Goal: Task Accomplishment & Management: Complete application form

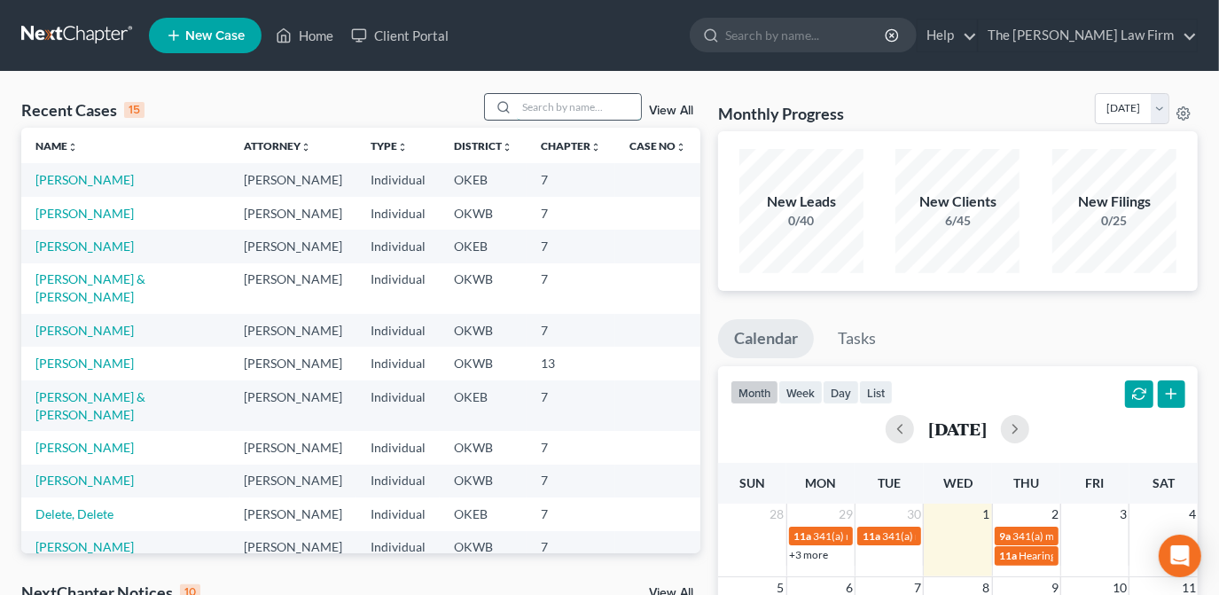
click at [547, 110] on input "search" at bounding box center [579, 107] width 124 height 26
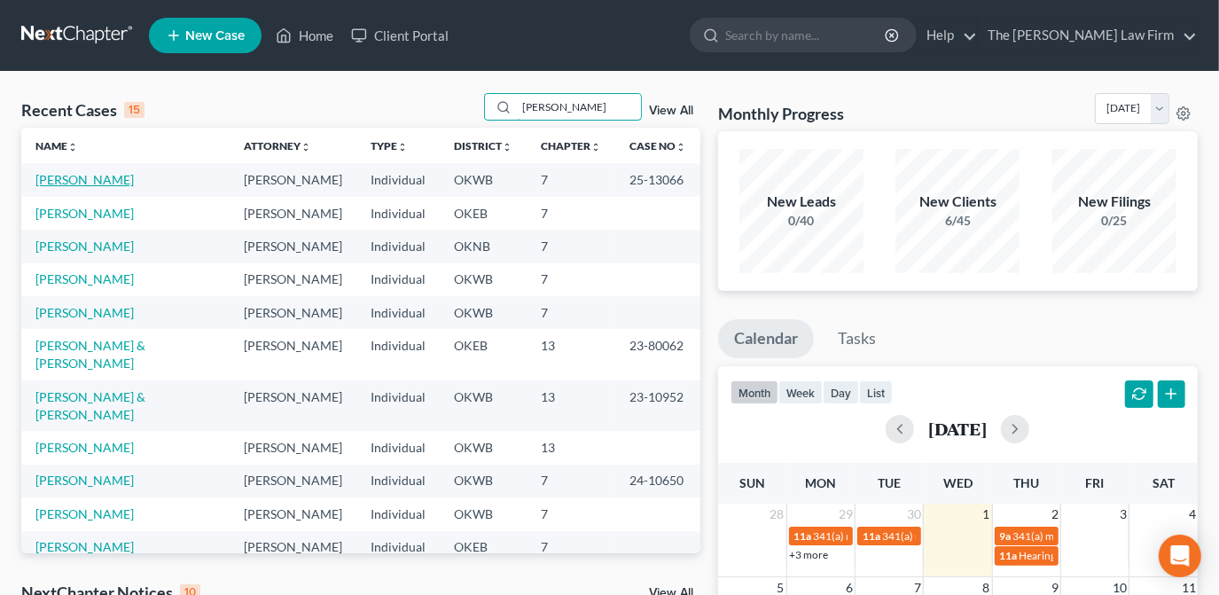
type input "[PERSON_NAME]"
click at [83, 176] on link "[PERSON_NAME]" at bounding box center [84, 179] width 98 height 15
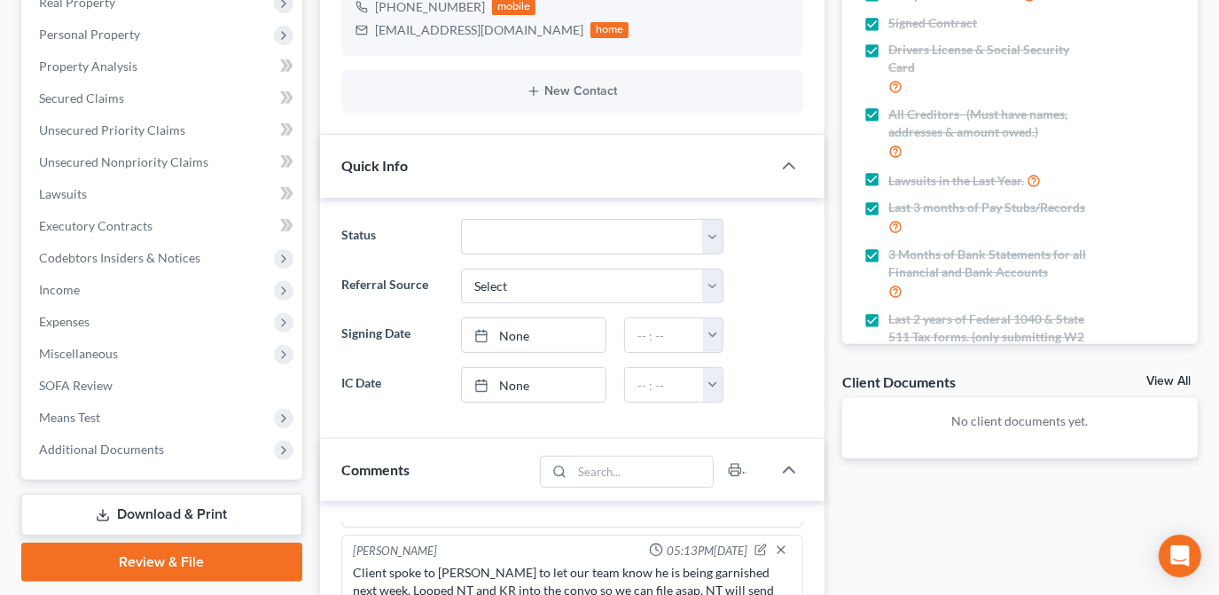
scroll to position [322, 0]
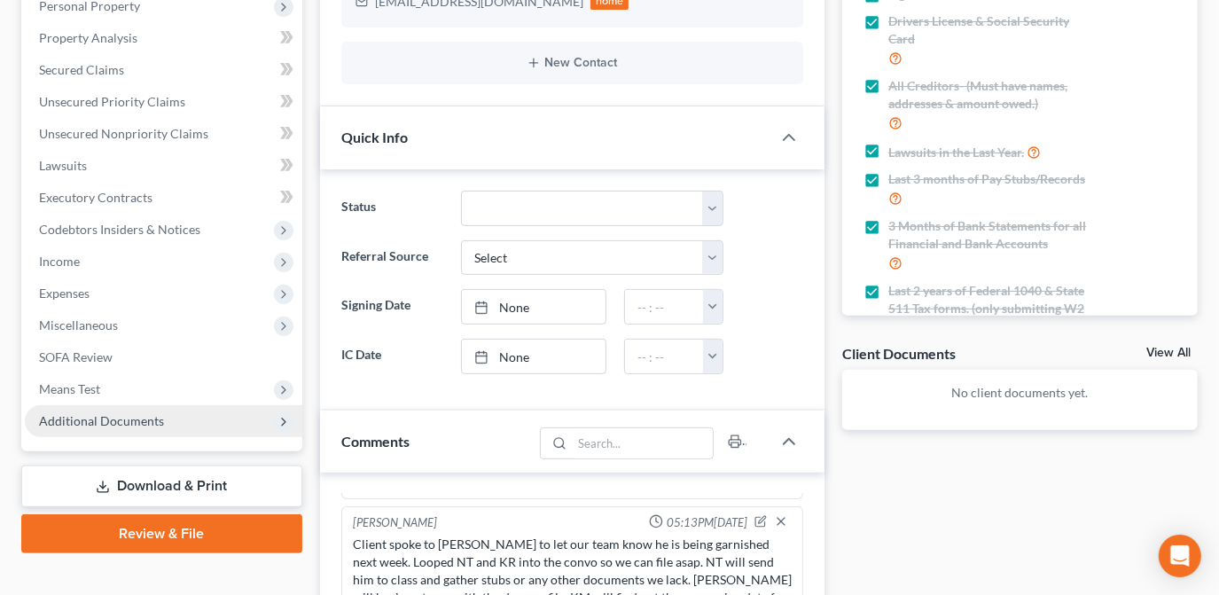
click at [254, 419] on span "Additional Documents" at bounding box center [163, 421] width 277 height 32
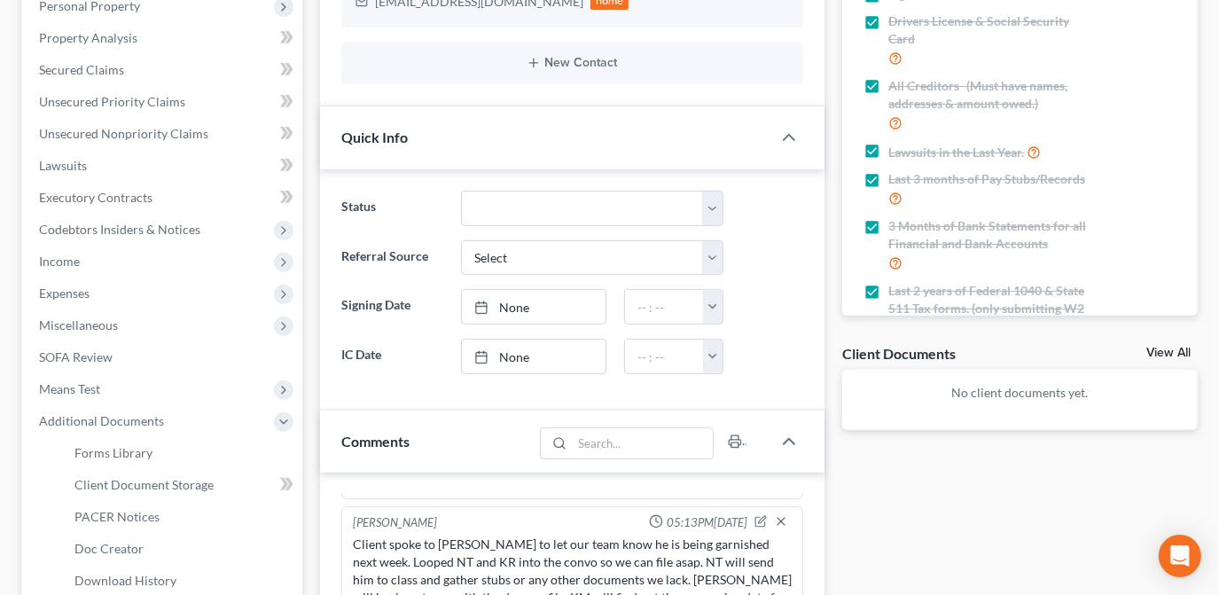
scroll to position [483, 0]
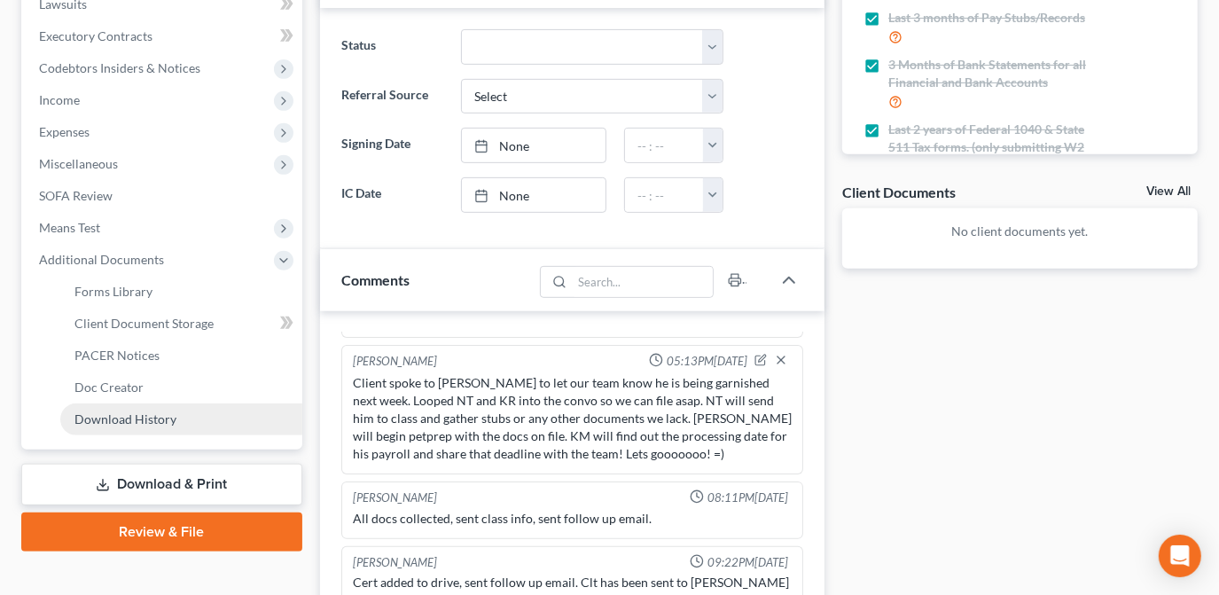
click at [185, 422] on link "Download History" at bounding box center [181, 419] width 242 height 32
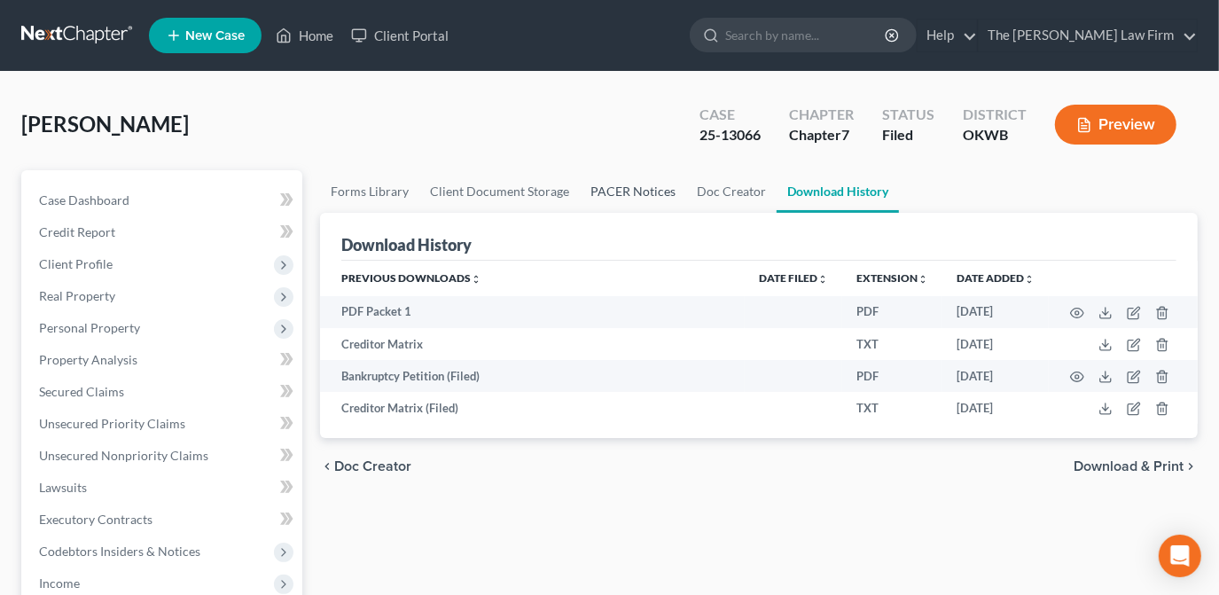
click at [619, 190] on link "PACER Notices" at bounding box center [633, 191] width 106 height 43
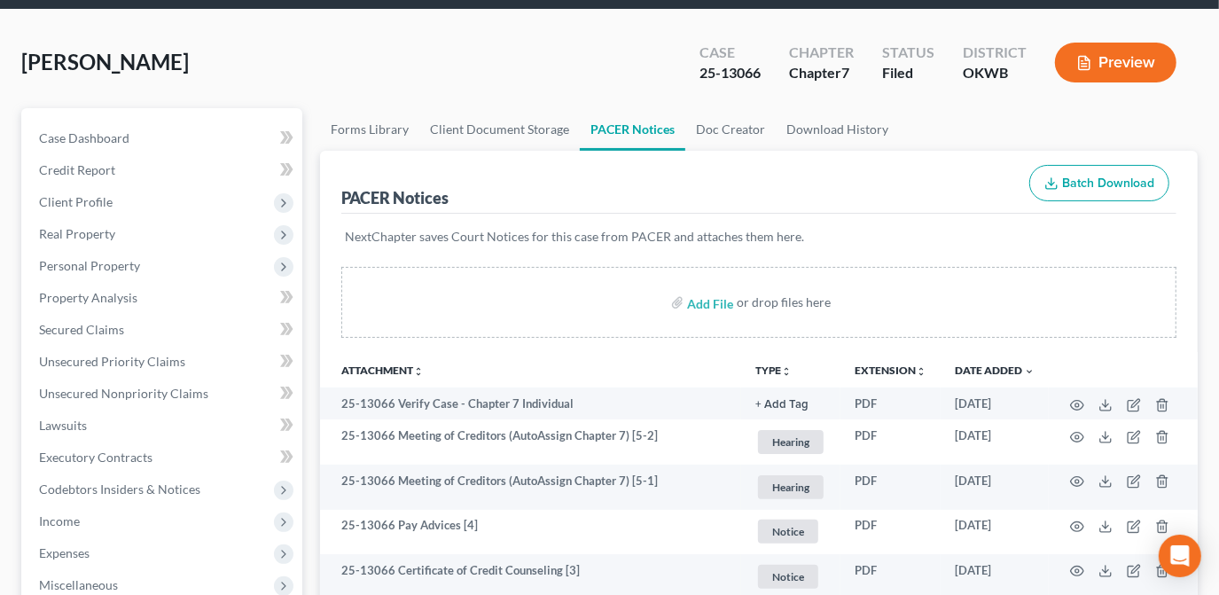
scroll to position [241, 0]
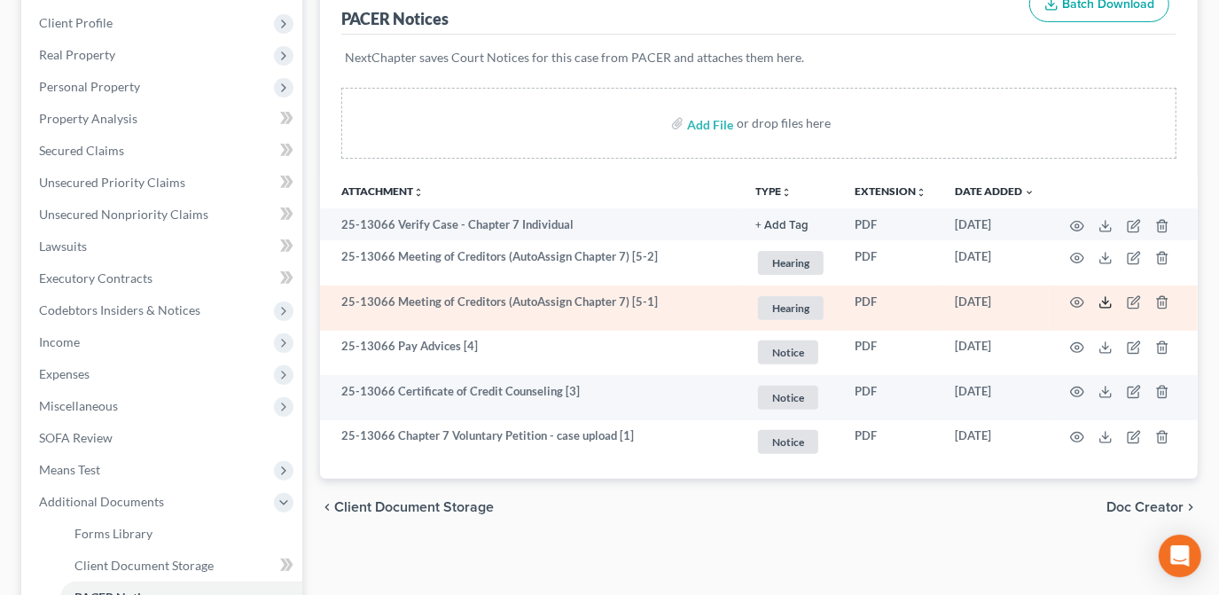
click at [1106, 303] on icon at bounding box center [1105, 302] width 14 height 14
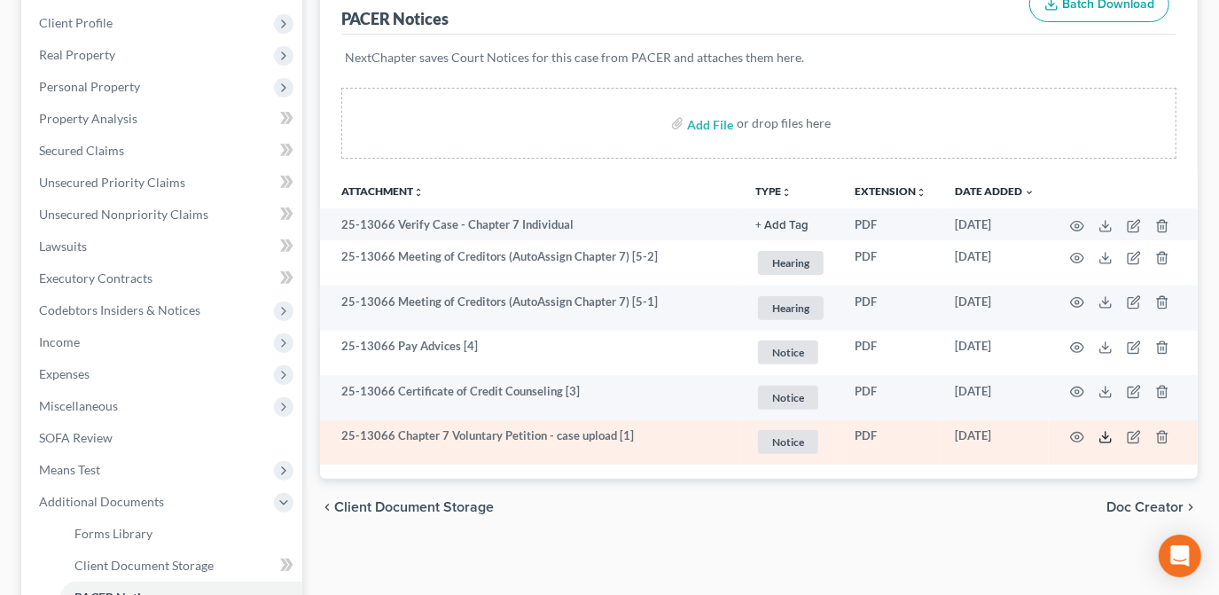
click at [1106, 438] on icon at bounding box center [1105, 437] width 14 height 14
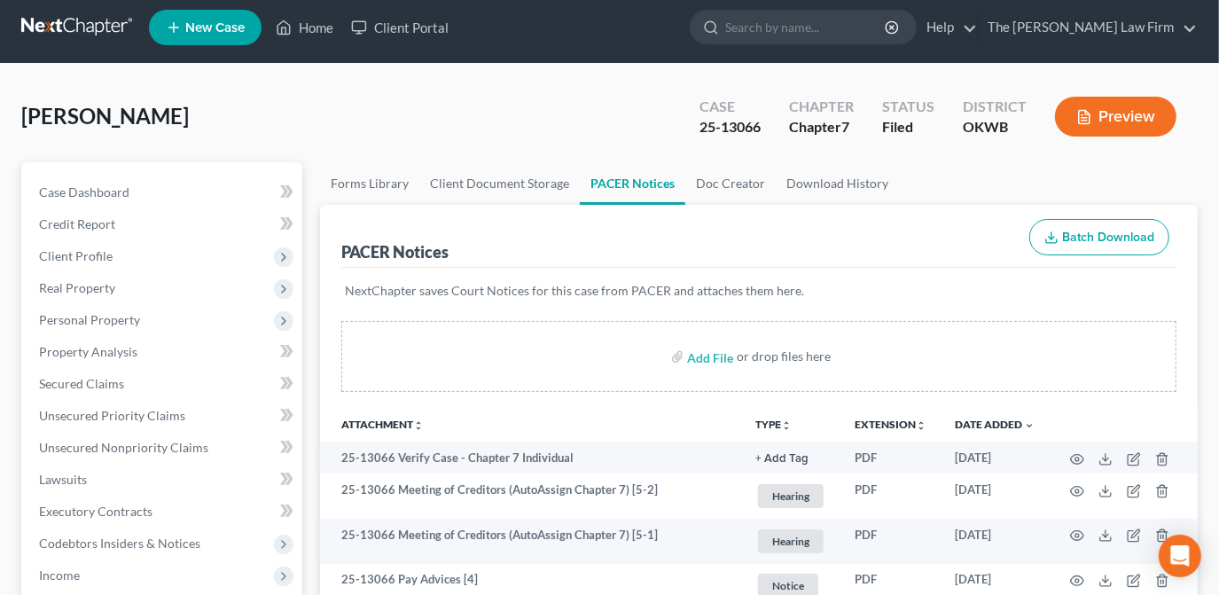
scroll to position [0, 0]
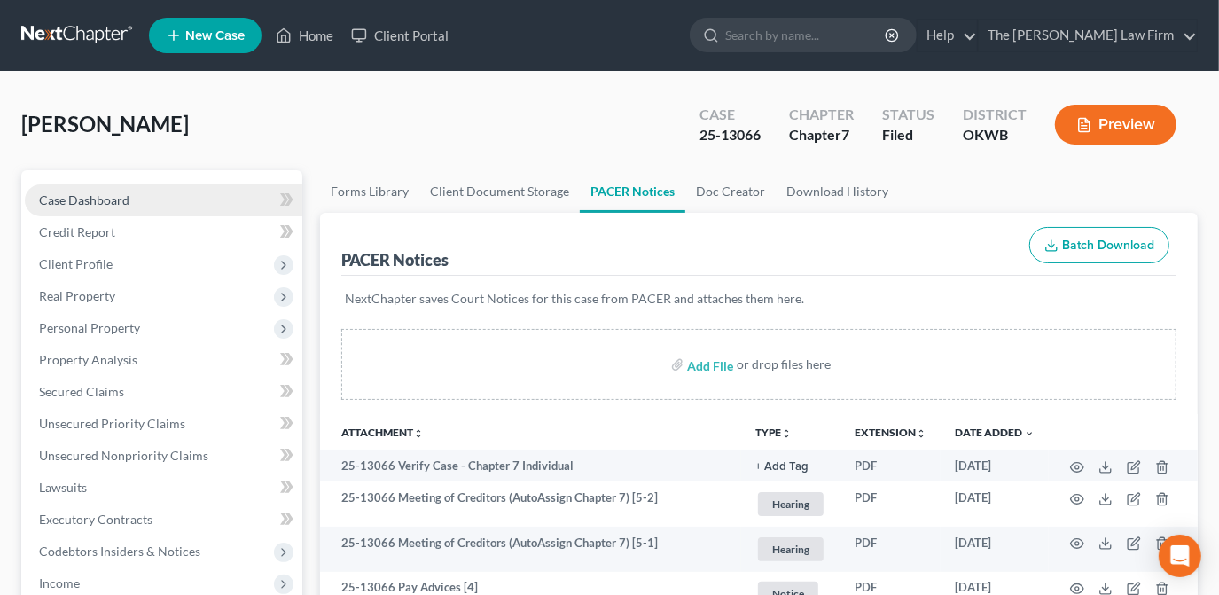
drag, startPoint x: 148, startPoint y: 209, endPoint x: 175, endPoint y: 214, distance: 27.8
click at [148, 209] on link "Case Dashboard" at bounding box center [163, 200] width 277 height 32
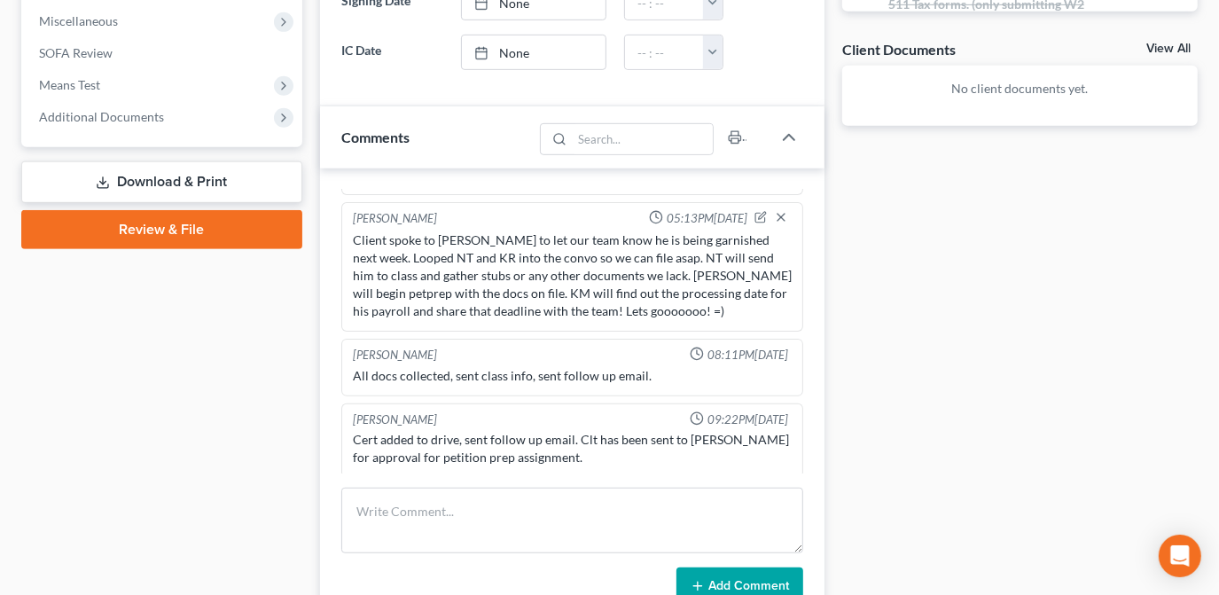
scroll to position [628, 0]
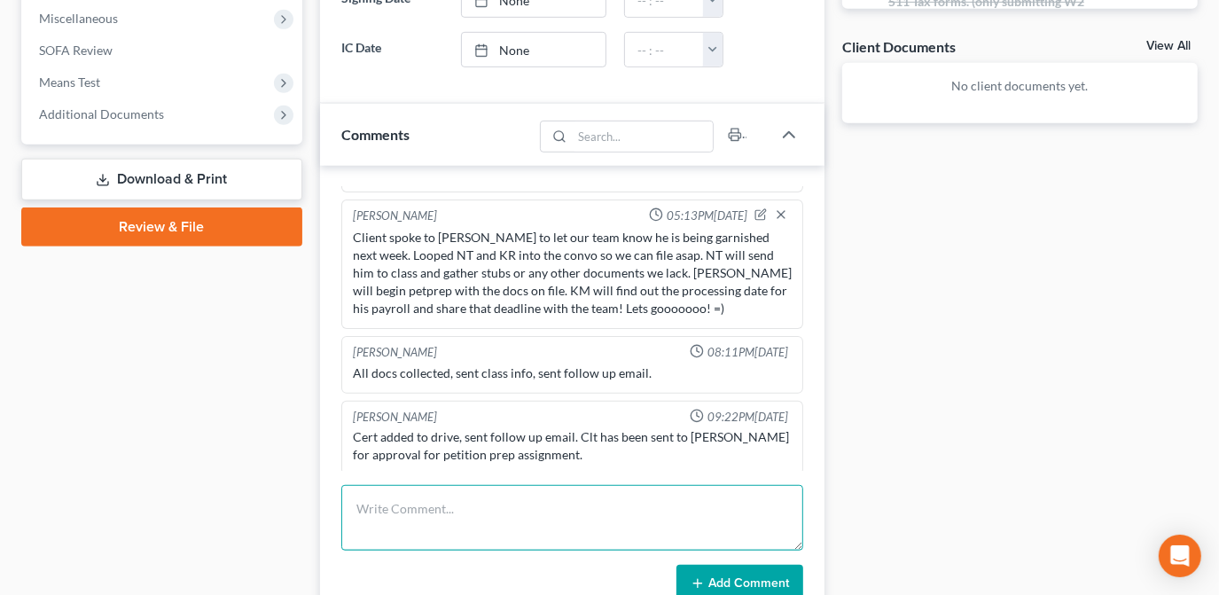
click at [393, 510] on textarea at bounding box center [572, 518] width 462 height 66
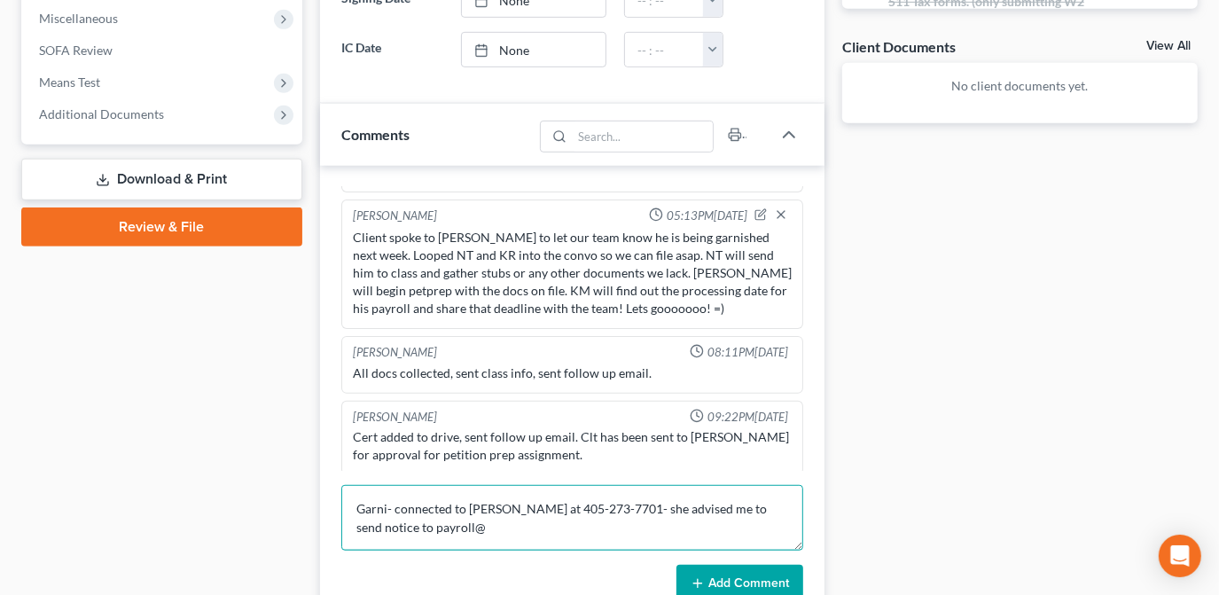
type textarea "Garni- connected to [PERSON_NAME] at 405-273-7701- she advised me to send notic…"
click at [424, 524] on textarea "Garni- connected to [PERSON_NAME] at 405-273-7701- she advised me to send notic…" at bounding box center [572, 518] width 462 height 66
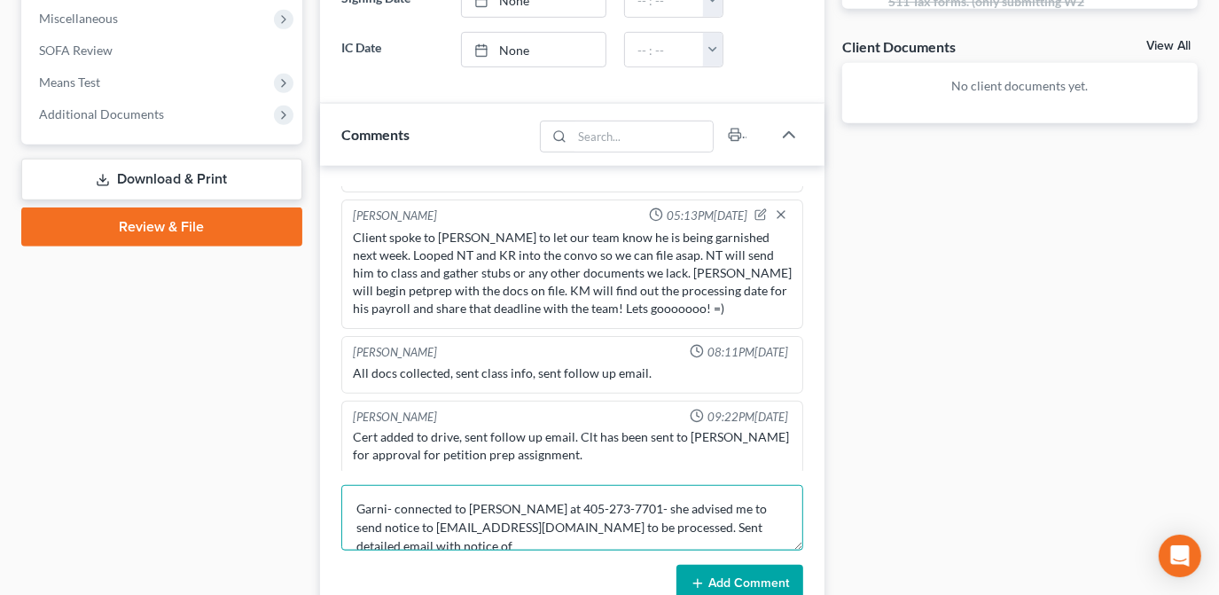
scroll to position [3, 0]
type textarea "Garni- connected to [PERSON_NAME] at 405-273-7701- she advised me to send notic…"
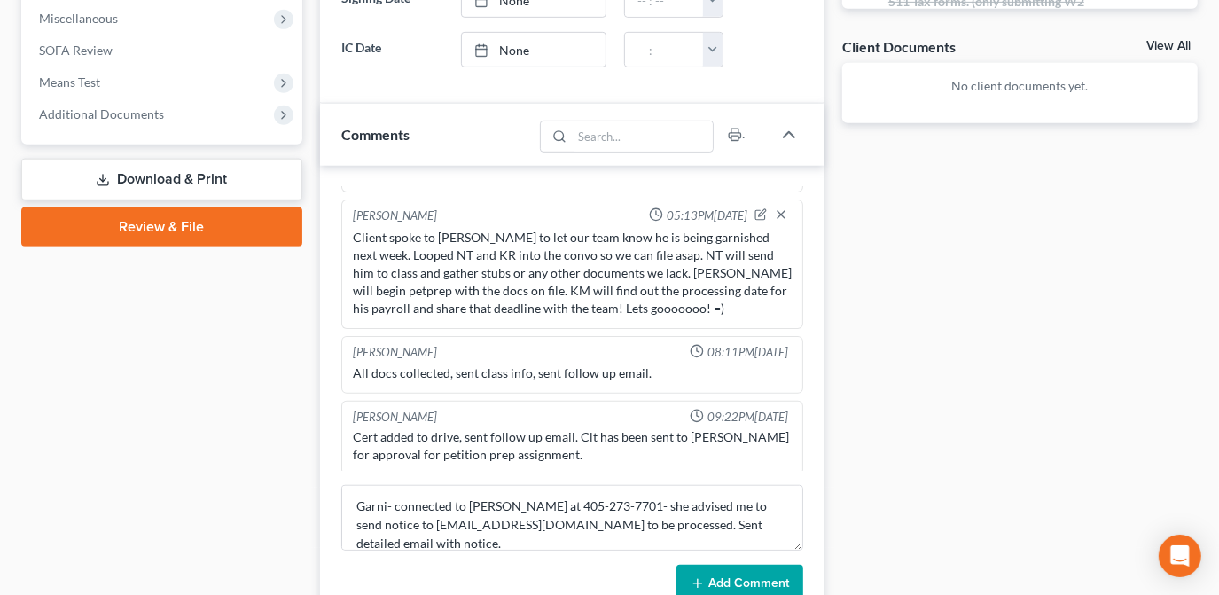
click at [791, 576] on button "Add Comment" at bounding box center [739, 583] width 127 height 37
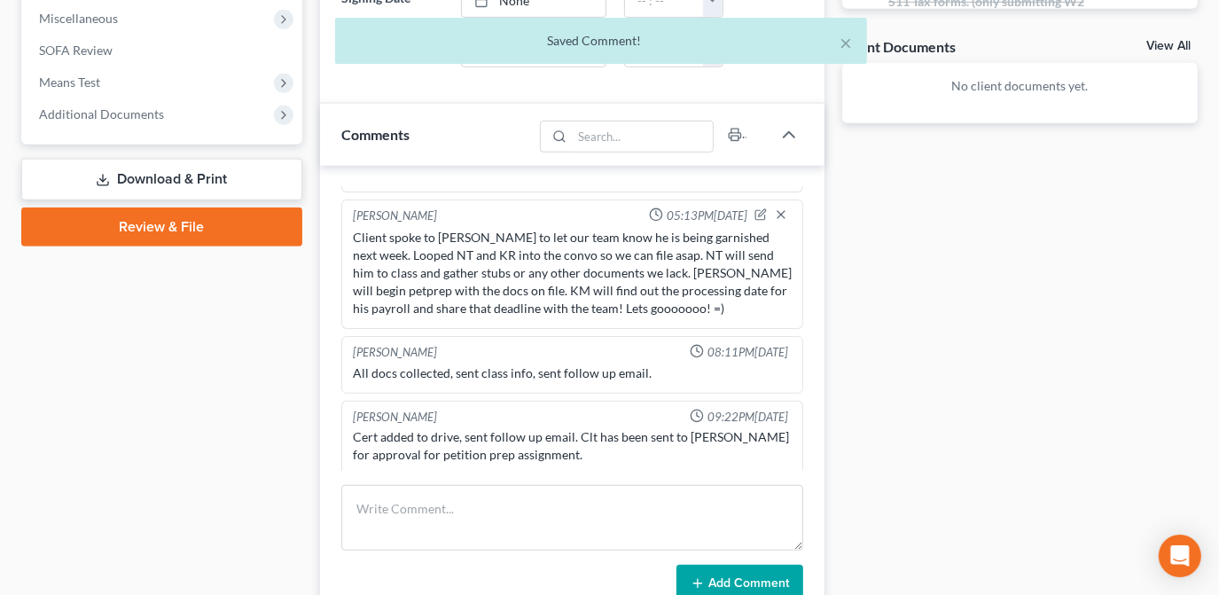
scroll to position [481, 0]
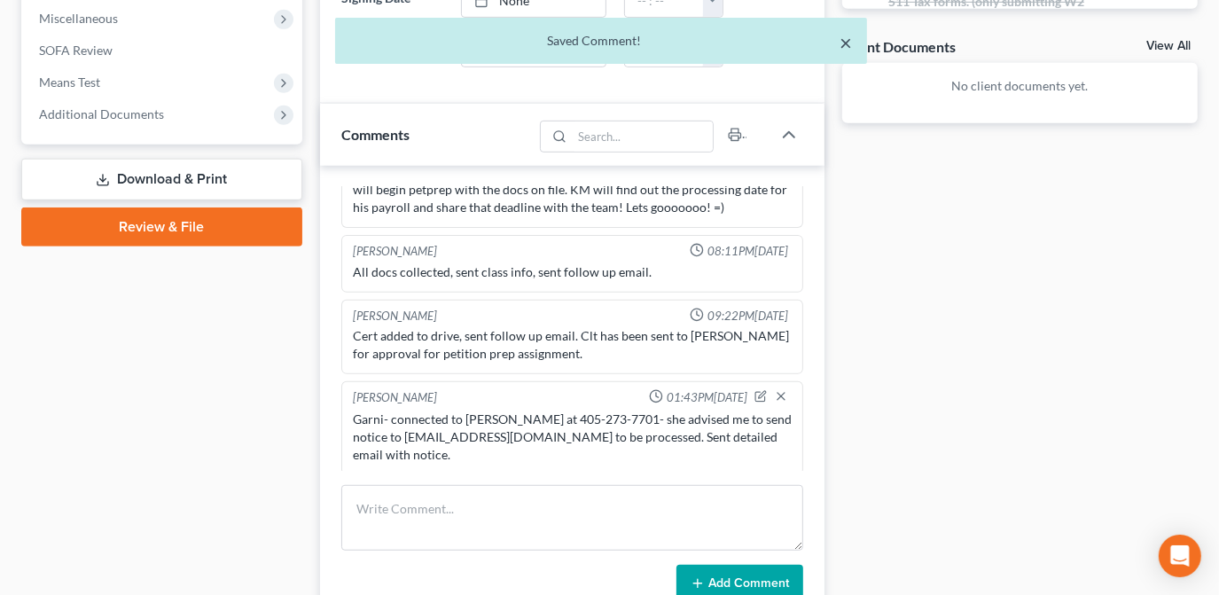
click at [845, 41] on button "×" at bounding box center [846, 42] width 12 height 21
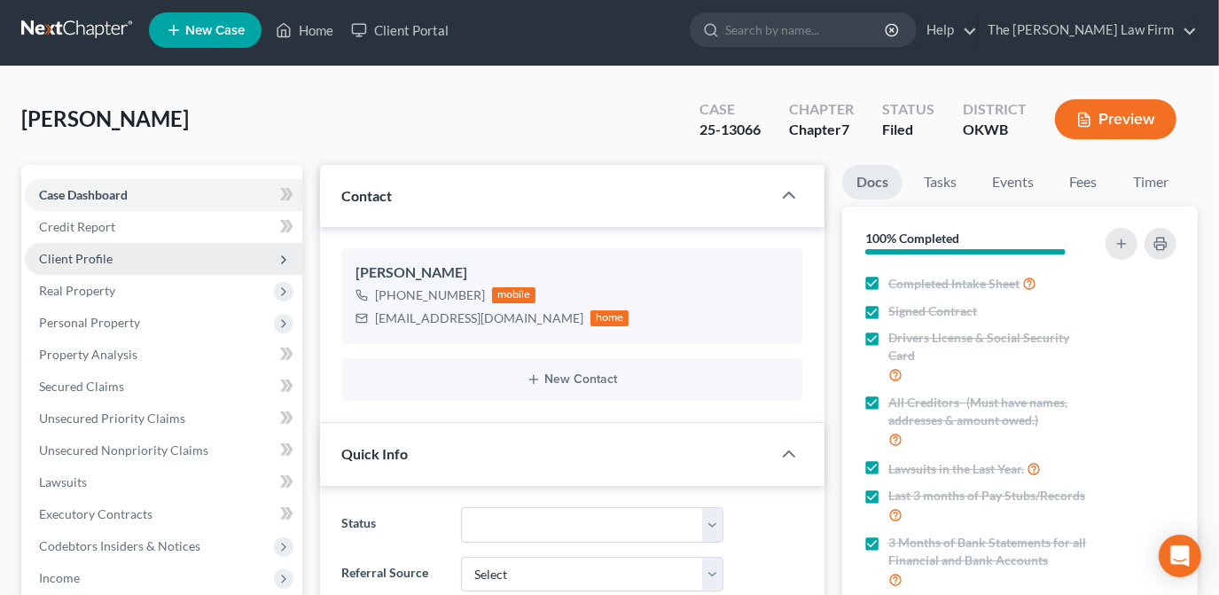
scroll to position [0, 0]
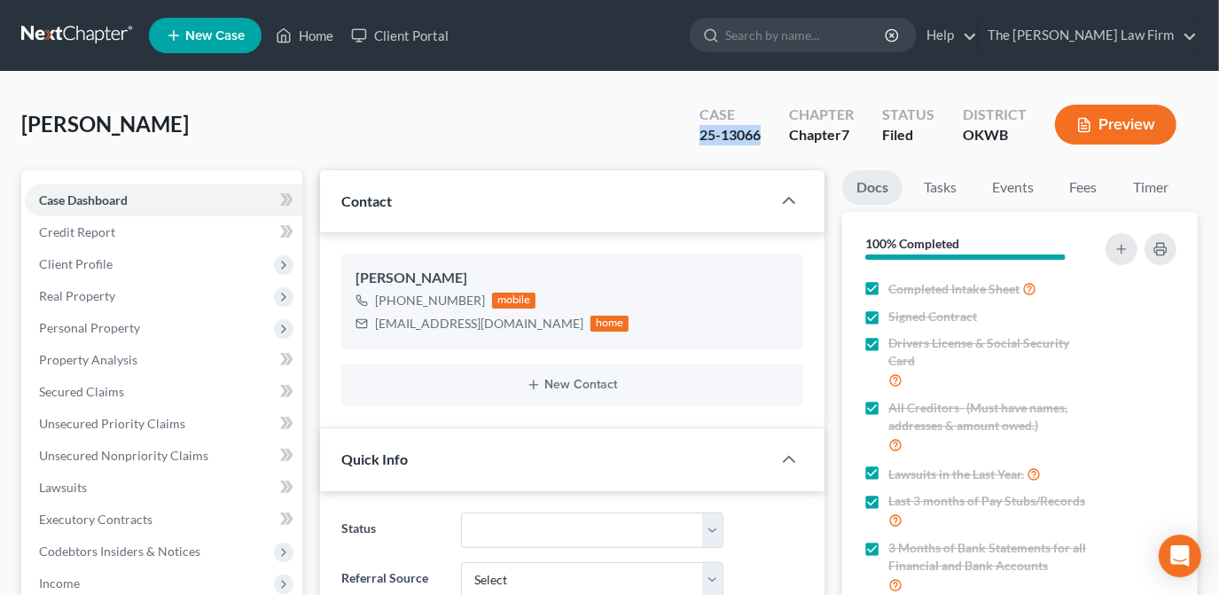
drag, startPoint x: 767, startPoint y: 137, endPoint x: 698, endPoint y: 137, distance: 69.1
click at [698, 137] on div "Case 25-13066" at bounding box center [730, 126] width 90 height 52
drag, startPoint x: 709, startPoint y: 138, endPoint x: 724, endPoint y: 138, distance: 15.1
copy div "25-13066"
drag, startPoint x: 308, startPoint y: 38, endPoint x: 628, endPoint y: 144, distance: 337.7
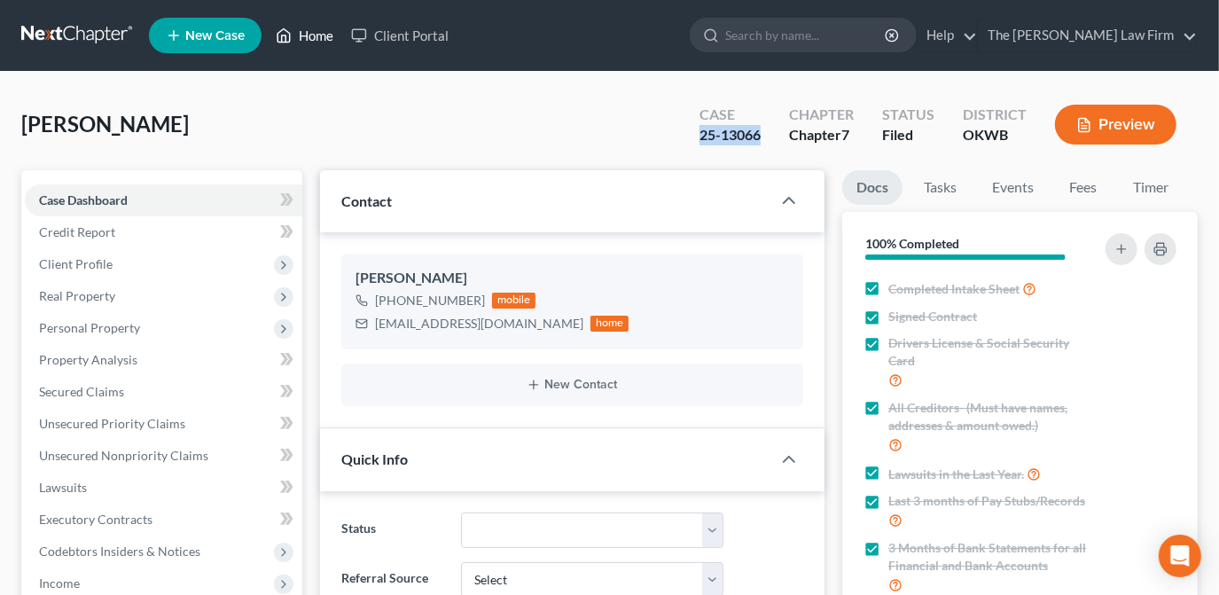
click at [308, 38] on link "Home" at bounding box center [304, 35] width 75 height 32
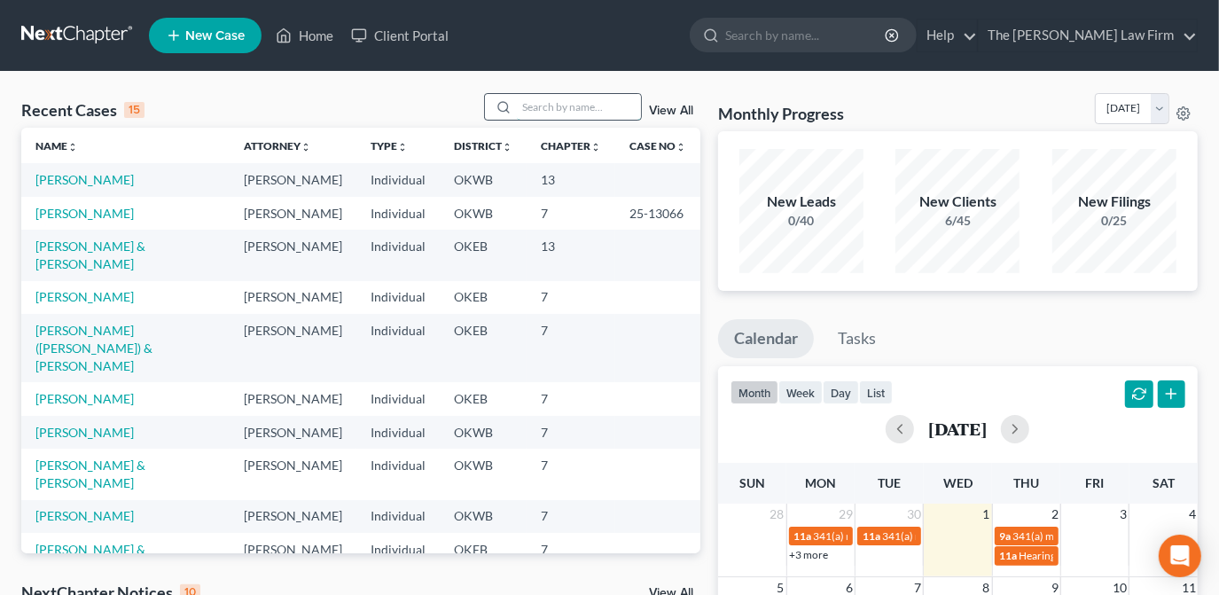
click at [593, 116] on input "search" at bounding box center [579, 107] width 124 height 26
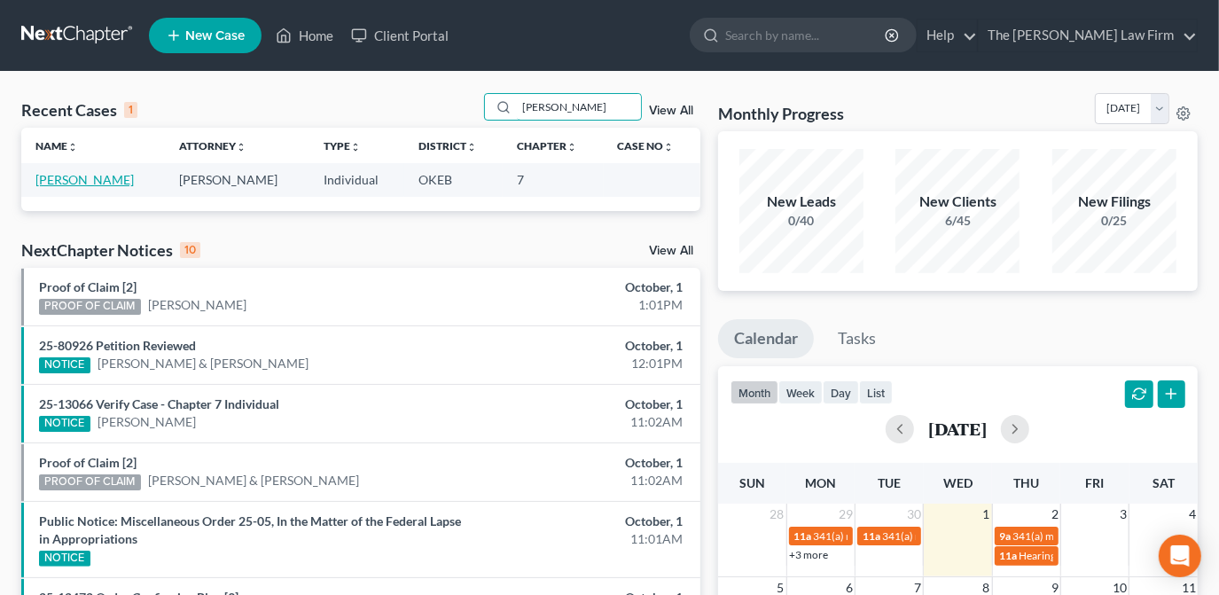
type input "[PERSON_NAME]"
click at [98, 180] on link "[PERSON_NAME]" at bounding box center [84, 179] width 98 height 15
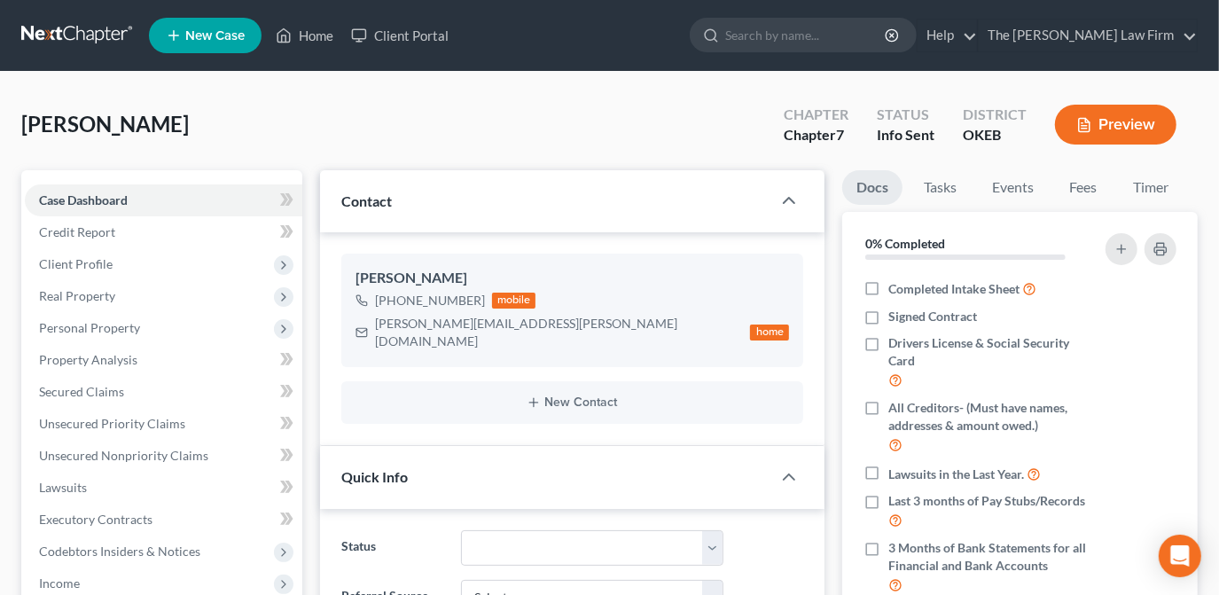
scroll to position [128, 0]
drag, startPoint x: 1074, startPoint y: 187, endPoint x: 915, endPoint y: 238, distance: 166.5
click at [1074, 186] on link "Fees" at bounding box center [1083, 187] width 57 height 35
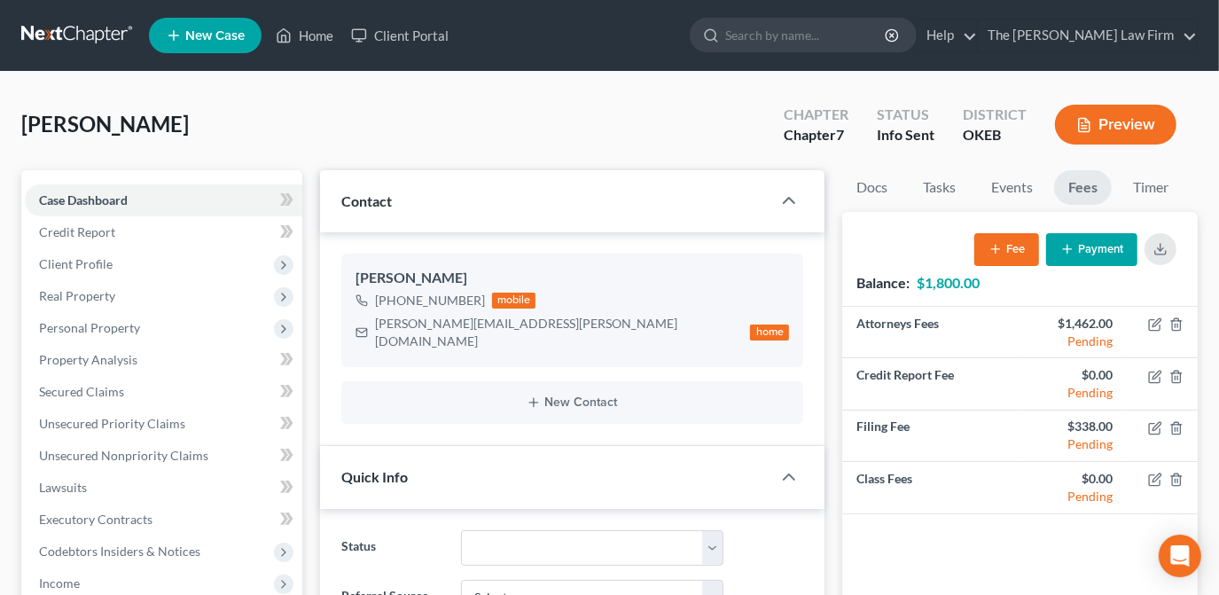
click at [1079, 253] on button "Payment" at bounding box center [1091, 249] width 91 height 33
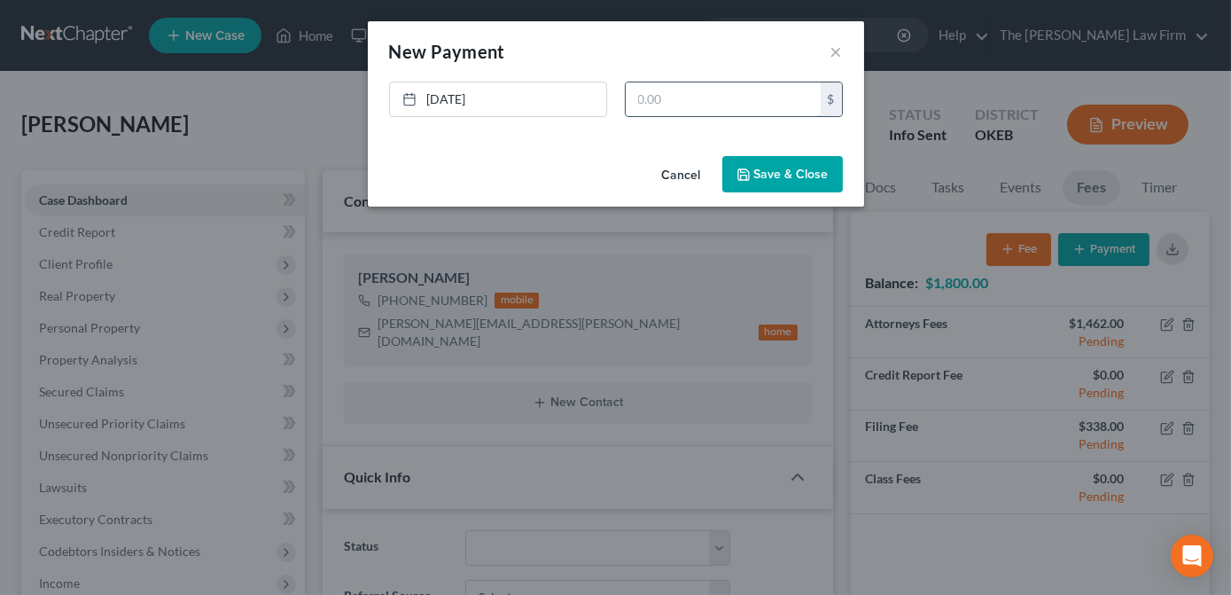
click at [672, 102] on input "text" at bounding box center [723, 99] width 195 height 34
click at [514, 97] on link "[DATE]" at bounding box center [498, 99] width 216 height 34
click at [677, 107] on input "text" at bounding box center [723, 99] width 195 height 34
type input "1,200.00"
click at [743, 171] on polyline "button" at bounding box center [742, 170] width 4 height 3
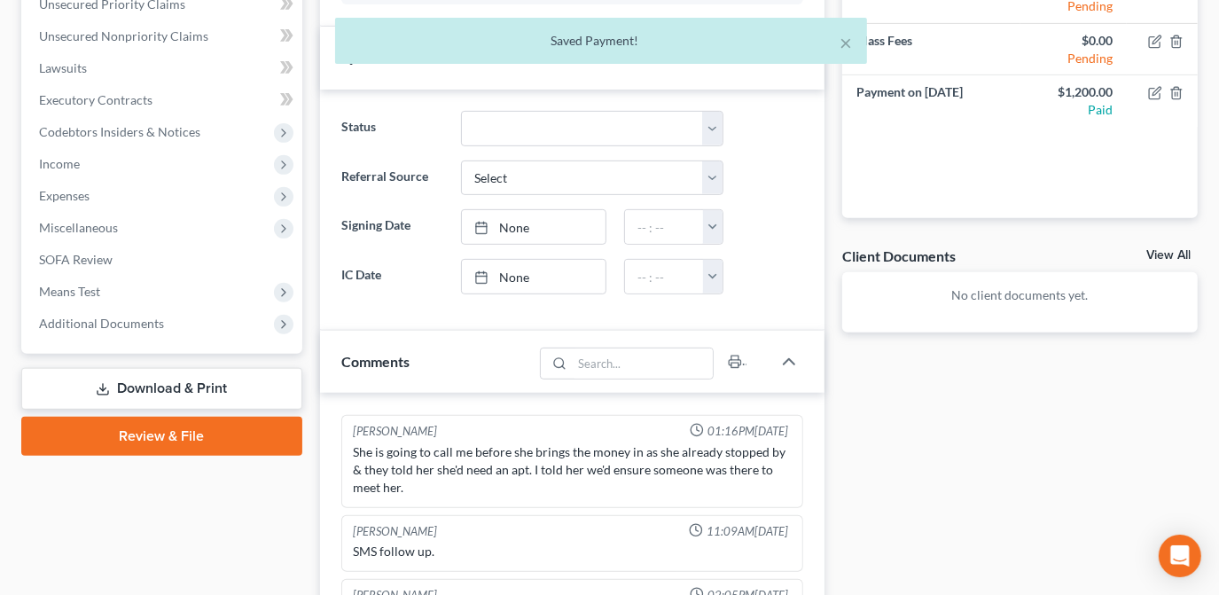
scroll to position [322, 0]
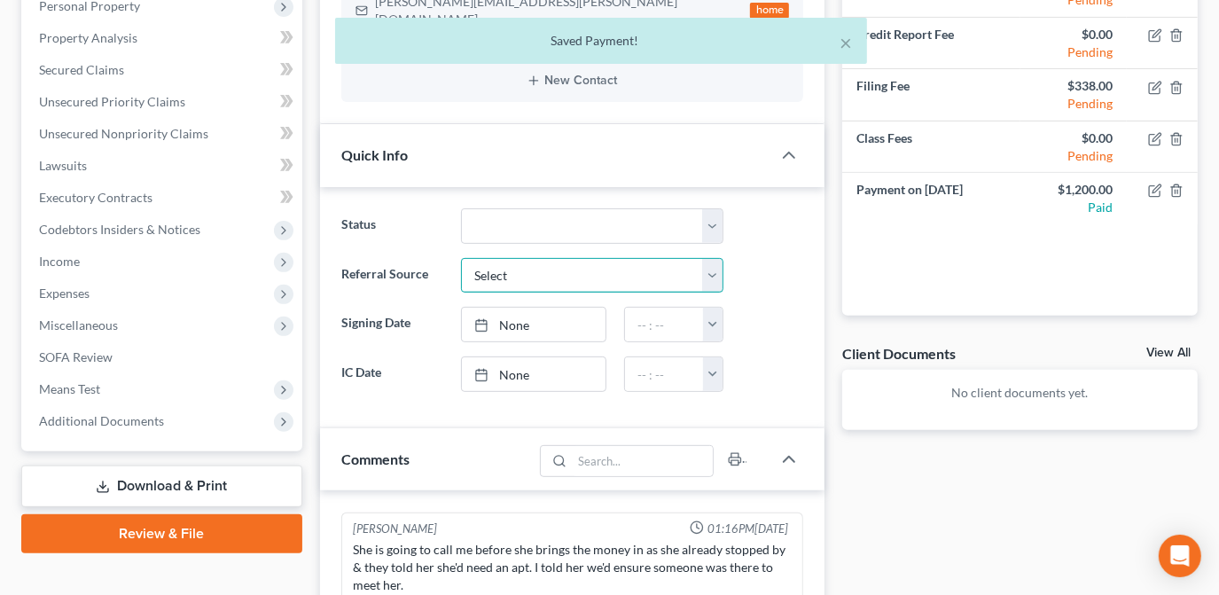
click at [678, 261] on select "Select Word Of Mouth Previous Clients Direct Mail Website Google Search Modern …" at bounding box center [592, 275] width 262 height 35
click at [682, 223] on ng-include "Status Discharged Dismissed Filed Info Sent In Progress Lead Lost Lead Ready to…" at bounding box center [572, 299] width 462 height 183
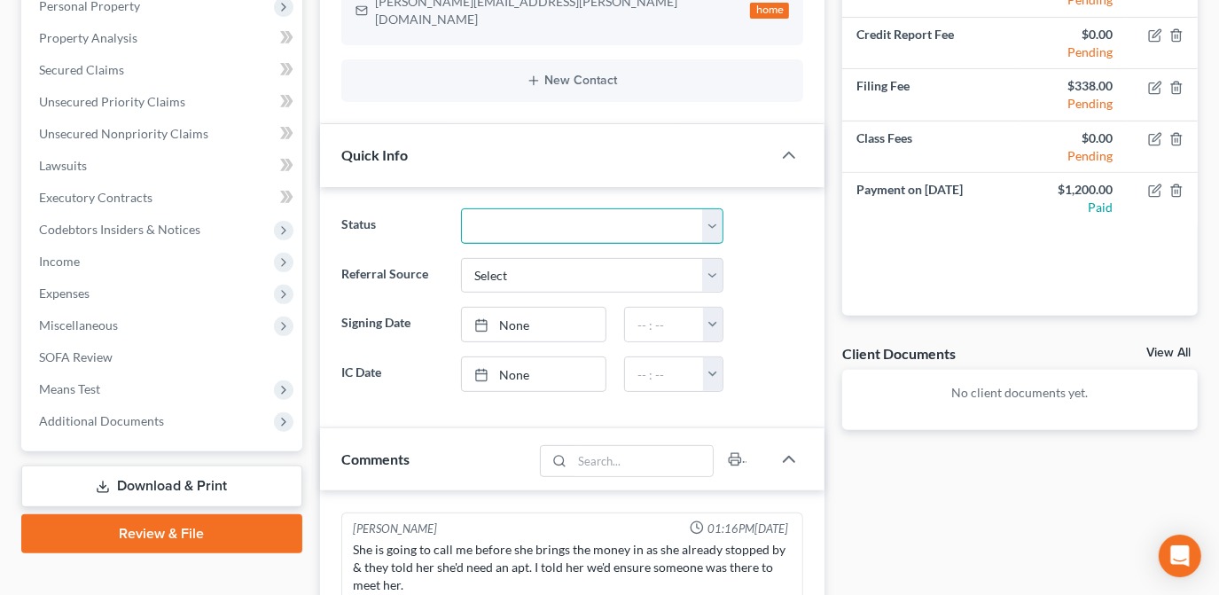
drag, startPoint x: 718, startPoint y: 210, endPoint x: 713, endPoint y: 224, distance: 14.9
click at [718, 212] on select "Discharged Dismissed Filed Info Sent In Progress Lead Lost Lead Ready to File R…" at bounding box center [592, 225] width 262 height 35
select select "8"
click at [461, 208] on select "Discharged Dismissed Filed Info Sent In Progress Lead Lost Lead Ready to File R…" at bounding box center [592, 225] width 262 height 35
click at [763, 356] on div at bounding box center [772, 373] width 80 height 35
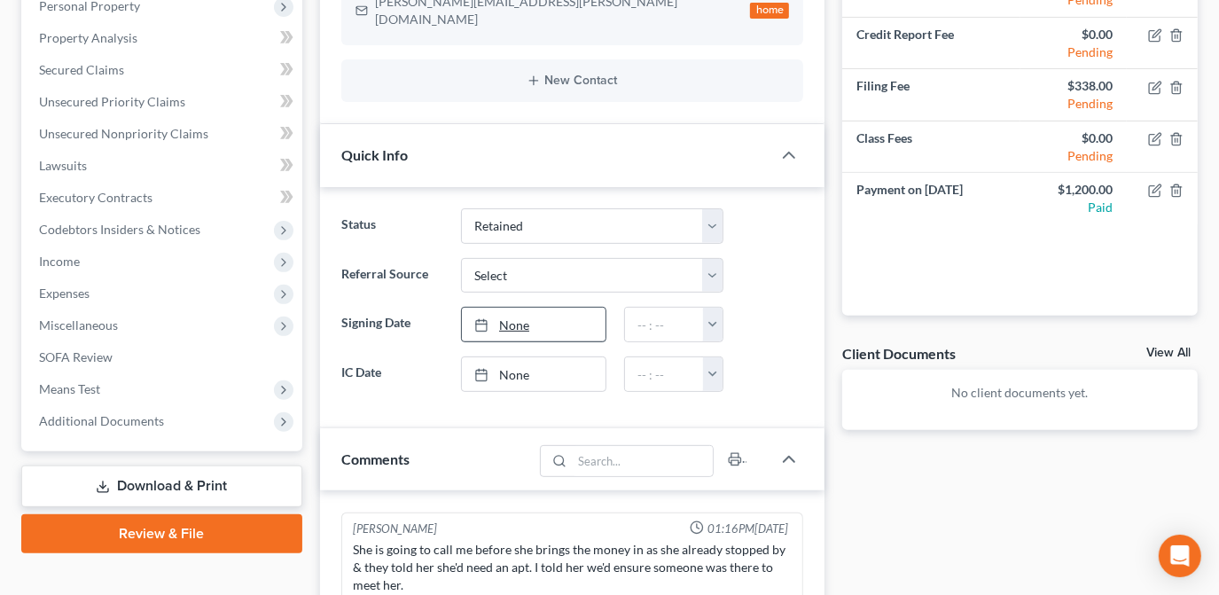
click at [571, 308] on link "None" at bounding box center [534, 325] width 144 height 34
type input "[DATE]"
click at [536, 359] on link "None" at bounding box center [534, 374] width 144 height 34
type input "[DATE]"
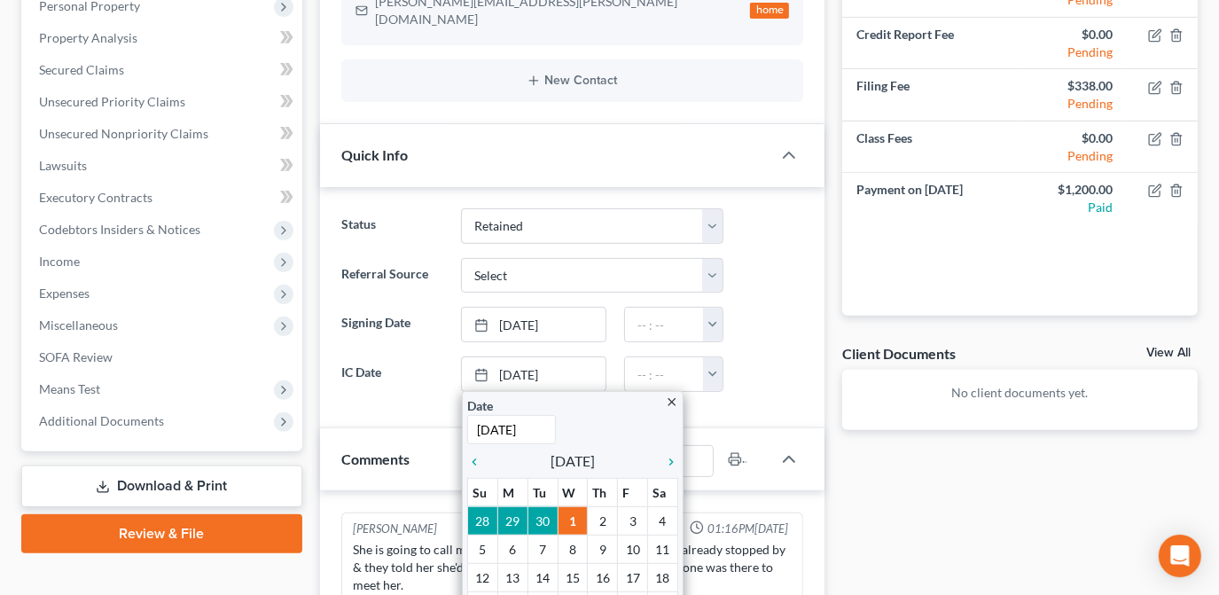
drag, startPoint x: 543, startPoint y: 495, endPoint x: 597, endPoint y: 466, distance: 61.0
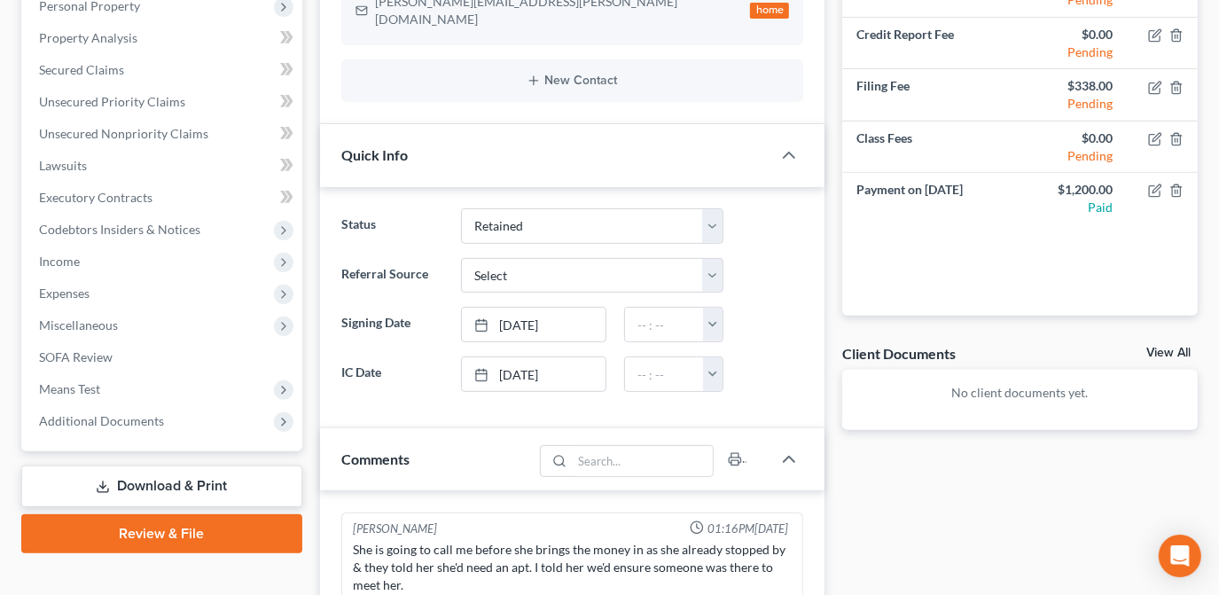
click at [779, 356] on div at bounding box center [772, 373] width 80 height 35
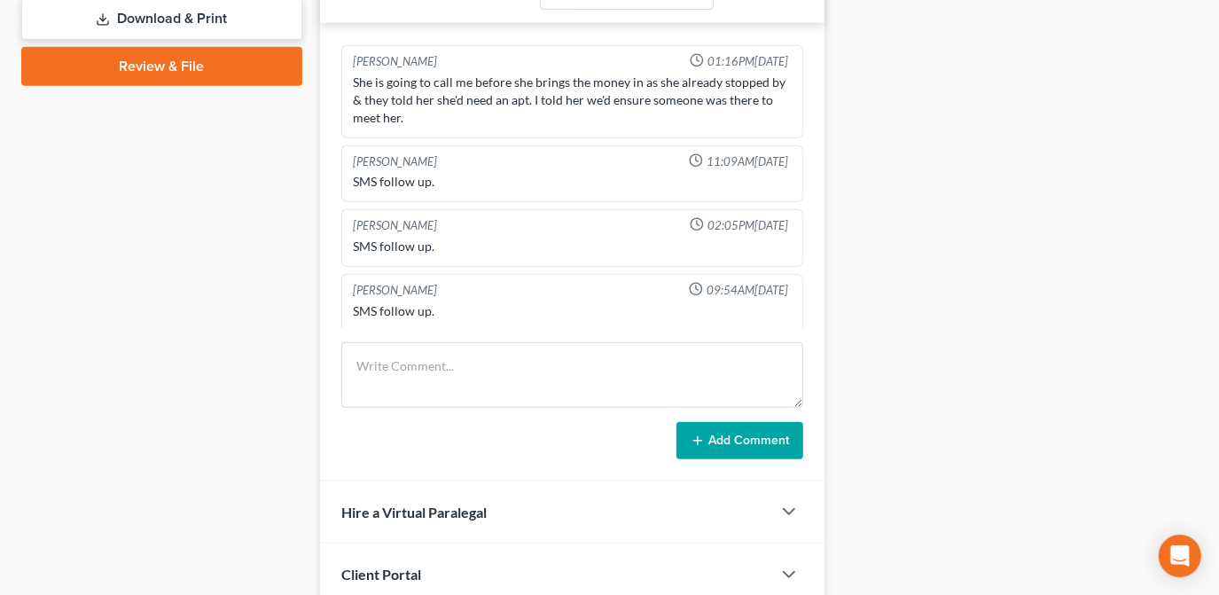
scroll to position [806, 0]
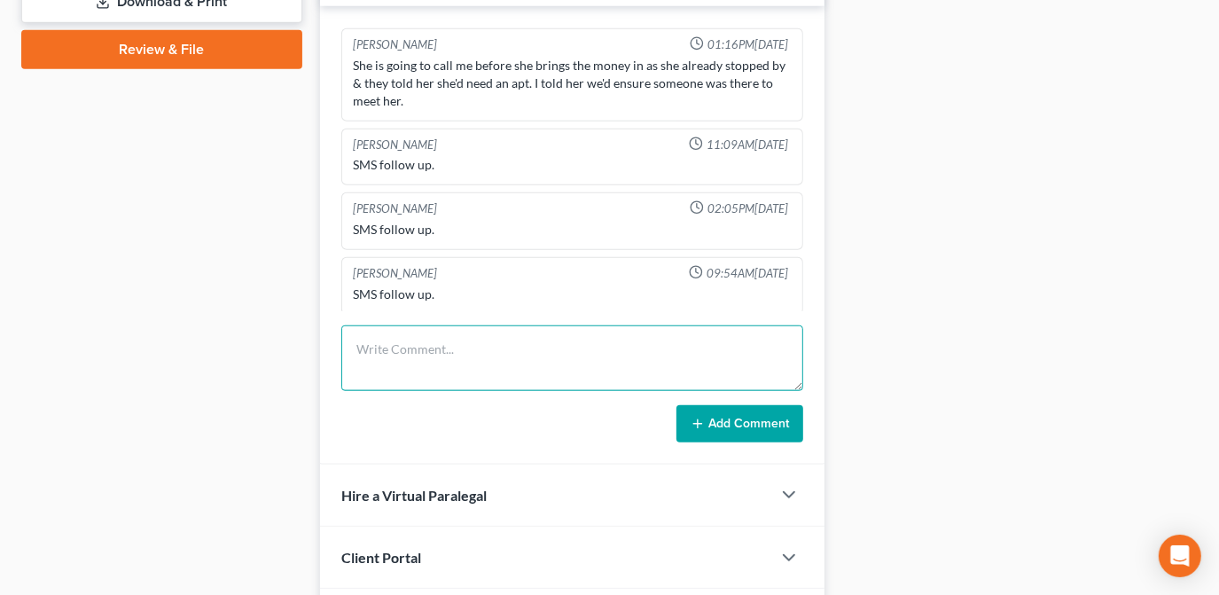
click at [557, 345] on textarea at bounding box center [572, 358] width 462 height 66
click at [387, 330] on textarea "$1220 cash payment processed" at bounding box center [572, 358] width 462 height 66
type textarea "$1200 cash payment processed"
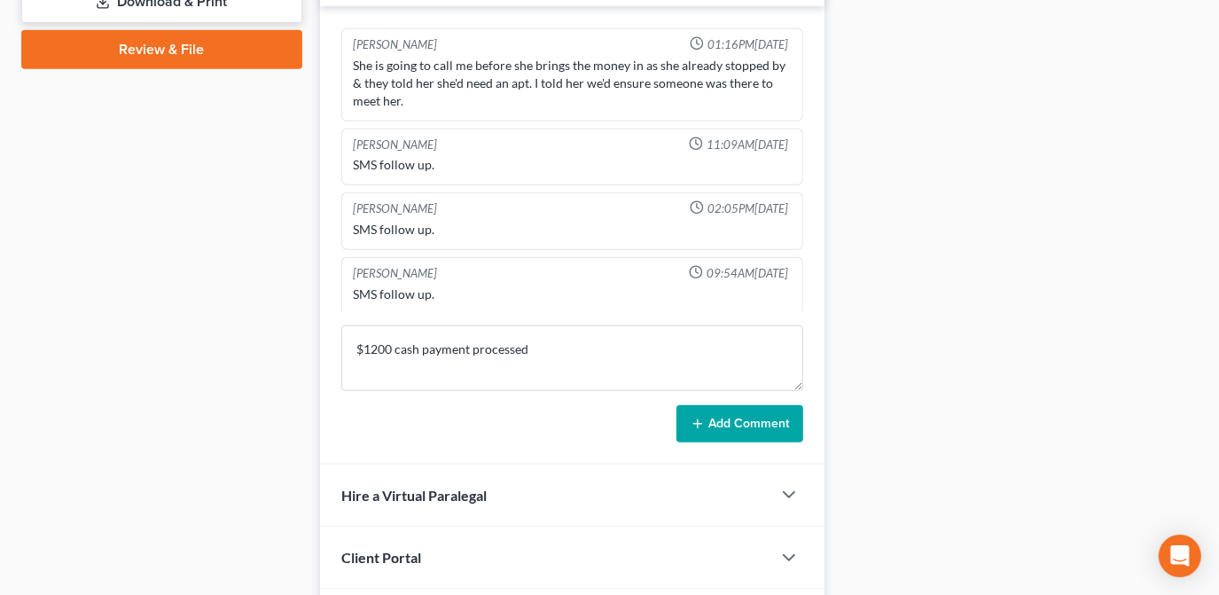
drag, startPoint x: 686, startPoint y: 398, endPoint x: 671, endPoint y: 393, distance: 15.7
click at [685, 405] on button "Add Comment" at bounding box center [739, 423] width 127 height 37
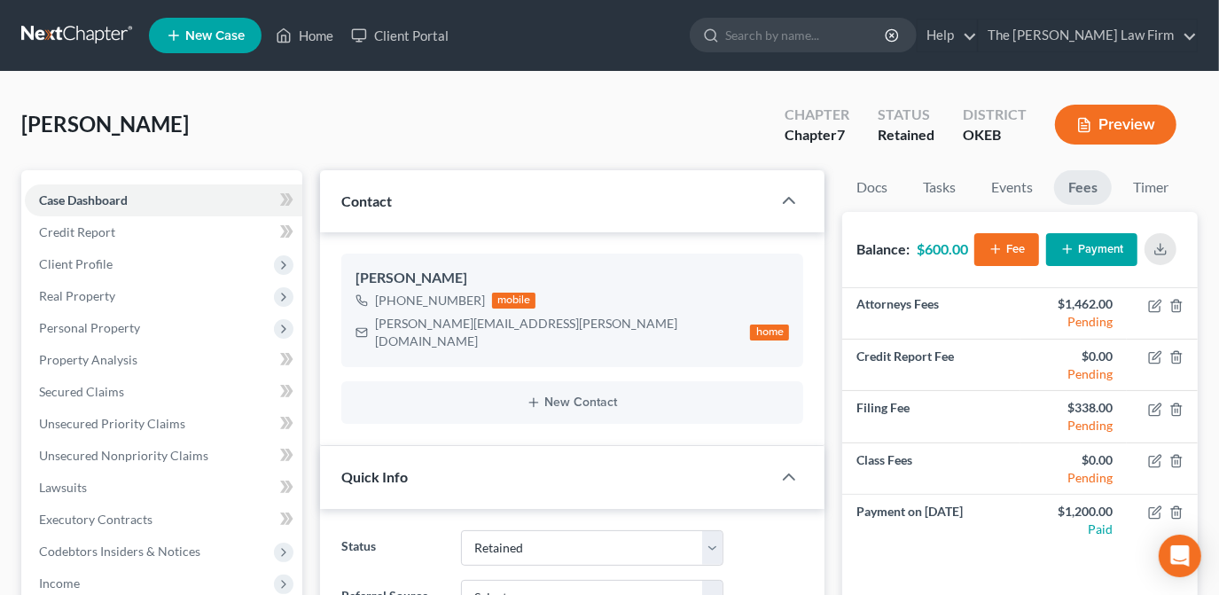
scroll to position [322, 0]
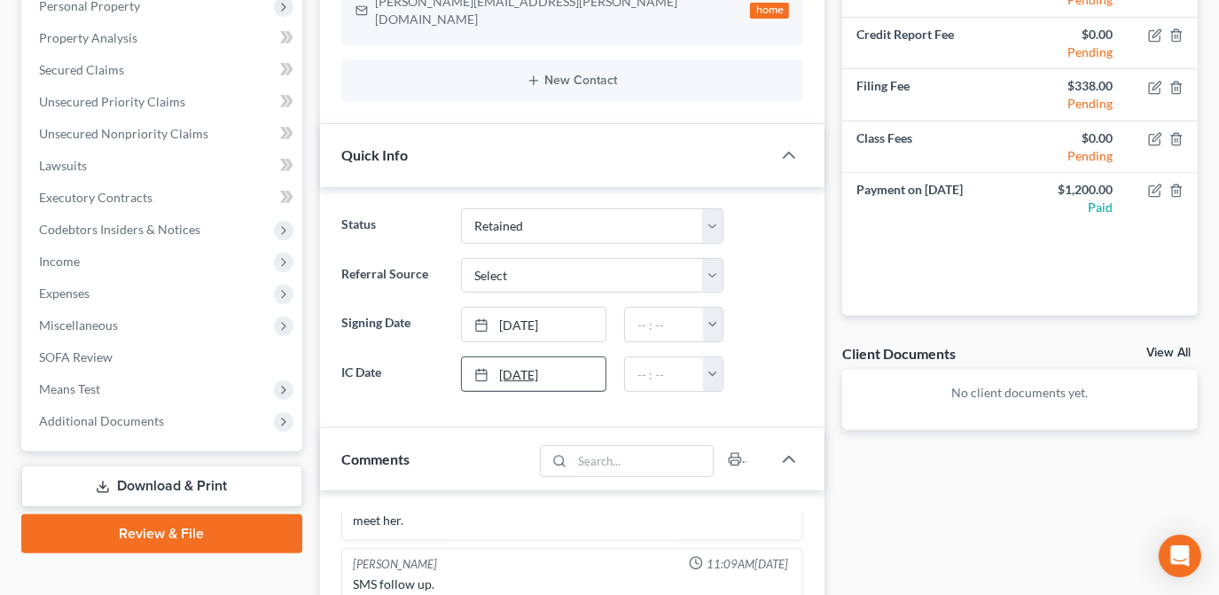
click at [541, 364] on link "[DATE]" at bounding box center [534, 374] width 144 height 34
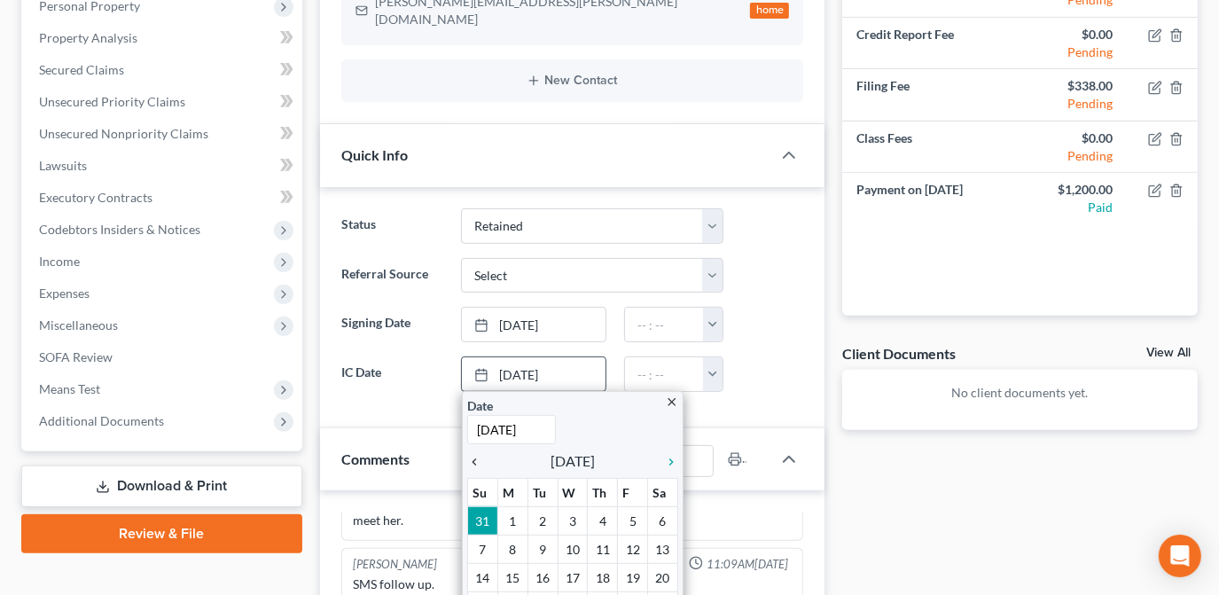
click at [474, 455] on icon "chevron_left" at bounding box center [478, 462] width 23 height 14
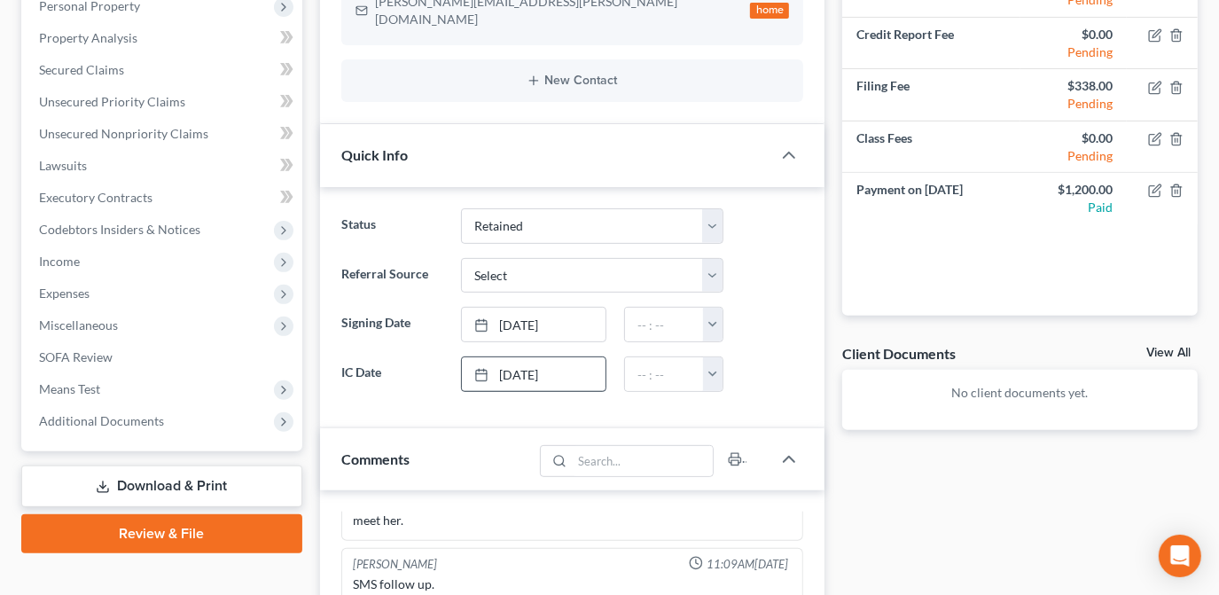
click at [749, 392] on div "Status Discharged Dismissed Filed Info Sent In Progress Lead Lost Lead Ready to…" at bounding box center [572, 307] width 504 height 241
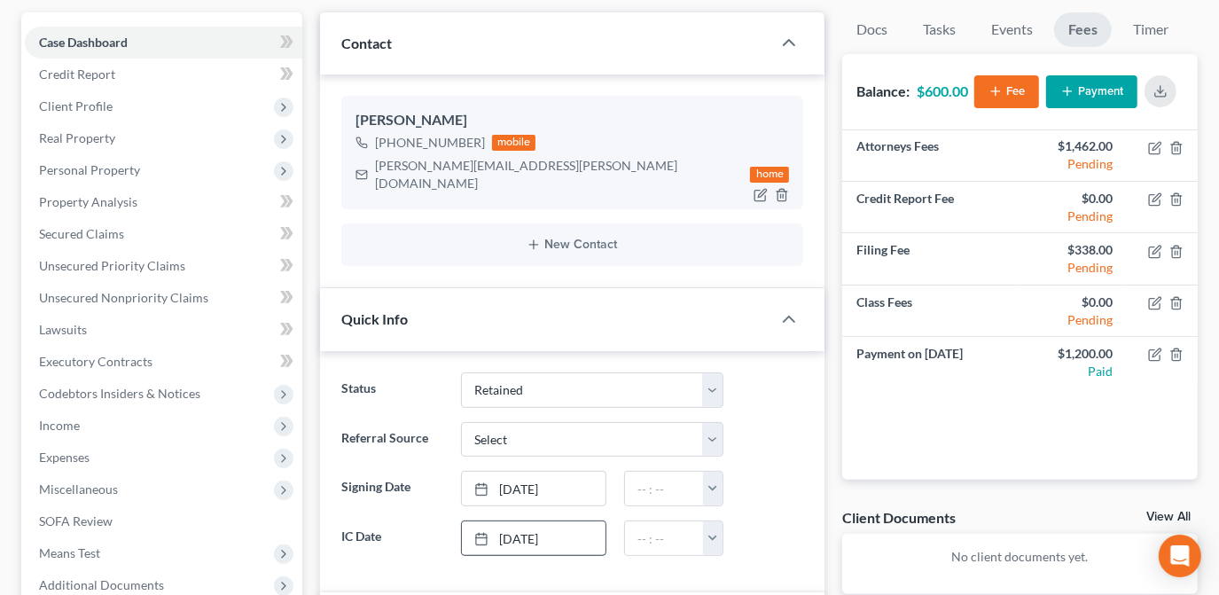
scroll to position [0, 0]
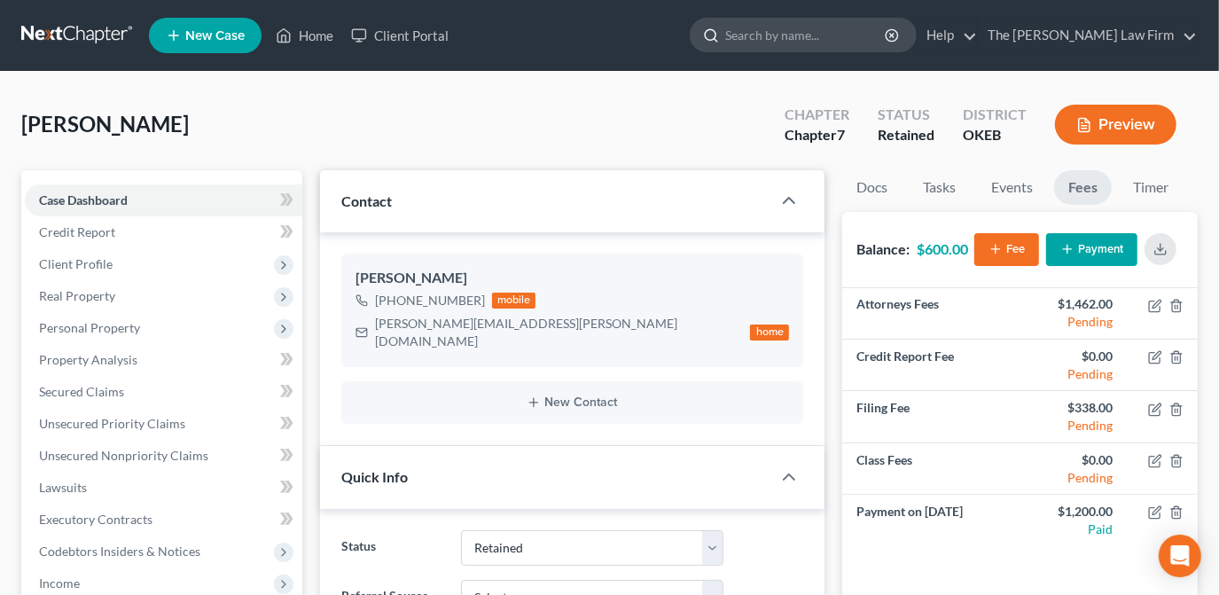
click at [827, 40] on input "search" at bounding box center [806, 35] width 162 height 33
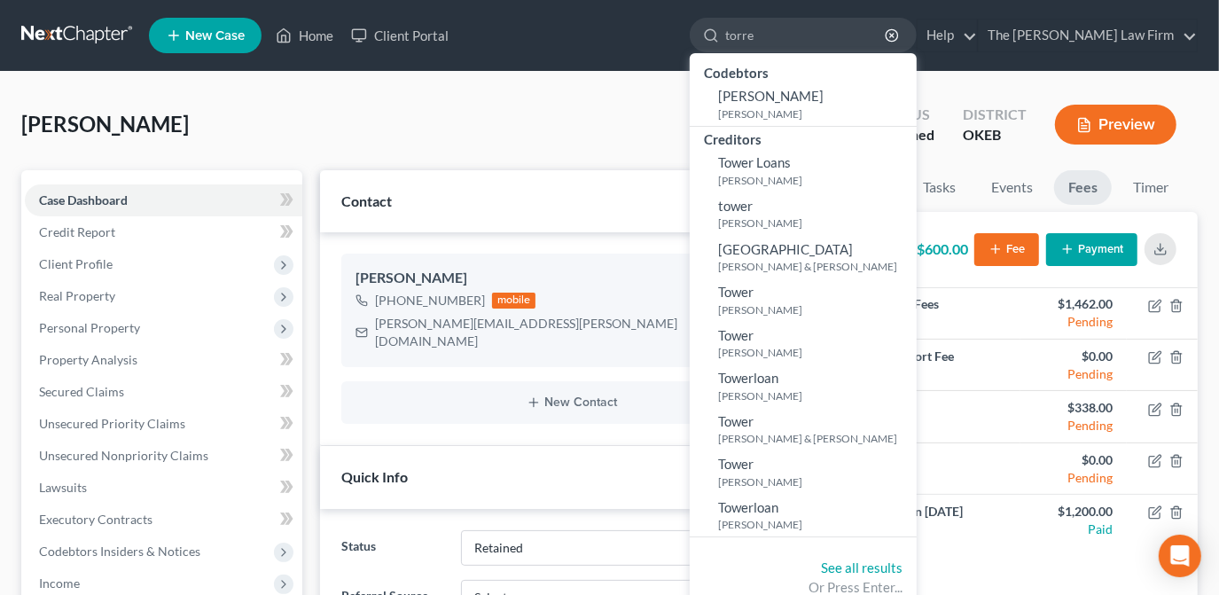
type input "[PERSON_NAME]"
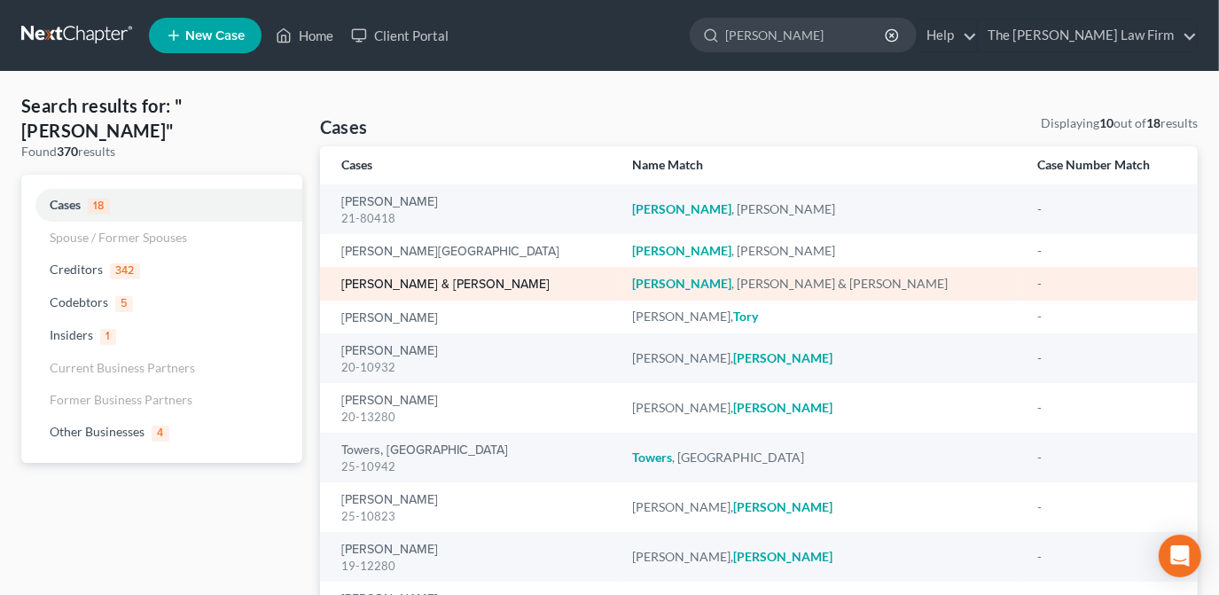
click at [413, 289] on link "[PERSON_NAME] & [PERSON_NAME]" at bounding box center [445, 284] width 208 height 12
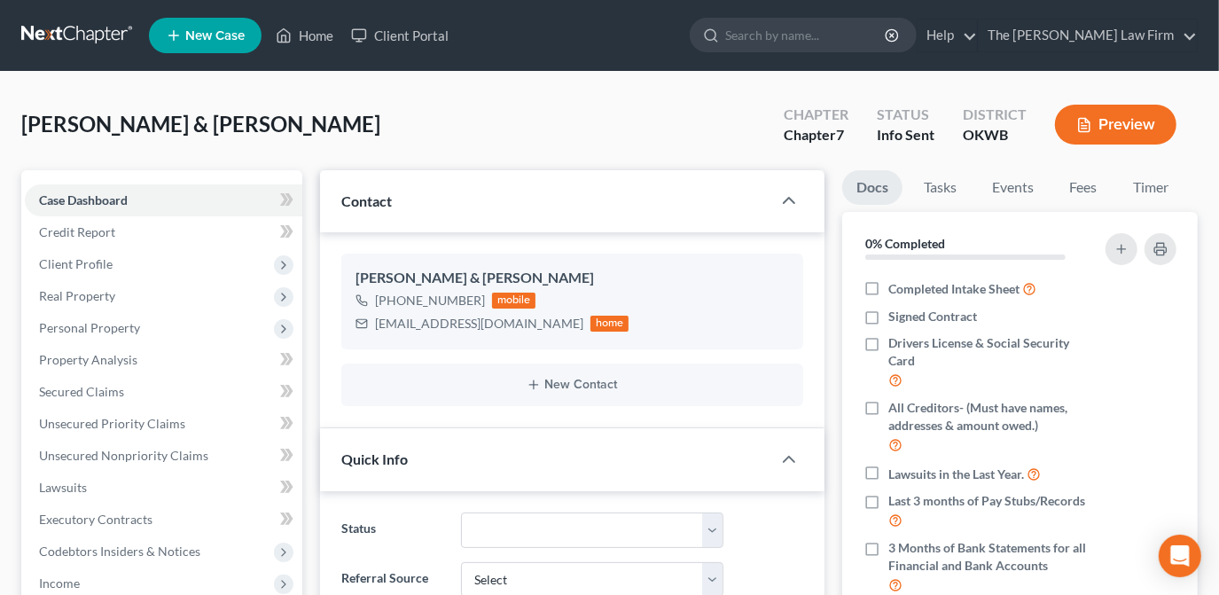
scroll to position [181, 0]
click at [1075, 186] on link "Fees" at bounding box center [1083, 187] width 57 height 35
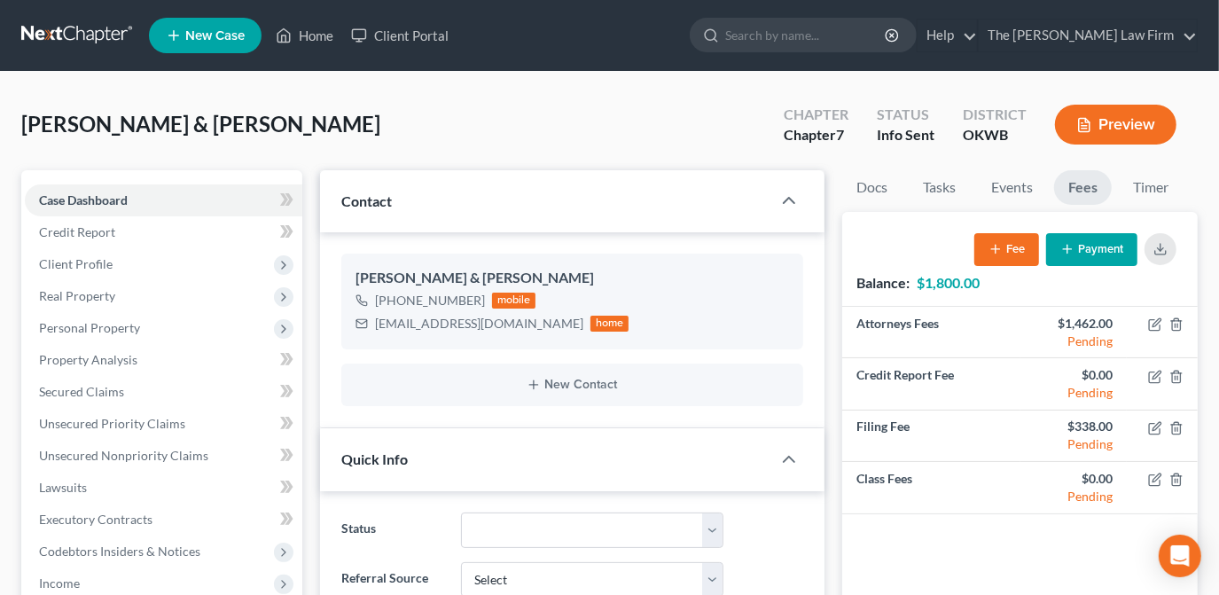
click at [1115, 252] on button "Payment" at bounding box center [1091, 249] width 91 height 33
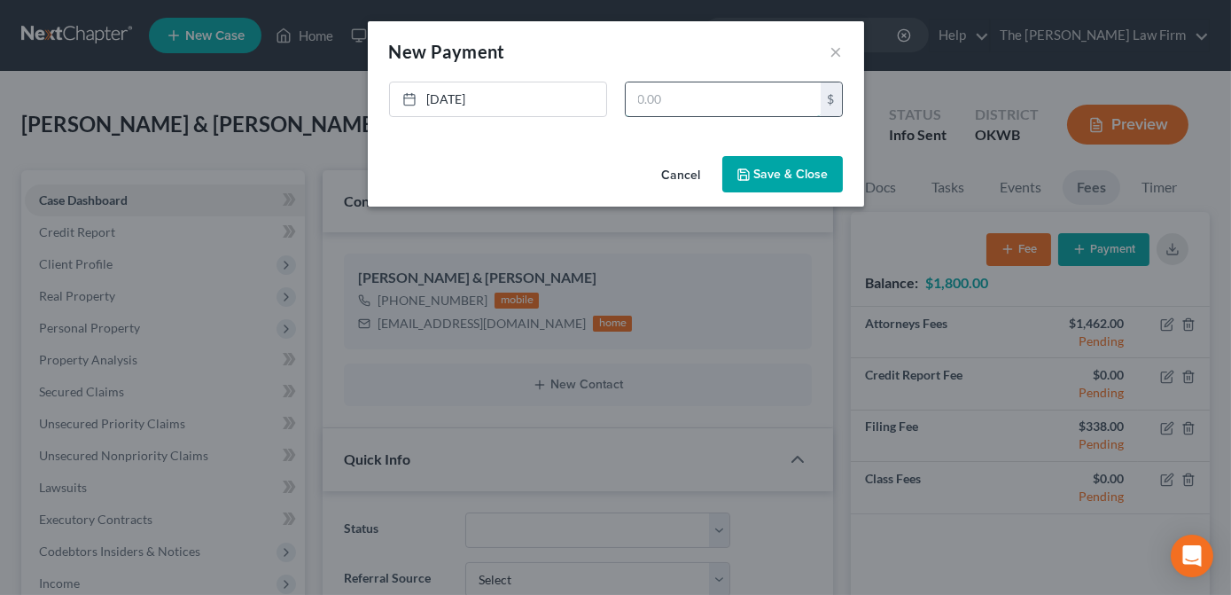
drag, startPoint x: 678, startPoint y: 101, endPoint x: 668, endPoint y: 103, distance: 9.9
click at [675, 103] on input "text" at bounding box center [723, 99] width 195 height 34
type input "300.00"
drag, startPoint x: 794, startPoint y: 174, endPoint x: 763, endPoint y: 168, distance: 31.5
click at [794, 174] on button "Save & Close" at bounding box center [782, 174] width 121 height 37
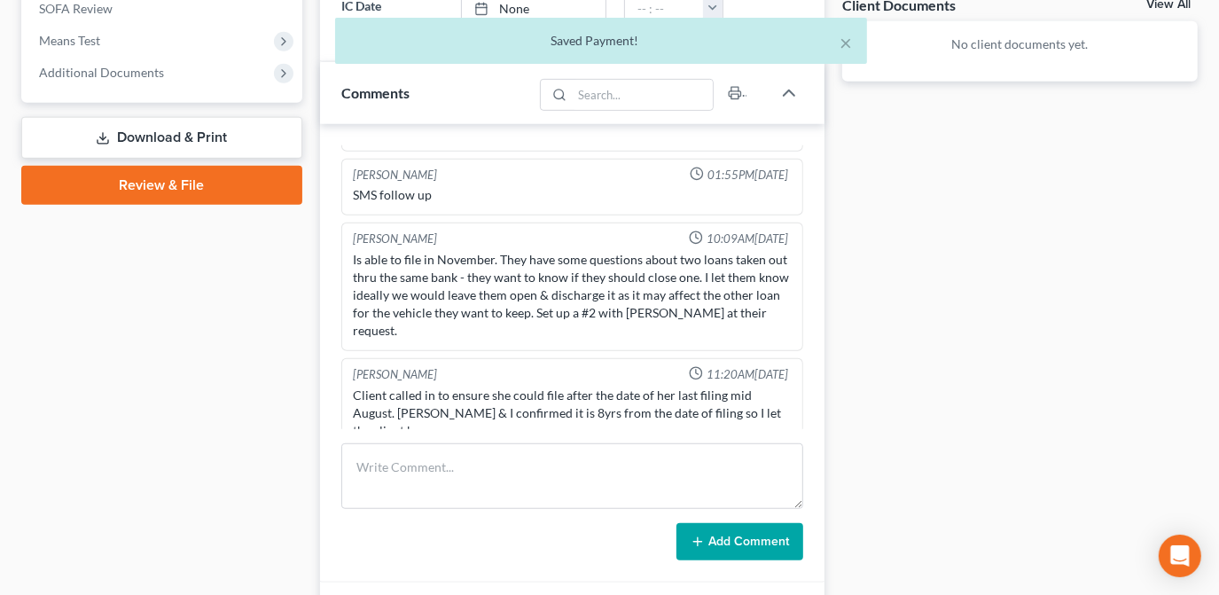
scroll to position [725, 0]
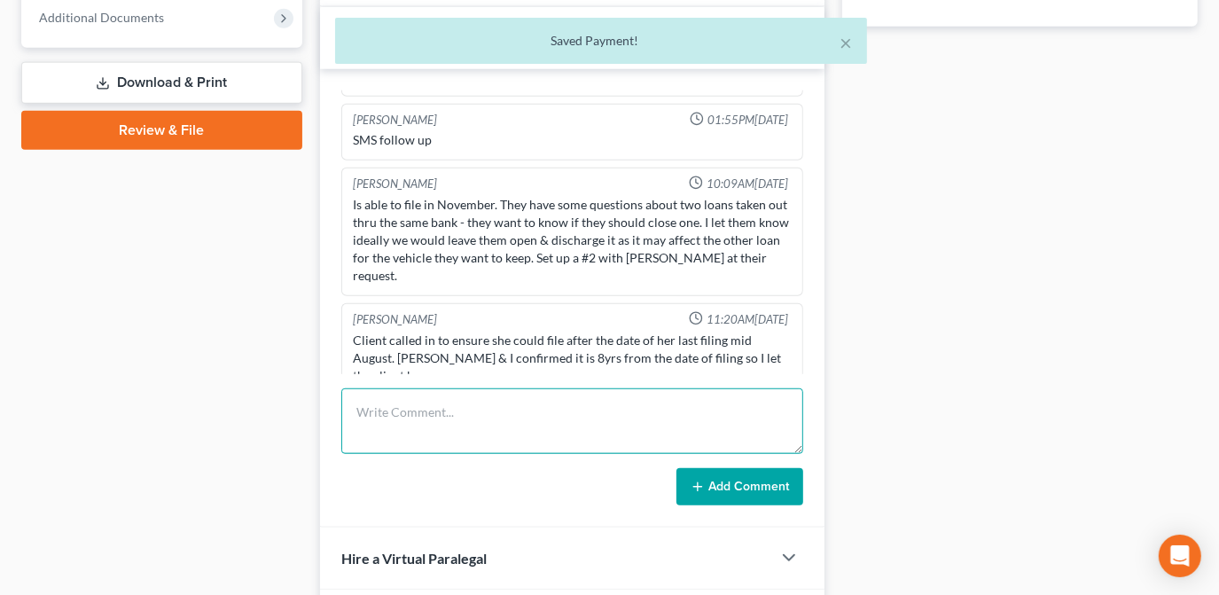
click at [484, 427] on textarea at bounding box center [572, 421] width 462 height 66
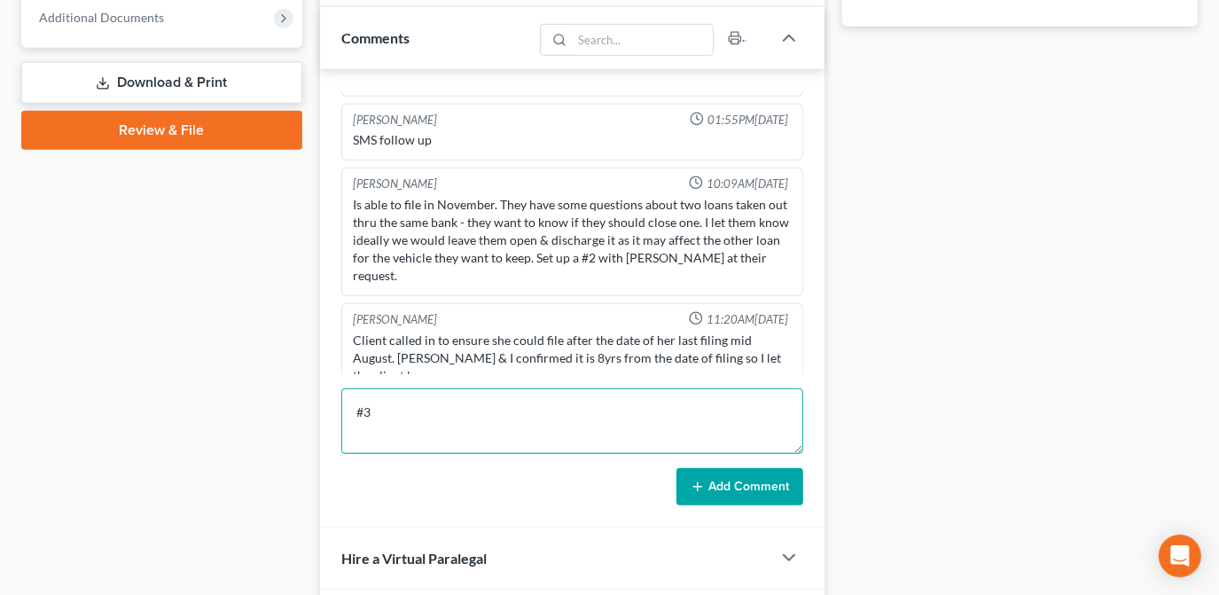
type textarea "#"
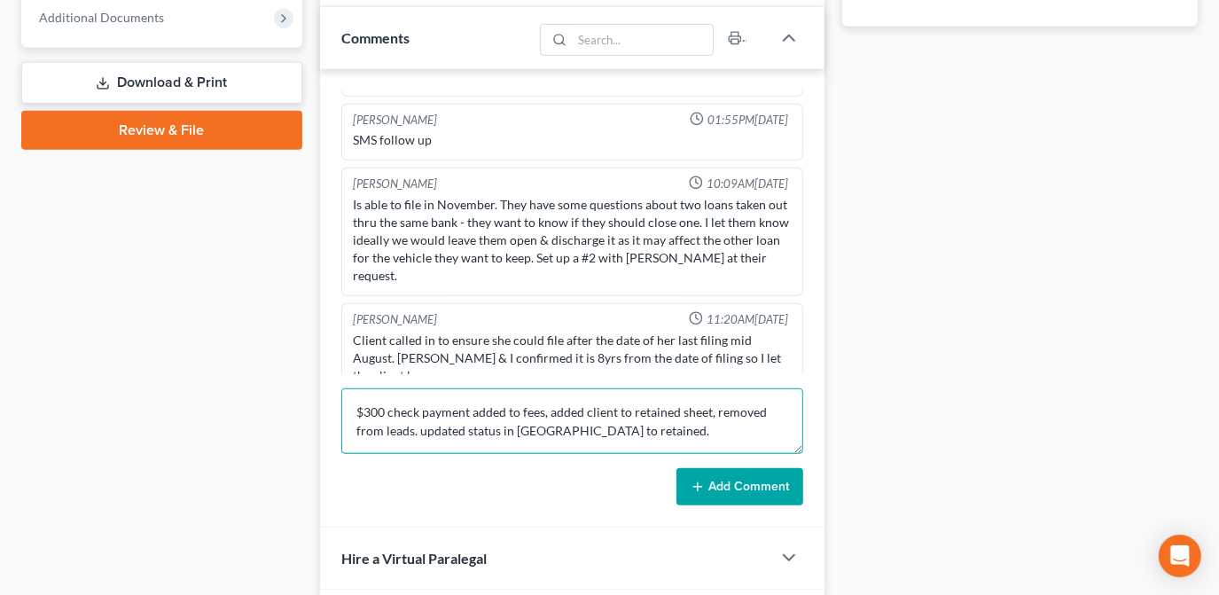
type textarea "$300 check payment added to fees, added client to retained sheet, removed from …"
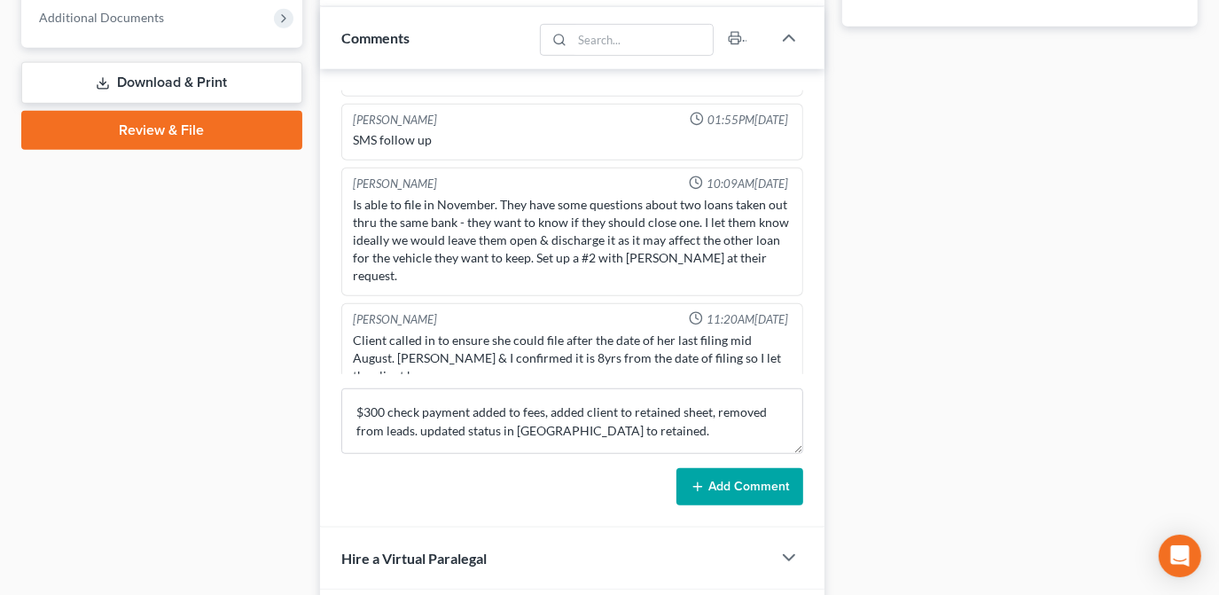
click at [699, 479] on icon at bounding box center [697, 486] width 14 height 14
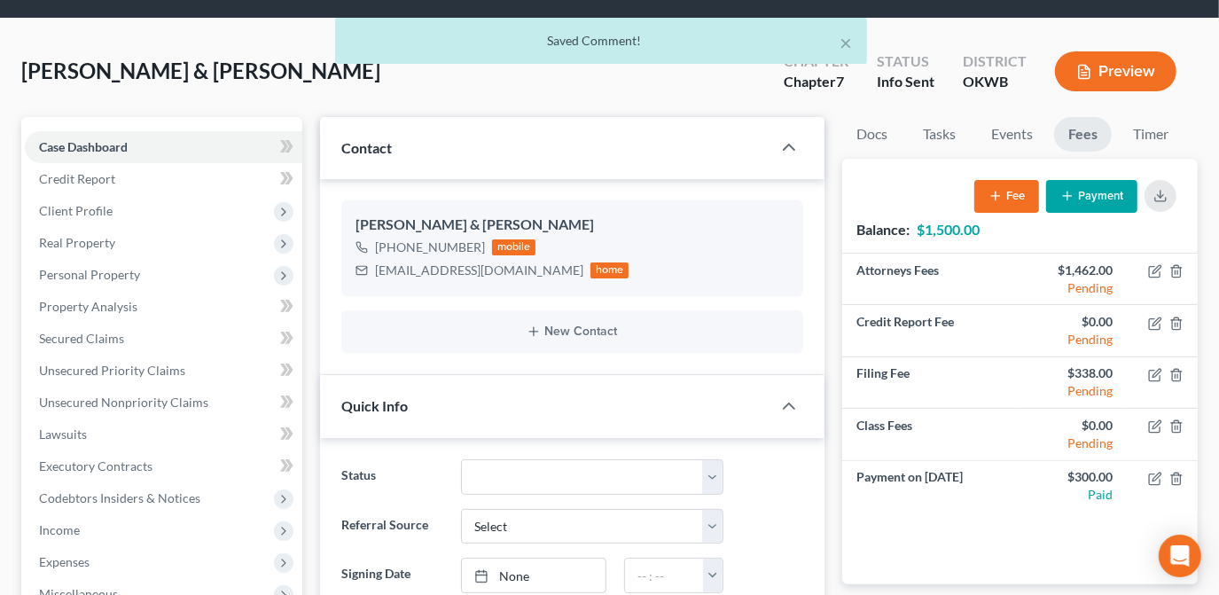
scroll to position [160, 0]
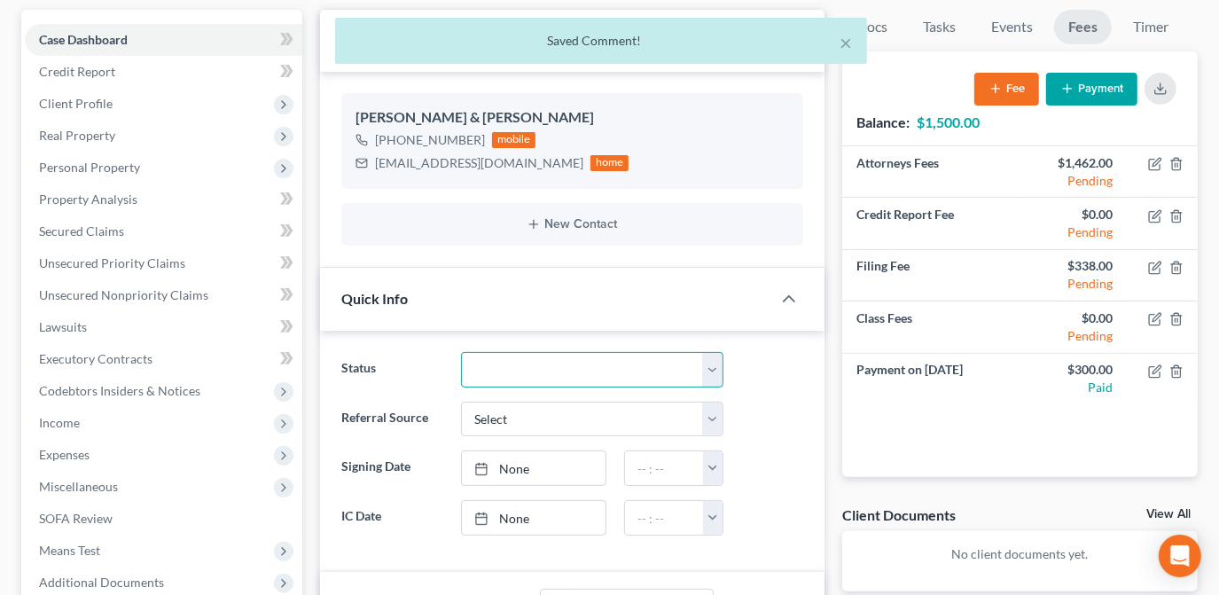
click at [710, 369] on select "Discharged Dismissed Filed Info Sent In Progress Lead Lost Lead Ready to File R…" at bounding box center [592, 369] width 262 height 35
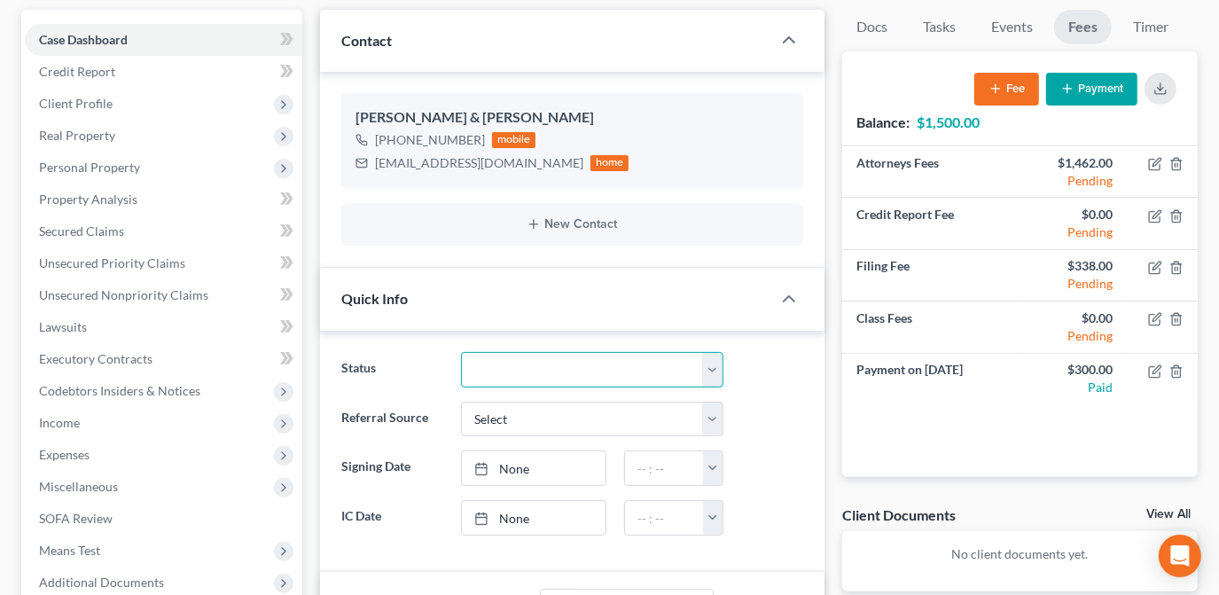
select select "8"
click at [461, 352] on select "Discharged Dismissed Filed Info Sent In Progress Lead Lost Lead Ready to File R…" at bounding box center [592, 369] width 262 height 35
drag, startPoint x: 749, startPoint y: 450, endPoint x: 759, endPoint y: 450, distance: 9.7
click at [749, 450] on div at bounding box center [772, 467] width 80 height 35
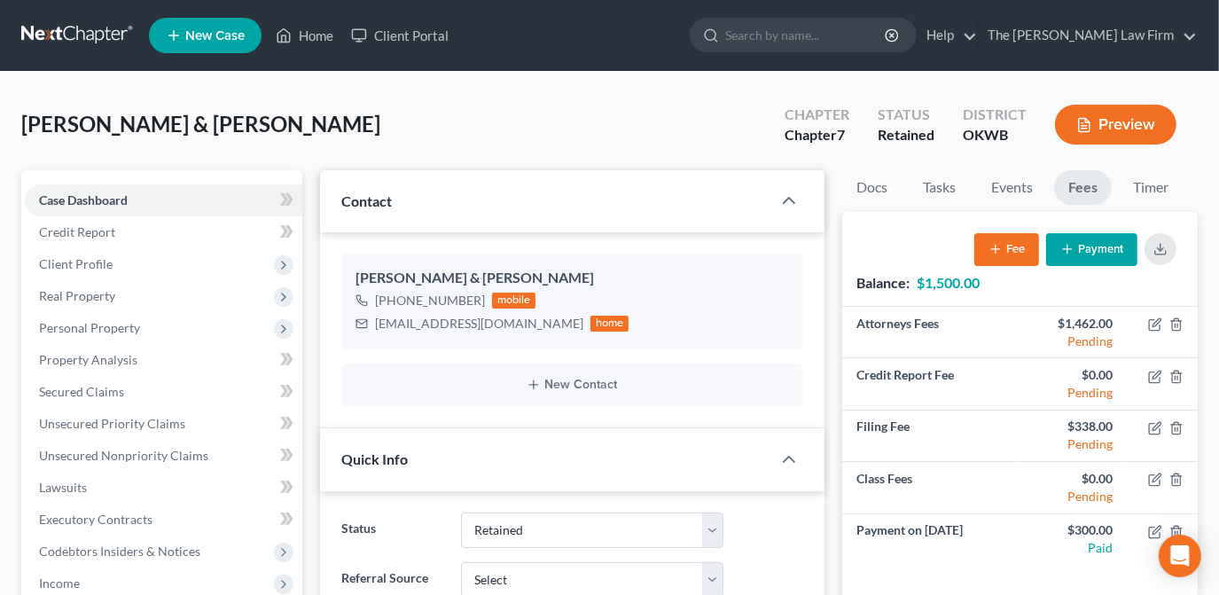
scroll to position [402, 0]
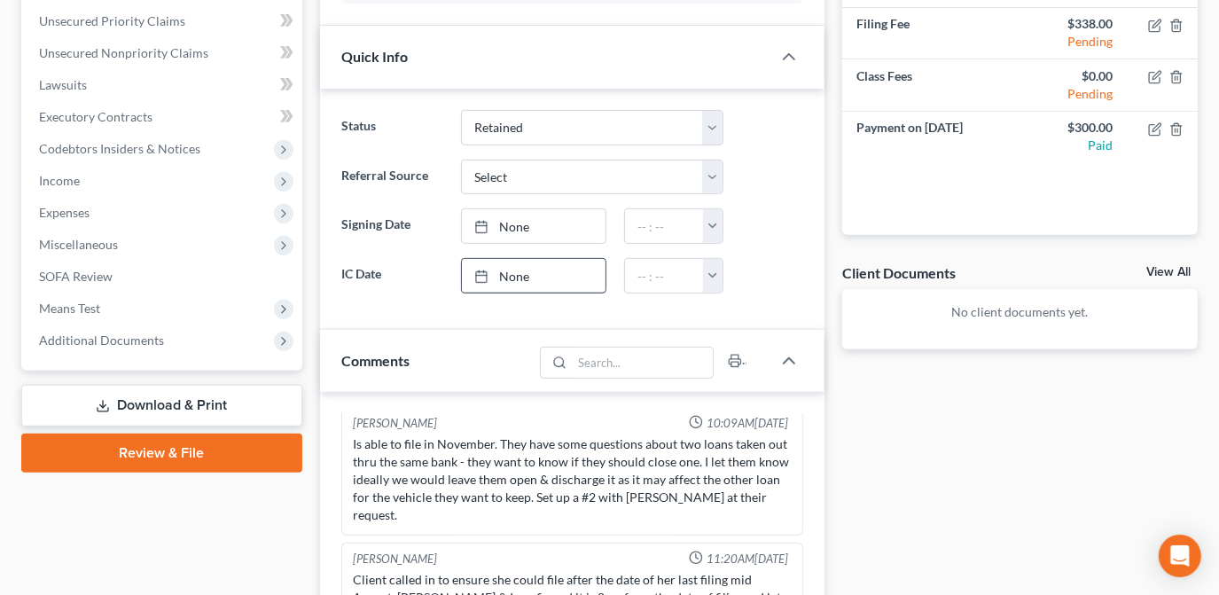
click at [567, 281] on link "None" at bounding box center [534, 276] width 144 height 34
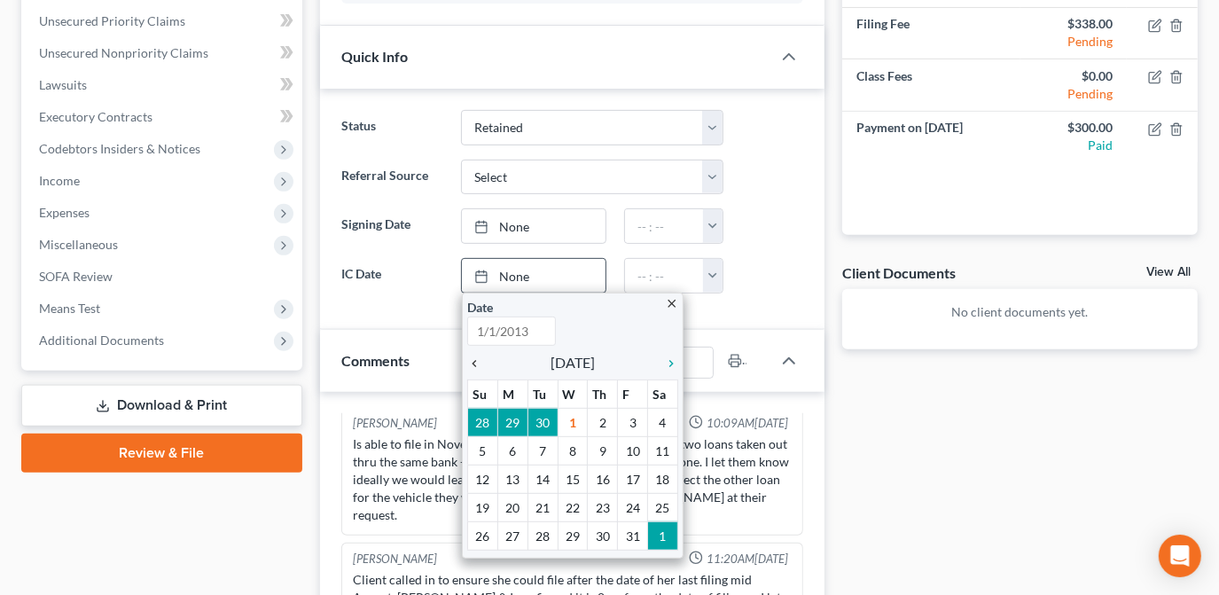
click at [472, 358] on icon "chevron_left" at bounding box center [478, 363] width 23 height 14
type input "[DATE]"
click at [472, 358] on icon "chevron_left" at bounding box center [478, 363] width 23 height 14
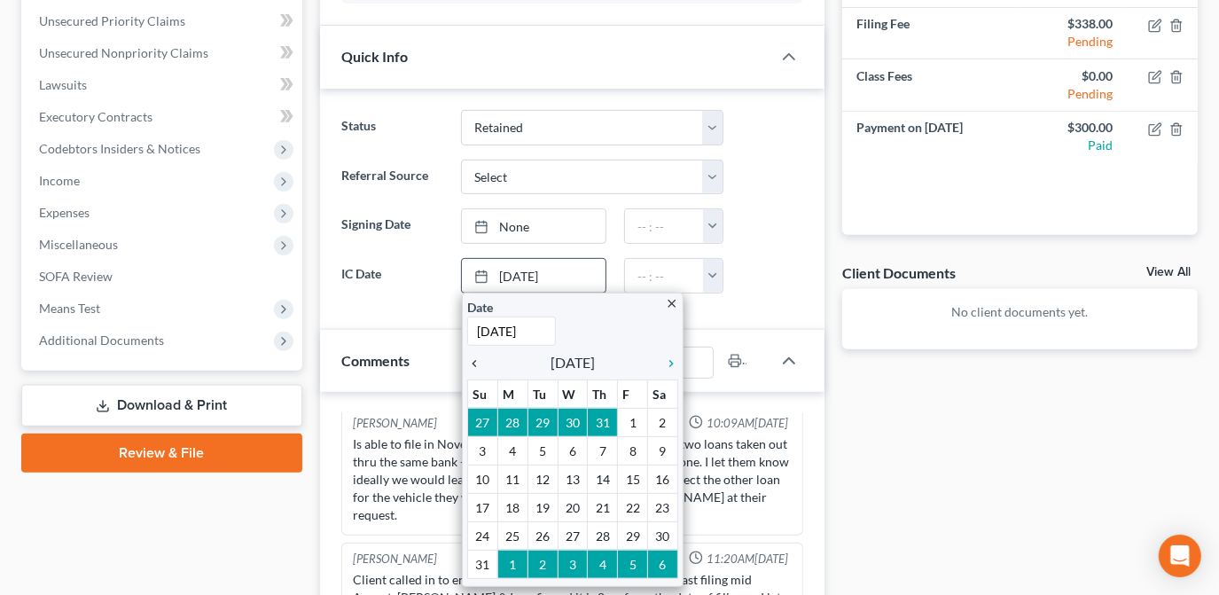
click at [472, 358] on icon "chevron_left" at bounding box center [478, 363] width 23 height 14
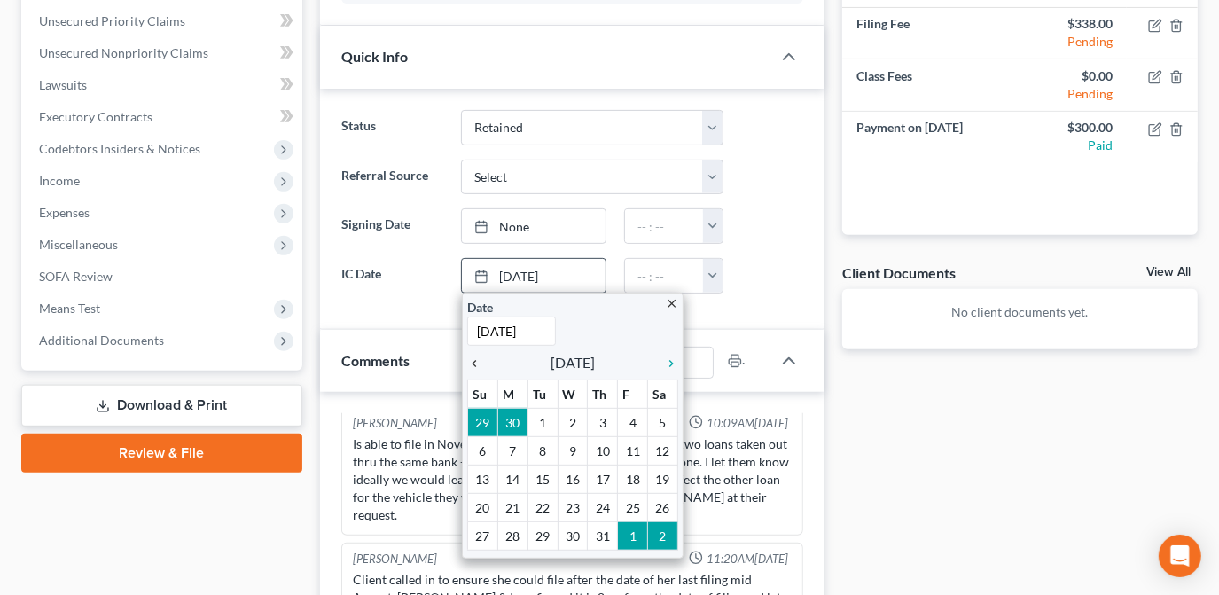
click at [472, 358] on icon "chevron_left" at bounding box center [478, 363] width 23 height 14
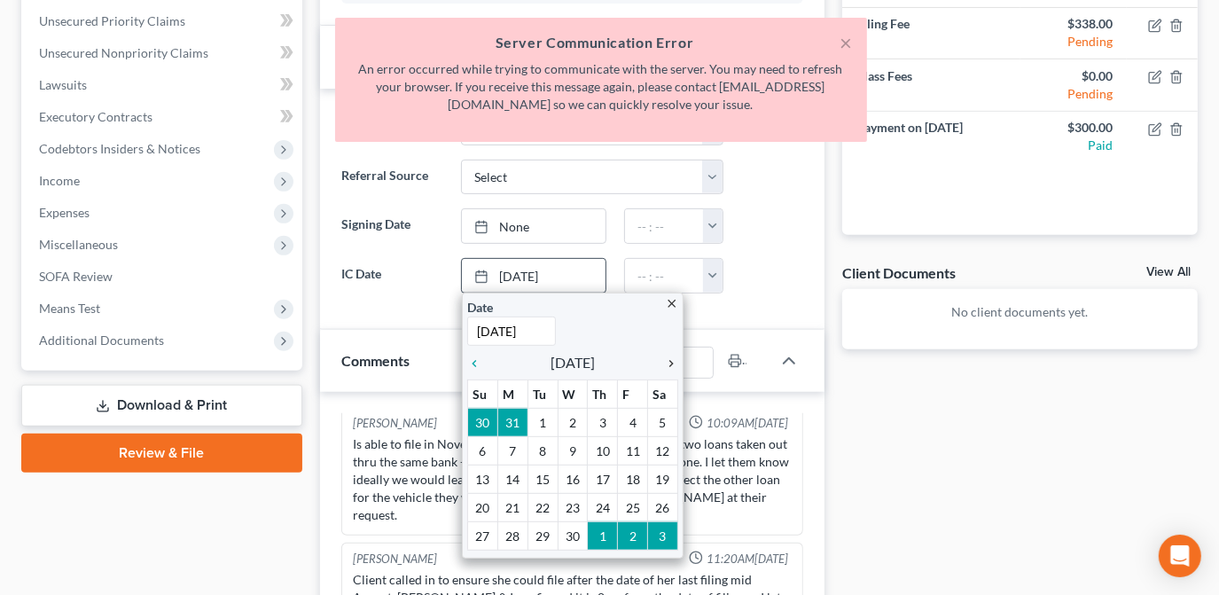
click at [665, 360] on icon "chevron_right" at bounding box center [666, 363] width 23 height 14
click at [671, 360] on icon "chevron_right" at bounding box center [666, 363] width 23 height 14
click at [855, 43] on div "× Server Communication Error An error occurred while trying to communicate with…" at bounding box center [601, 80] width 532 height 124
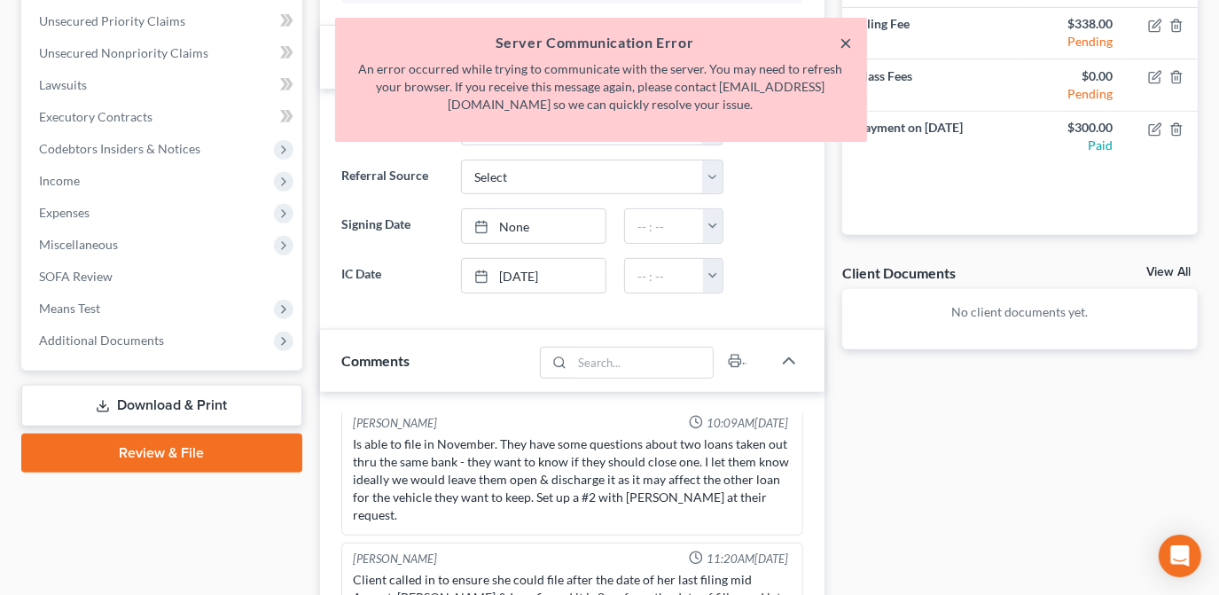
drag, startPoint x: 851, startPoint y: 43, endPoint x: 627, endPoint y: 339, distance: 370.6
click at [850, 43] on button "×" at bounding box center [846, 42] width 12 height 21
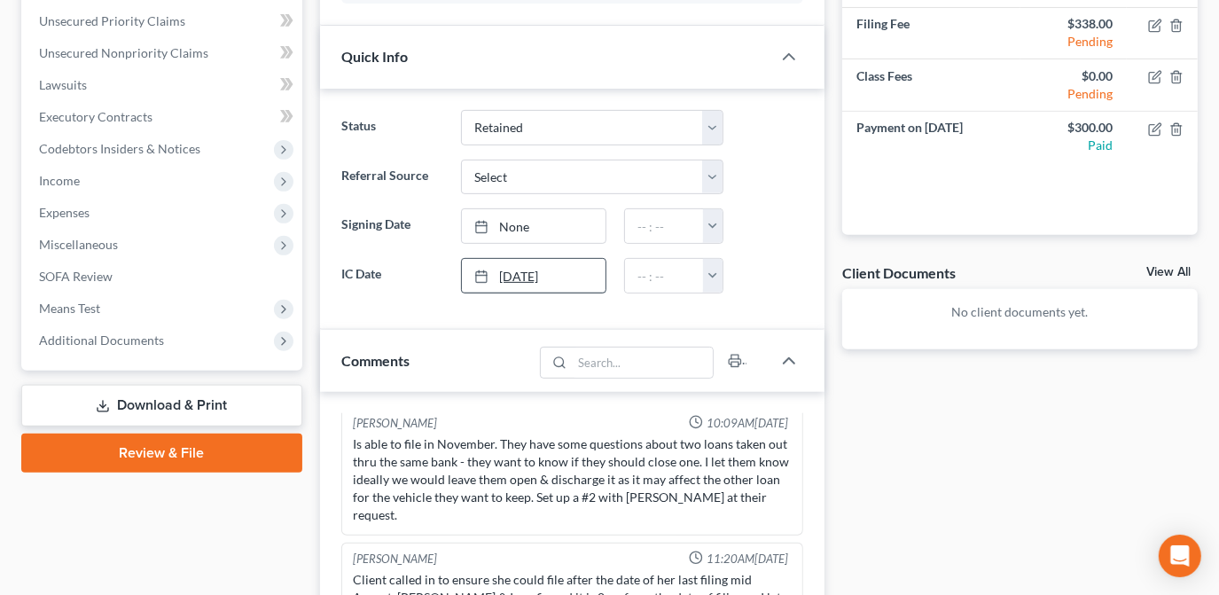
click at [557, 277] on link "[DATE]" at bounding box center [534, 276] width 144 height 34
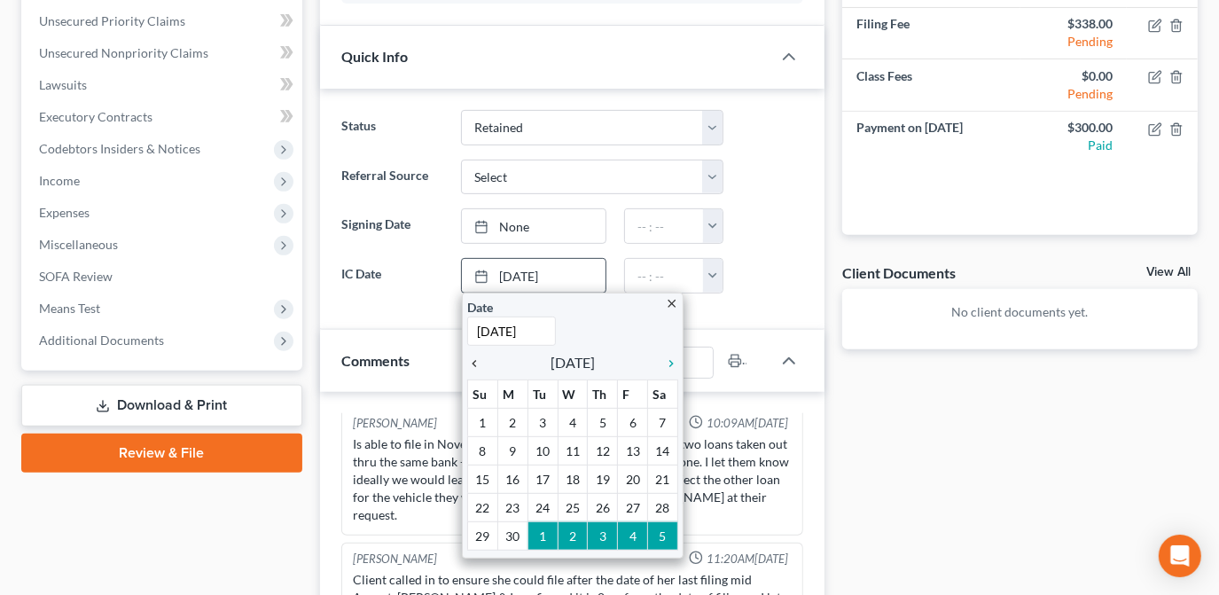
click at [478, 356] on icon "chevron_left" at bounding box center [478, 363] width 23 height 14
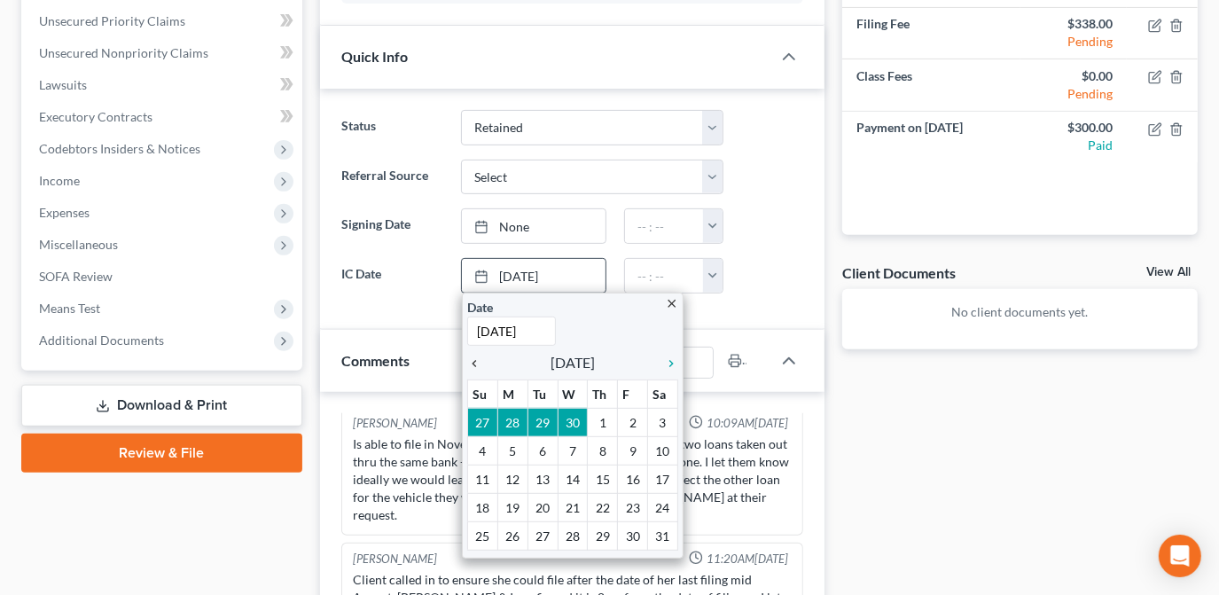
click at [478, 356] on icon "chevron_left" at bounding box center [478, 363] width 23 height 14
click at [472, 356] on icon "chevron_left" at bounding box center [478, 363] width 23 height 14
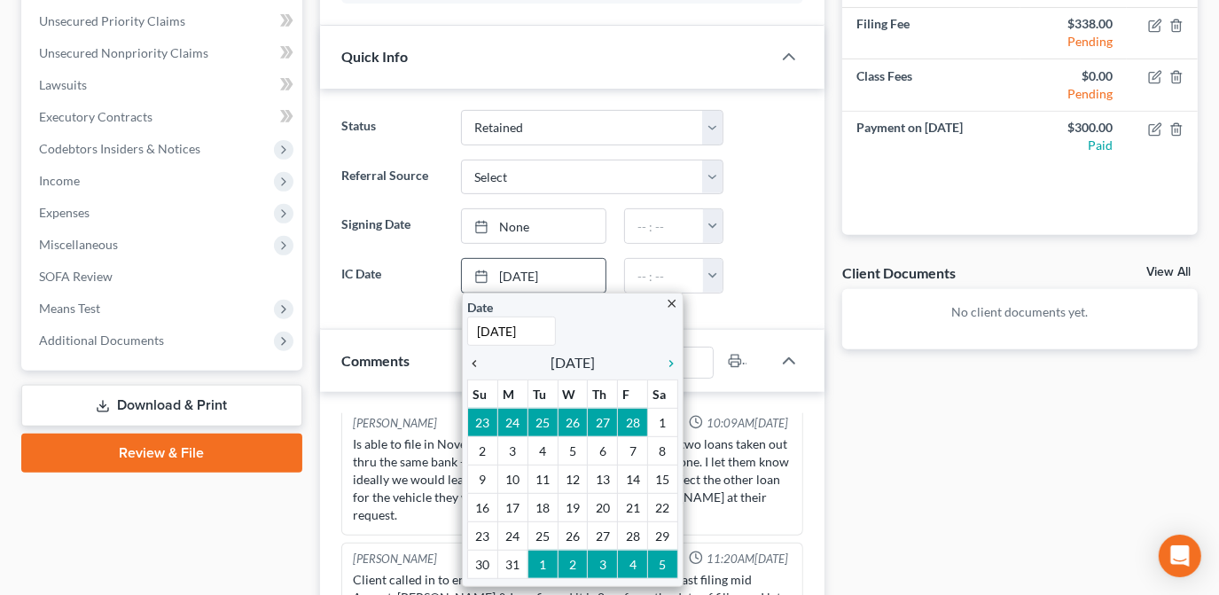
click at [476, 356] on icon "chevron_left" at bounding box center [478, 363] width 23 height 14
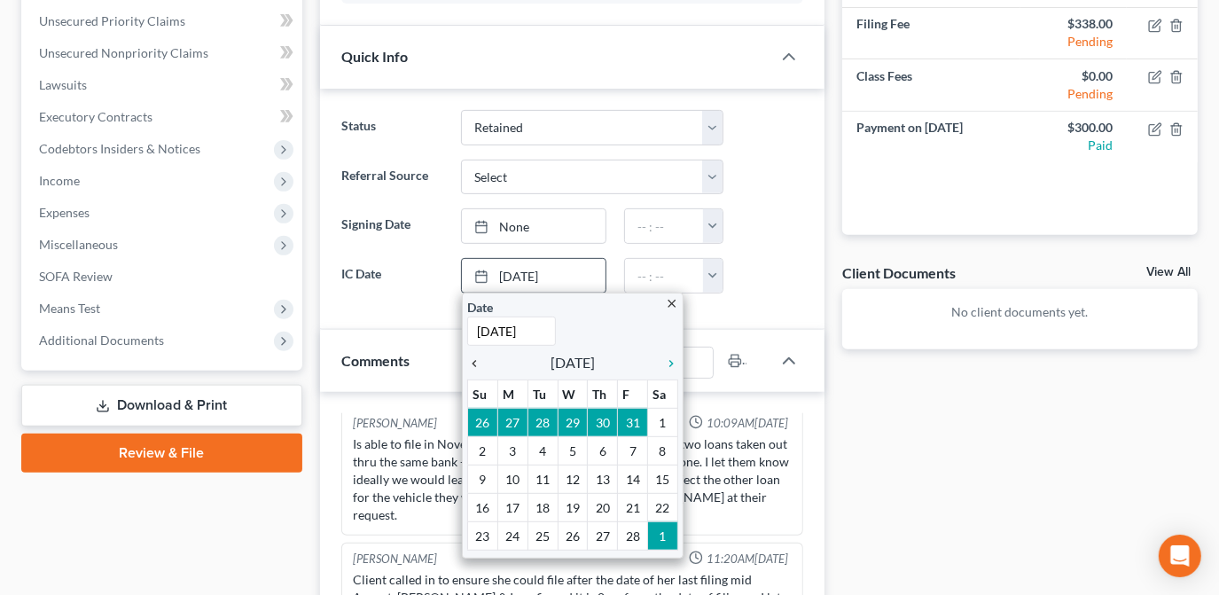
click at [479, 362] on icon "chevron_left" at bounding box center [478, 363] width 23 height 14
click at [674, 361] on icon "chevron_right" at bounding box center [666, 363] width 23 height 14
click at [667, 361] on icon "chevron_right" at bounding box center [666, 363] width 23 height 14
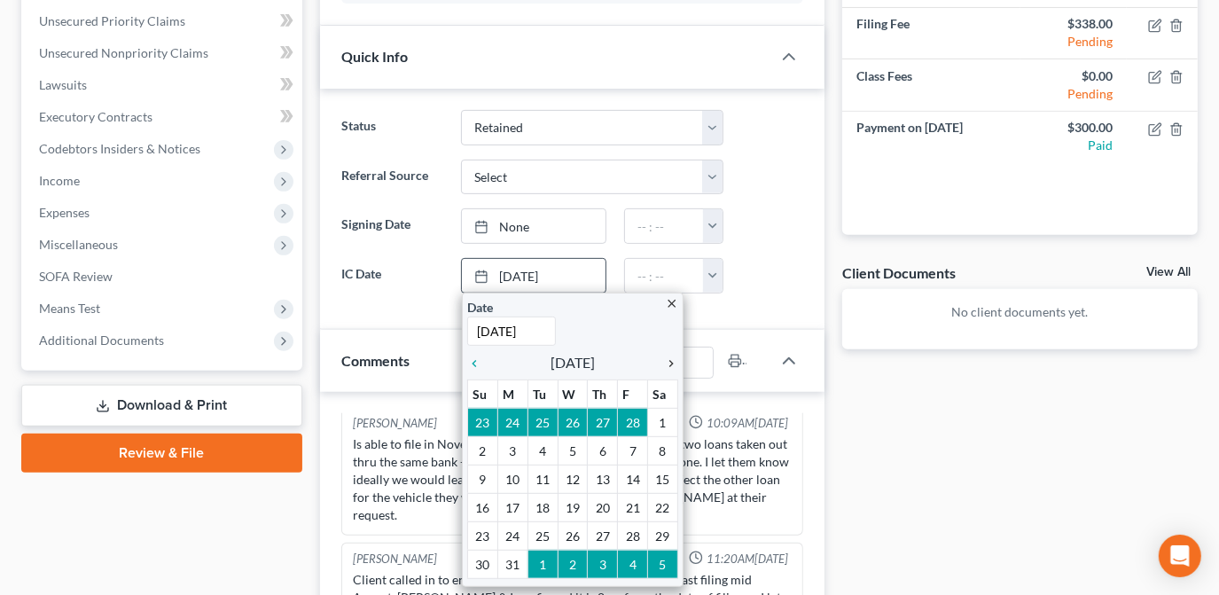
click at [667, 361] on icon "chevron_right" at bounding box center [666, 363] width 23 height 14
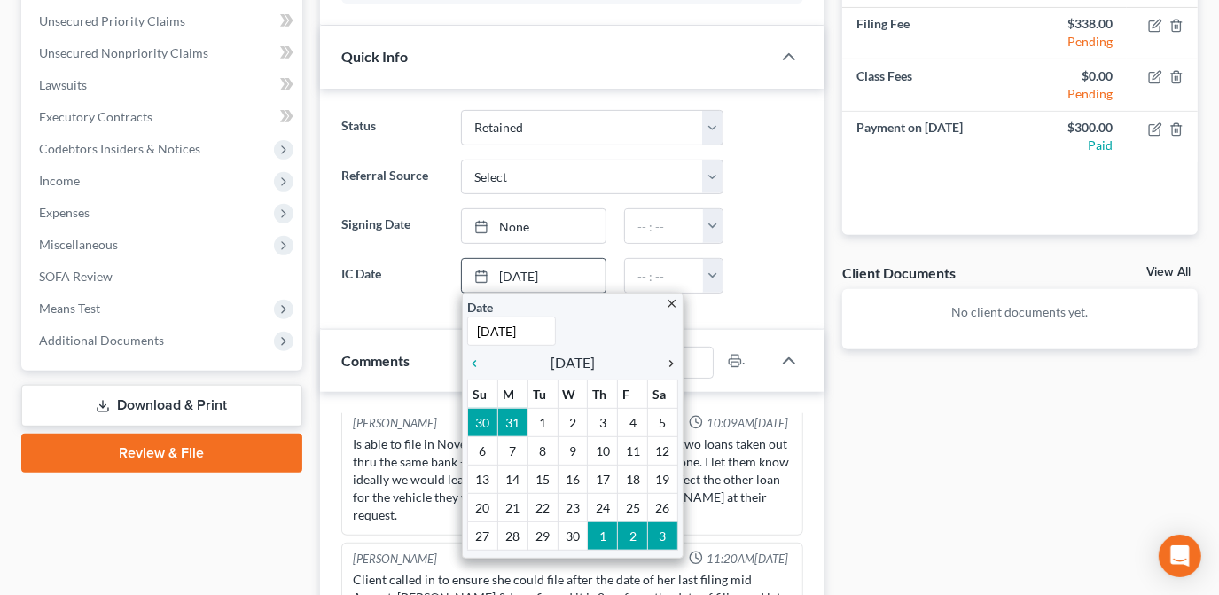
click at [667, 361] on icon "chevron_right" at bounding box center [666, 363] width 23 height 14
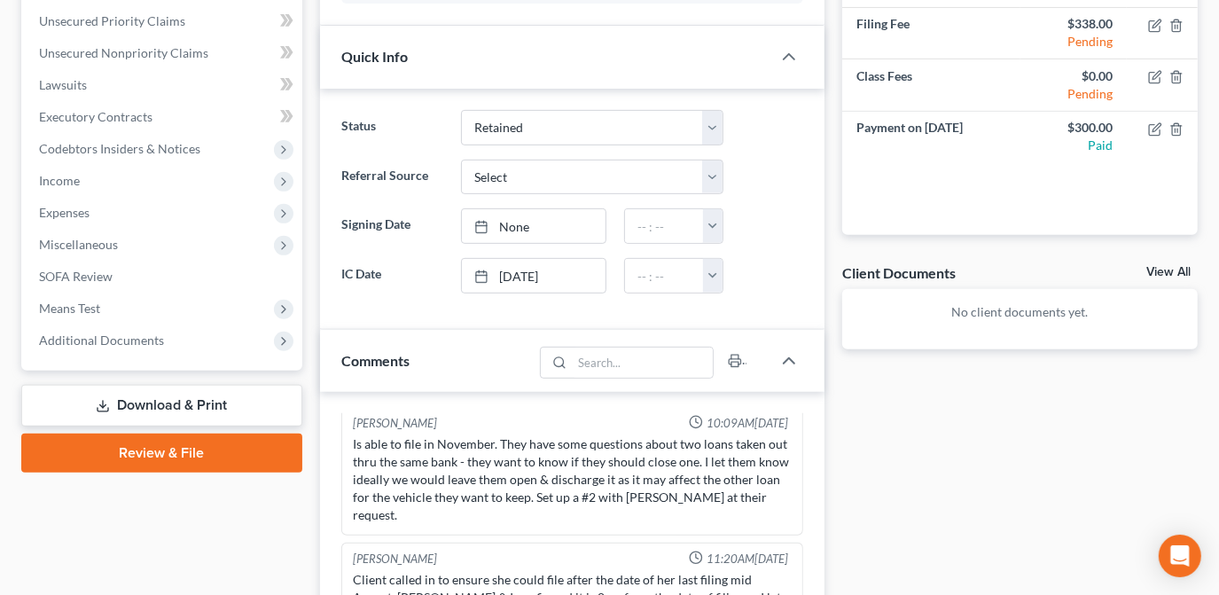
drag, startPoint x: 545, startPoint y: 409, endPoint x: 593, endPoint y: 401, distance: 48.5
click at [858, 388] on div "Docs Tasks Events Fees Timer 0% Completed Nothing here yet! Completed Intake Sh…" at bounding box center [1019, 402] width 373 height 1269
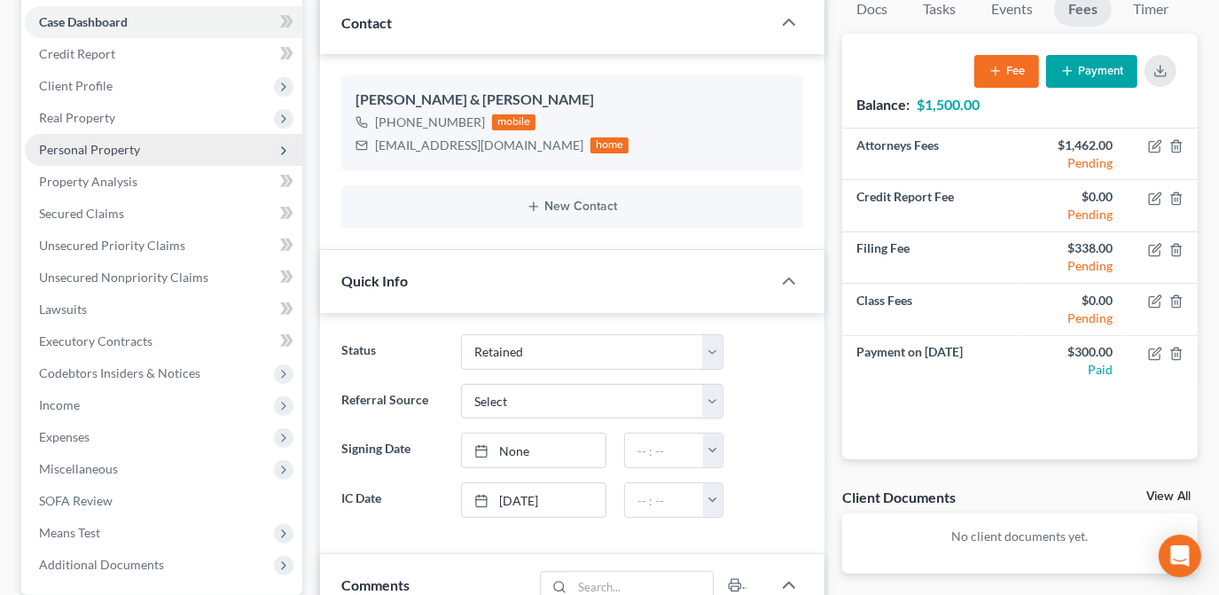
scroll to position [0, 0]
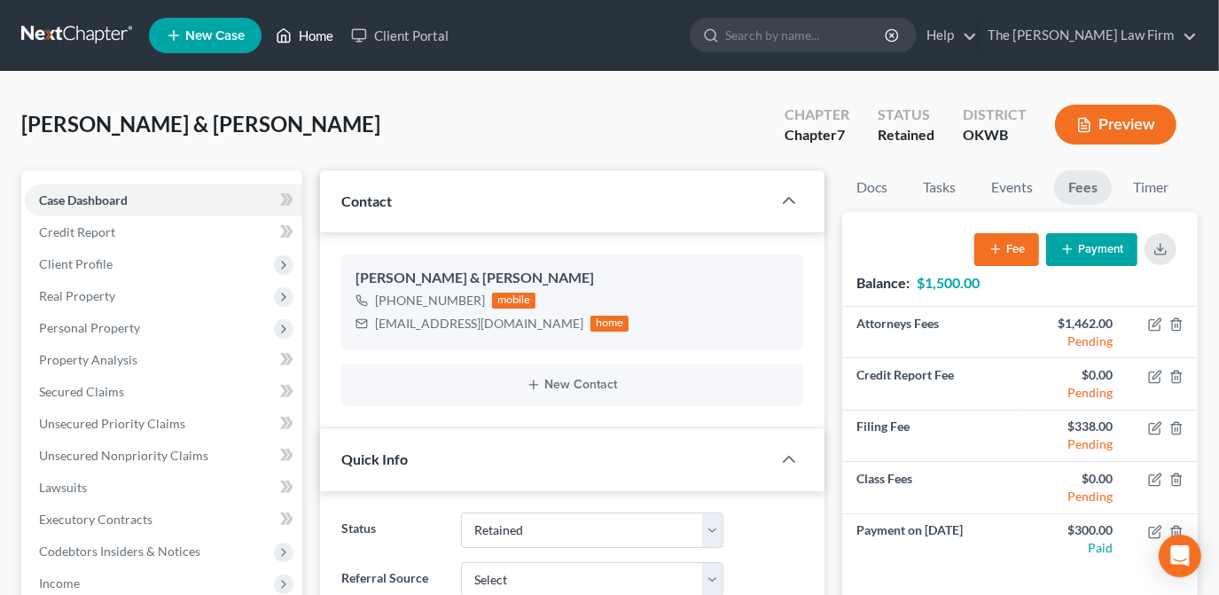
click at [305, 46] on link "Home" at bounding box center [304, 35] width 75 height 32
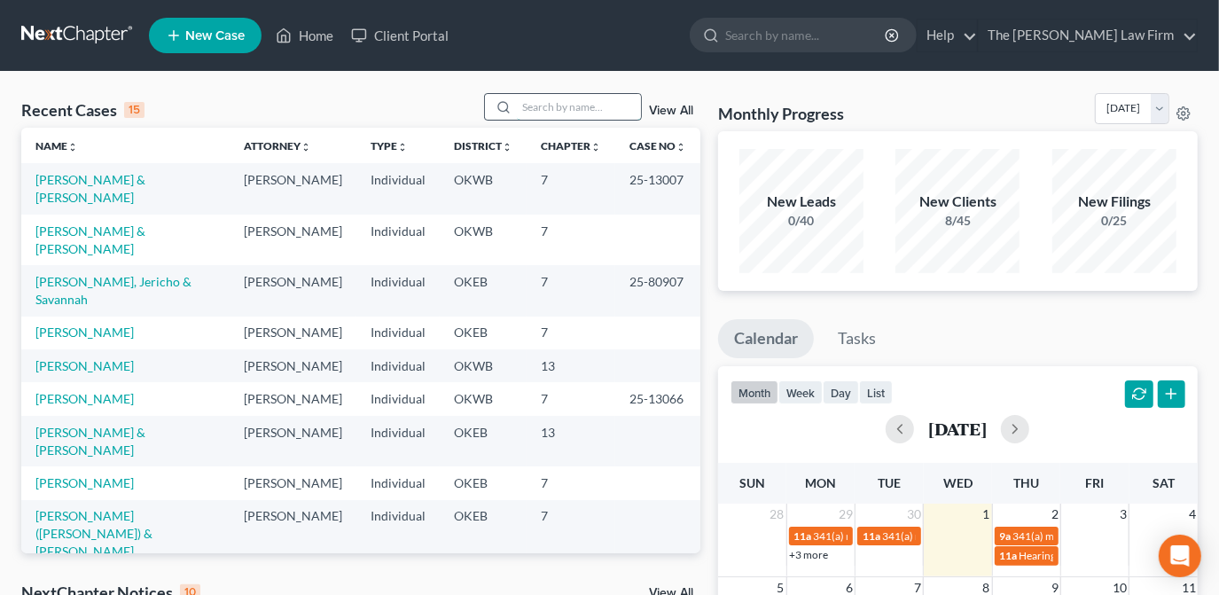
click at [592, 104] on input "search" at bounding box center [579, 107] width 124 height 26
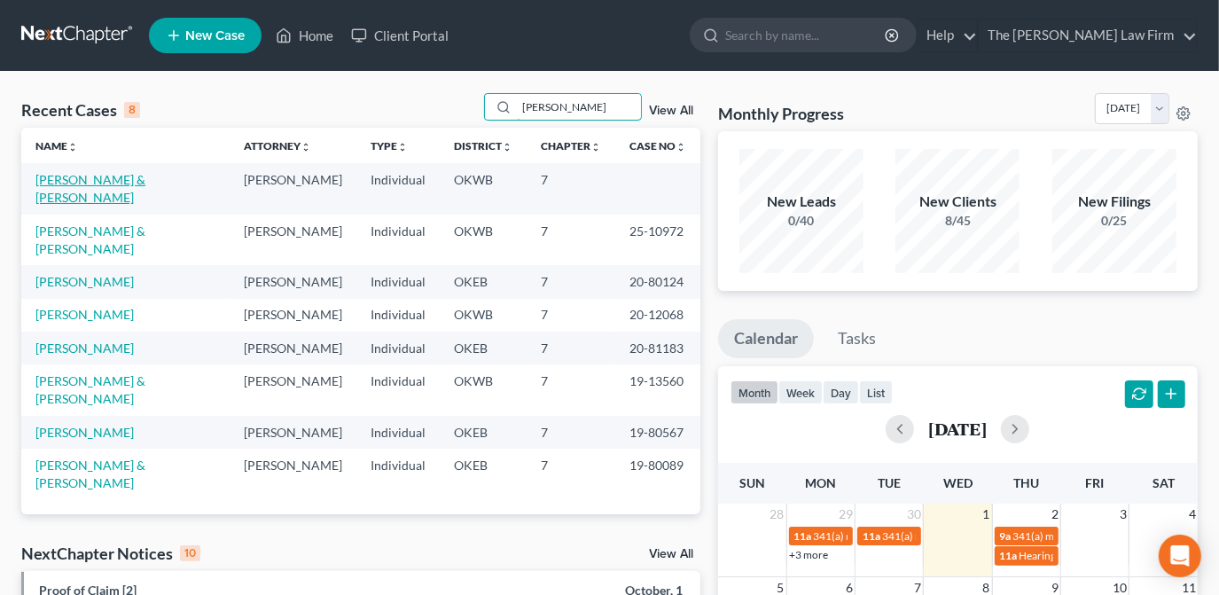
type input "[PERSON_NAME]"
click at [57, 181] on link "[PERSON_NAME] & [PERSON_NAME]" at bounding box center [90, 188] width 110 height 33
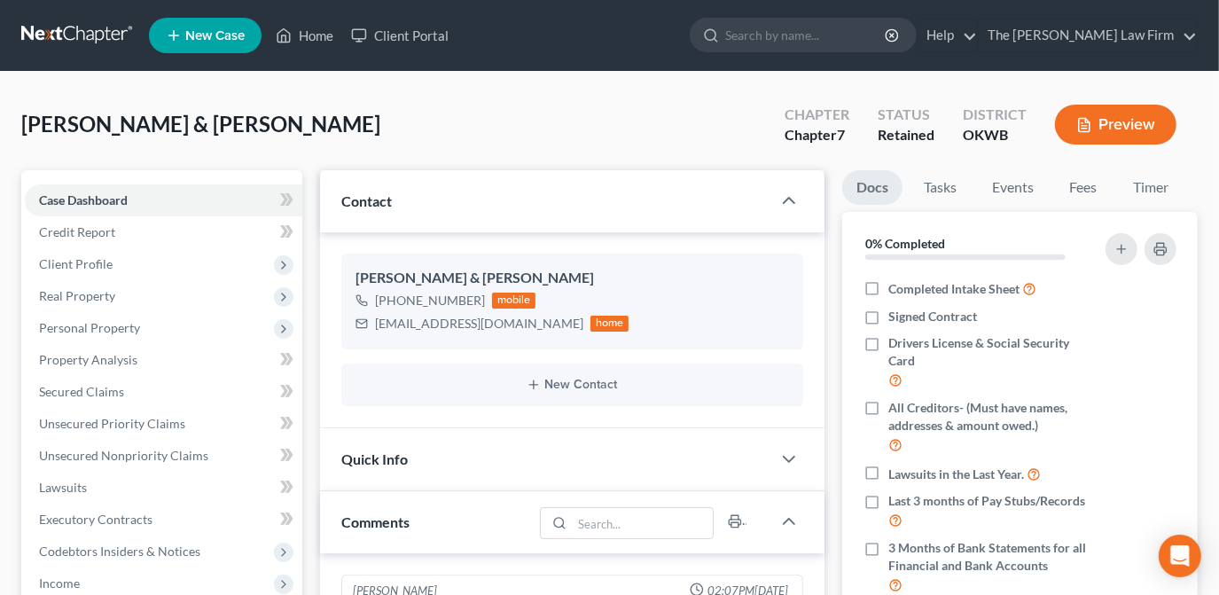
scroll to position [191, 0]
click at [1083, 189] on link "Fees" at bounding box center [1083, 187] width 57 height 35
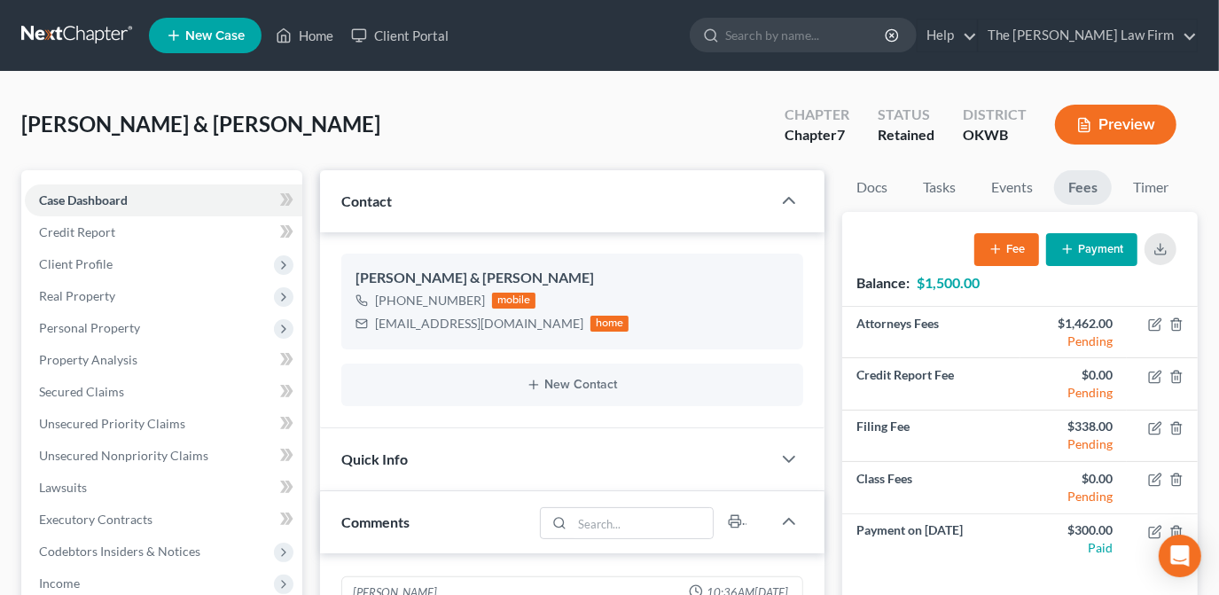
click at [1092, 251] on button "Payment" at bounding box center [1091, 249] width 91 height 33
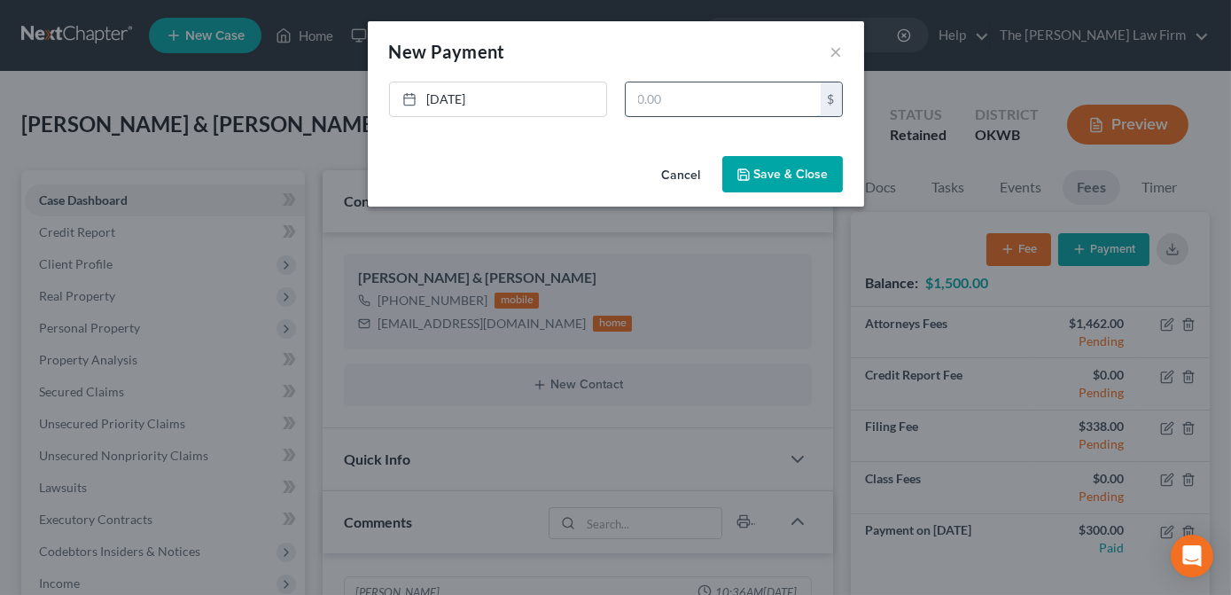
click at [661, 105] on input "text" at bounding box center [723, 99] width 195 height 34
type input "1,500.00"
click at [768, 172] on button "Save & Close" at bounding box center [782, 174] width 121 height 37
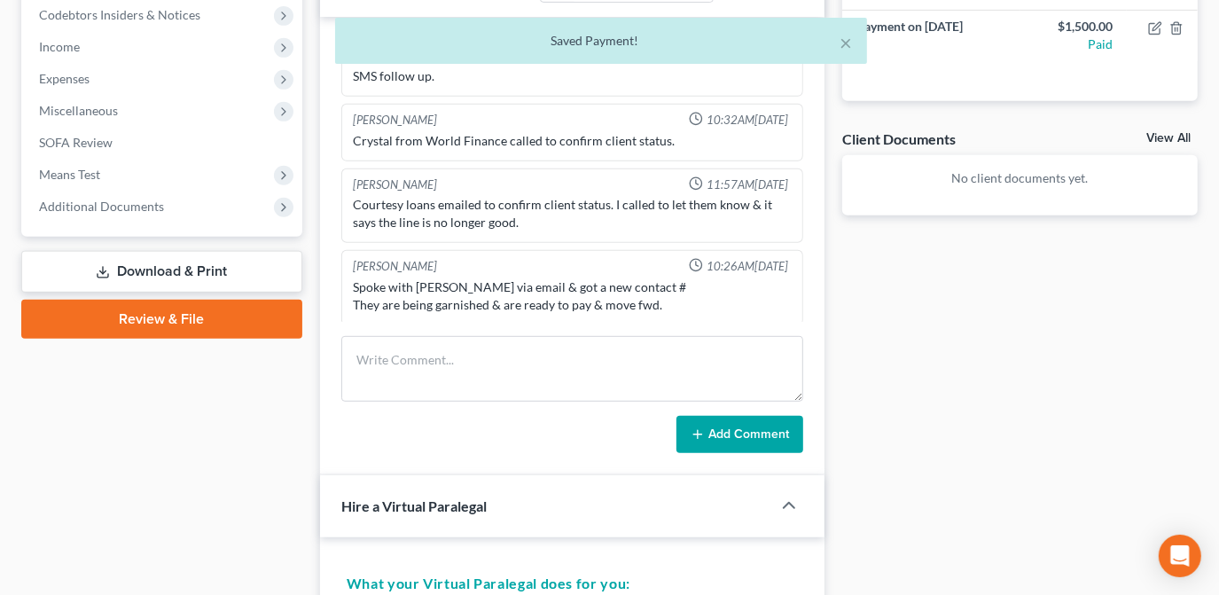
scroll to position [564, 0]
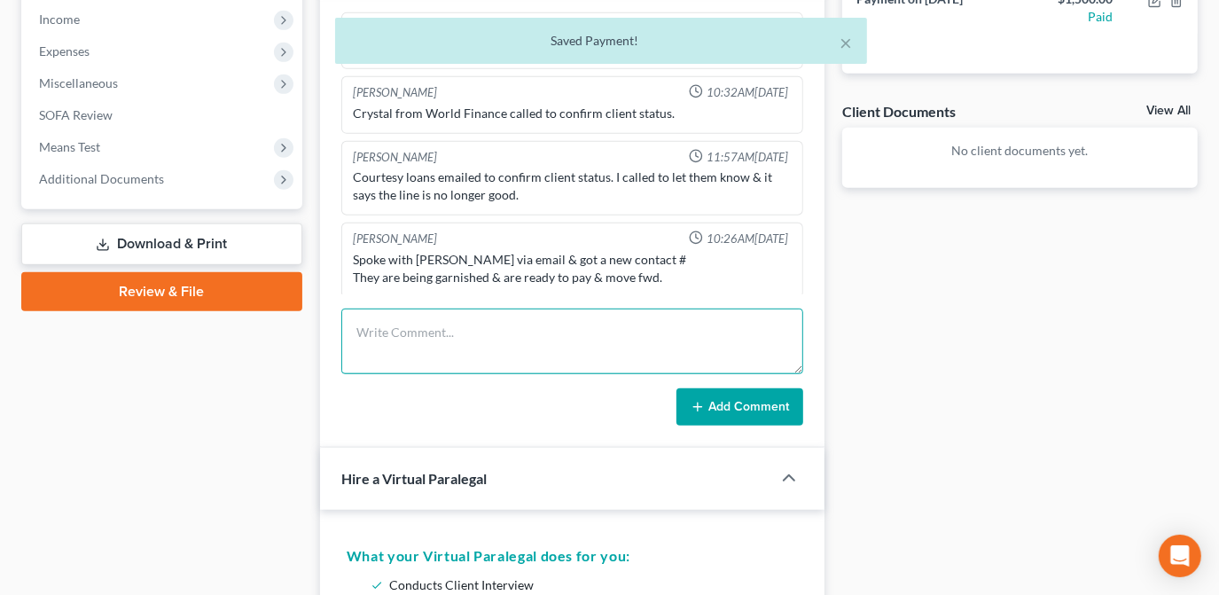
click at [522, 362] on textarea at bounding box center [572, 341] width 462 height 66
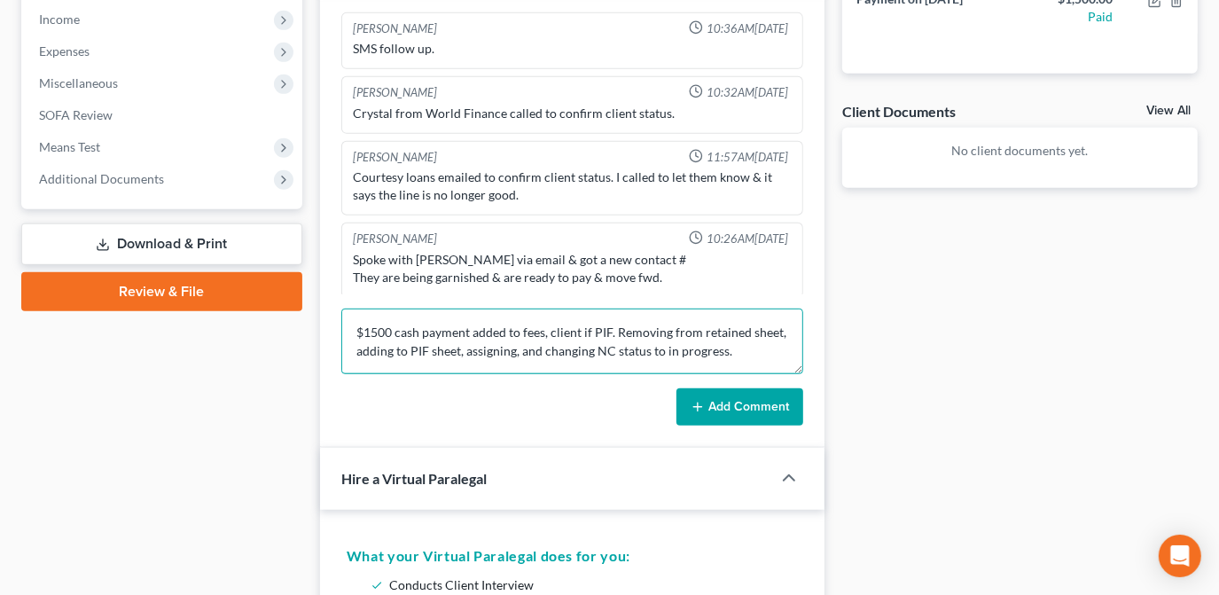
type textarea "$1500 cash payment added to fees, client if PIF. Removing from retained sheet, …"
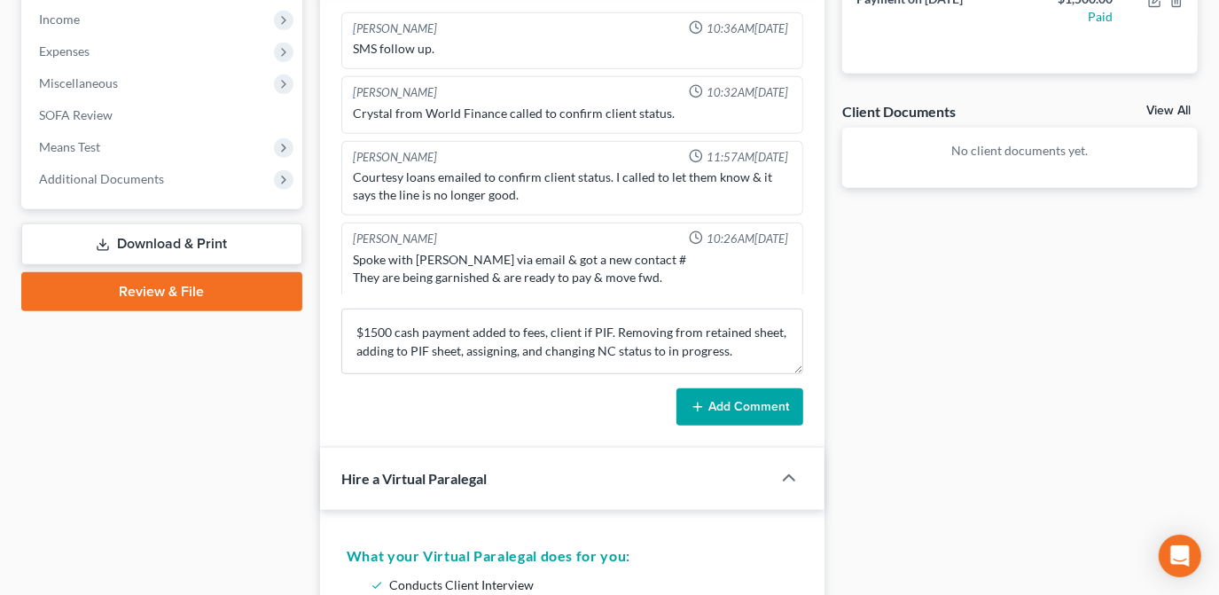
drag, startPoint x: 737, startPoint y: 399, endPoint x: 708, endPoint y: 405, distance: 29.9
click at [735, 398] on button "Add Comment" at bounding box center [739, 406] width 127 height 37
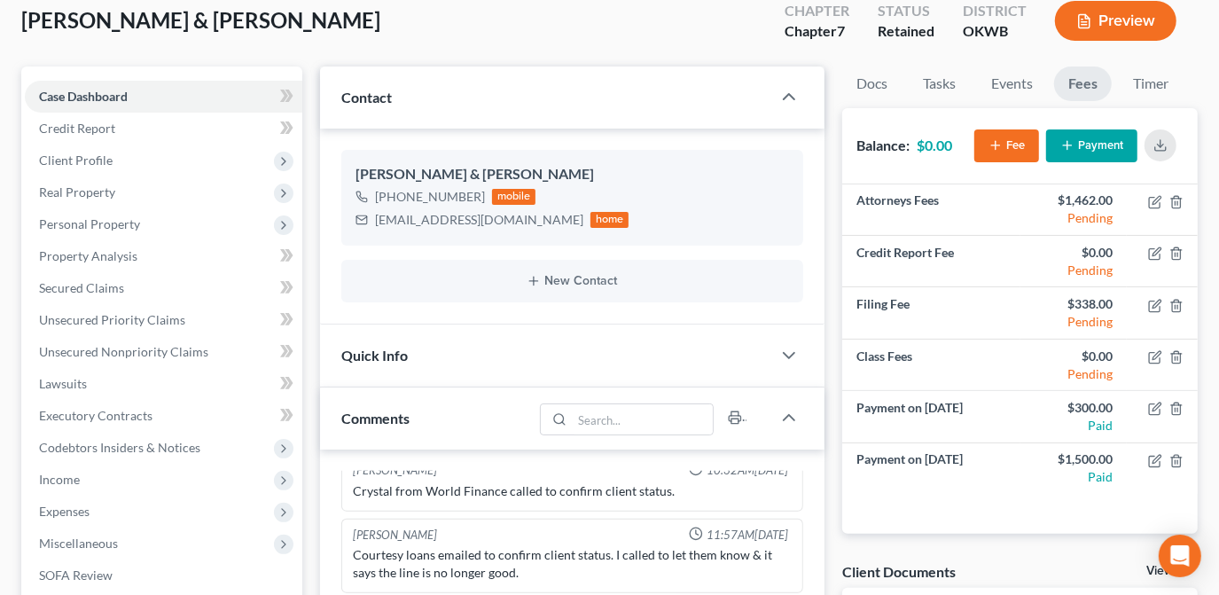
scroll to position [160, 0]
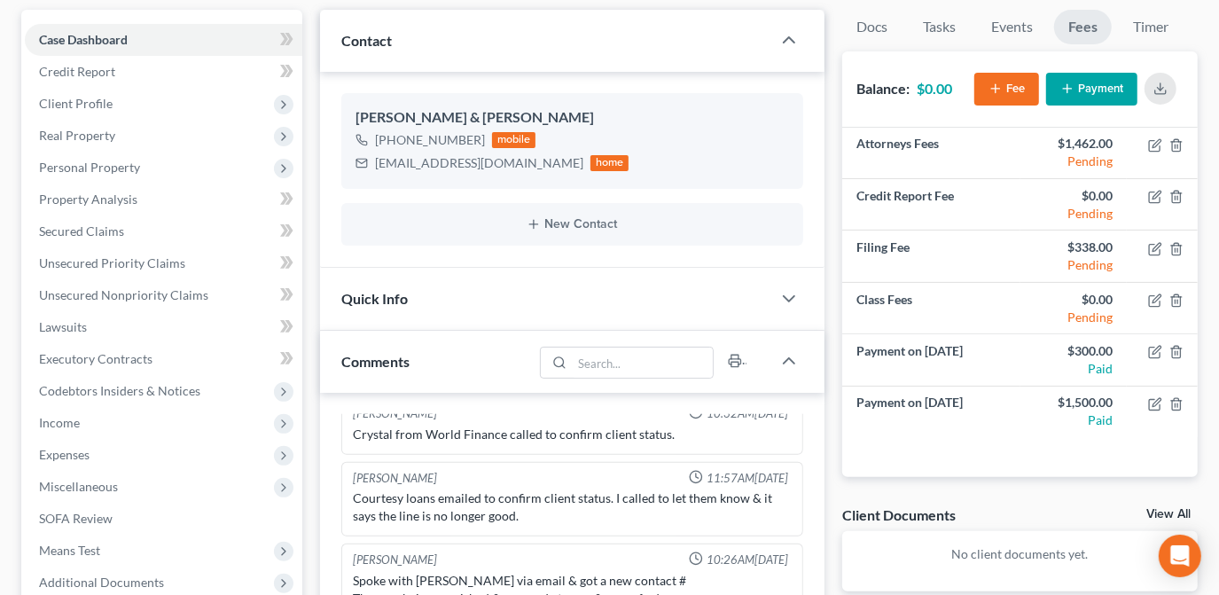
drag, startPoint x: 593, startPoint y: 301, endPoint x: 534, endPoint y: 297, distance: 59.5
click at [593, 301] on div "Quick Info" at bounding box center [545, 298] width 451 height 61
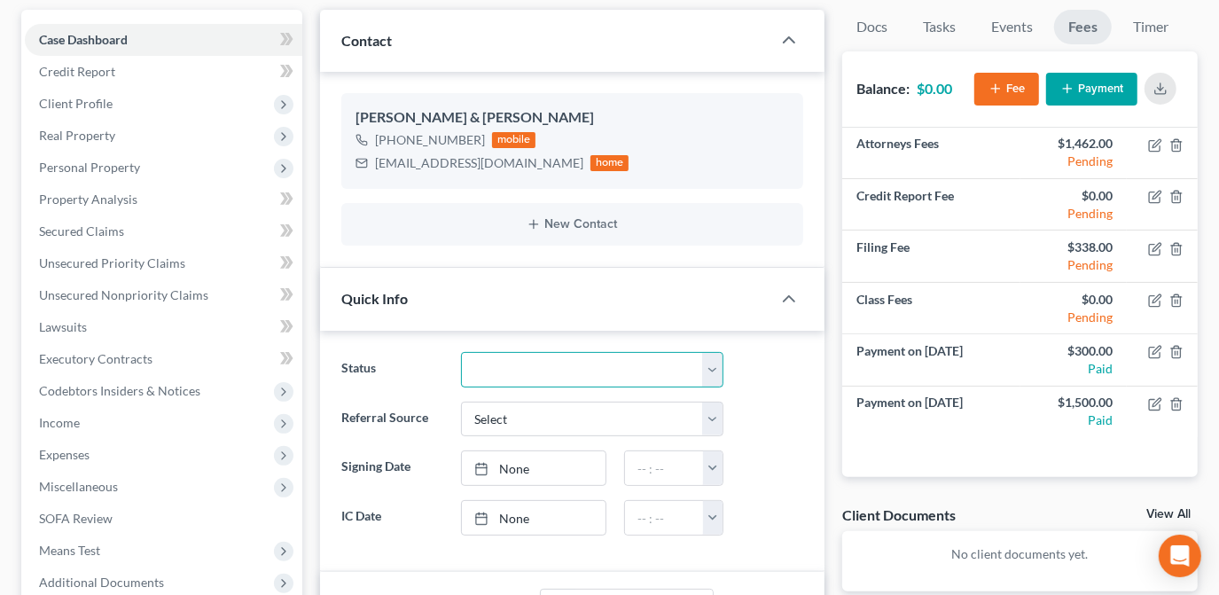
click at [640, 353] on select "Discharged Dismissed Filed Info Sent In Progress Lead Lost Lead Ready to File R…" at bounding box center [592, 369] width 262 height 35
select select "4"
click at [461, 352] on select "Discharged Dismissed Filed Info Sent In Progress Lead Lost Lead Ready to File R…" at bounding box center [592, 369] width 262 height 35
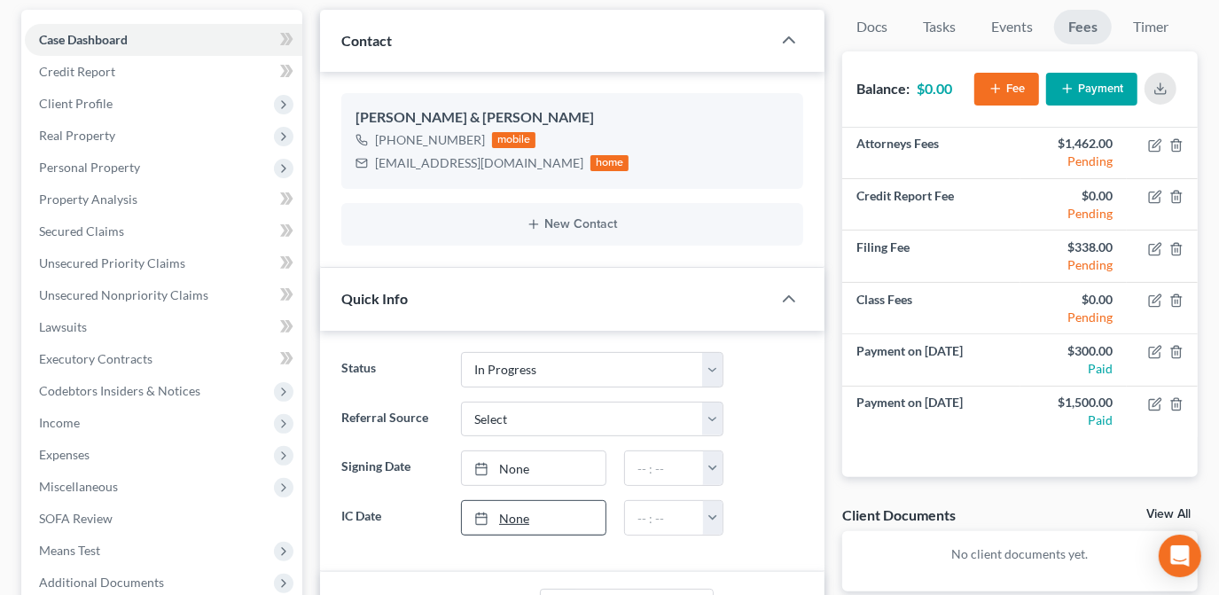
click at [532, 506] on link "None" at bounding box center [534, 518] width 144 height 34
type input "[DATE]"
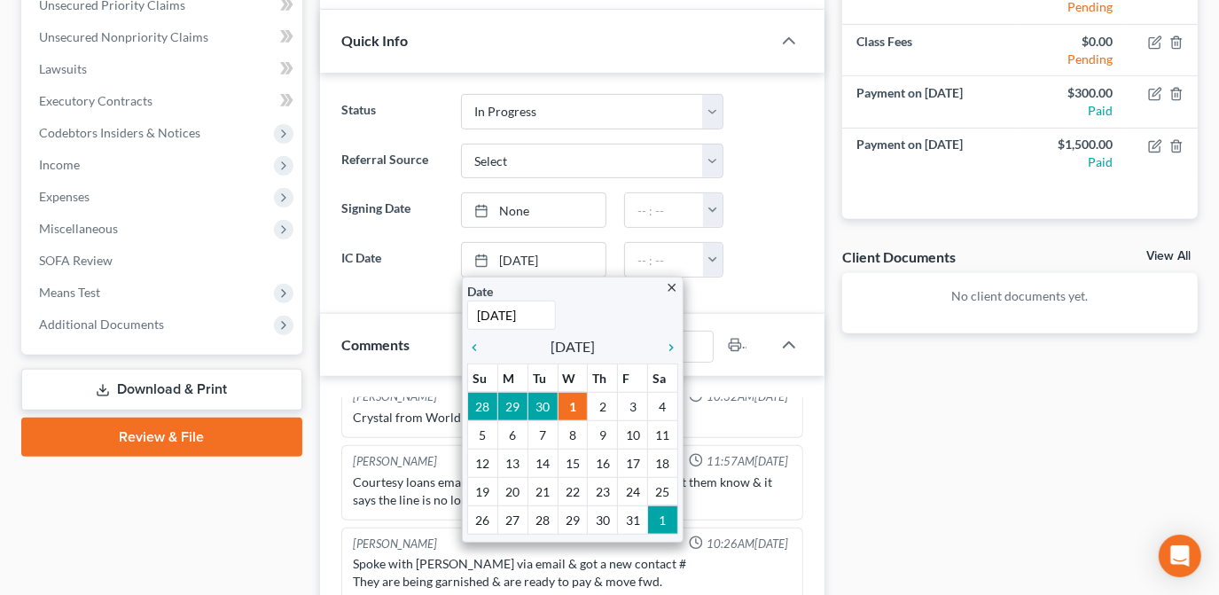
scroll to position [483, 0]
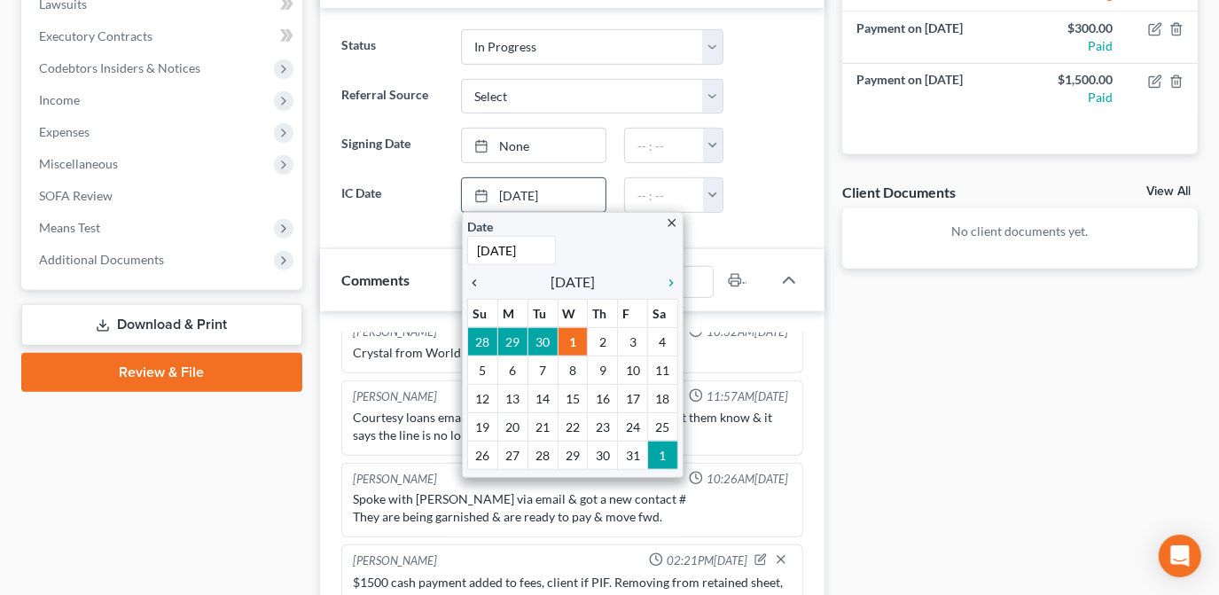
click at [469, 277] on icon "chevron_left" at bounding box center [478, 283] width 23 height 14
click at [467, 276] on icon "chevron_left" at bounding box center [478, 283] width 23 height 14
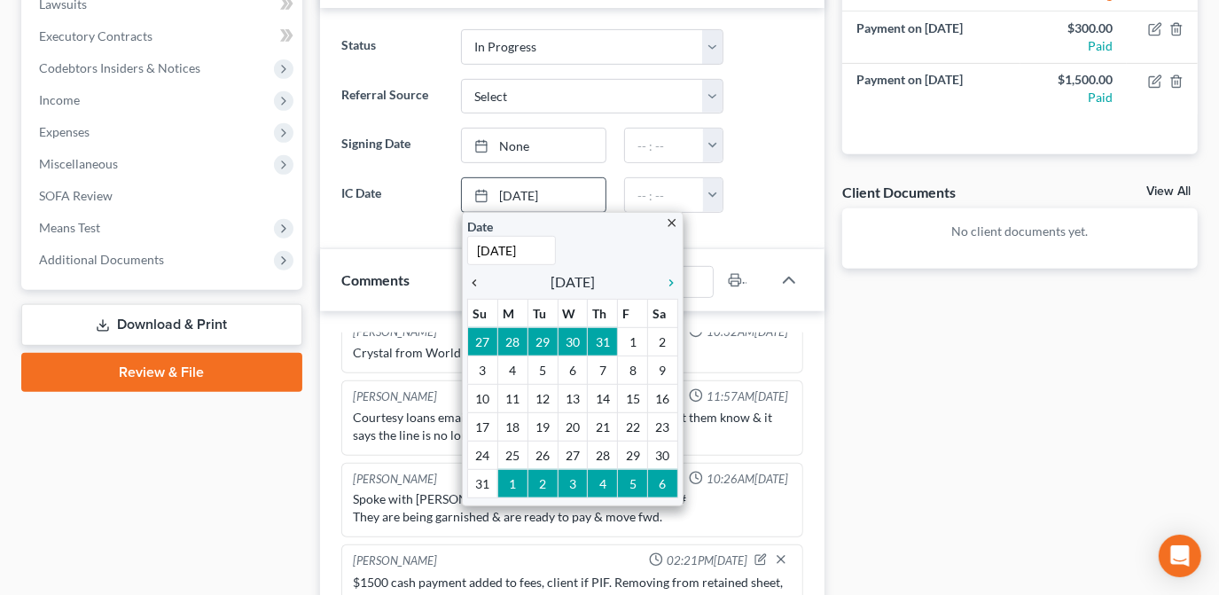
click at [467, 276] on icon "chevron_left" at bounding box center [478, 283] width 23 height 14
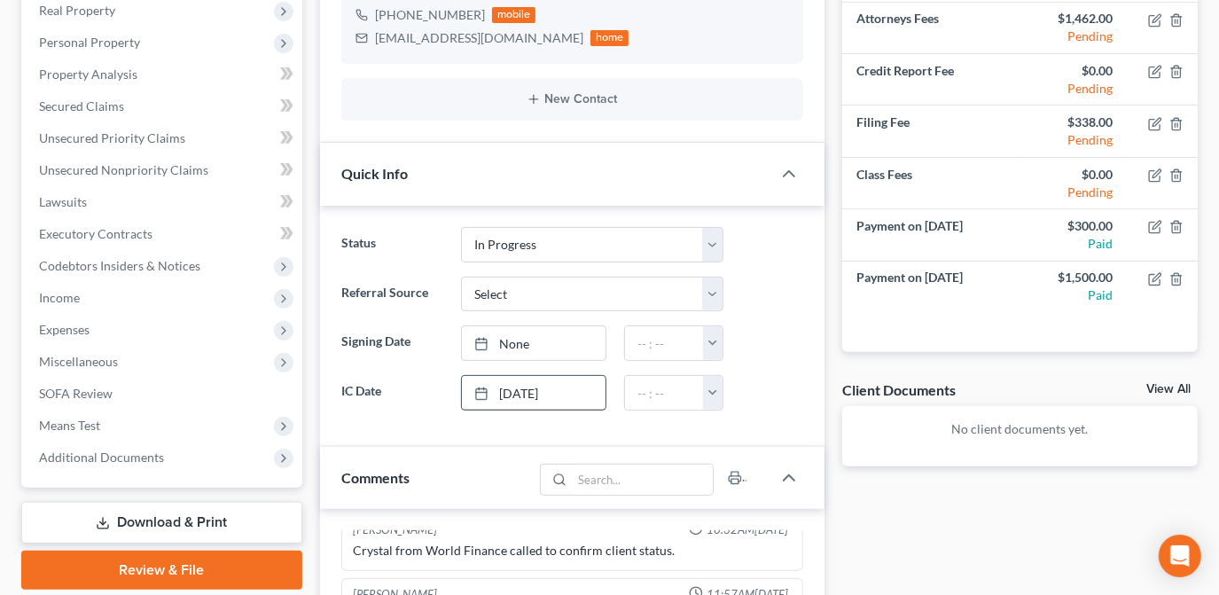
scroll to position [0, 0]
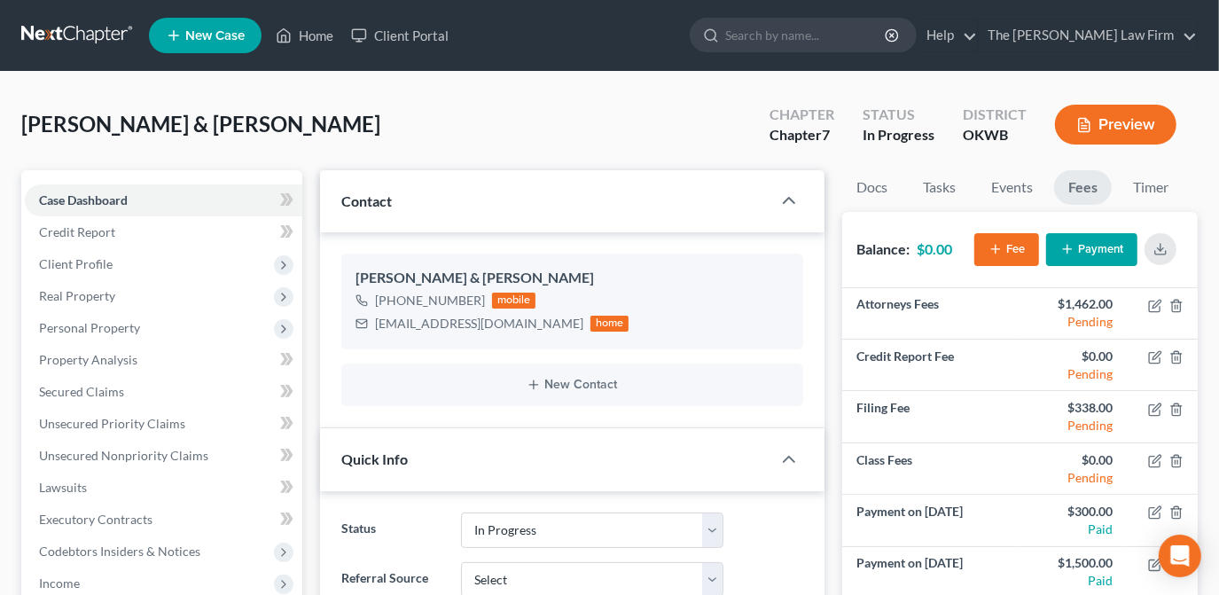
drag, startPoint x: 884, startPoint y: 35, endPoint x: 858, endPoint y: 68, distance: 41.7
click at [882, 35] on input "search" at bounding box center [806, 35] width 162 height 33
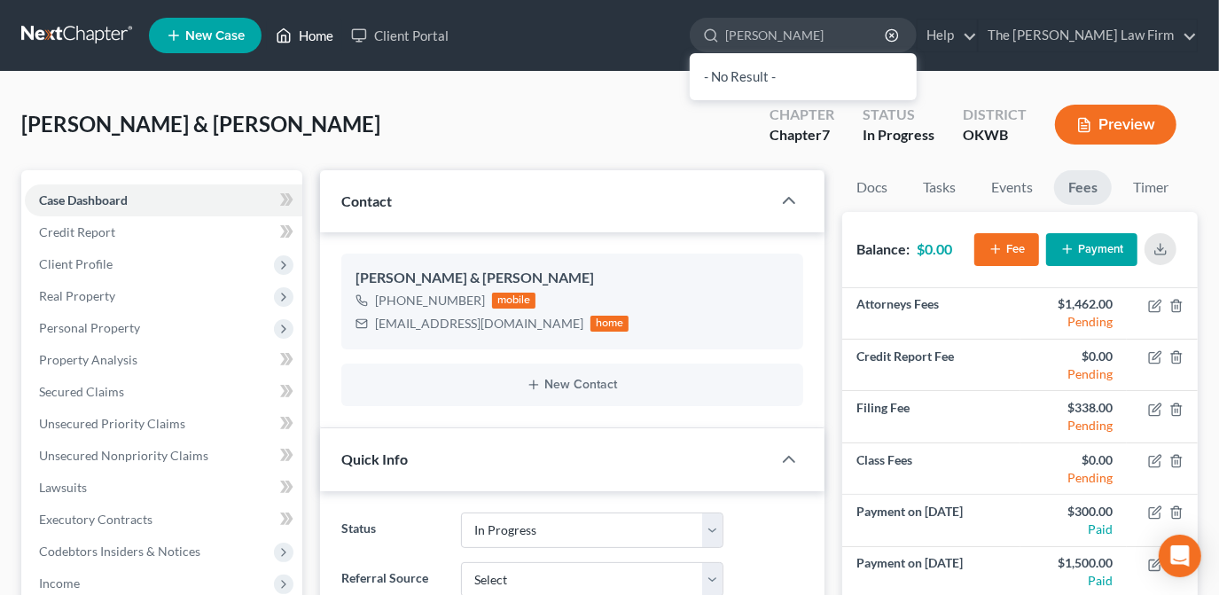
type input "[PERSON_NAME]"
drag, startPoint x: 304, startPoint y: 36, endPoint x: 422, endPoint y: 166, distance: 175.0
click at [304, 36] on link "Home" at bounding box center [304, 35] width 75 height 32
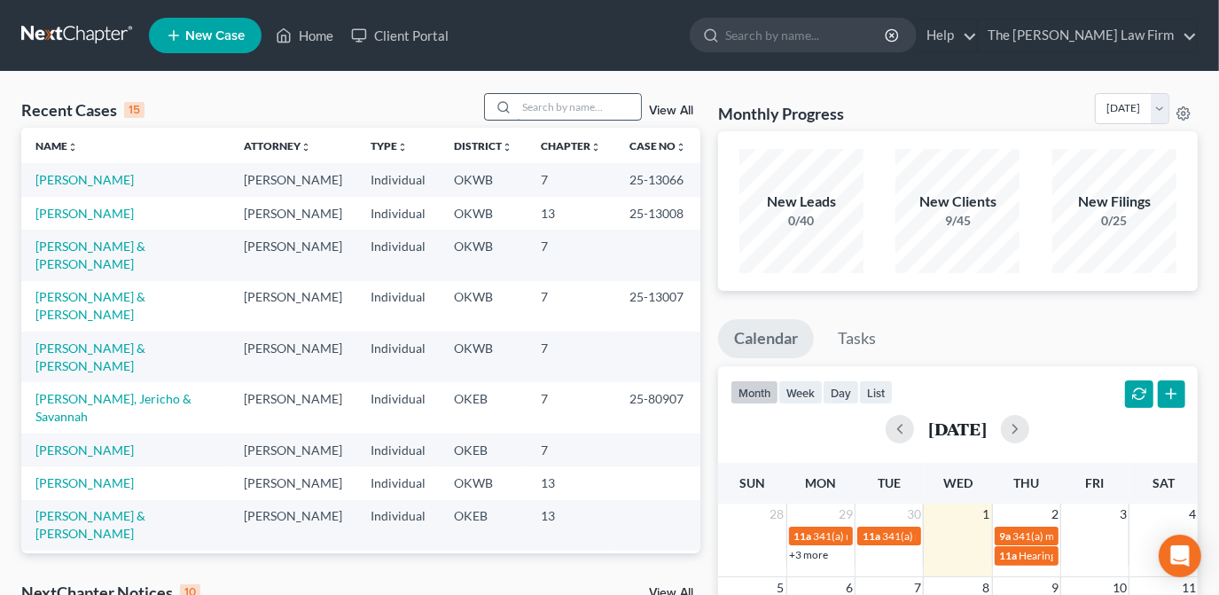
click at [533, 119] on input "search" at bounding box center [579, 107] width 124 height 26
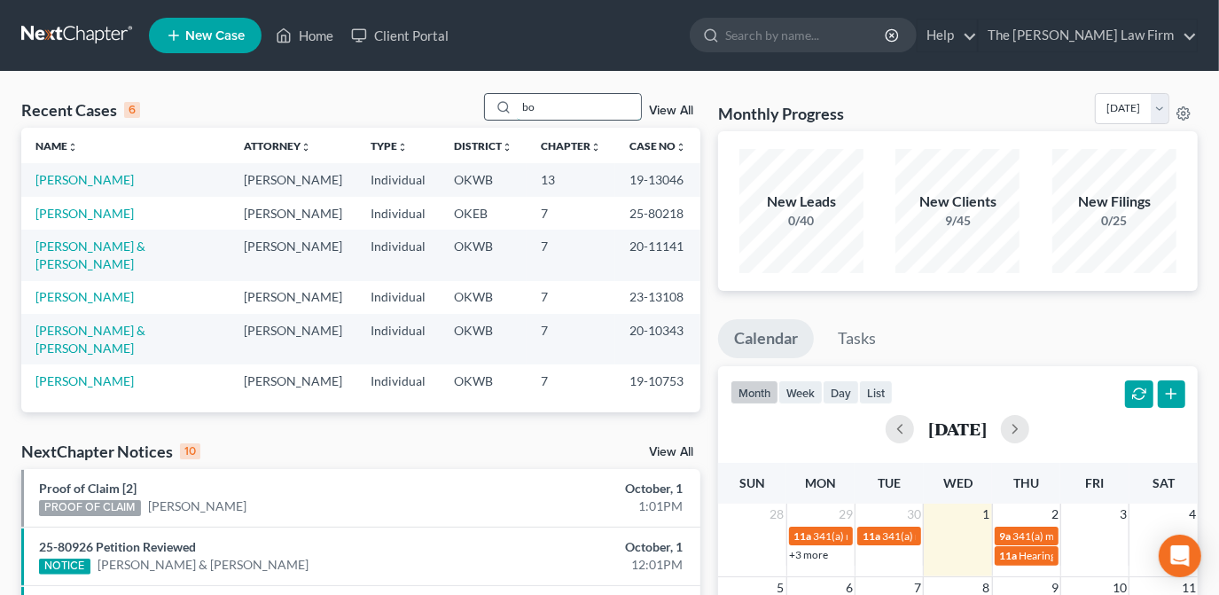
type input "b"
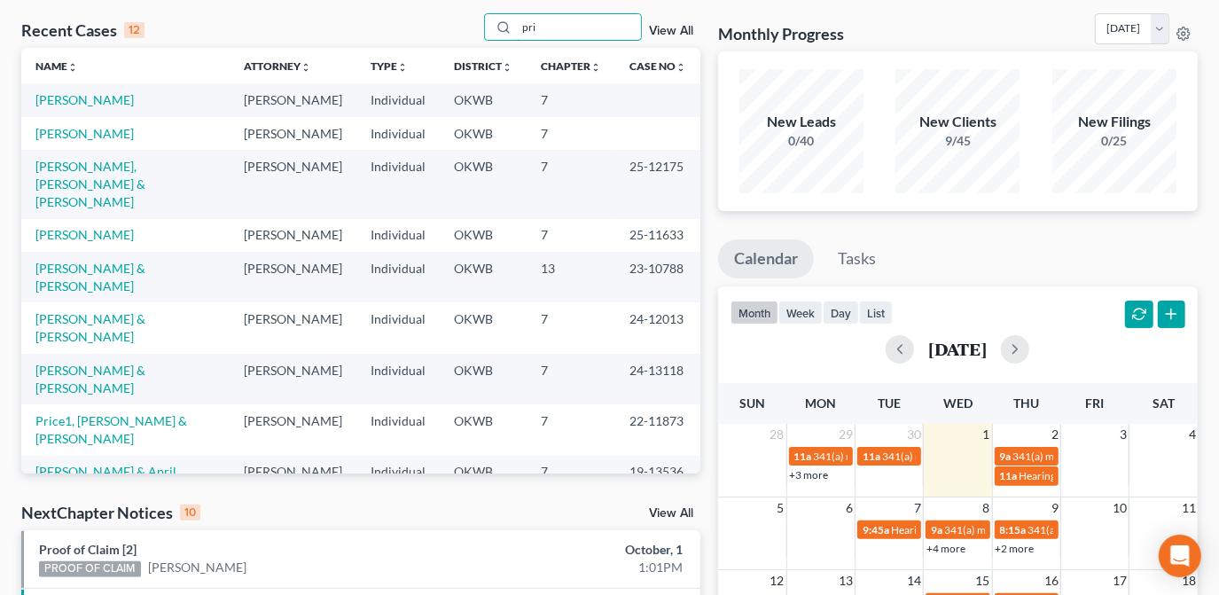
type input "pri"
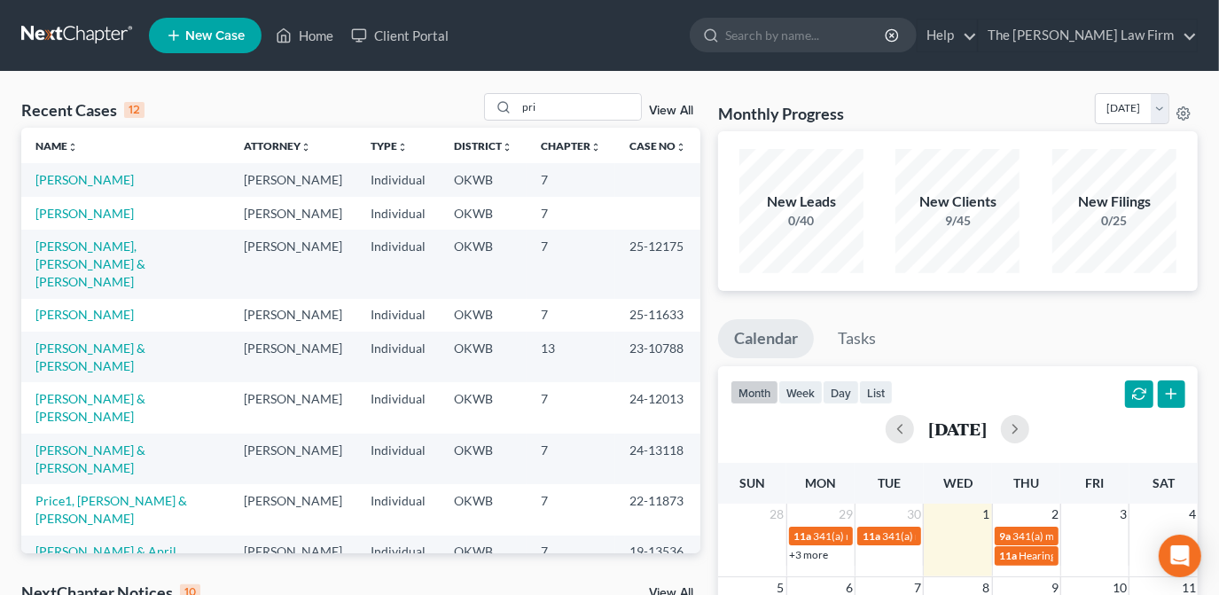
click at [228, 29] on span "New Case" at bounding box center [214, 35] width 59 height 13
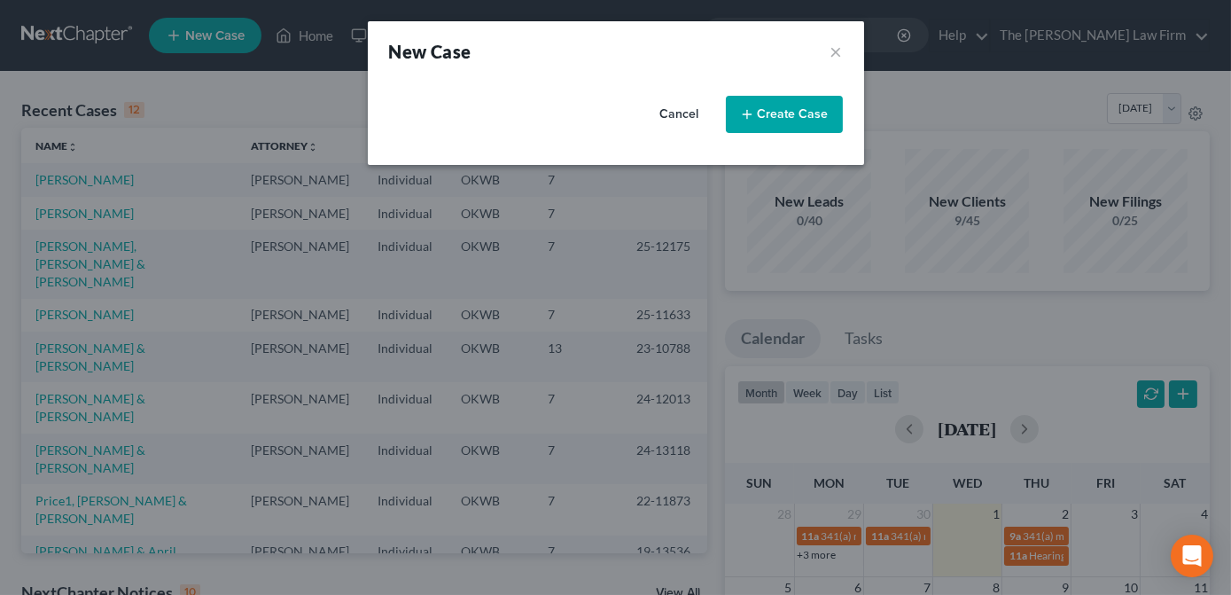
select select "65"
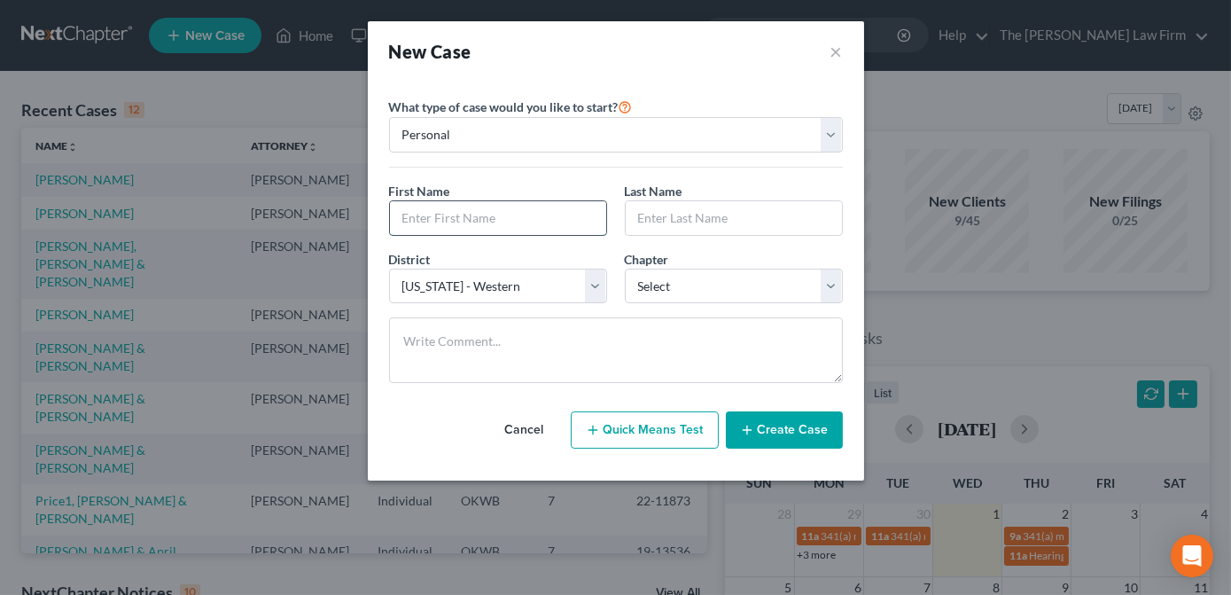
click at [515, 211] on input "text" at bounding box center [498, 218] width 216 height 34
type input "[PERSON_NAME]"
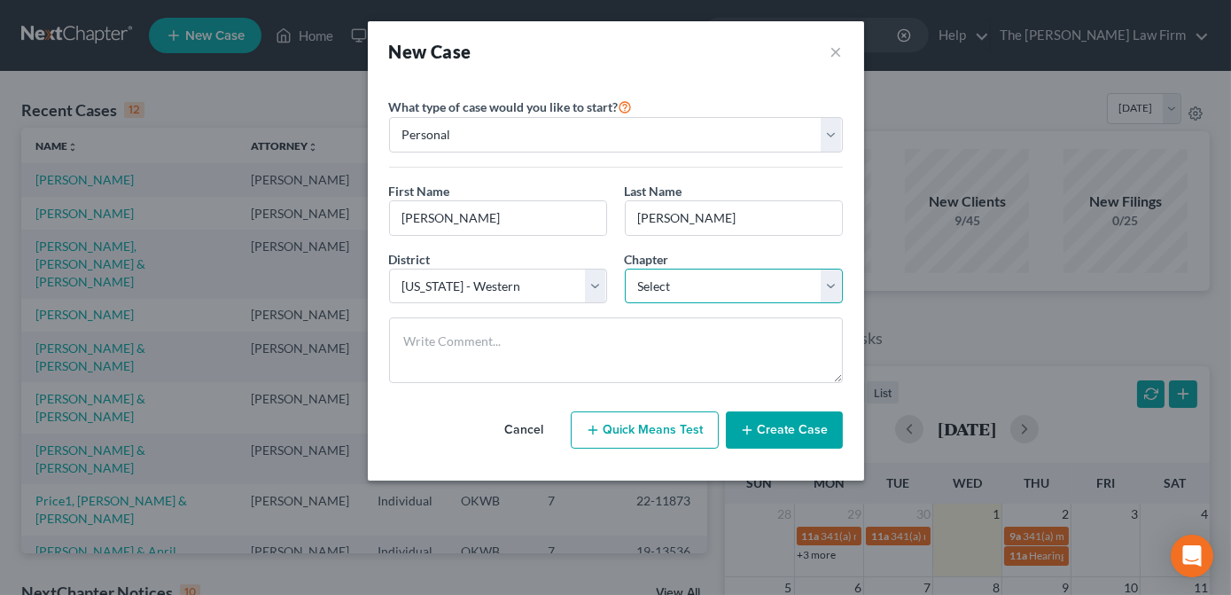
click at [644, 282] on select "Select 7 11 12 13" at bounding box center [734, 286] width 218 height 35
select select "0"
click at [625, 269] on select "Select 7 11 12 13" at bounding box center [734, 286] width 218 height 35
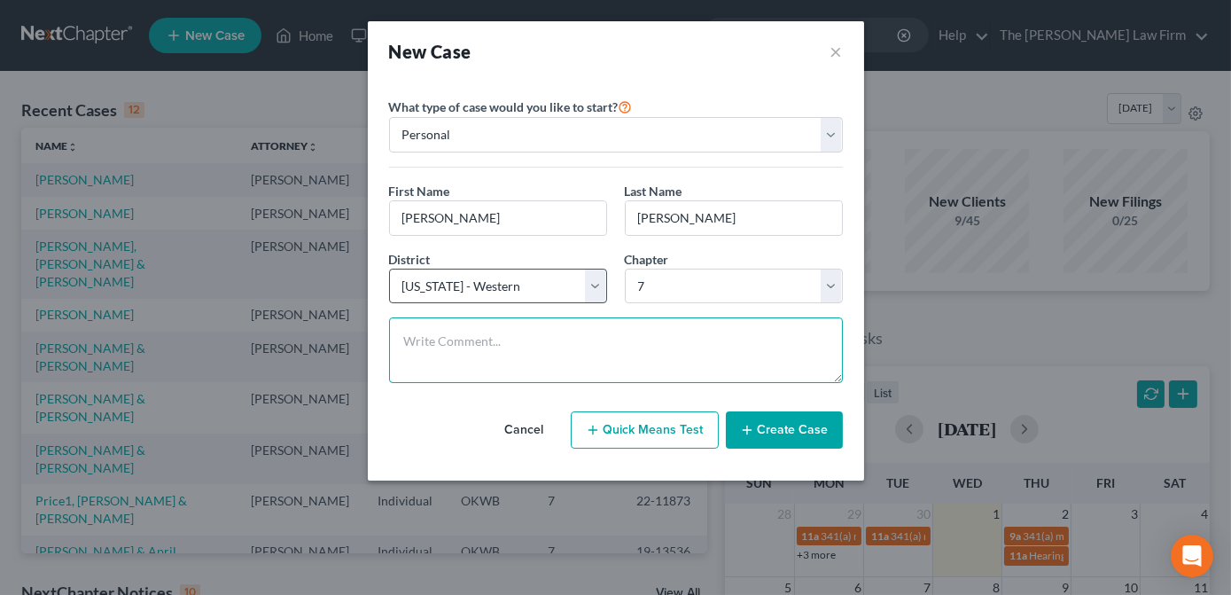
drag, startPoint x: 563, startPoint y: 328, endPoint x: 554, endPoint y: 300, distance: 28.9
click at [557, 327] on textarea at bounding box center [616, 350] width 454 height 66
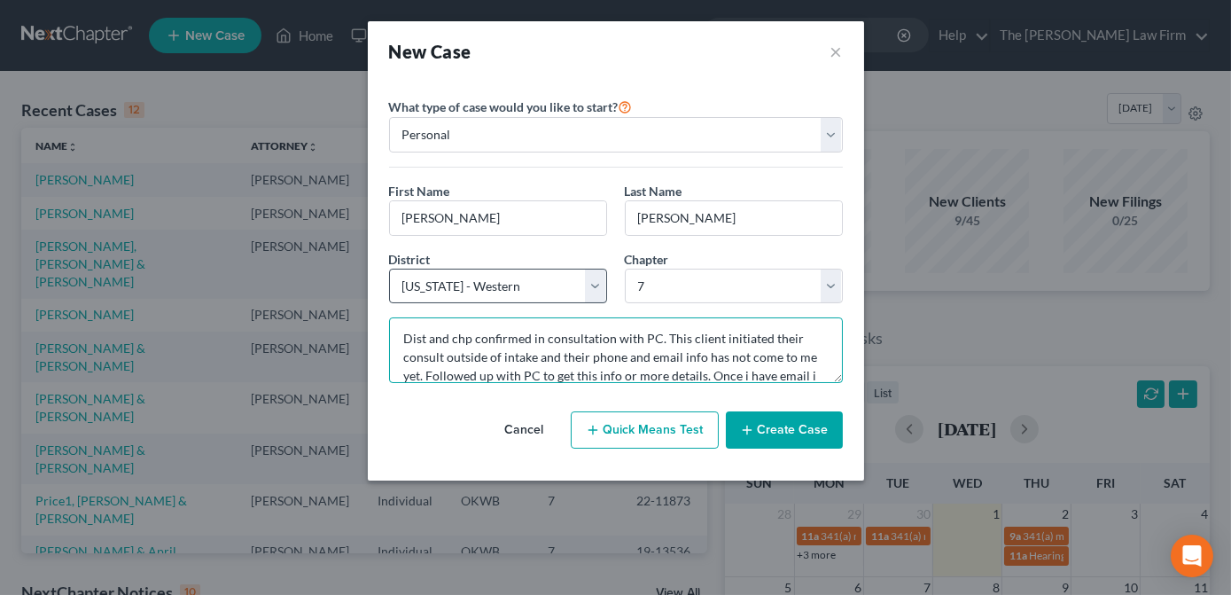
scroll to position [21, 0]
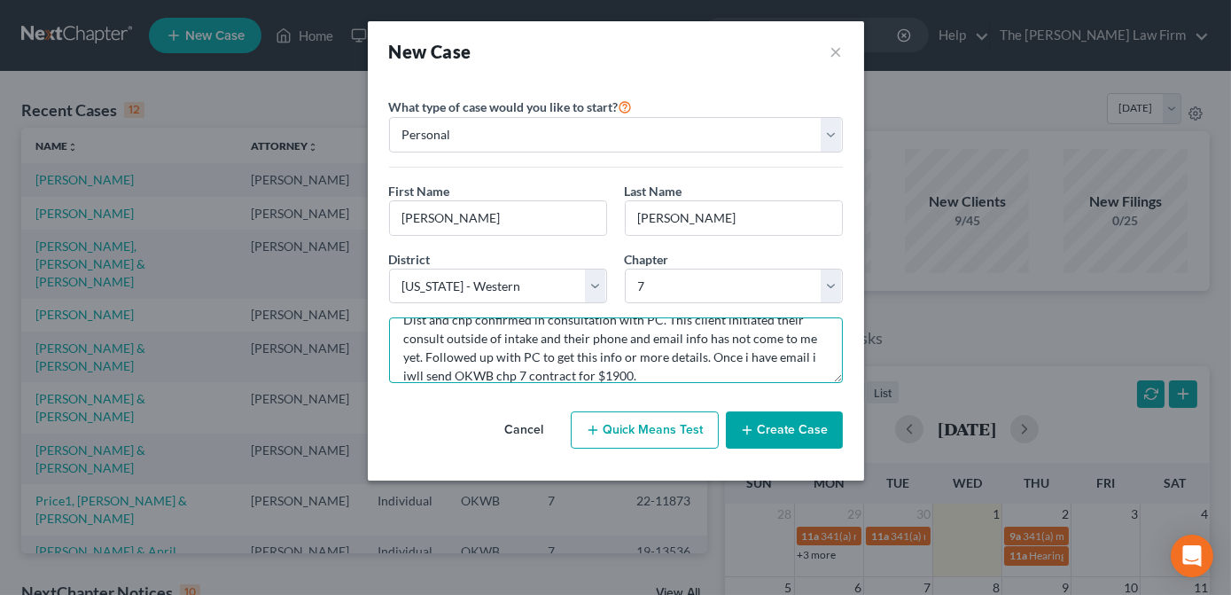
click at [734, 358] on textarea "Dist and chp confirmed in consultation with PC. This client initiated their con…" at bounding box center [616, 350] width 454 height 66
drag, startPoint x: 448, startPoint y: 374, endPoint x: 461, endPoint y: 374, distance: 12.4
click at [448, 374] on textarea "Dist and chp confirmed in consultation with PC. This client initiated their con…" at bounding box center [616, 350] width 454 height 66
click at [661, 370] on textarea "Dist and chp confirmed in consultation with PC. This client initiated their con…" at bounding box center [616, 350] width 454 height 66
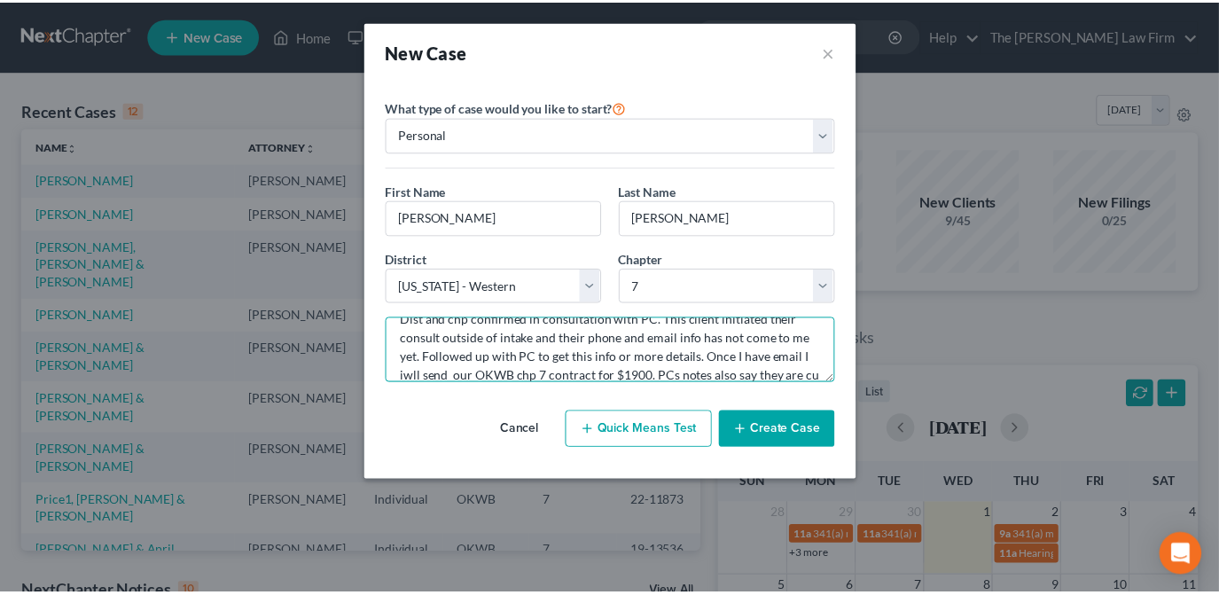
scroll to position [40, 0]
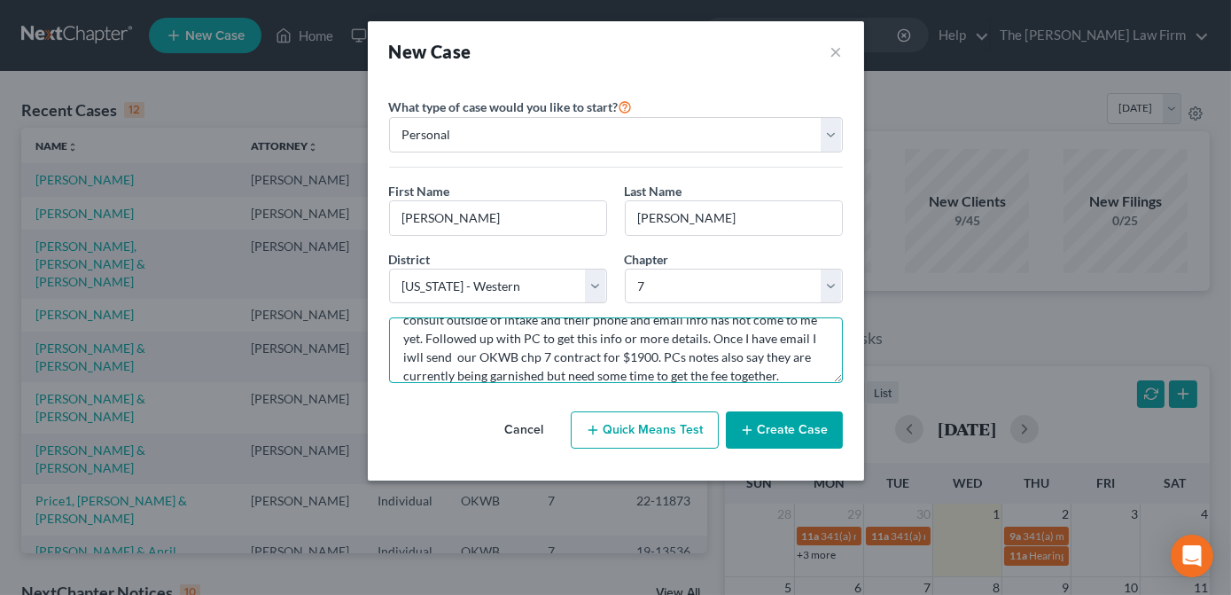
type textarea "Dist and chp confirmed in consultation with PC. This client initiated their con…"
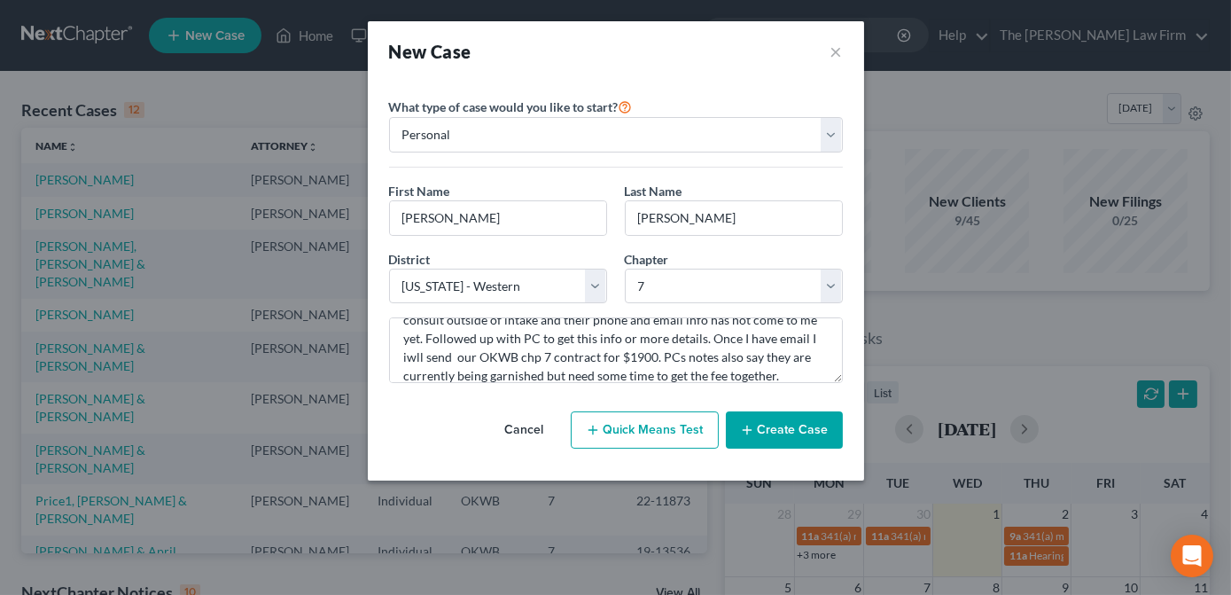
click at [779, 420] on button "Create Case" at bounding box center [784, 429] width 117 height 37
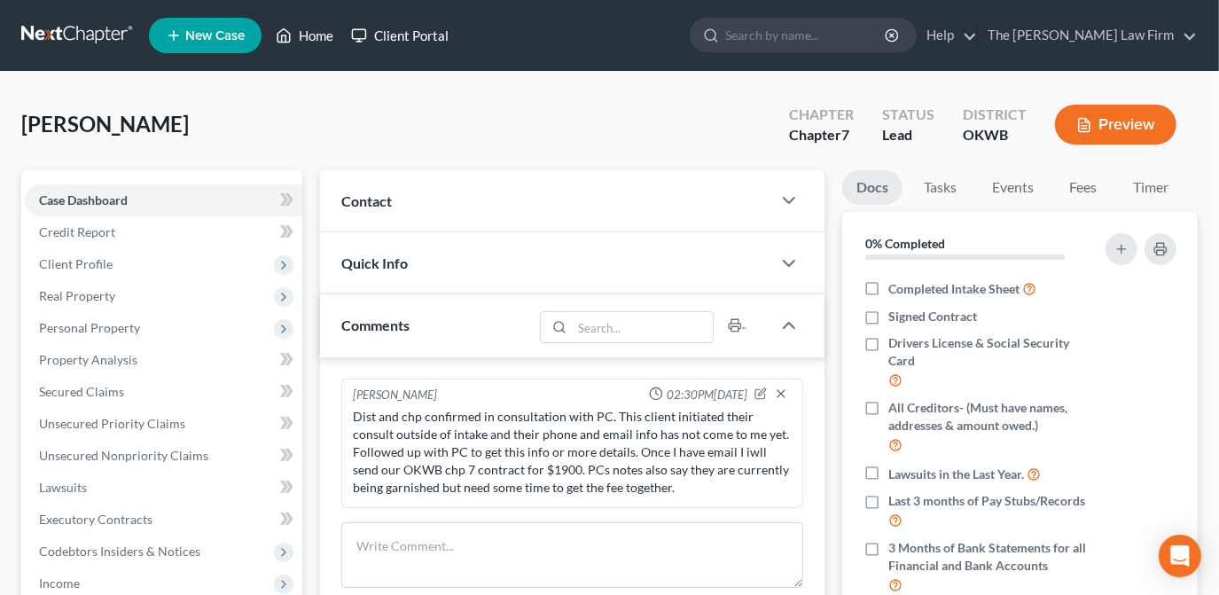
drag, startPoint x: 323, startPoint y: 39, endPoint x: 379, endPoint y: 43, distance: 56.0
click at [323, 39] on link "Home" at bounding box center [304, 35] width 75 height 32
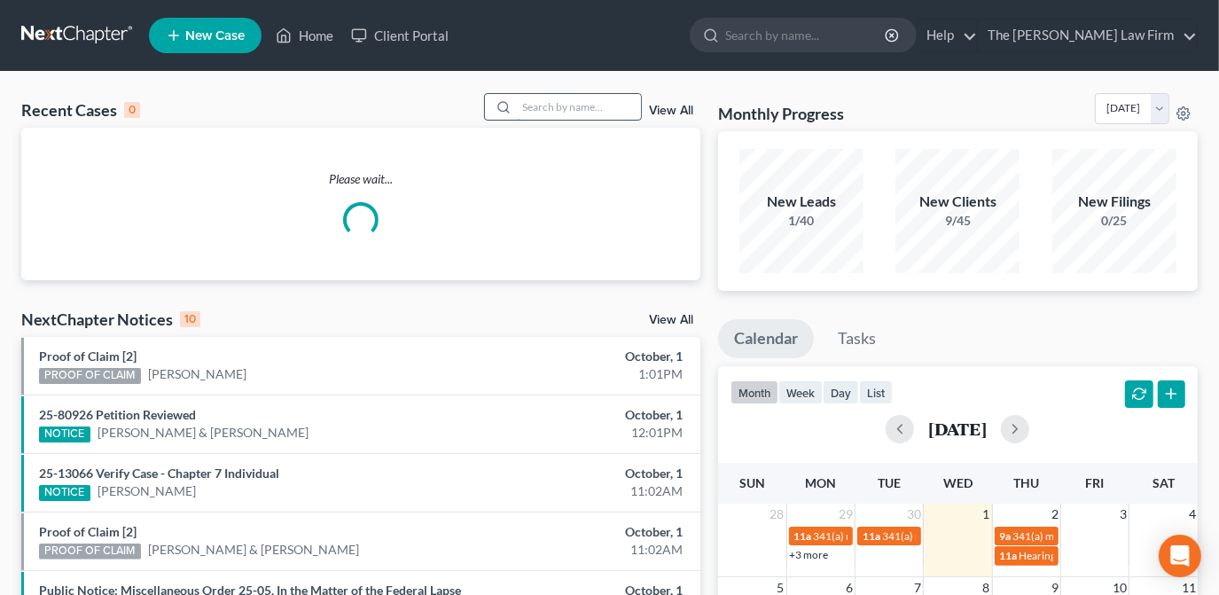
click at [620, 110] on input "search" at bounding box center [579, 107] width 124 height 26
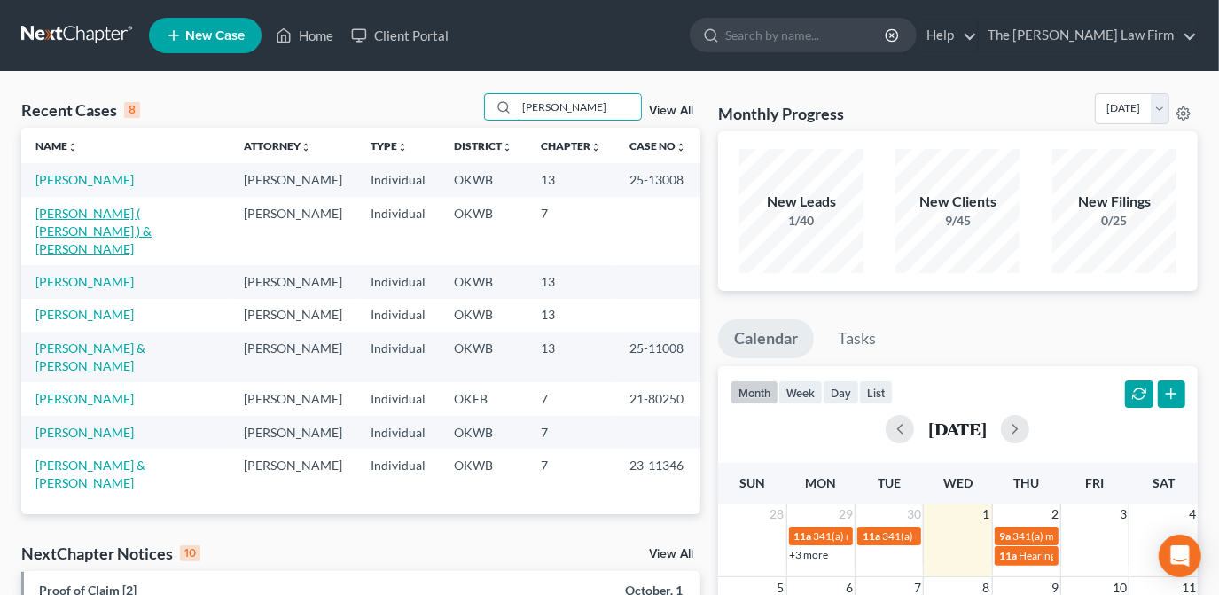
type input "[PERSON_NAME]"
click at [138, 216] on link "[PERSON_NAME] ( [PERSON_NAME] ) & [PERSON_NAME]" at bounding box center [93, 231] width 116 height 51
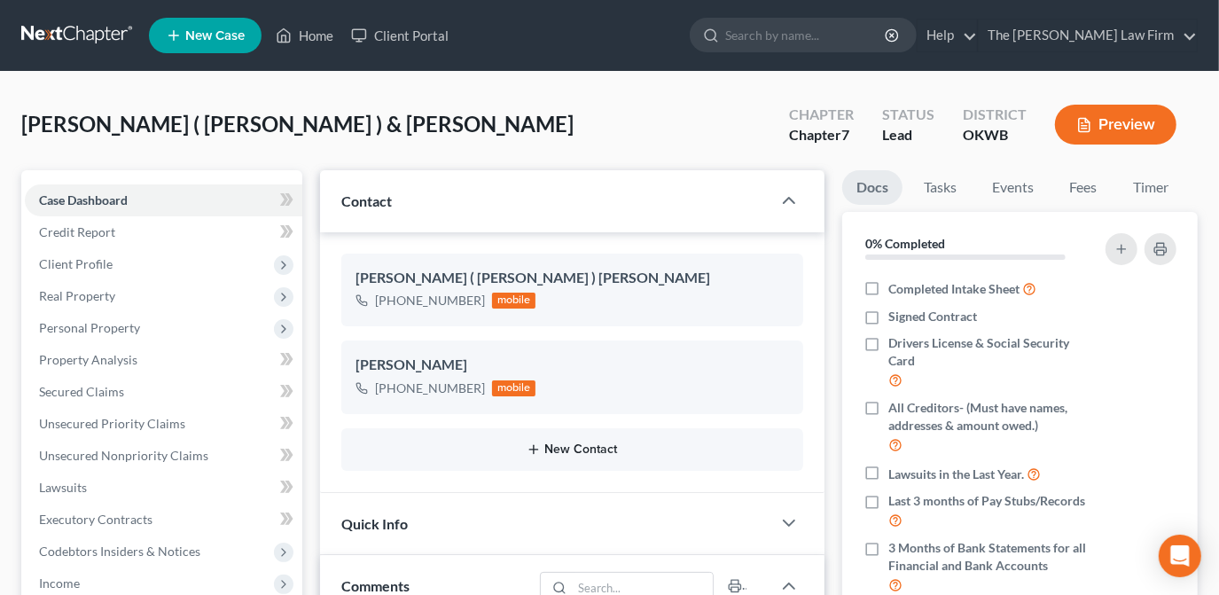
click at [581, 450] on button "New Contact" at bounding box center [571, 449] width 433 height 14
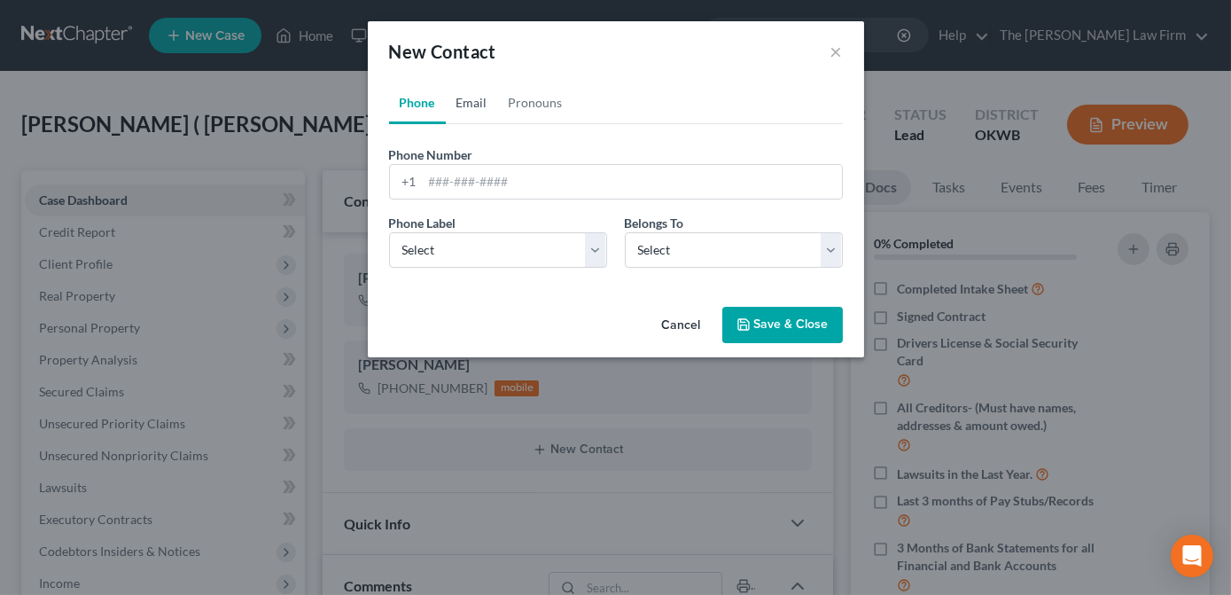
click at [475, 107] on link "Email" at bounding box center [472, 103] width 52 height 43
click at [496, 180] on input "email" at bounding box center [632, 182] width 419 height 34
paste input "[EMAIL_ADDRESS][DOMAIN_NAME]"
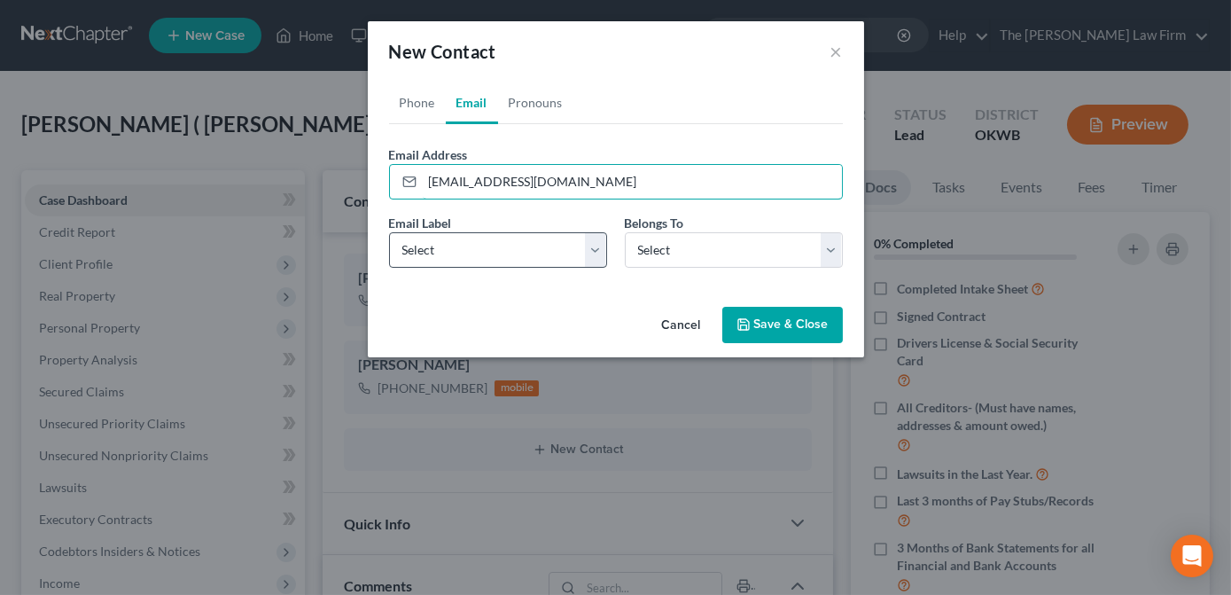
type input "[EMAIL_ADDRESS][DOMAIN_NAME]"
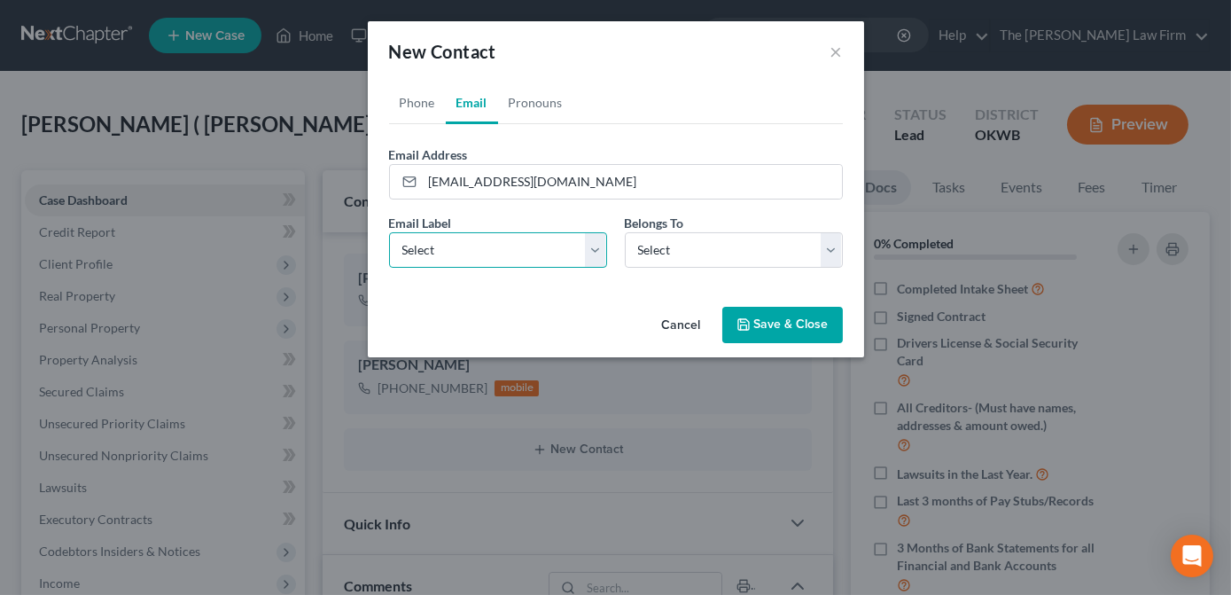
drag, startPoint x: 475, startPoint y: 252, endPoint x: 483, endPoint y: 268, distance: 17.8
click at [475, 252] on select "Select Home Work Other" at bounding box center [498, 249] width 218 height 35
select select "0"
click at [389, 232] on select "Select Home Work Other" at bounding box center [498, 249] width 218 height 35
drag, startPoint x: 454, startPoint y: 181, endPoint x: 479, endPoint y: 188, distance: 26.7
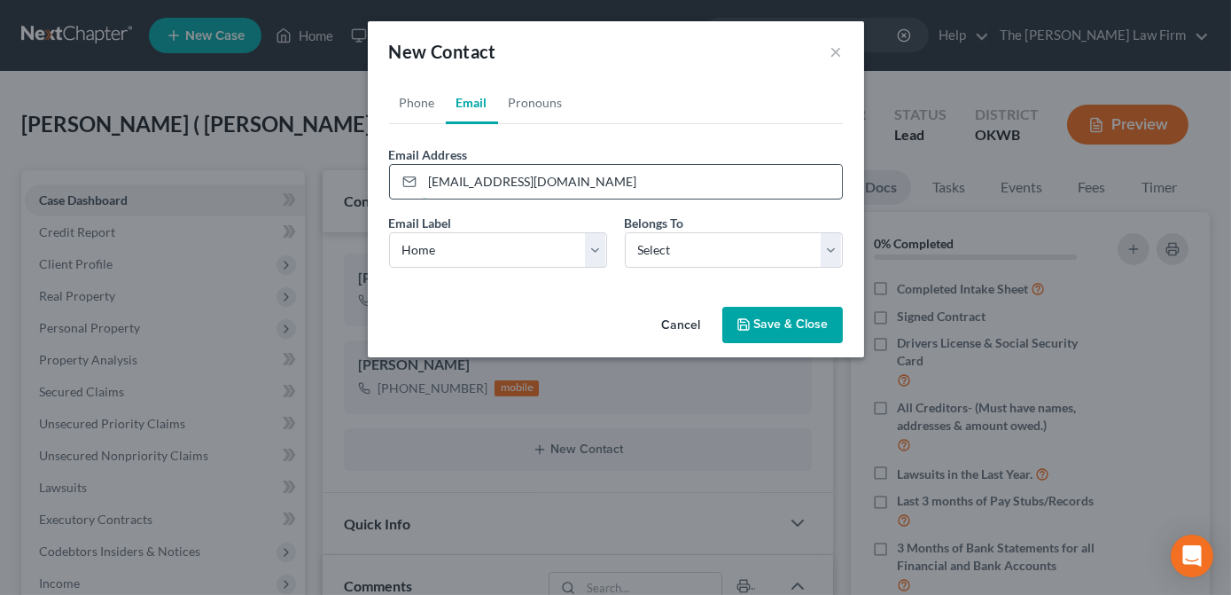
click at [450, 181] on input "[EMAIL_ADDRESS][DOMAIN_NAME]" at bounding box center [632, 182] width 419 height 34
click at [545, 183] on input "[EMAIL_ADDRESS][DOMAIN_NAME]" at bounding box center [632, 182] width 419 height 34
drag, startPoint x: 543, startPoint y: 183, endPoint x: 524, endPoint y: 190, distance: 20.7
click at [514, 200] on form "Email Address [EMAIL_ADDRESS][DOMAIN_NAME] Email Label Select Home Work Other B…" at bounding box center [616, 213] width 454 height 136
drag, startPoint x: 541, startPoint y: 184, endPoint x: 360, endPoint y: 185, distance: 180.8
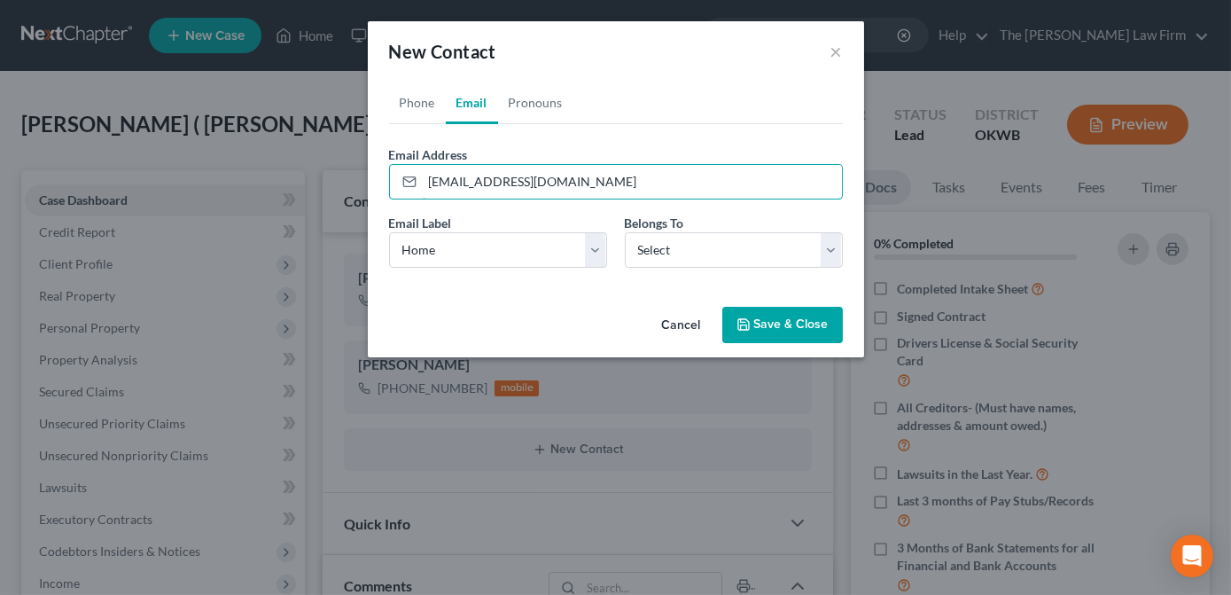
click at [323, 175] on div "New Contact × Phone Email Pronouns Phone Number * +1 Ext. Phone Label * Select …" at bounding box center [615, 297] width 1231 height 595
paste input "r"
type input "[EMAIL_ADDRESS][DOMAIN_NAME]"
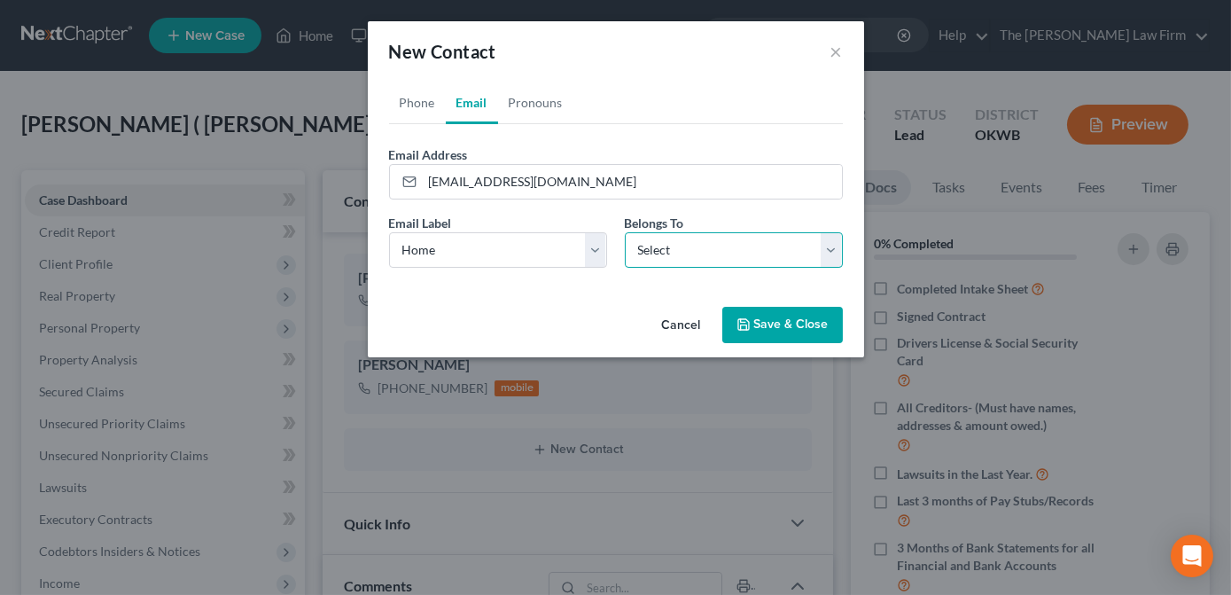
click at [674, 261] on select "Select Client Spouse Other" at bounding box center [734, 249] width 218 height 35
click at [625, 232] on select "Select Client Spouse Other" at bounding box center [734, 249] width 218 height 35
drag, startPoint x: 666, startPoint y: 256, endPoint x: 669, endPoint y: 268, distance: 11.8
click at [666, 256] on select "Select Client Spouse Other" at bounding box center [734, 249] width 218 height 35
select select "1"
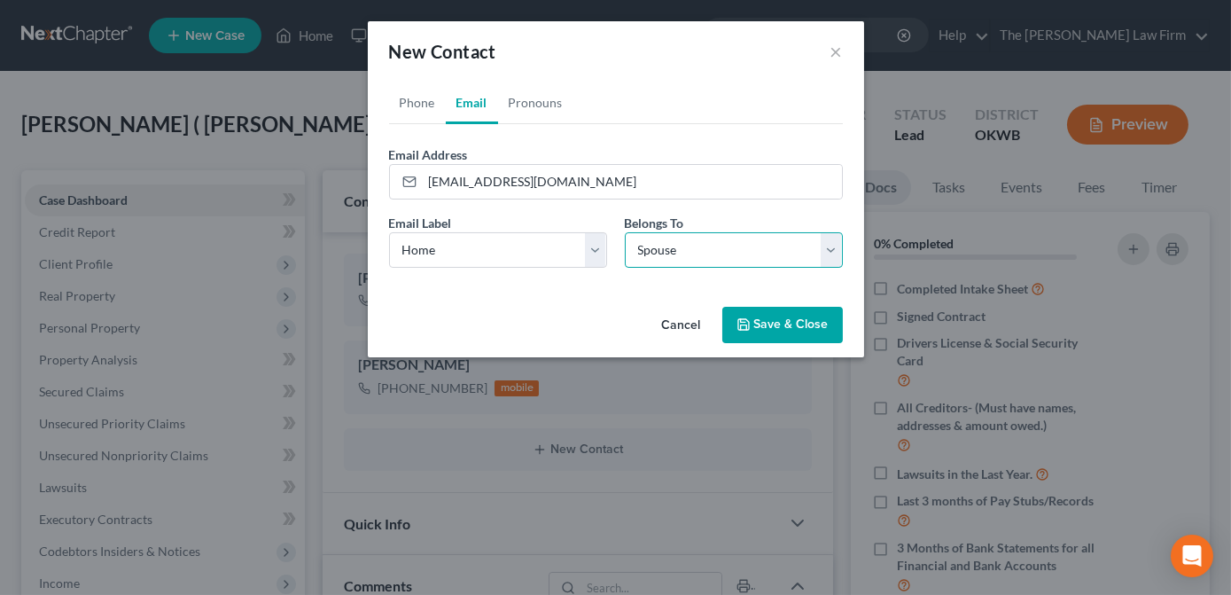
click at [625, 232] on select "Select Client Spouse Other" at bounding box center [734, 249] width 218 height 35
click at [756, 315] on button "Save & Close" at bounding box center [782, 325] width 121 height 37
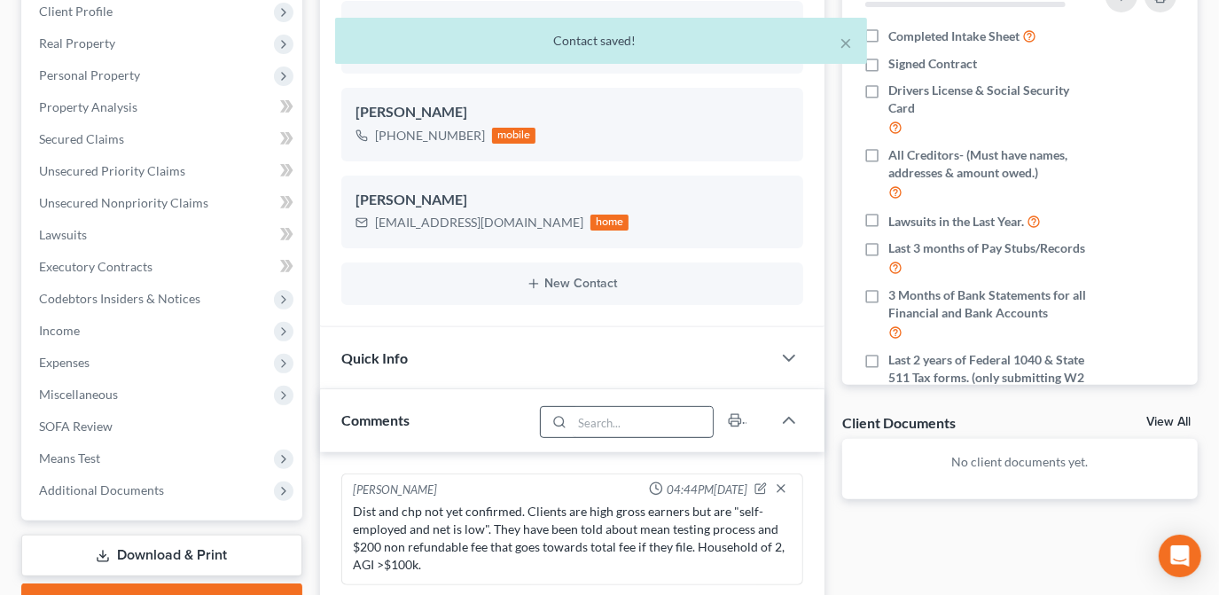
scroll to position [322, 0]
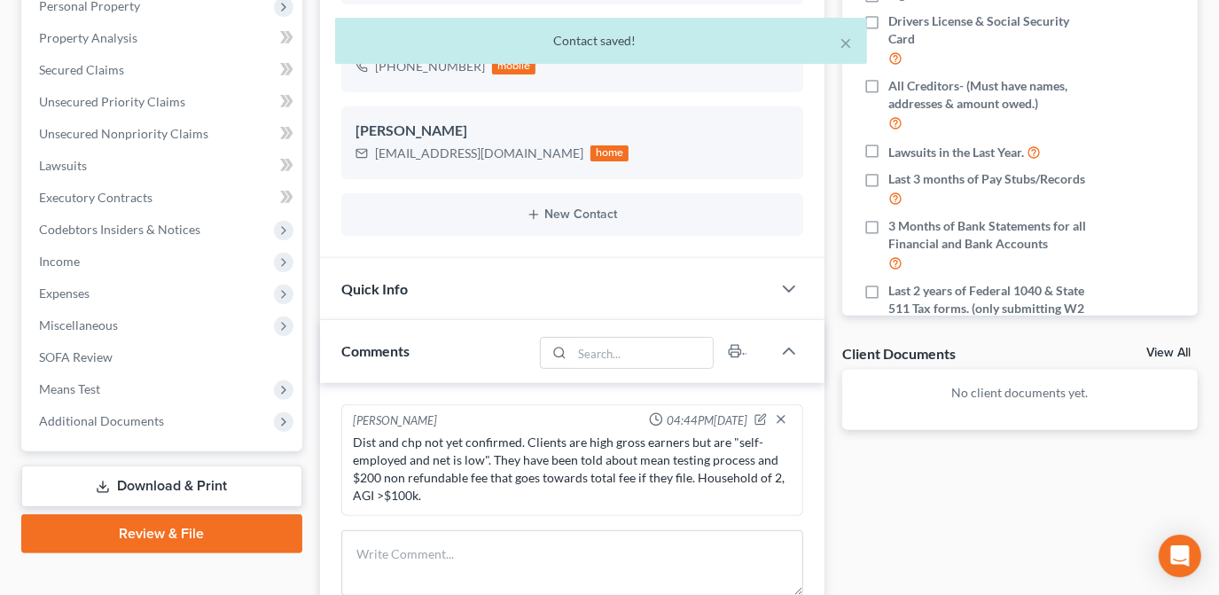
click at [570, 294] on div "Quick Info" at bounding box center [545, 288] width 451 height 61
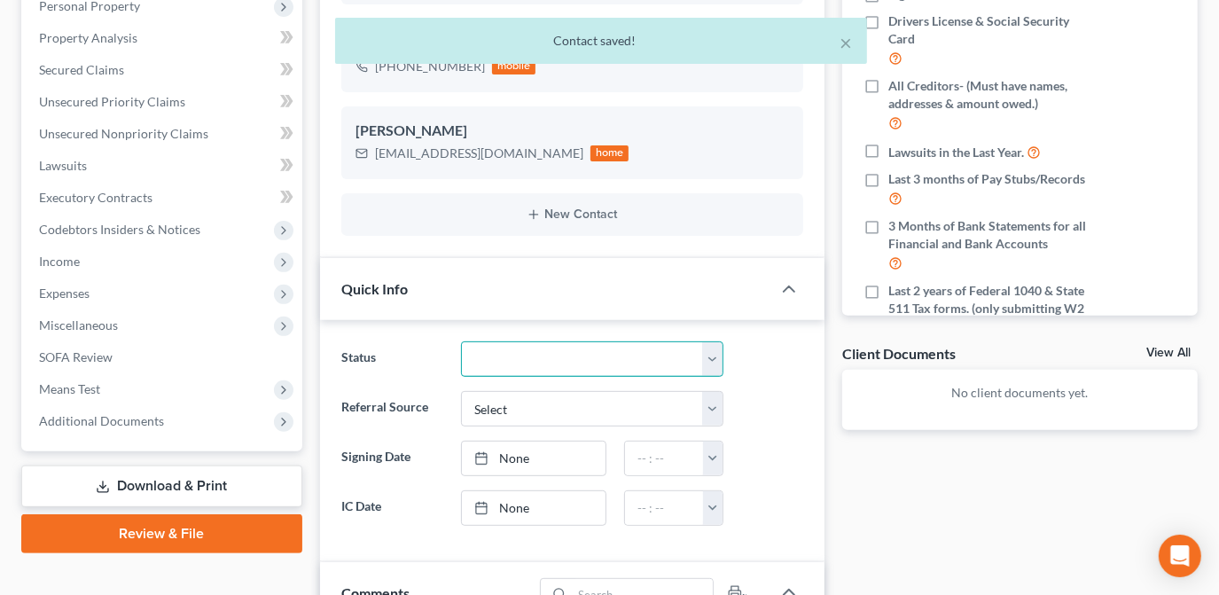
click at [590, 360] on select "Discharged Dismissed Filed Info Sent In Progress Lead Lost Lead Ready to File R…" at bounding box center [592, 358] width 262 height 35
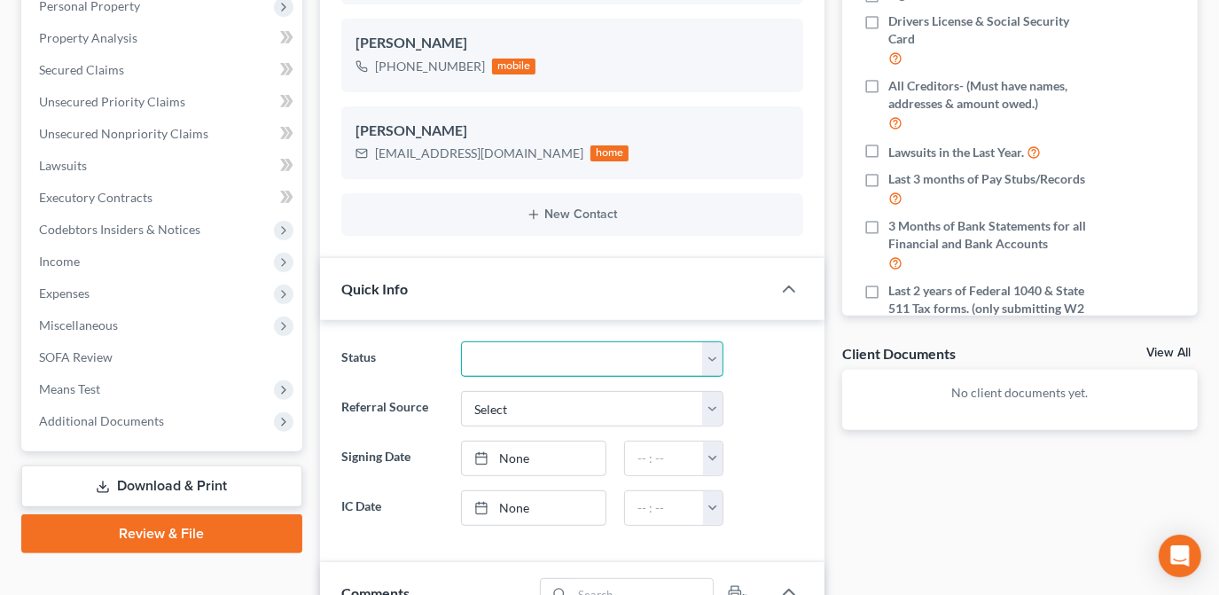
select select "3"
click at [461, 341] on select "Discharged Dismissed Filed Info Sent In Progress Lead Lost Lead Ready to File R…" at bounding box center [592, 358] width 262 height 35
click at [784, 440] on div at bounding box center [772, 457] width 80 height 35
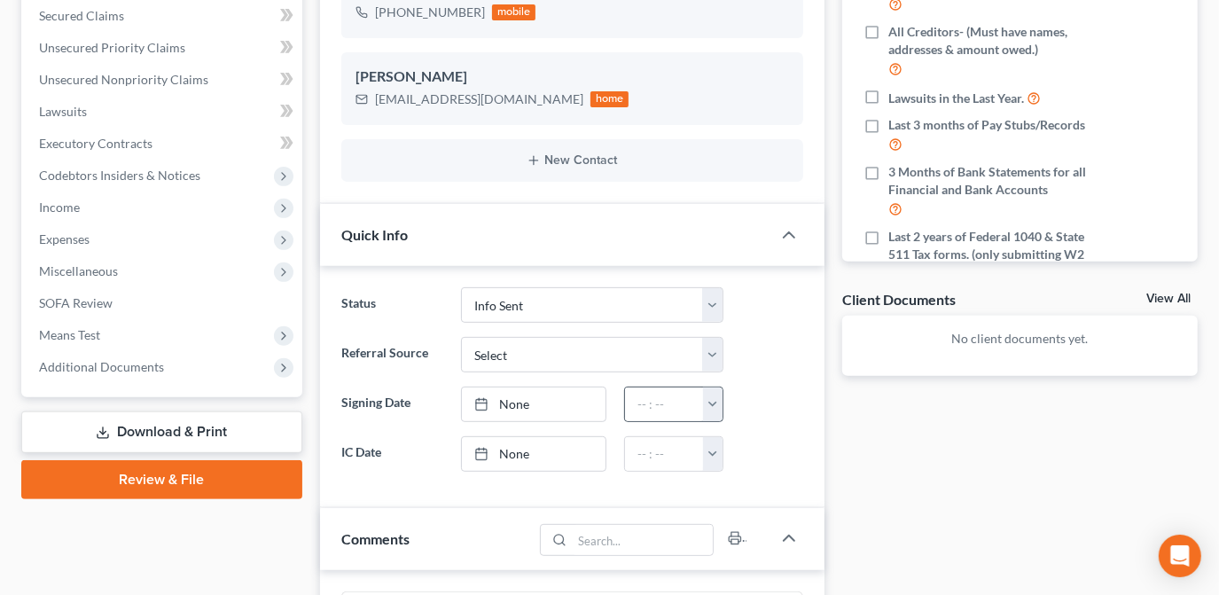
scroll to position [402, 0]
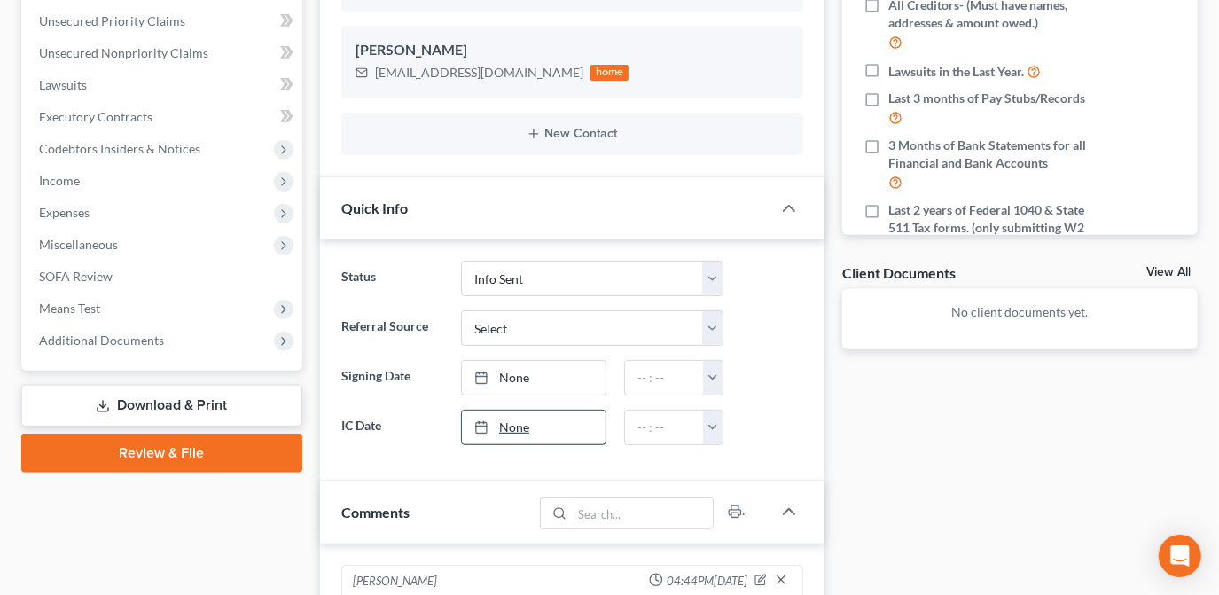
click at [541, 419] on link "None" at bounding box center [534, 427] width 144 height 34
type input "[DATE]"
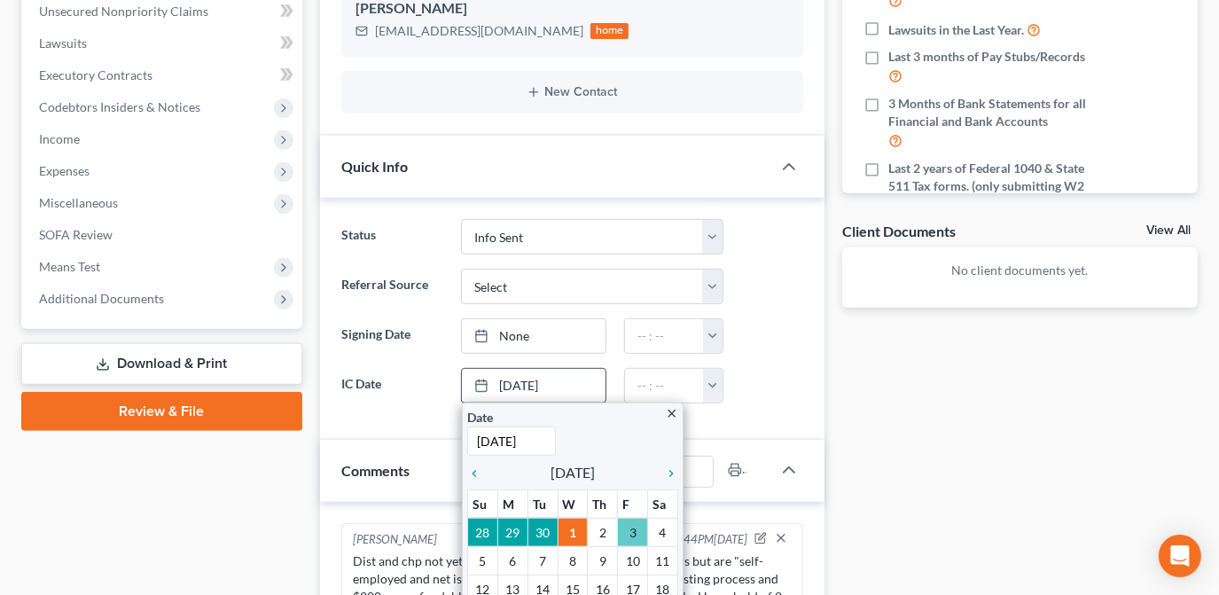
scroll to position [483, 0]
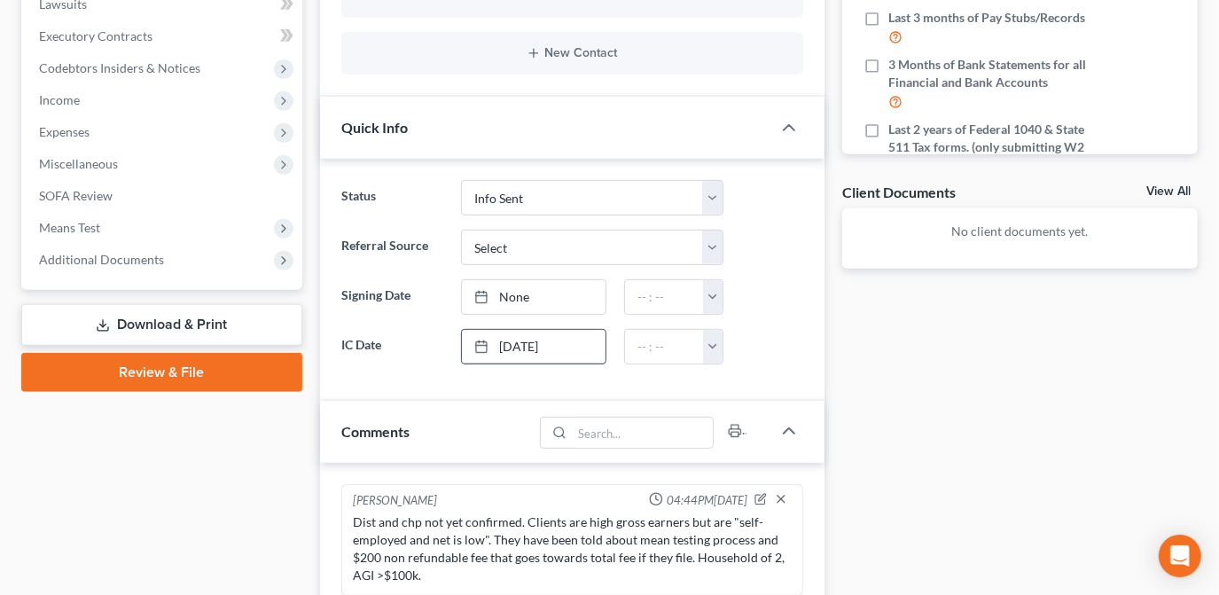
click at [760, 345] on div at bounding box center [772, 346] width 80 height 35
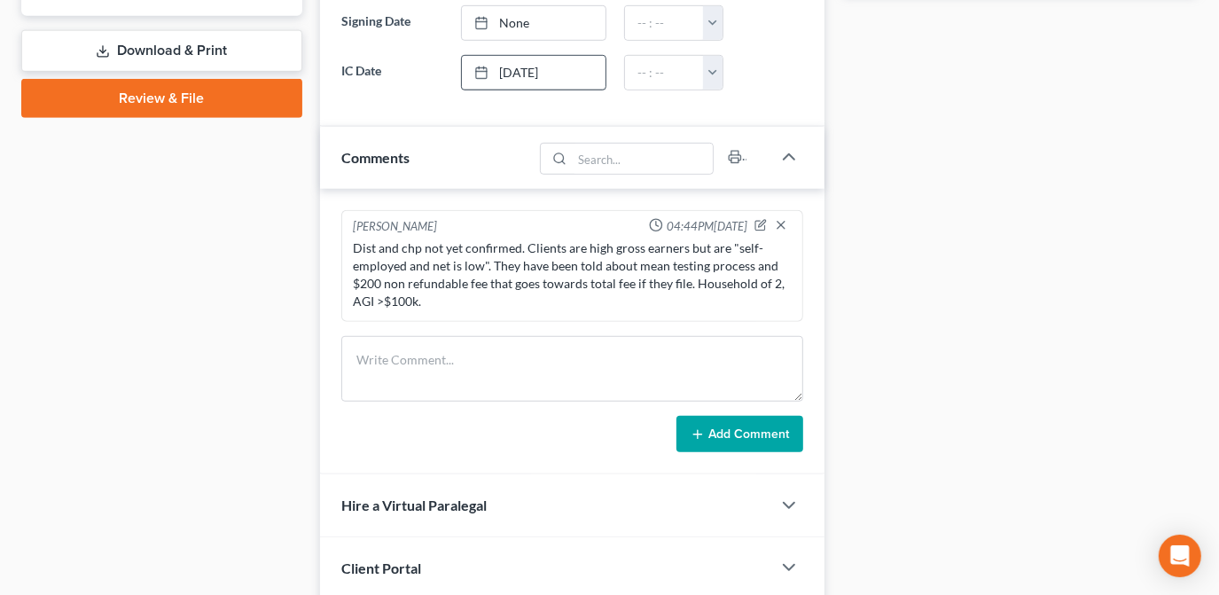
scroll to position [806, 0]
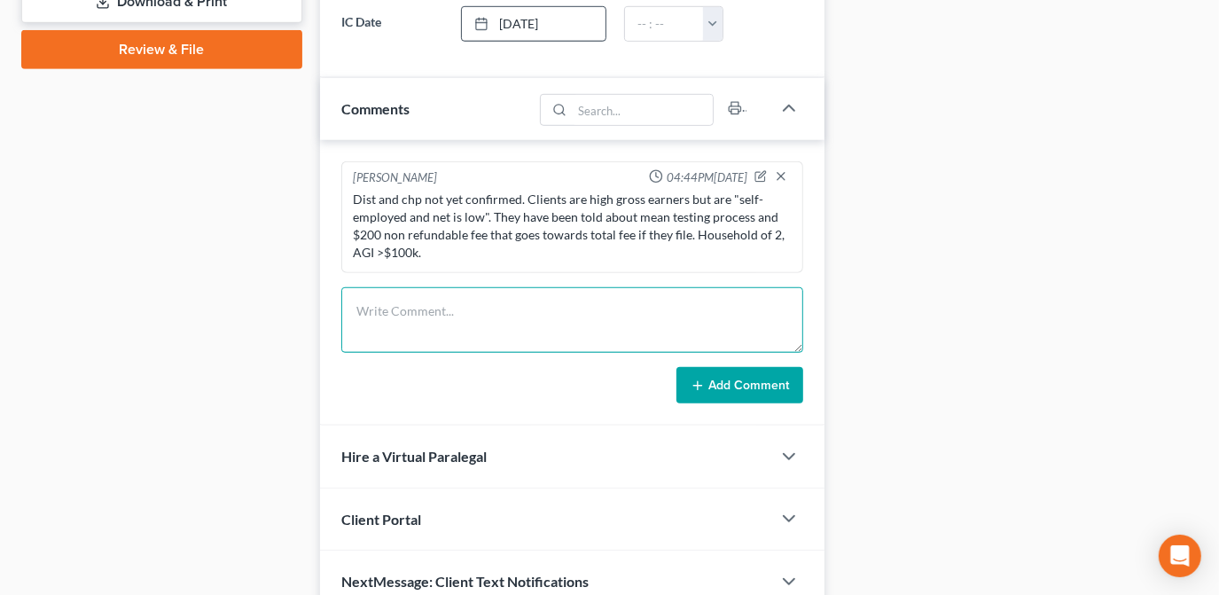
click at [529, 328] on textarea at bounding box center [572, 320] width 462 height 66
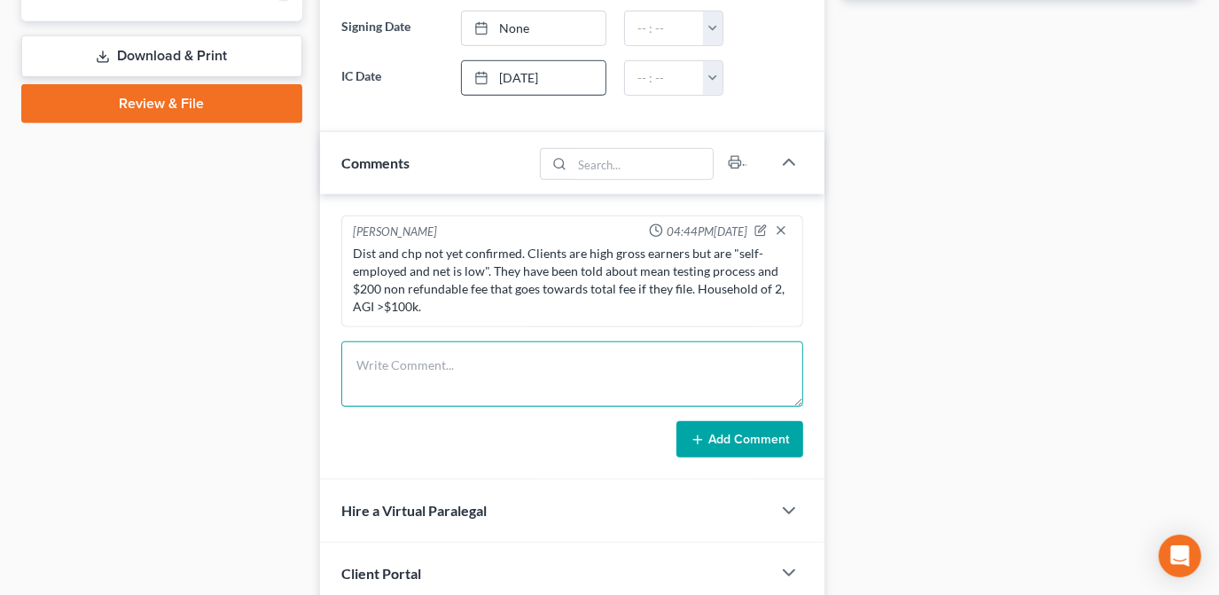
scroll to position [884, 0]
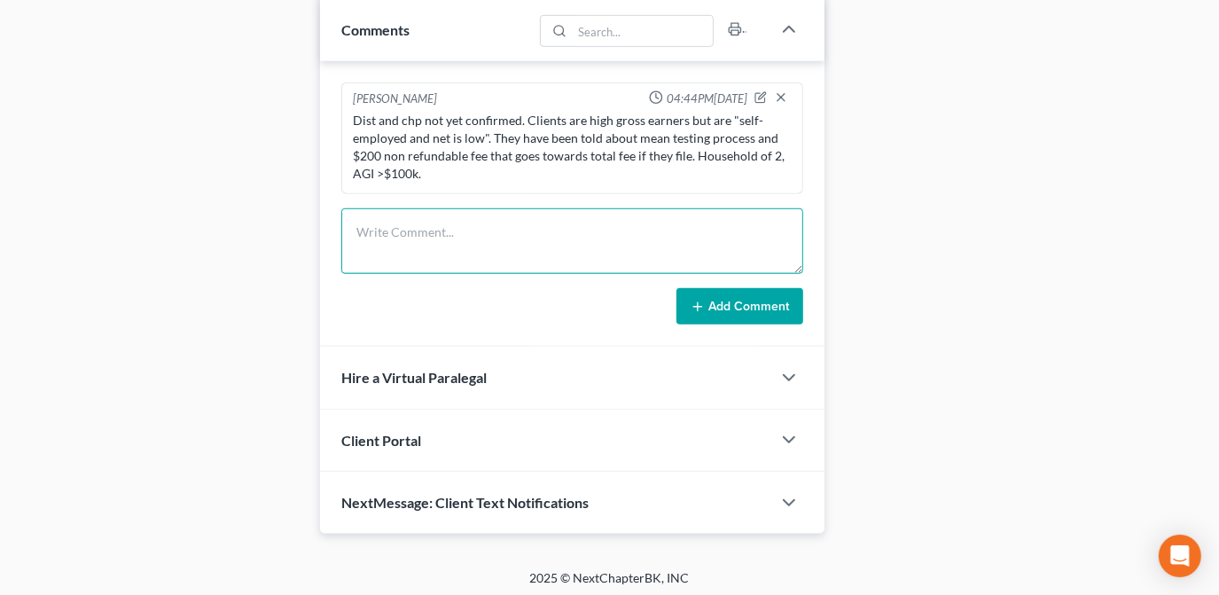
click at [417, 256] on textarea at bounding box center [572, 241] width 462 height 66
type textarea "$"
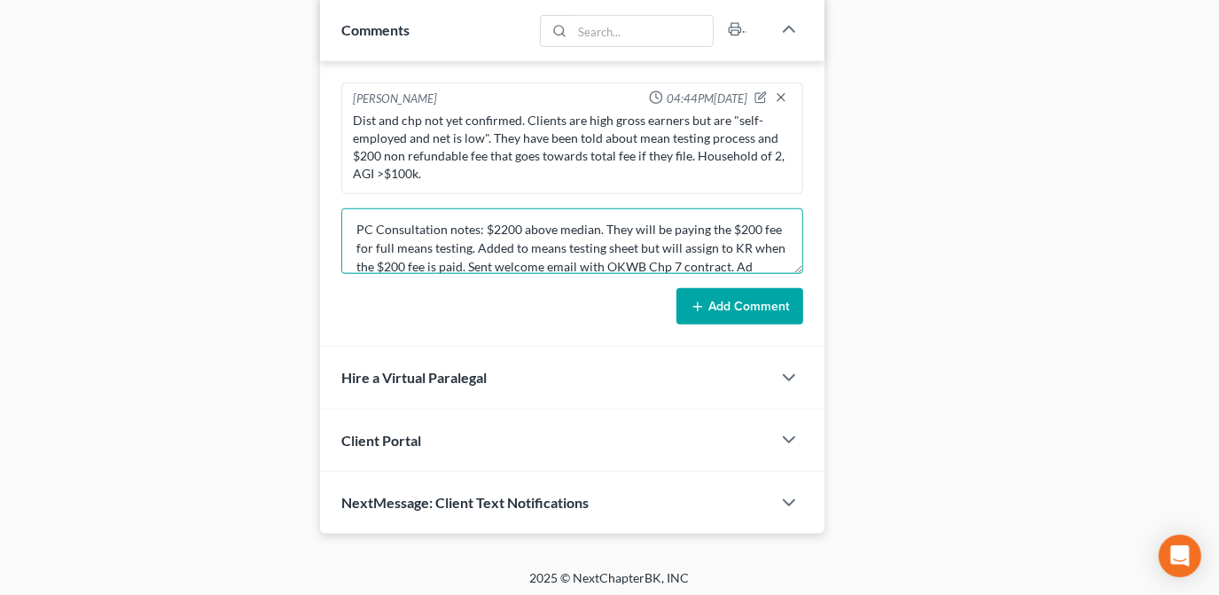
scroll to position [21, 0]
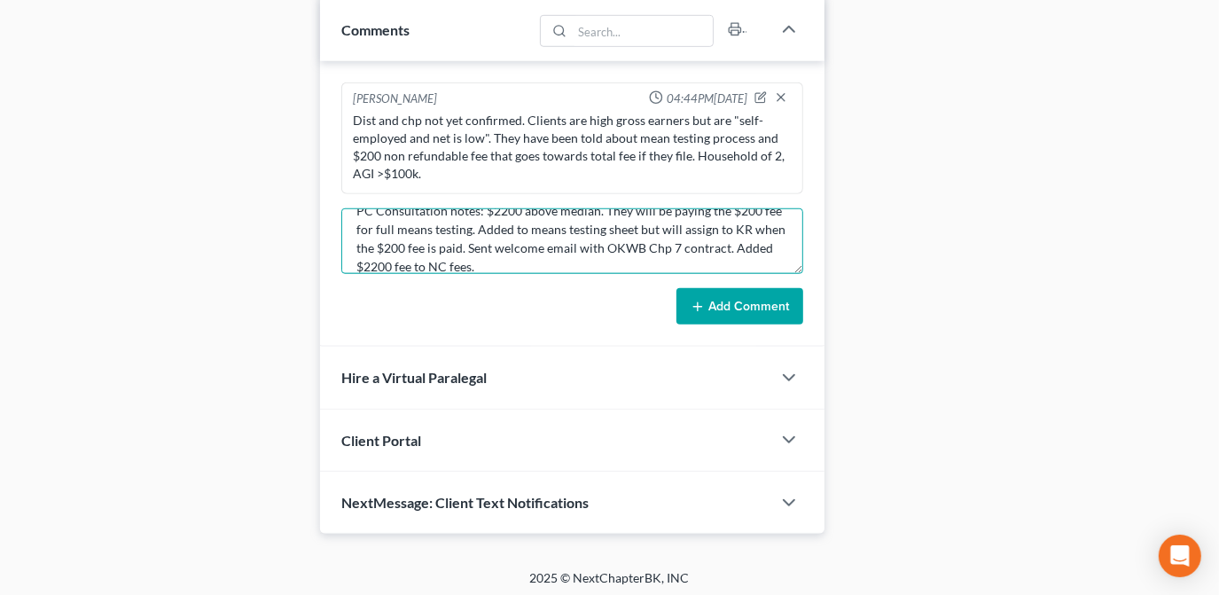
type textarea "PC Consultation notes: $2200 above median. They will be paying the $200 fee for…"
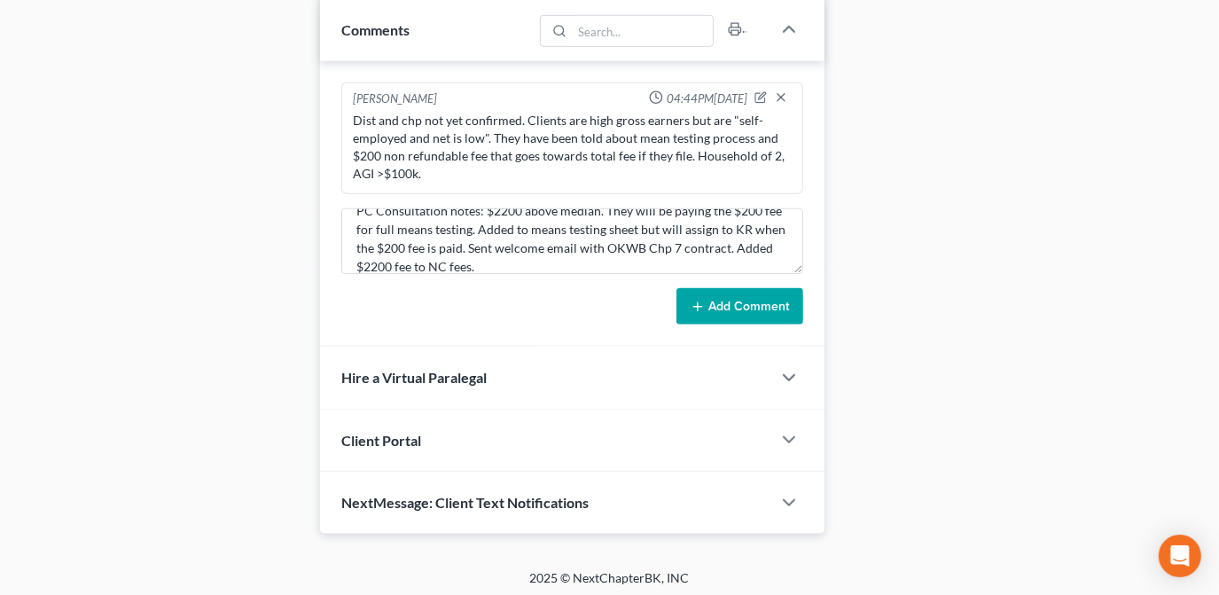
drag, startPoint x: 717, startPoint y: 296, endPoint x: 922, endPoint y: 292, distance: 204.8
click at [717, 294] on button "Add Comment" at bounding box center [739, 306] width 127 height 37
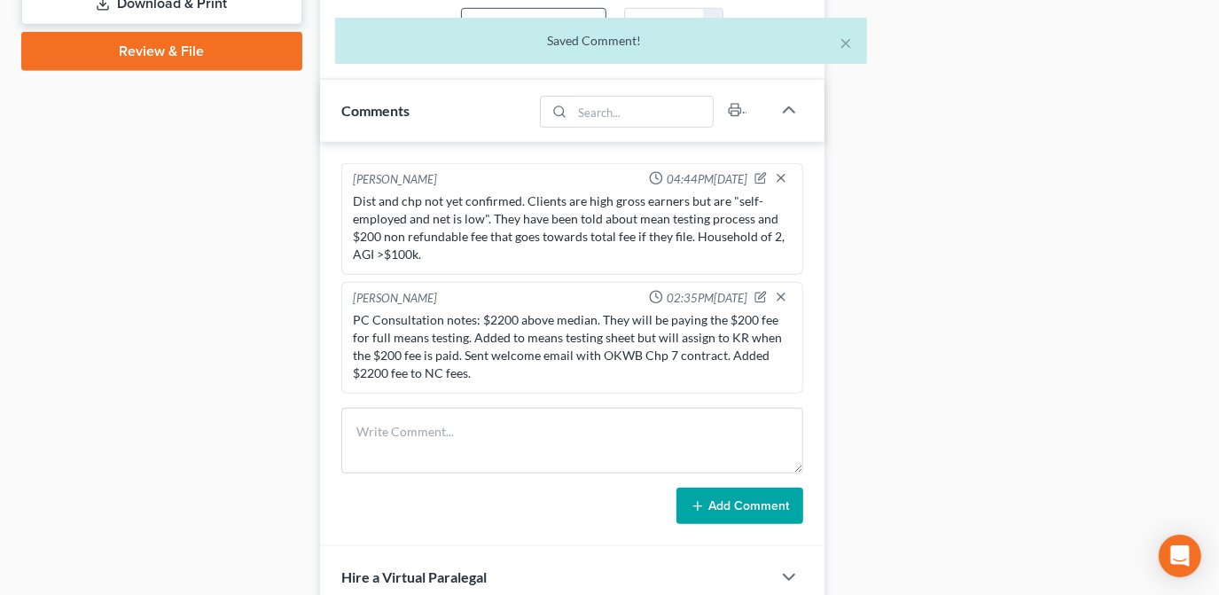
scroll to position [0, 0]
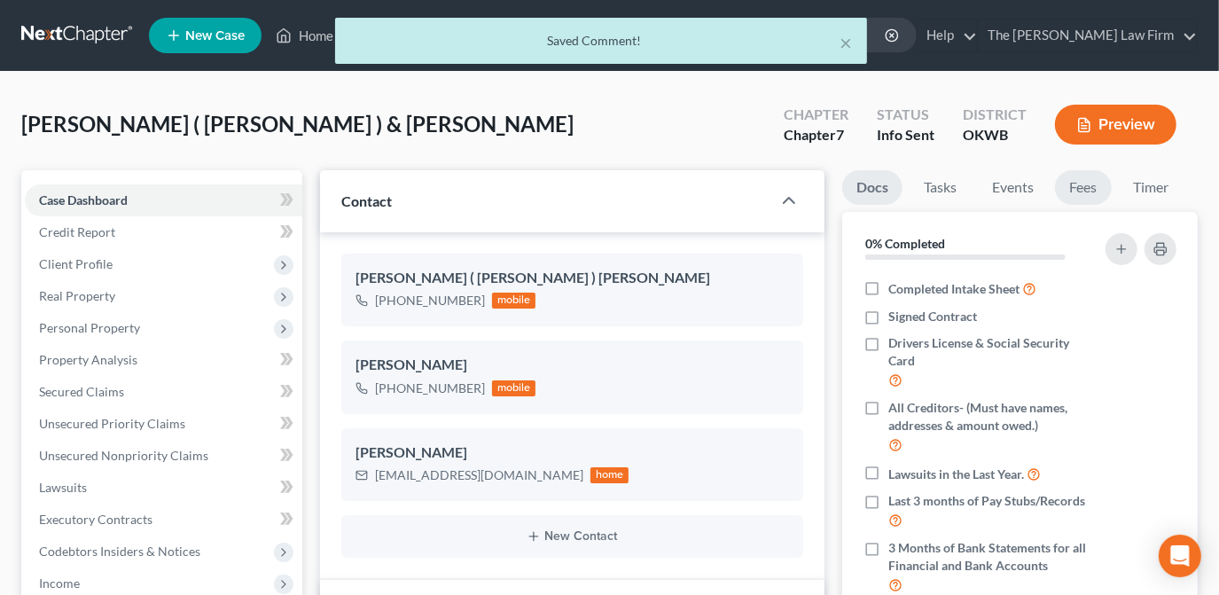
click at [1098, 183] on link "Fees" at bounding box center [1083, 187] width 57 height 35
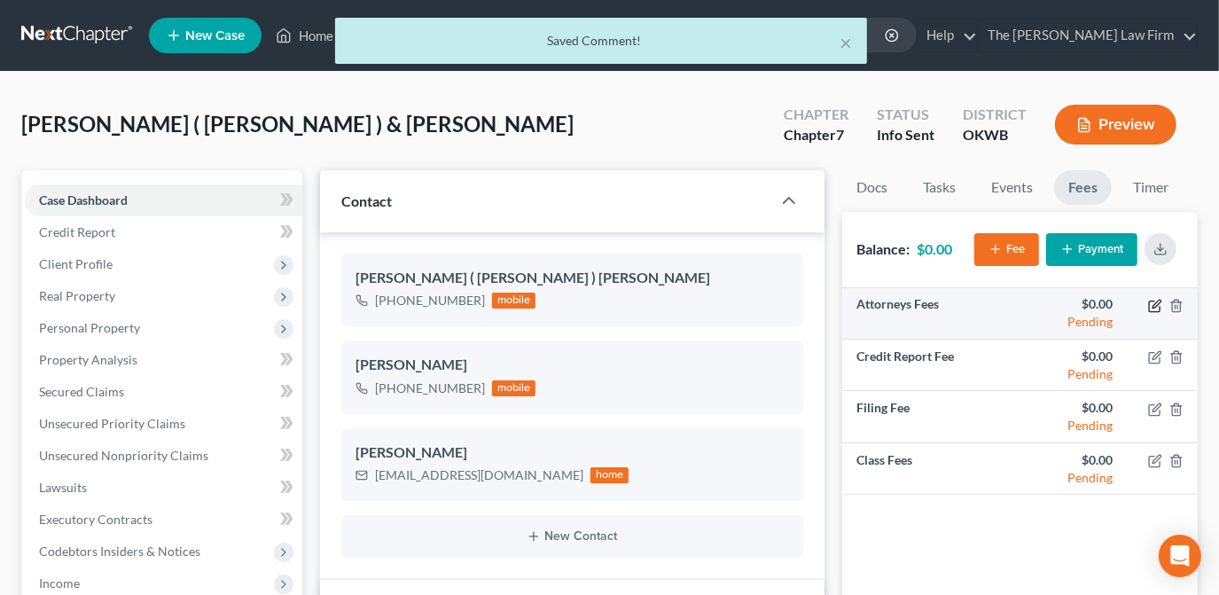
click at [1153, 308] on icon "button" at bounding box center [1155, 306] width 14 height 14
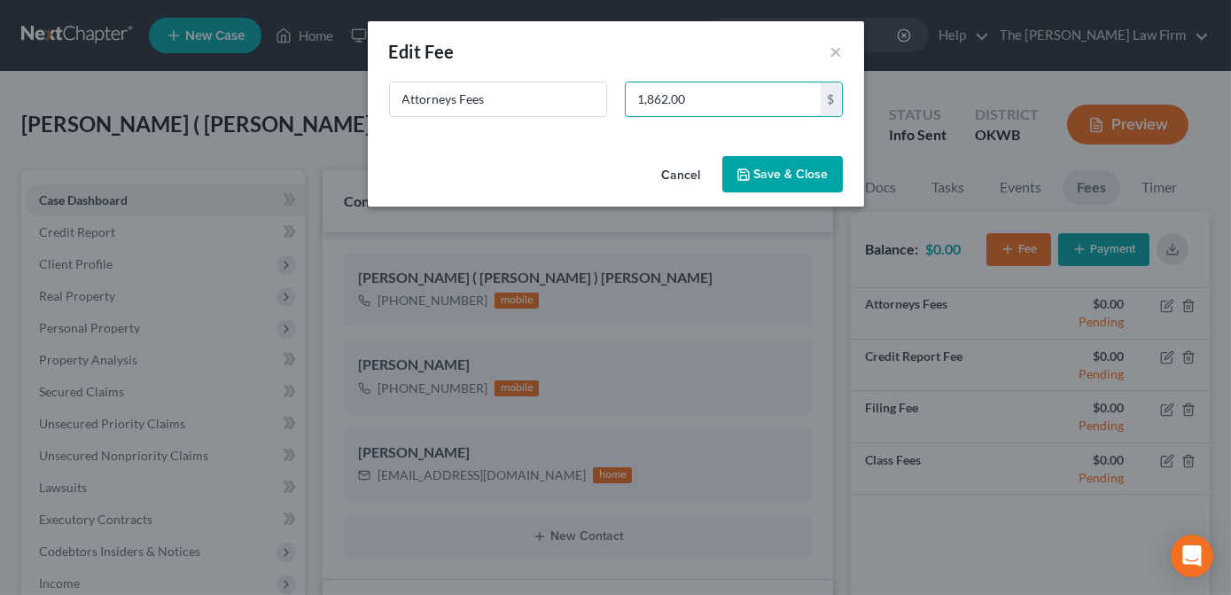
type input "1,862.00"
click at [754, 167] on button "Save & Close" at bounding box center [782, 174] width 121 height 37
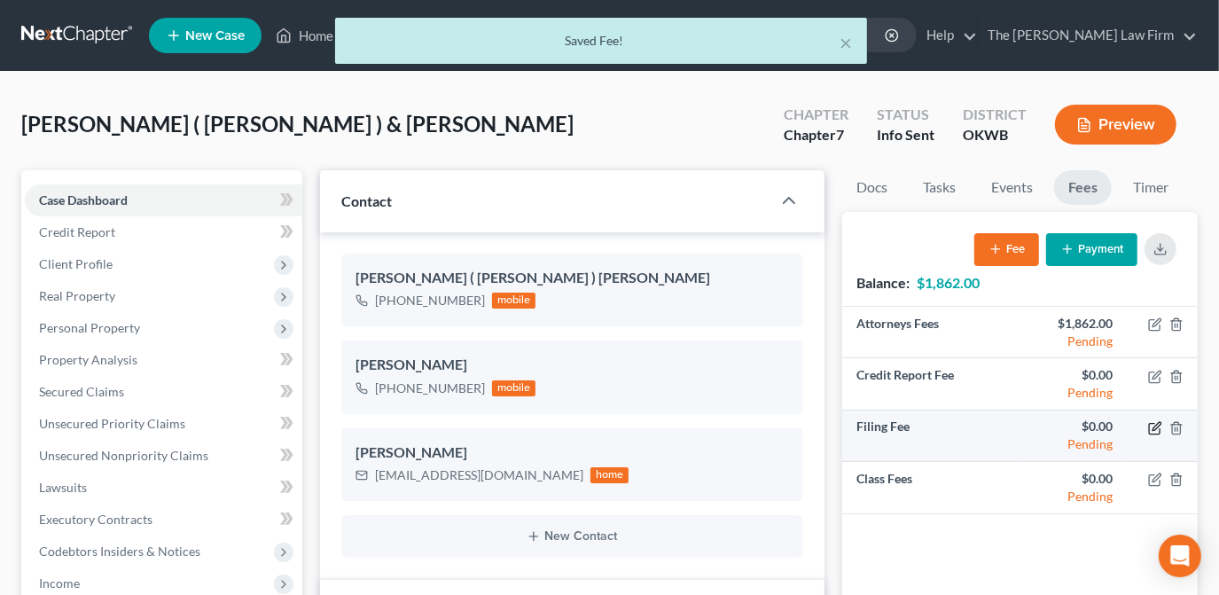
click at [1152, 425] on icon "button" at bounding box center [1155, 428] width 14 height 14
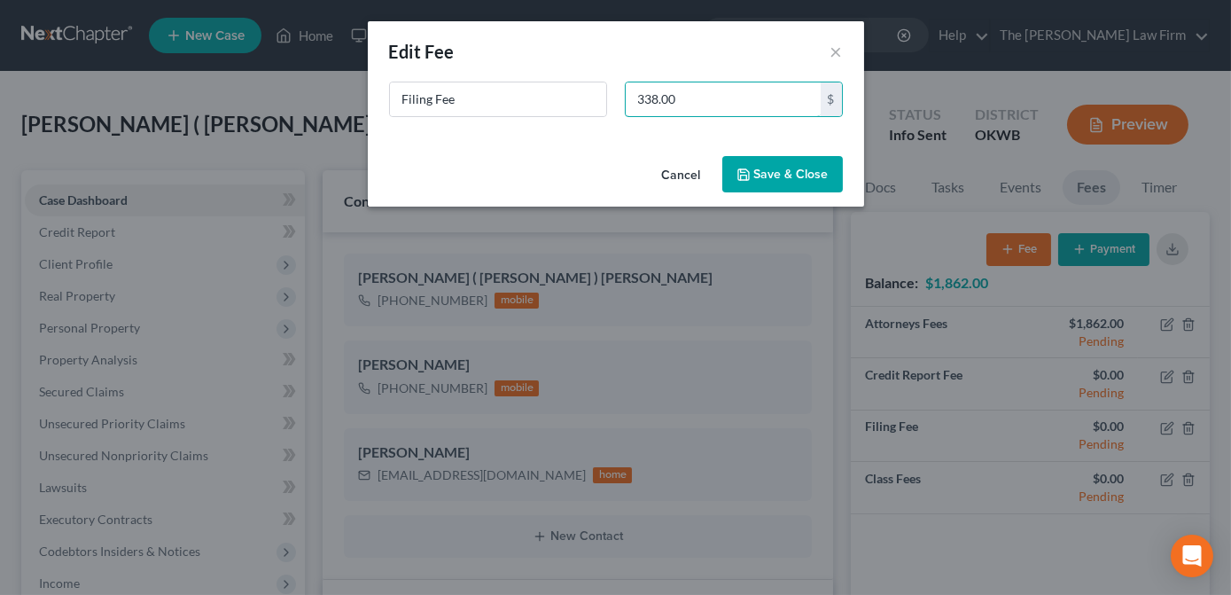
type input "338.00"
click at [796, 181] on button "Save & Close" at bounding box center [782, 174] width 121 height 37
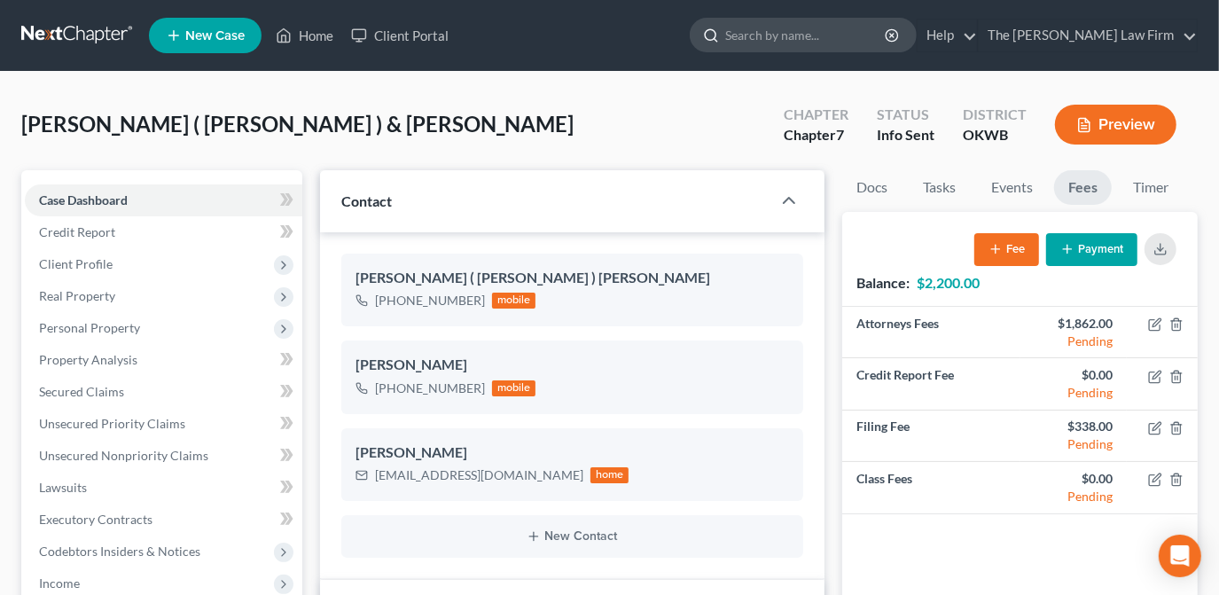
click at [844, 37] on input "search" at bounding box center [806, 35] width 162 height 33
type input "[PERSON_NAME]"
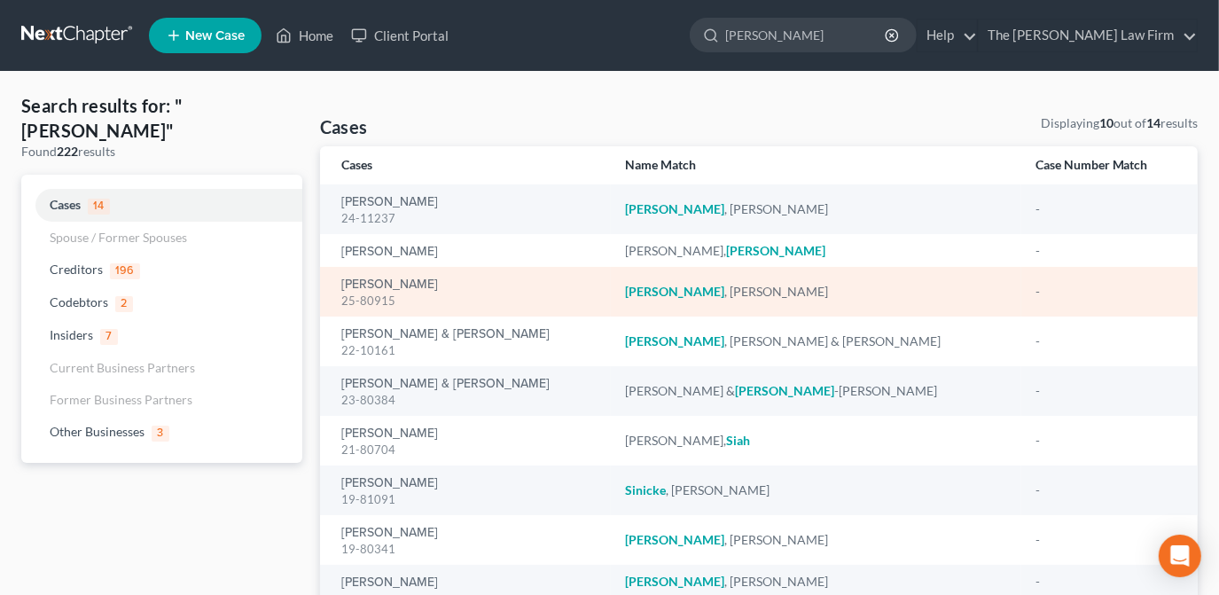
click at [397, 293] on div "25-80915" at bounding box center [468, 300] width 255 height 17
click at [390, 287] on link "[PERSON_NAME]" at bounding box center [389, 284] width 97 height 12
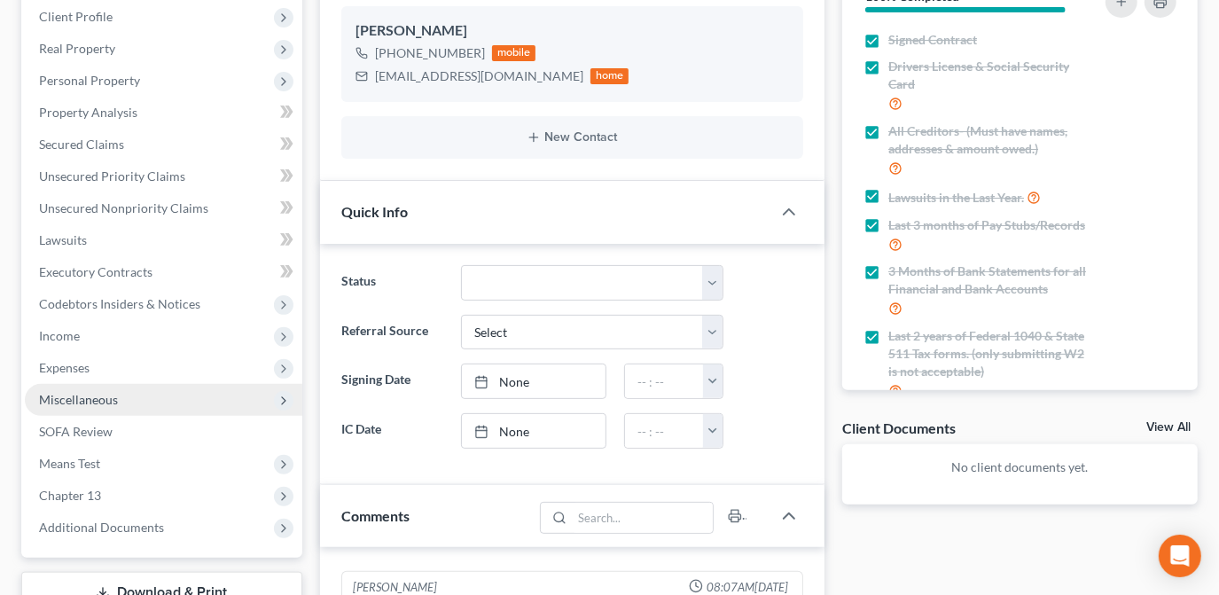
scroll to position [160, 0]
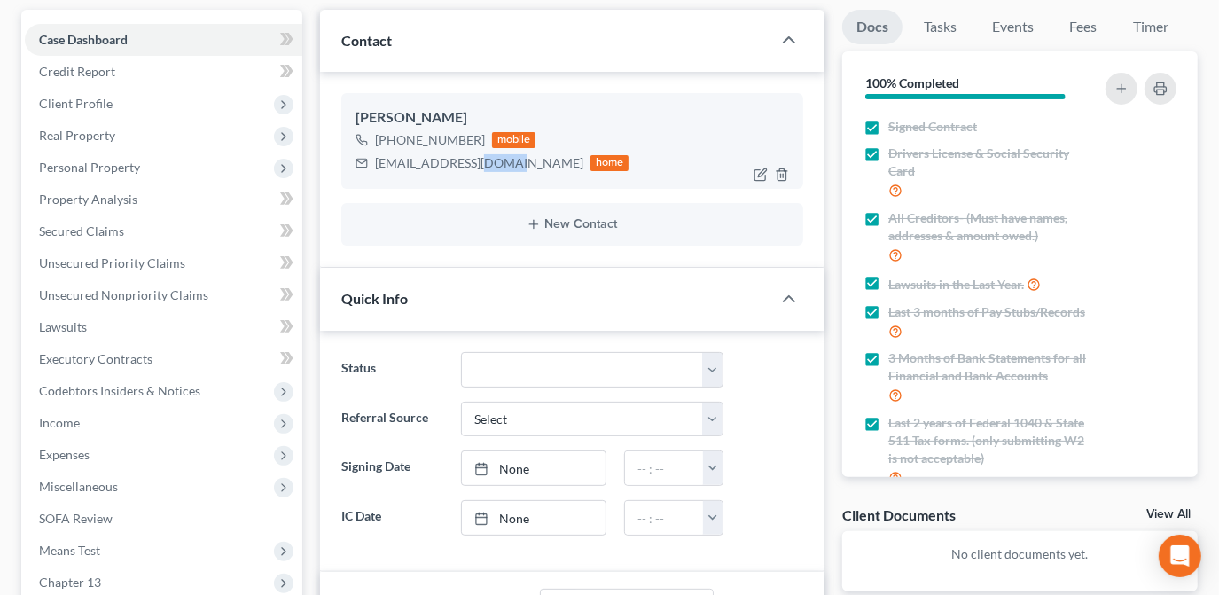
drag, startPoint x: 500, startPoint y: 162, endPoint x: 475, endPoint y: 163, distance: 24.8
click at [475, 163] on div "[EMAIL_ADDRESS][DOMAIN_NAME]" at bounding box center [479, 163] width 208 height 18
click at [508, 166] on div "[EMAIL_ADDRESS][DOMAIN_NAME] home" at bounding box center [492, 163] width 274 height 23
drag, startPoint x: 505, startPoint y: 164, endPoint x: 374, endPoint y: 167, distance: 131.2
click at [374, 167] on div "[EMAIL_ADDRESS][DOMAIN_NAME] home" at bounding box center [492, 163] width 274 height 23
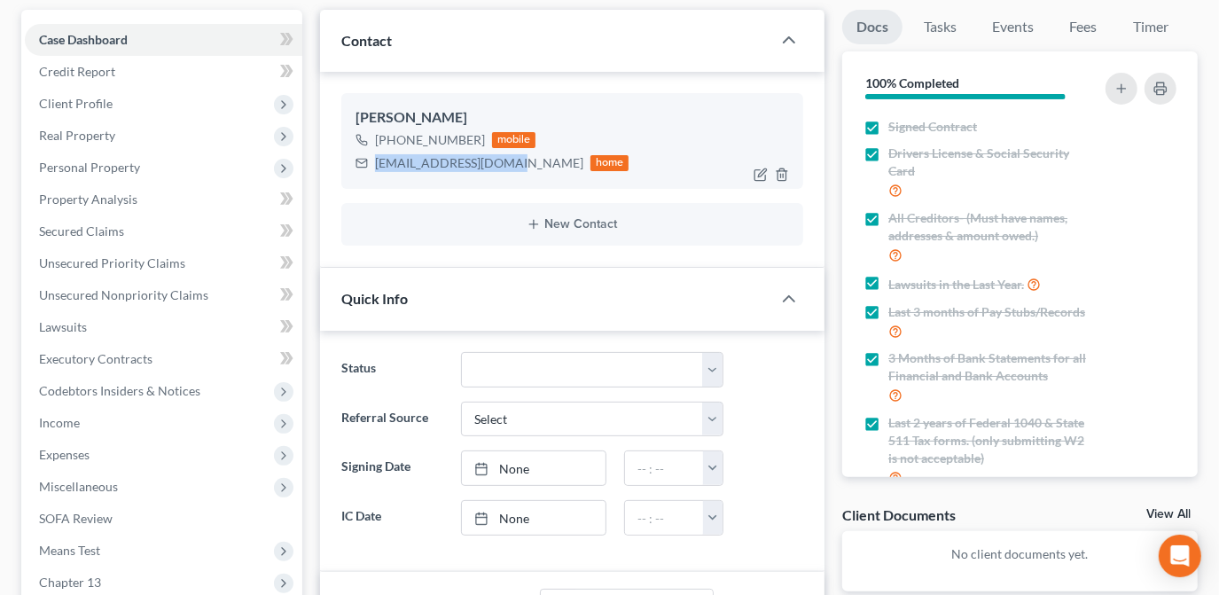
copy div "[EMAIL_ADDRESS][DOMAIN_NAME]"
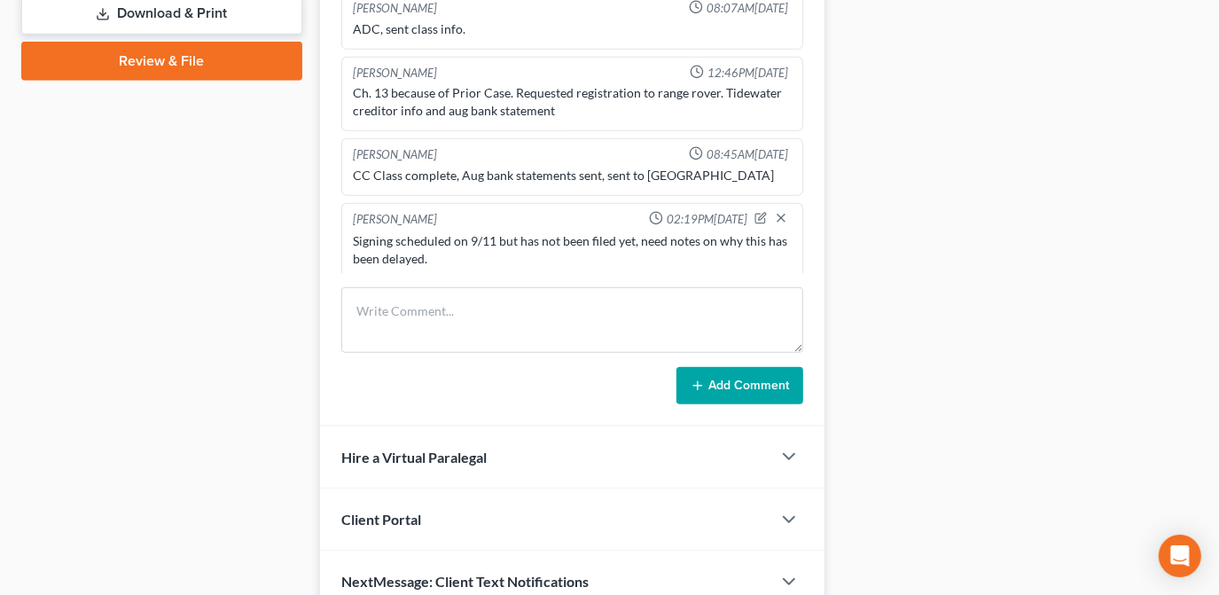
scroll to position [906, 0]
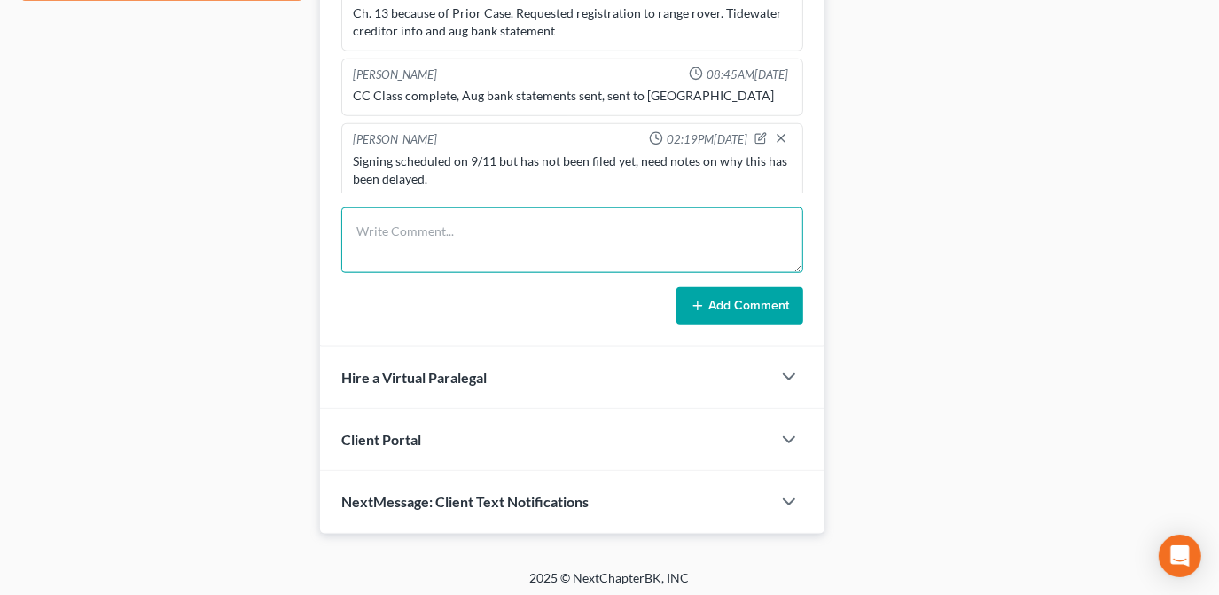
click at [523, 219] on textarea at bounding box center [572, 240] width 462 height 66
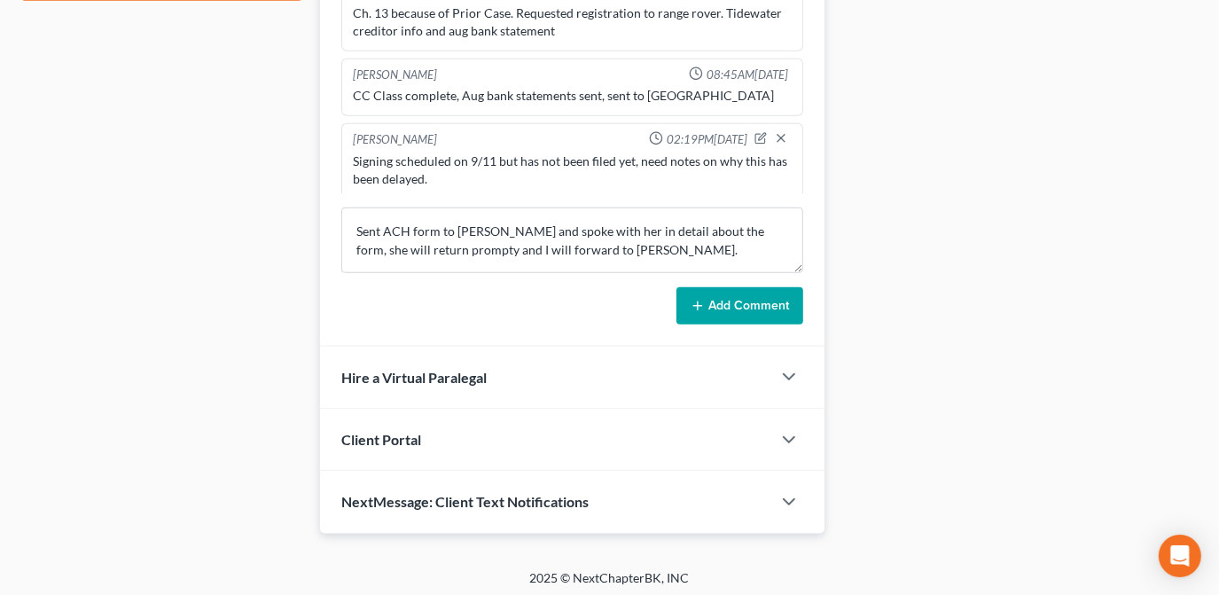
drag, startPoint x: 710, startPoint y: 289, endPoint x: 697, endPoint y: 277, distance: 18.2
click at [697, 277] on form "Sent ACH form to [PERSON_NAME] and spoke with her in detail about the form, she…" at bounding box center [572, 265] width 462 height 117
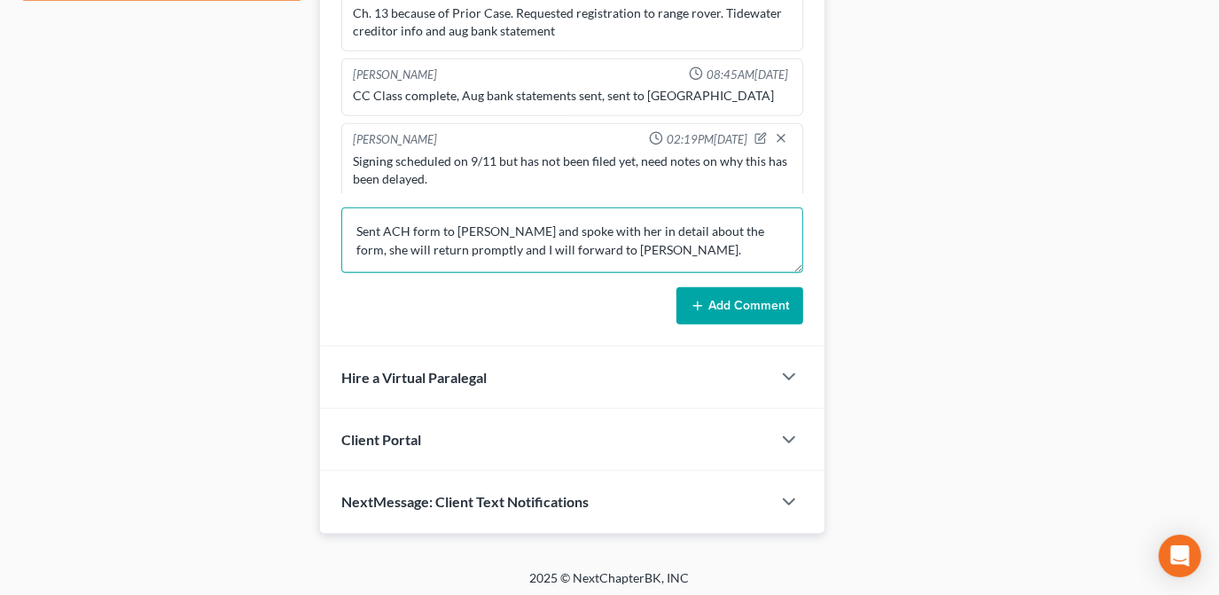
click at [479, 226] on textarea "Sent ACH form to [PERSON_NAME] and spoke with her in detail about the form, she…" at bounding box center [572, 240] width 462 height 66
type textarea "Sent ACH form to [PERSON_NAME] and spoke with her in detail about the form, she…"
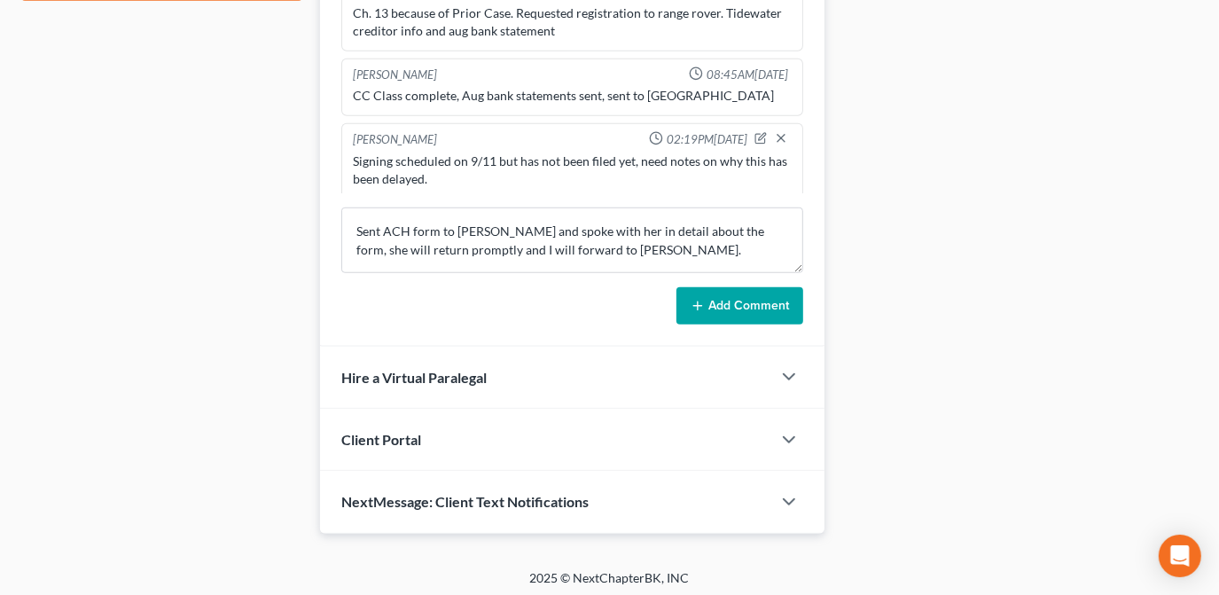
click at [637, 275] on form "Sent ACH form to [PERSON_NAME] and spoke with her in detail about the form, she…" at bounding box center [572, 265] width 462 height 117
click at [735, 298] on button "Add Comment" at bounding box center [739, 305] width 127 height 37
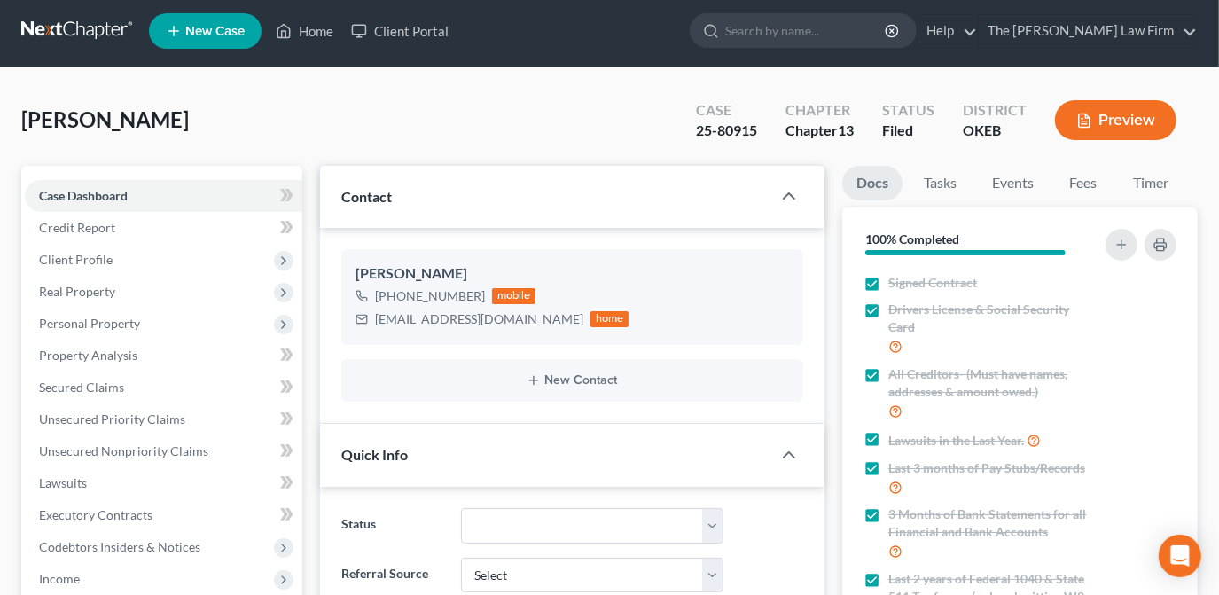
scroll to position [0, 0]
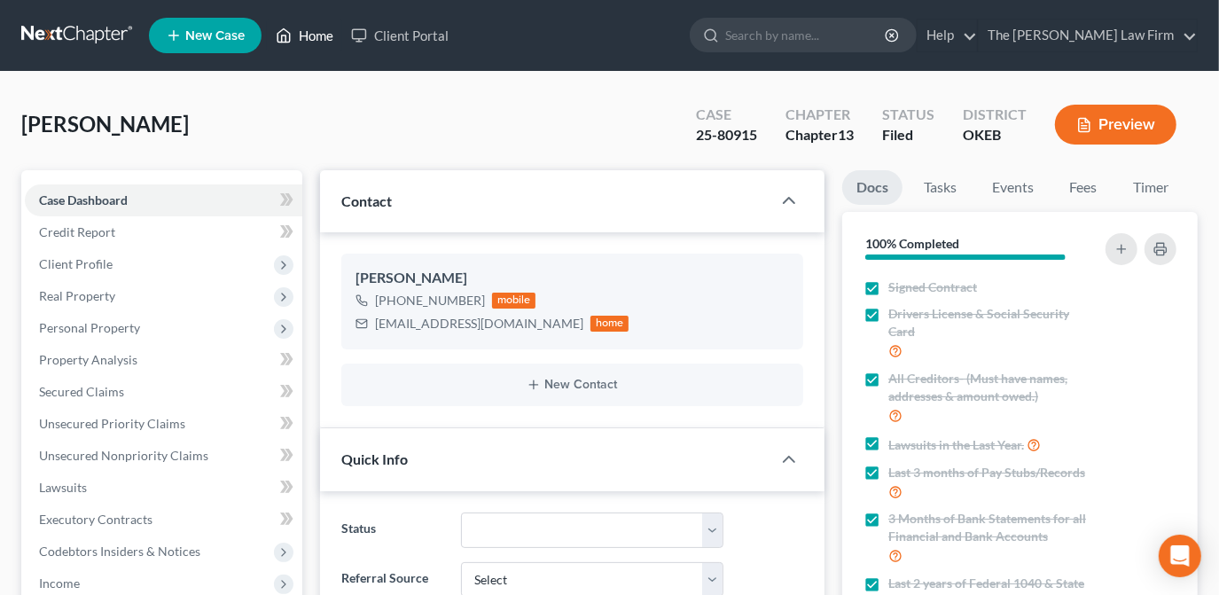
drag, startPoint x: 298, startPoint y: 39, endPoint x: 281, endPoint y: 47, distance: 18.6
click at [298, 39] on link "Home" at bounding box center [304, 35] width 75 height 32
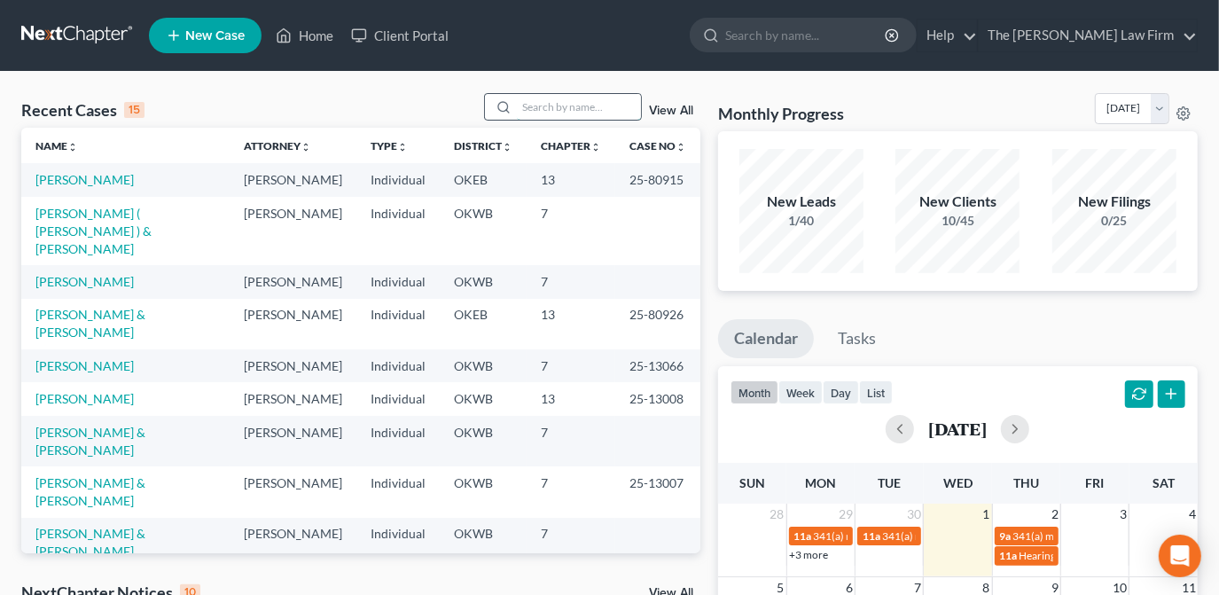
click at [519, 104] on input "search" at bounding box center [579, 107] width 124 height 26
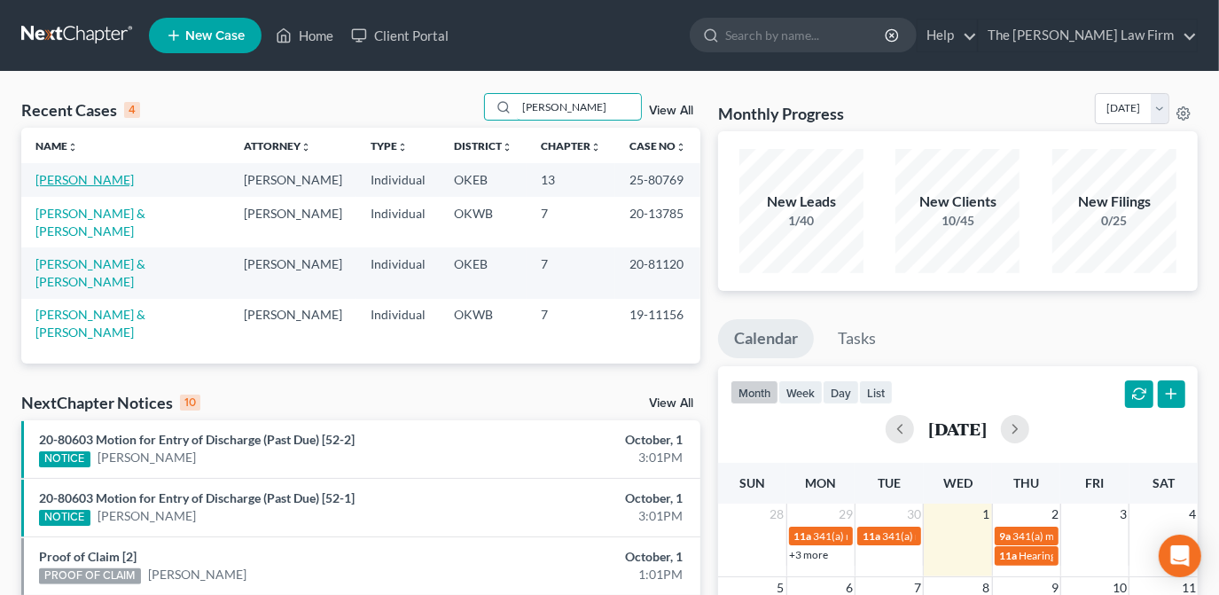
type input "[PERSON_NAME]"
click at [98, 184] on link "Miller, Johnnie" at bounding box center [84, 179] width 98 height 15
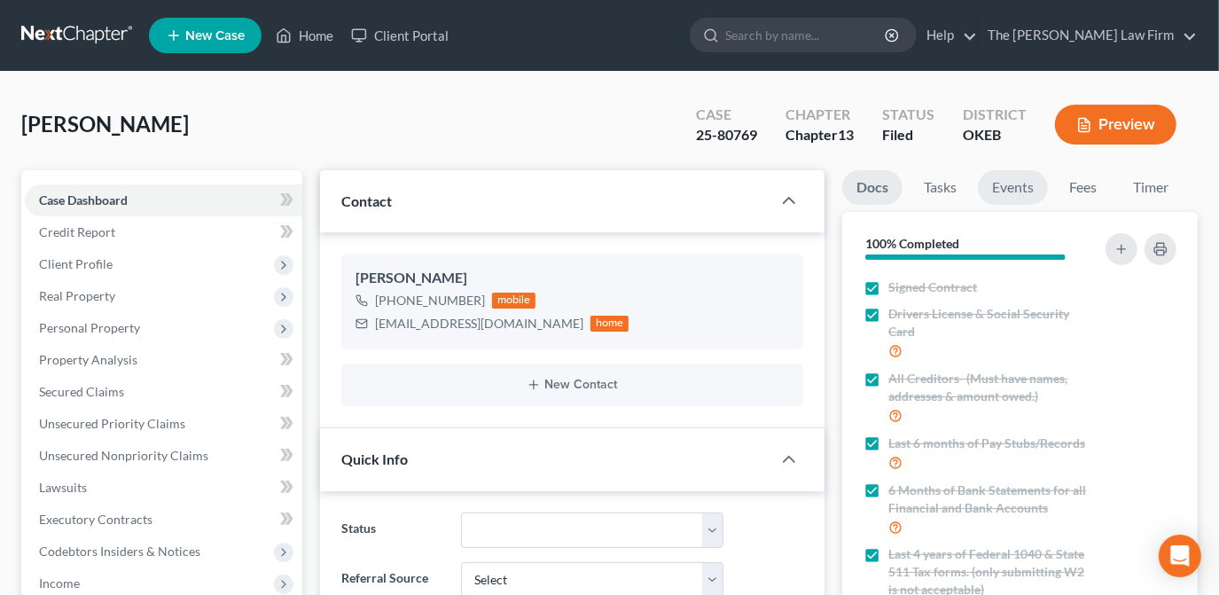
click at [1031, 189] on link "Events" at bounding box center [1013, 187] width 70 height 35
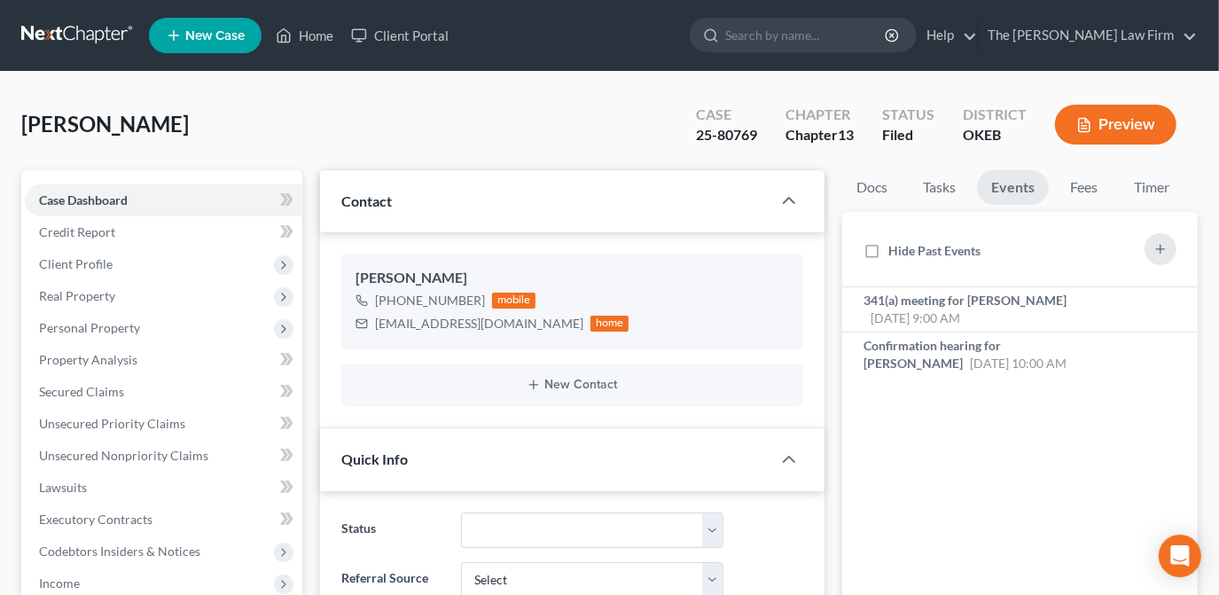
scroll to position [1648, 0]
click at [1033, 325] on li "341(a) meeting for Johnnie Miller Oct 2, 2025 9:00 AM Notice of Chapter 13 Bank…" at bounding box center [1019, 309] width 355 height 45
click at [1043, 308] on div "341(a) meeting for Johnnie Miller Oct 2, 2025 9:00 AM" at bounding box center [978, 309] width 230 height 35
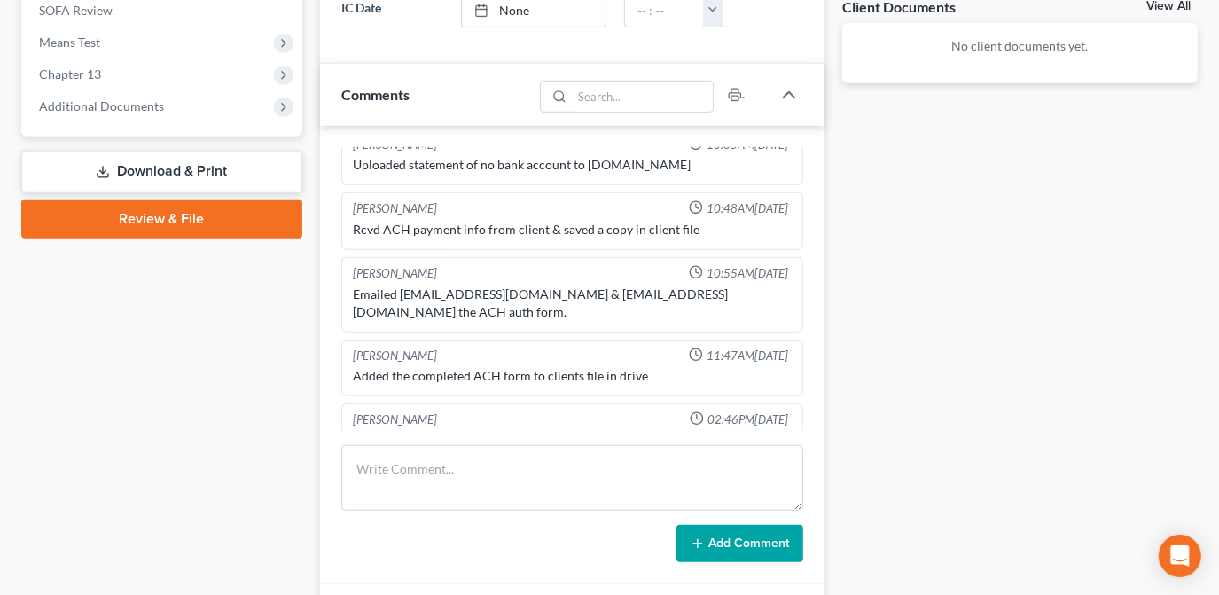
scroll to position [806, 0]
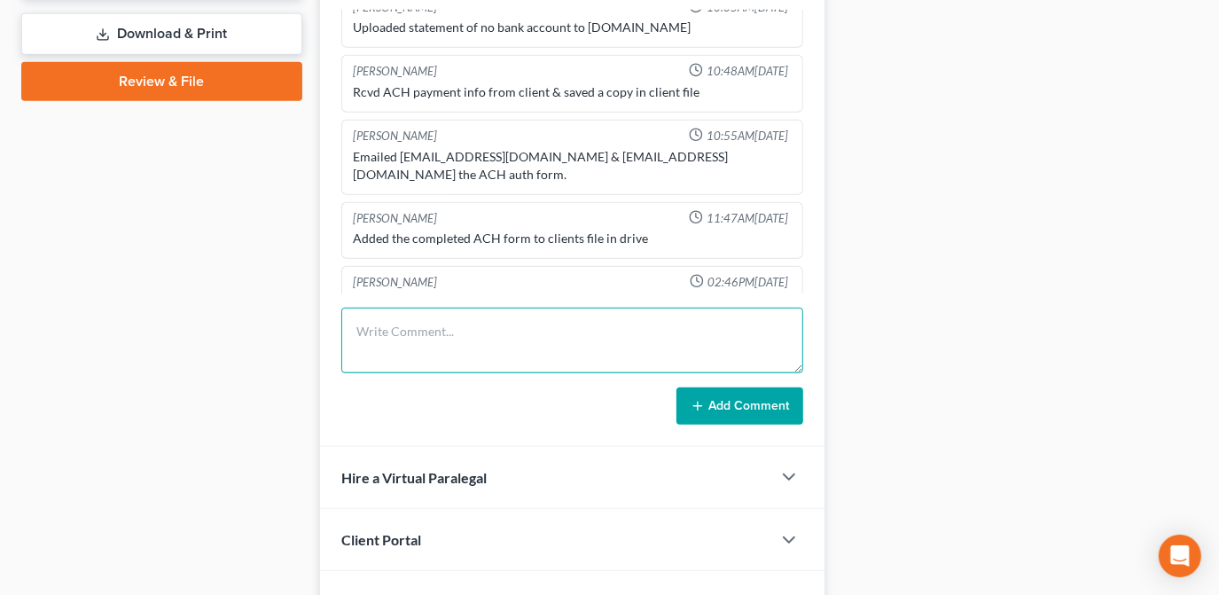
click at [440, 357] on textarea at bounding box center [572, 341] width 462 height 66
type textarea "341 in shawnee"
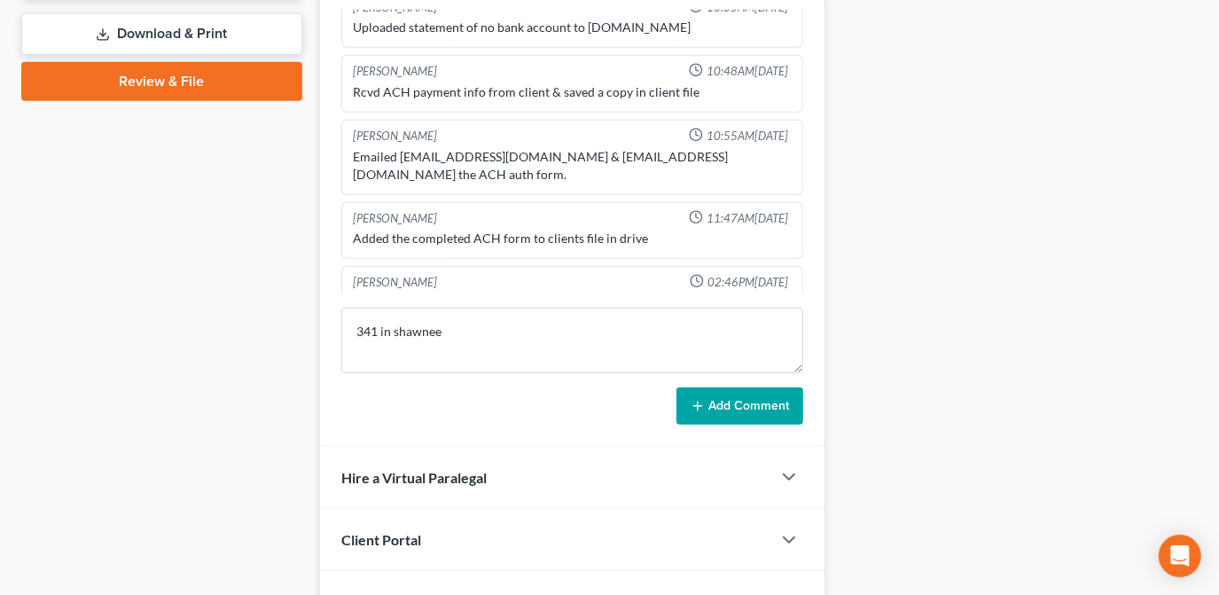
click at [768, 401] on button "Add Comment" at bounding box center [739, 405] width 127 height 37
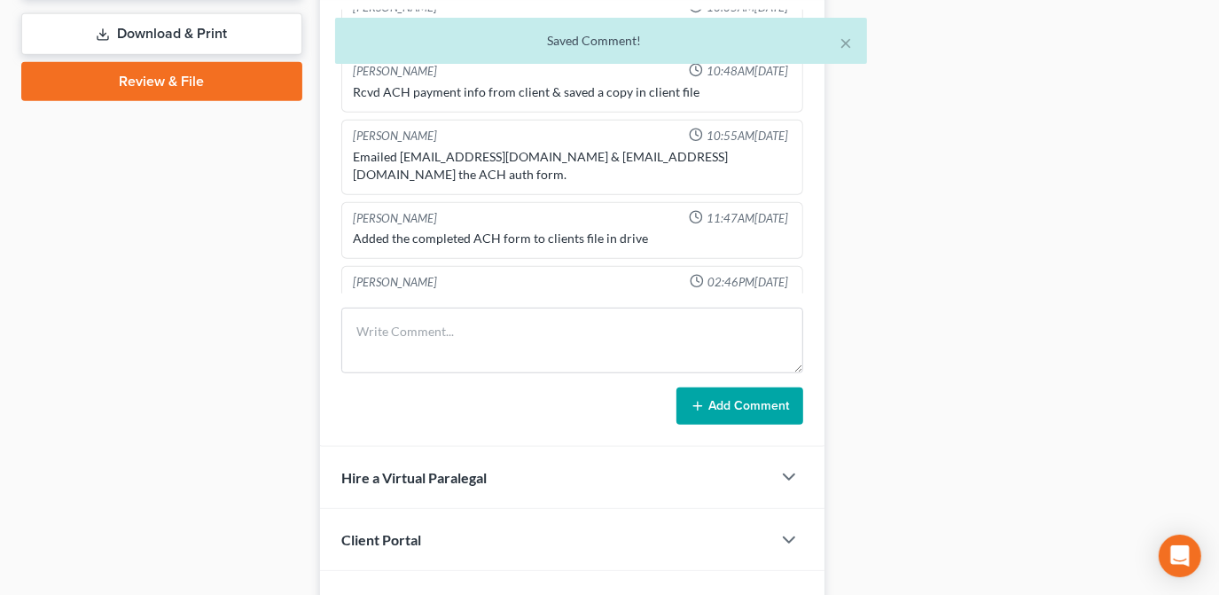
scroll to position [1713, 0]
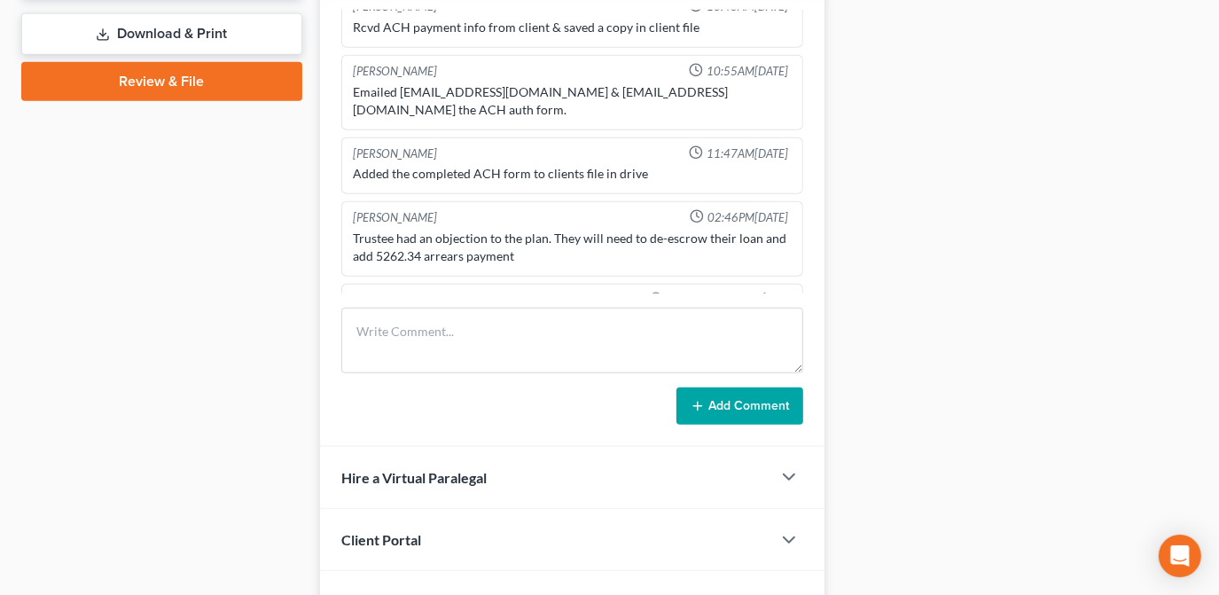
click at [754, 292] on icon "button" at bounding box center [760, 298] width 12 height 12
drag, startPoint x: 487, startPoint y: 274, endPoint x: 478, endPoint y: 277, distance: 10.4
click at [479, 313] on textarea "341 in shawnee" at bounding box center [572, 346] width 439 height 66
drag, startPoint x: 456, startPoint y: 292, endPoint x: 390, endPoint y: 295, distance: 65.7
click at [390, 295] on div "Lou Phillips 11:46AM, 06/04/2025 Ch & district not confirmed. 341 in shawnee Lo…" at bounding box center [572, 217] width 504 height 458
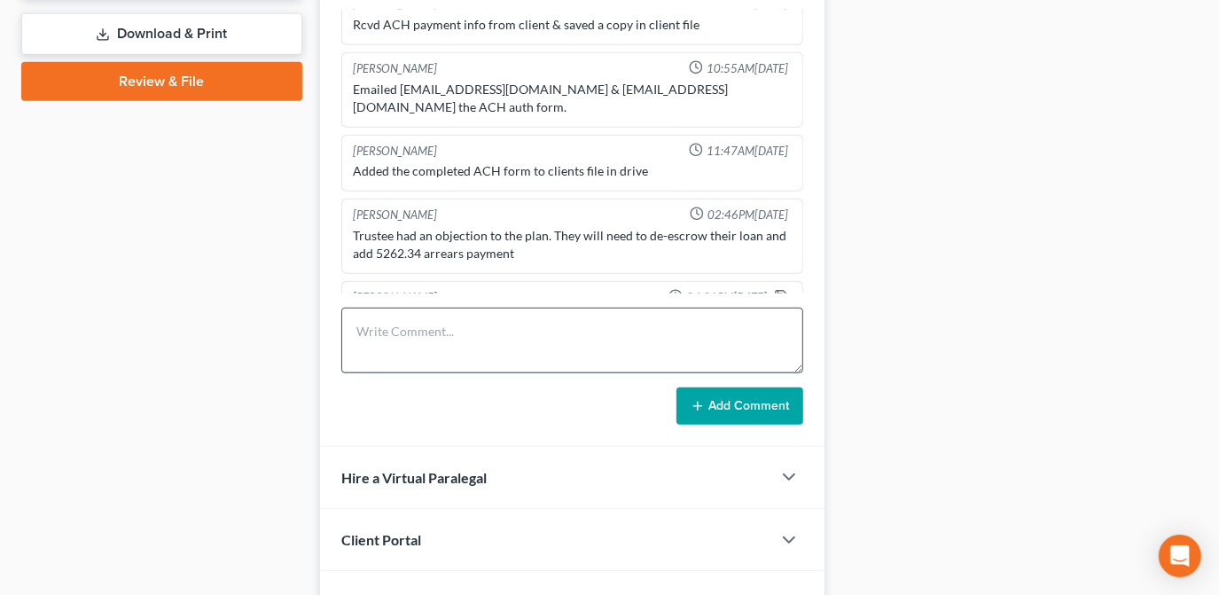
scroll to position [1734, 0]
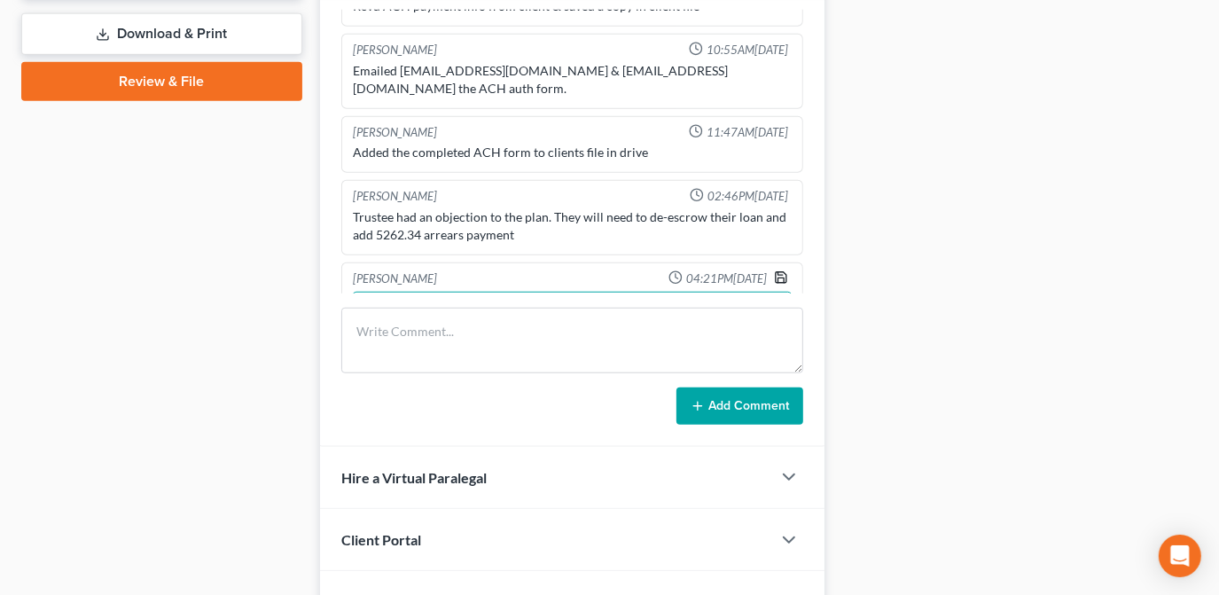
type textarea "341 via Zoom"
click at [778, 277] on polyline "button" at bounding box center [781, 279] width 6 height 4
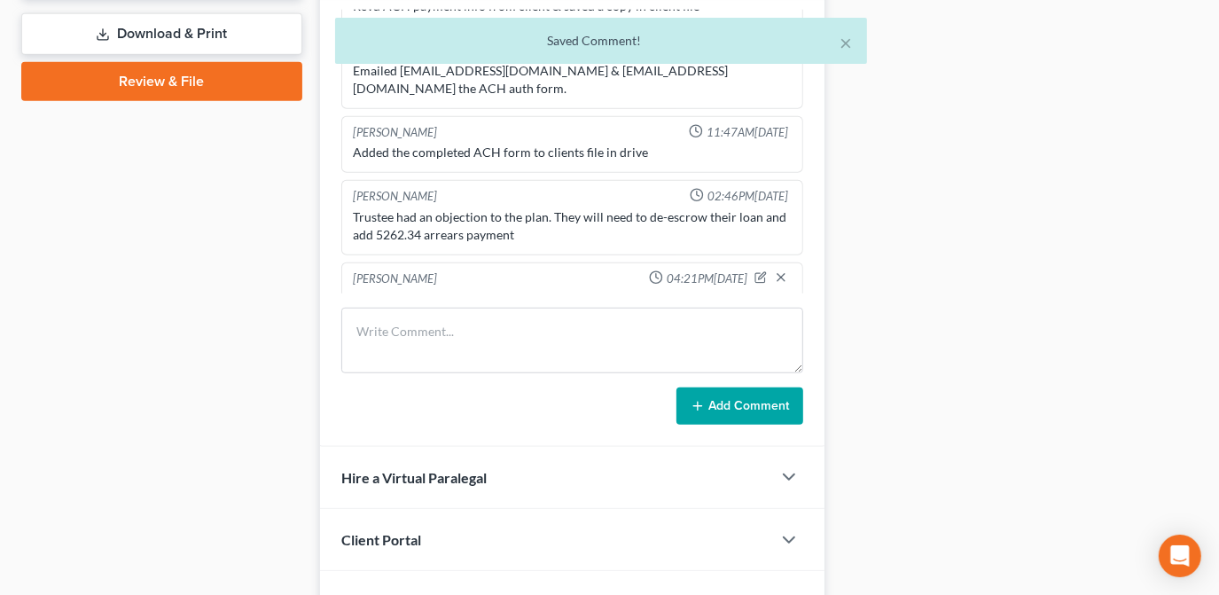
scroll to position [1713, 0]
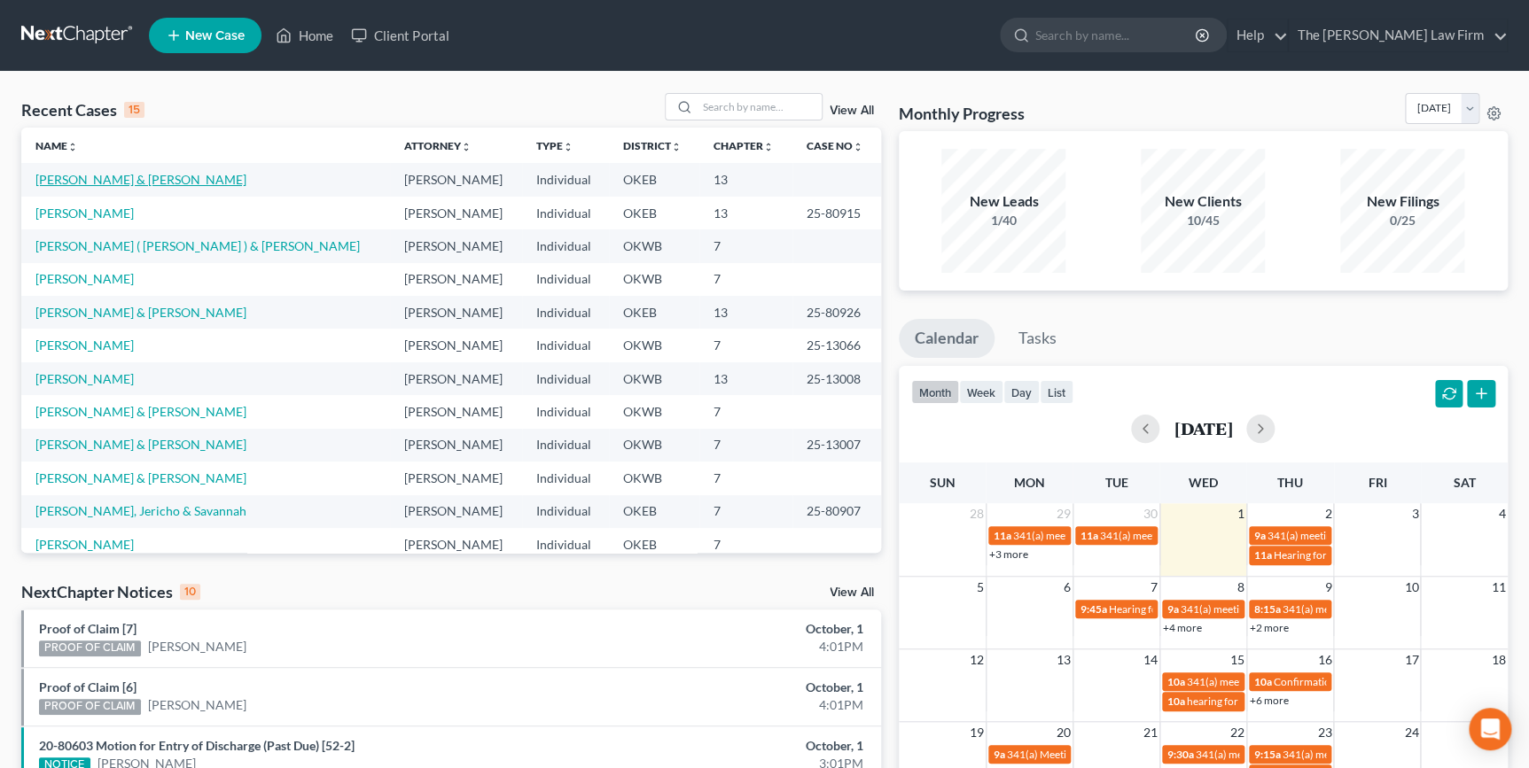
drag, startPoint x: 139, startPoint y: 182, endPoint x: 156, endPoint y: 183, distance: 16.9
click at [141, 182] on link "[PERSON_NAME] & [PERSON_NAME]" at bounding box center [140, 179] width 211 height 15
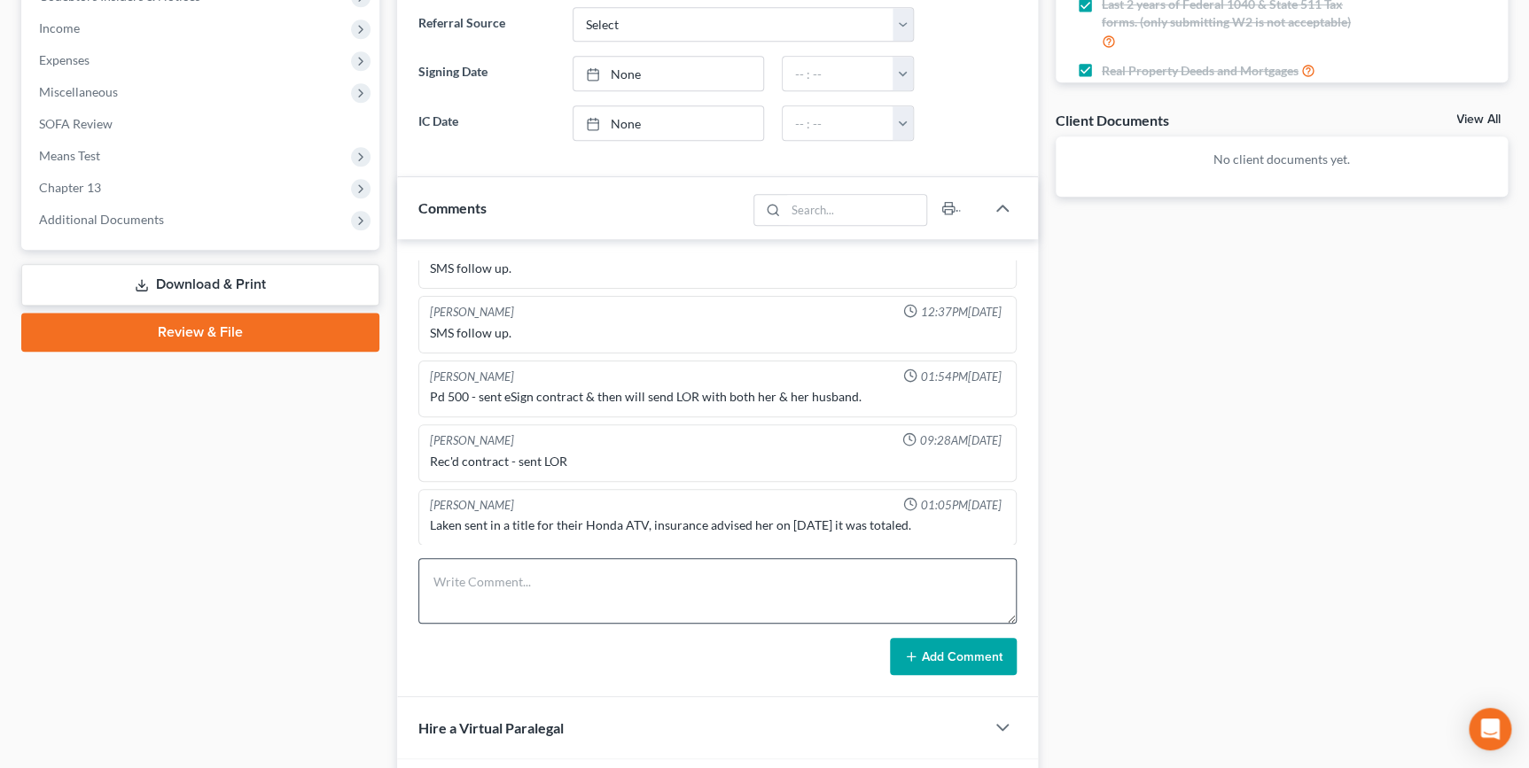
scroll to position [644, 0]
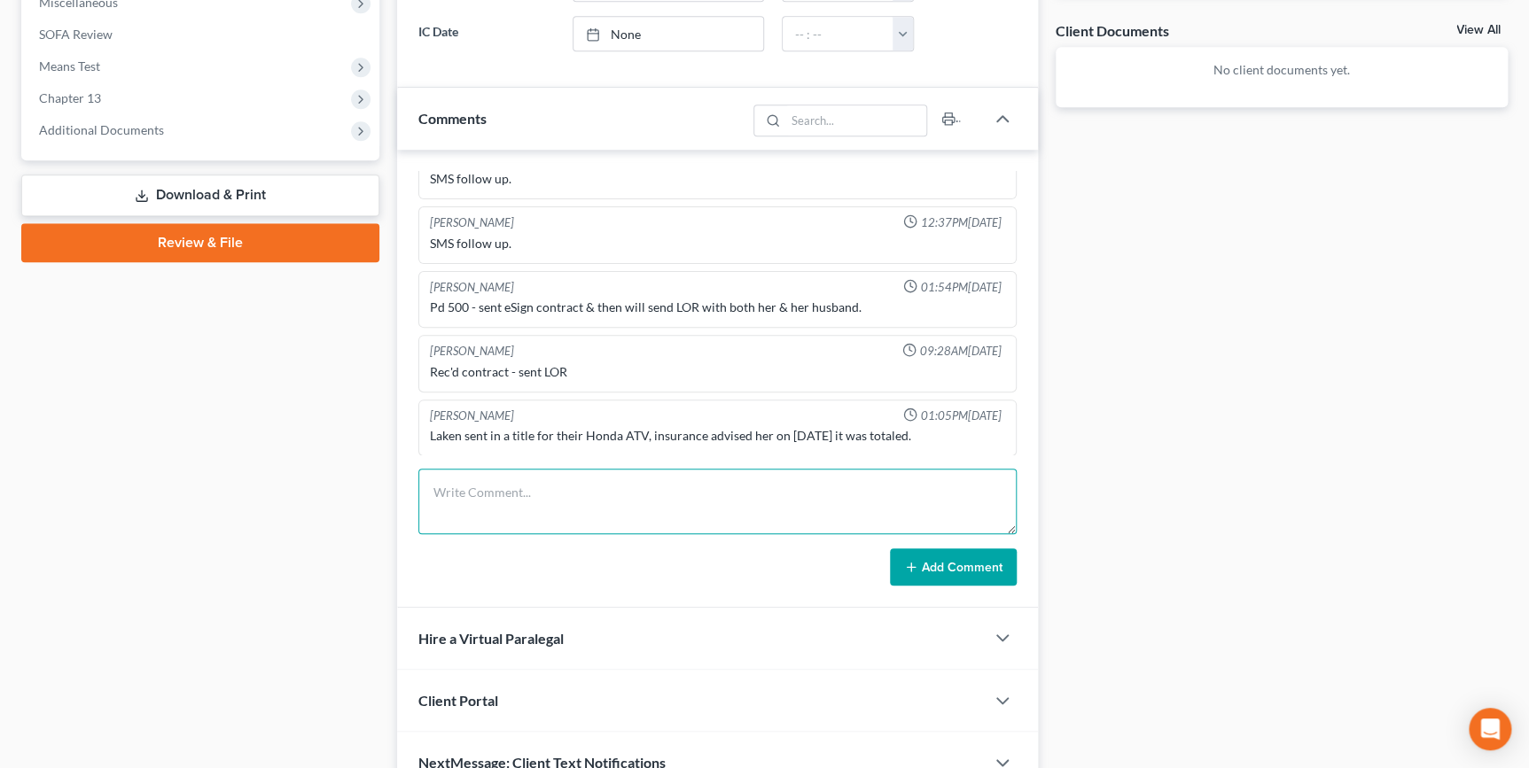
click at [611, 487] on textarea at bounding box center [716, 502] width 597 height 66
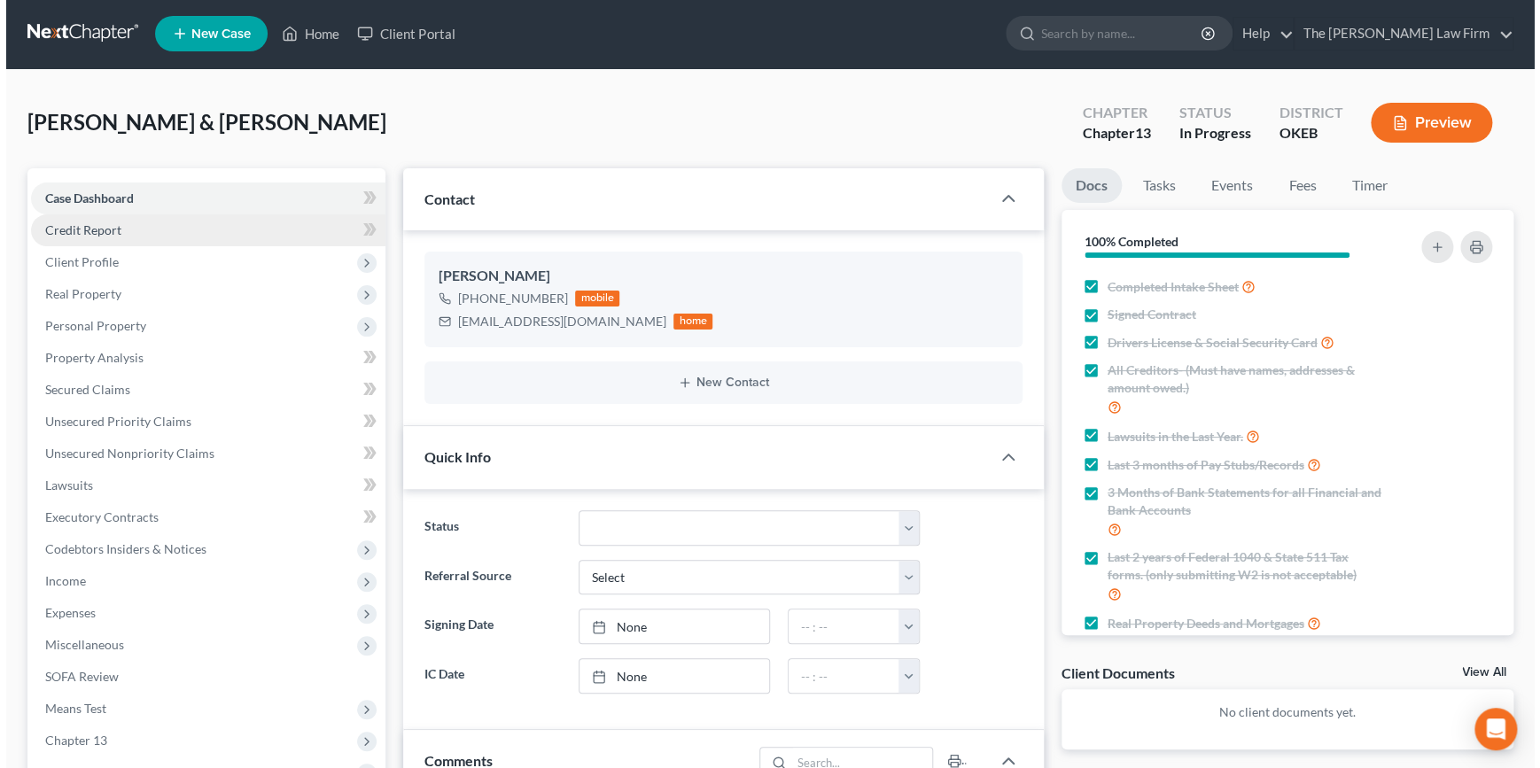
scroll to position [0, 0]
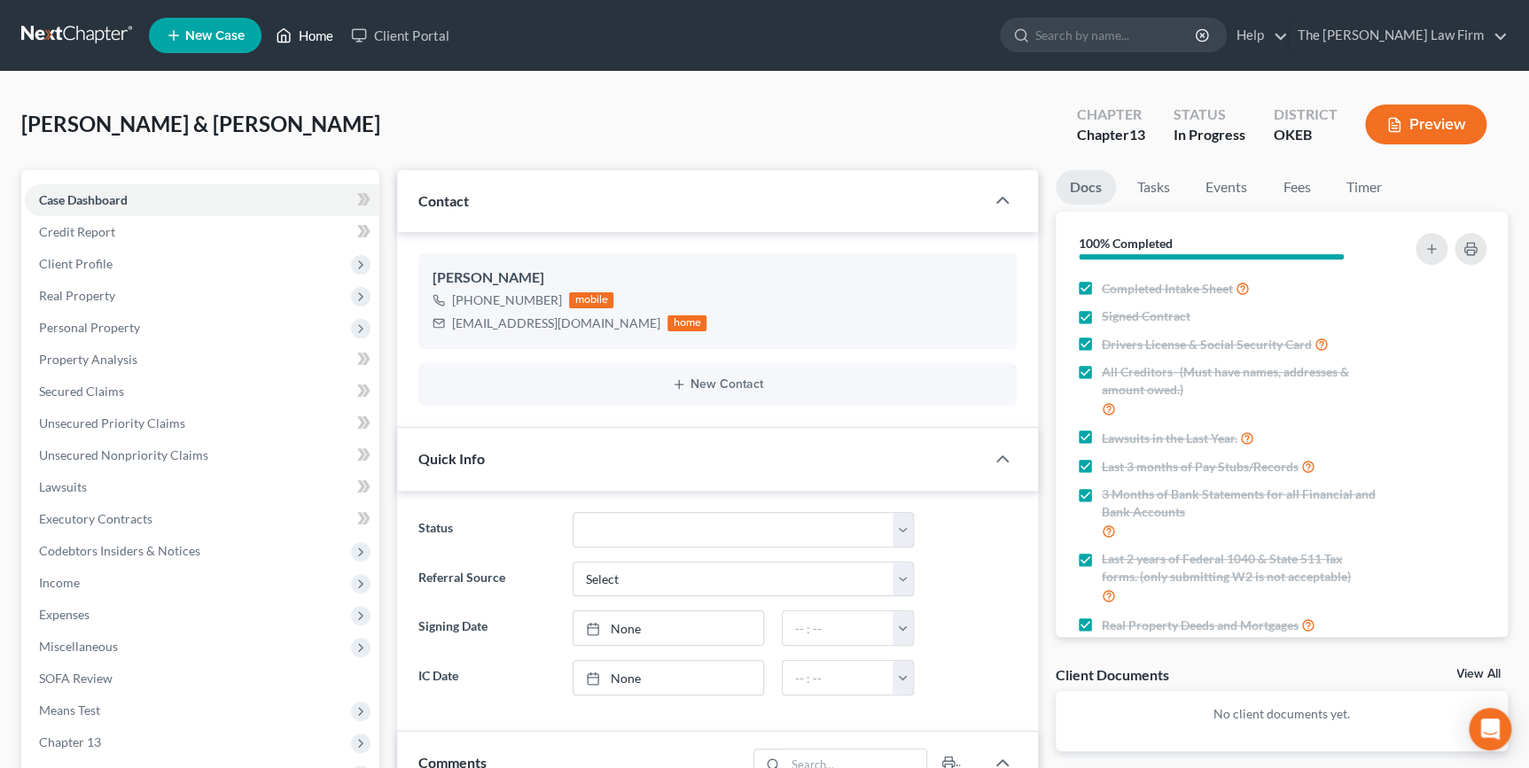
click at [302, 34] on link "Home" at bounding box center [304, 35] width 75 height 32
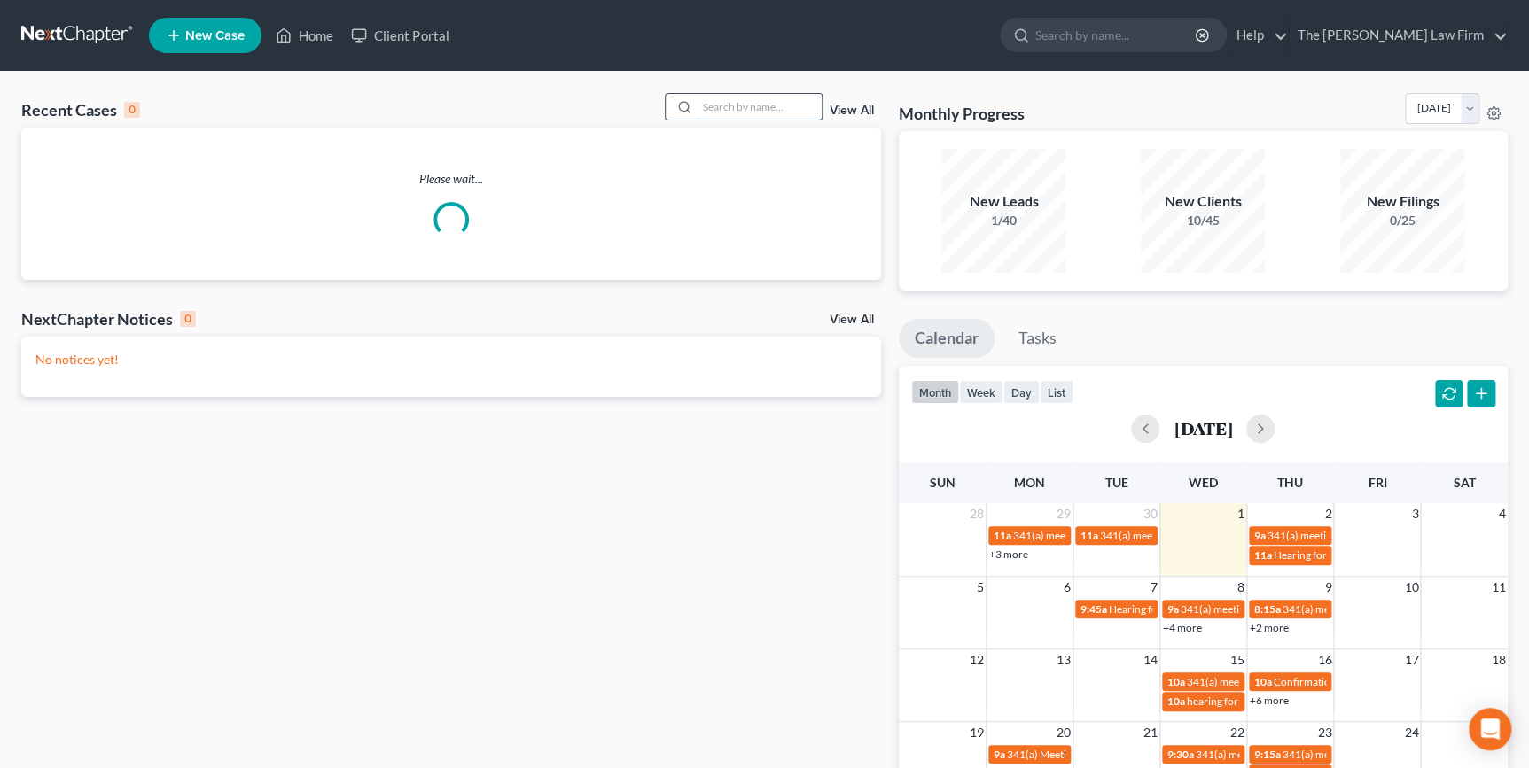
click at [774, 108] on input "search" at bounding box center [759, 107] width 124 height 26
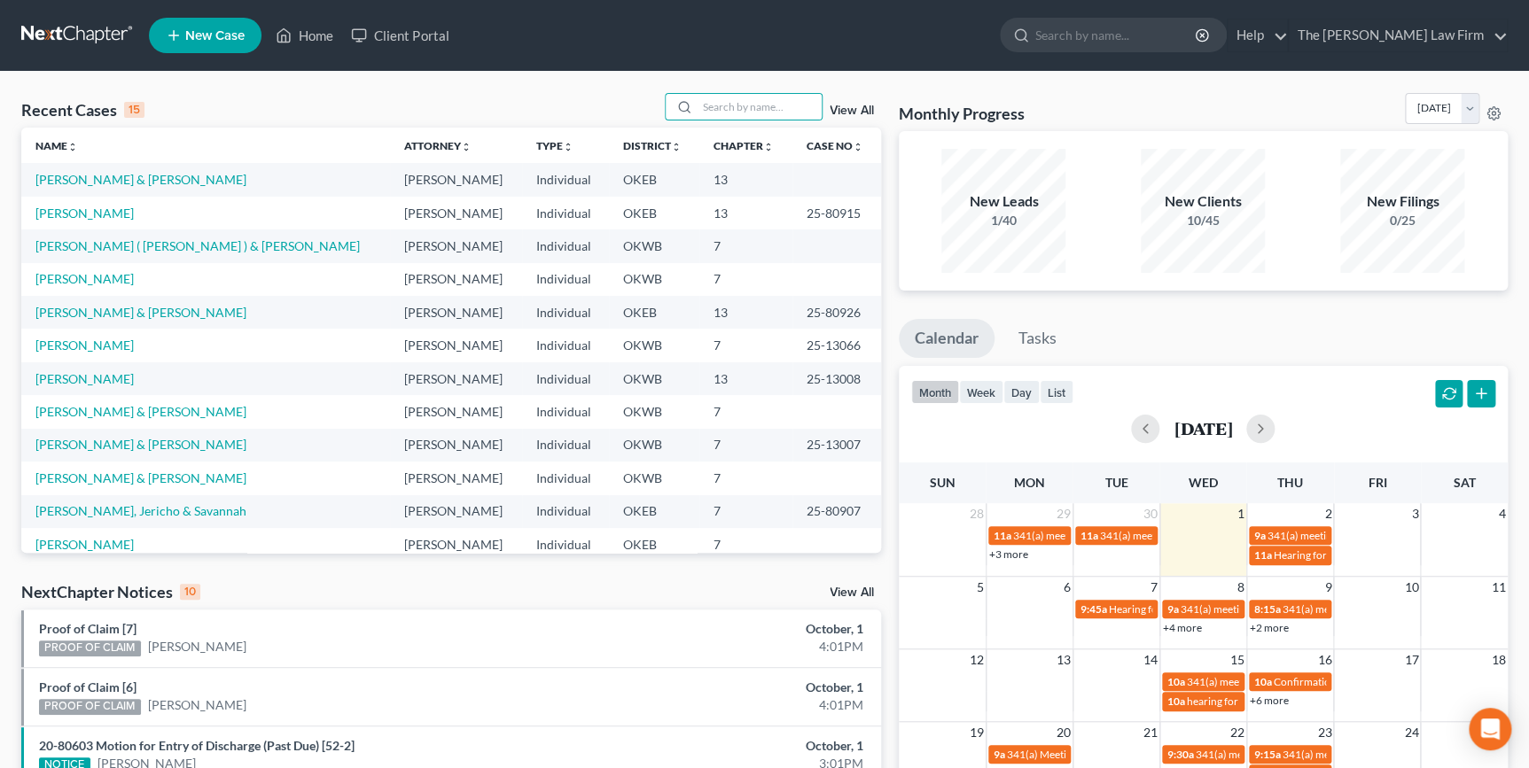
click at [175, 35] on line at bounding box center [174, 35] width 10 height 0
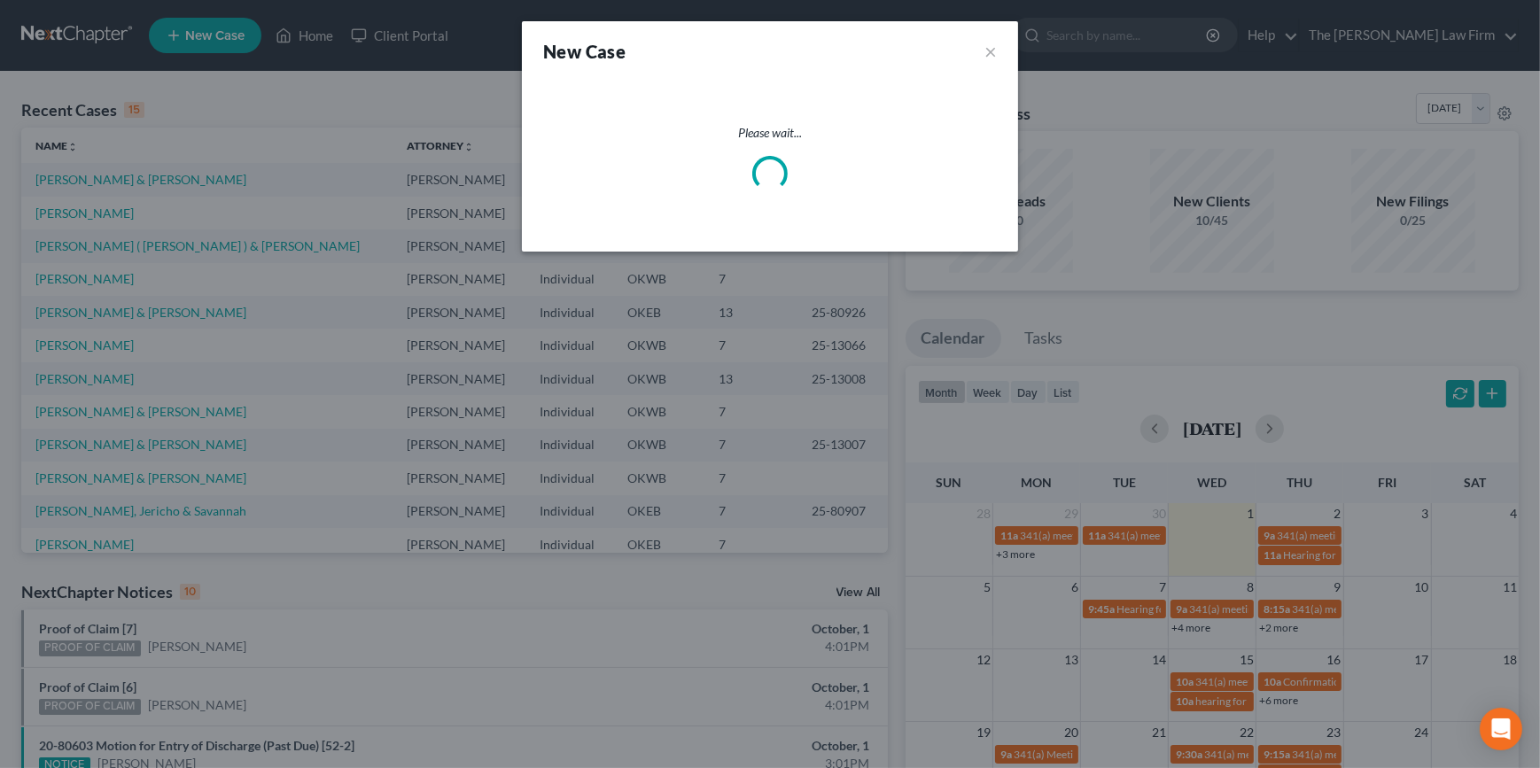
select select "65"
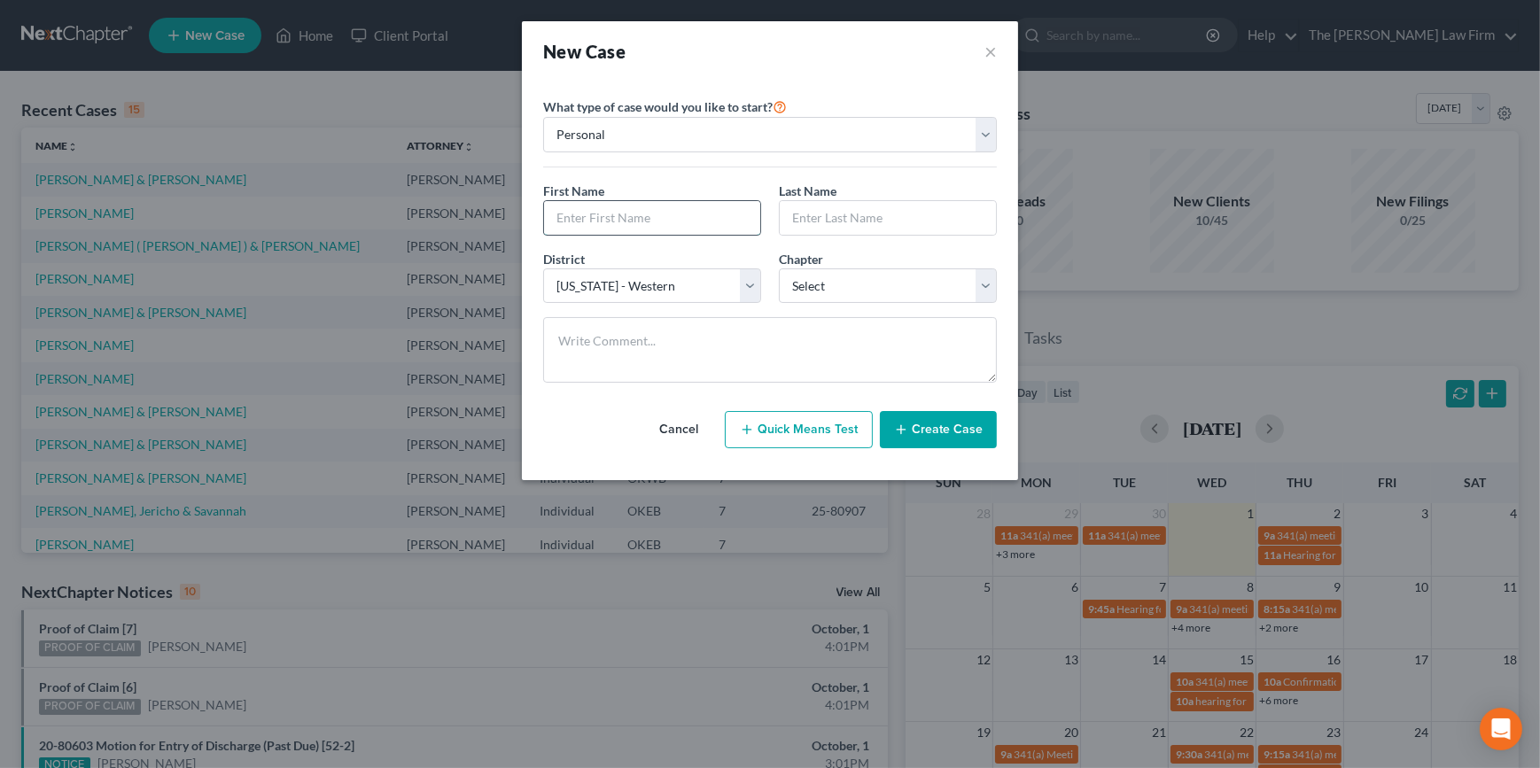
click at [604, 216] on input "text" at bounding box center [652, 218] width 216 height 34
type input "Paul"
type input "Bryan"
click at [815, 279] on select "Select 7 11 12 13" at bounding box center [888, 286] width 218 height 35
select select "0"
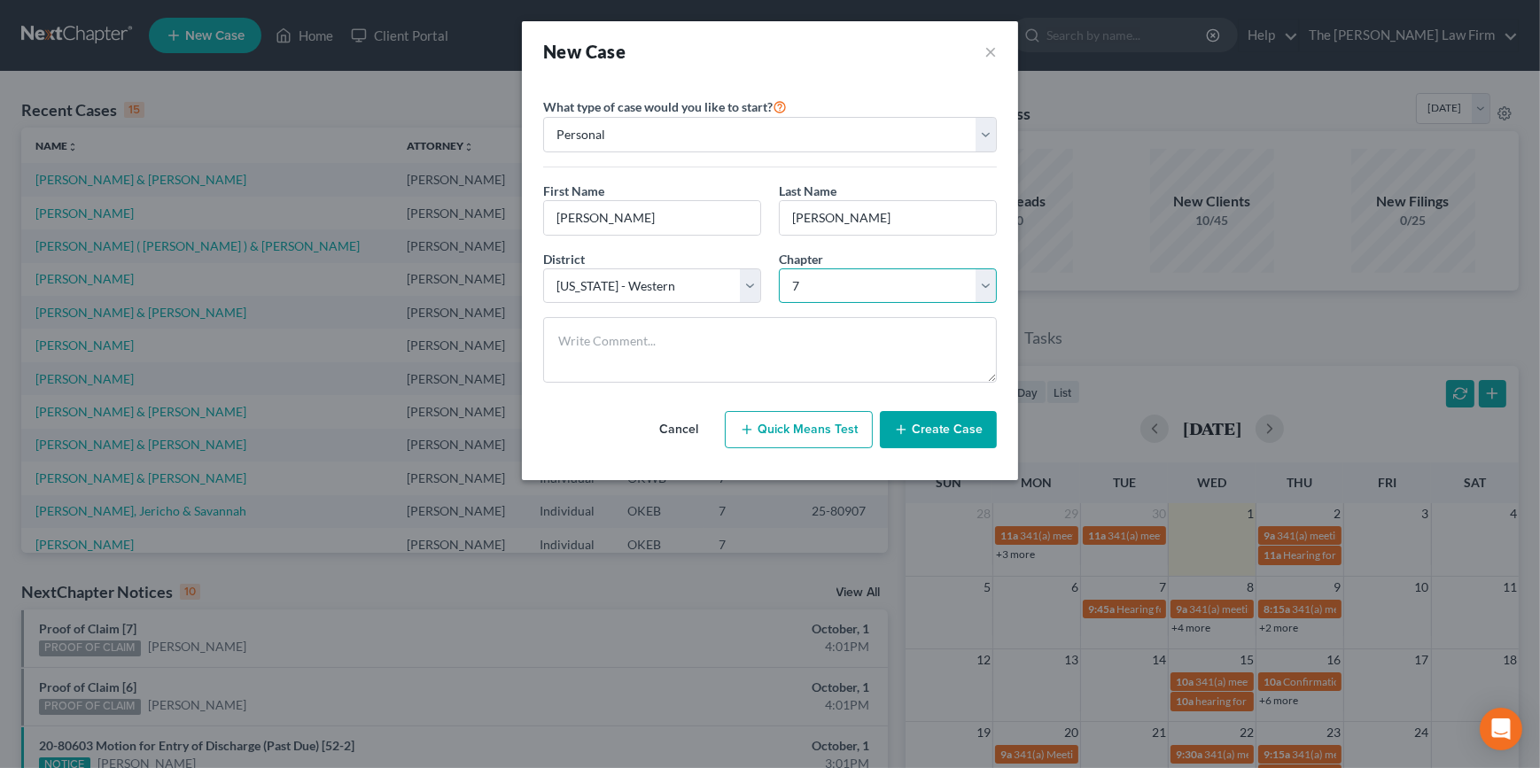
click at [779, 269] on select "Select 7 11 12 13" at bounding box center [888, 286] width 218 height 35
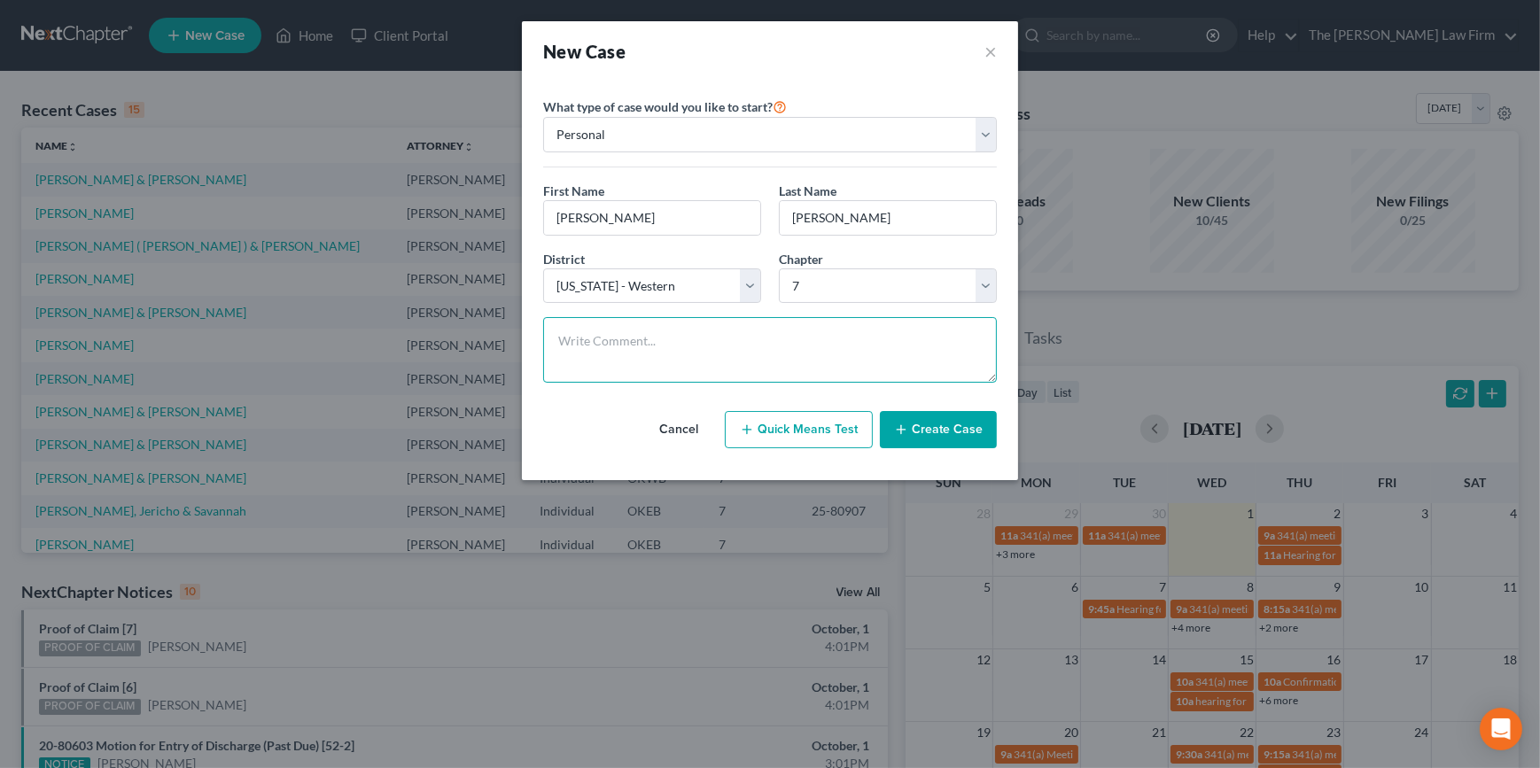
drag, startPoint x: 787, startPoint y: 333, endPoint x: 781, endPoint y: 319, distance: 15.5
click at [785, 330] on textarea at bounding box center [770, 350] width 454 height 66
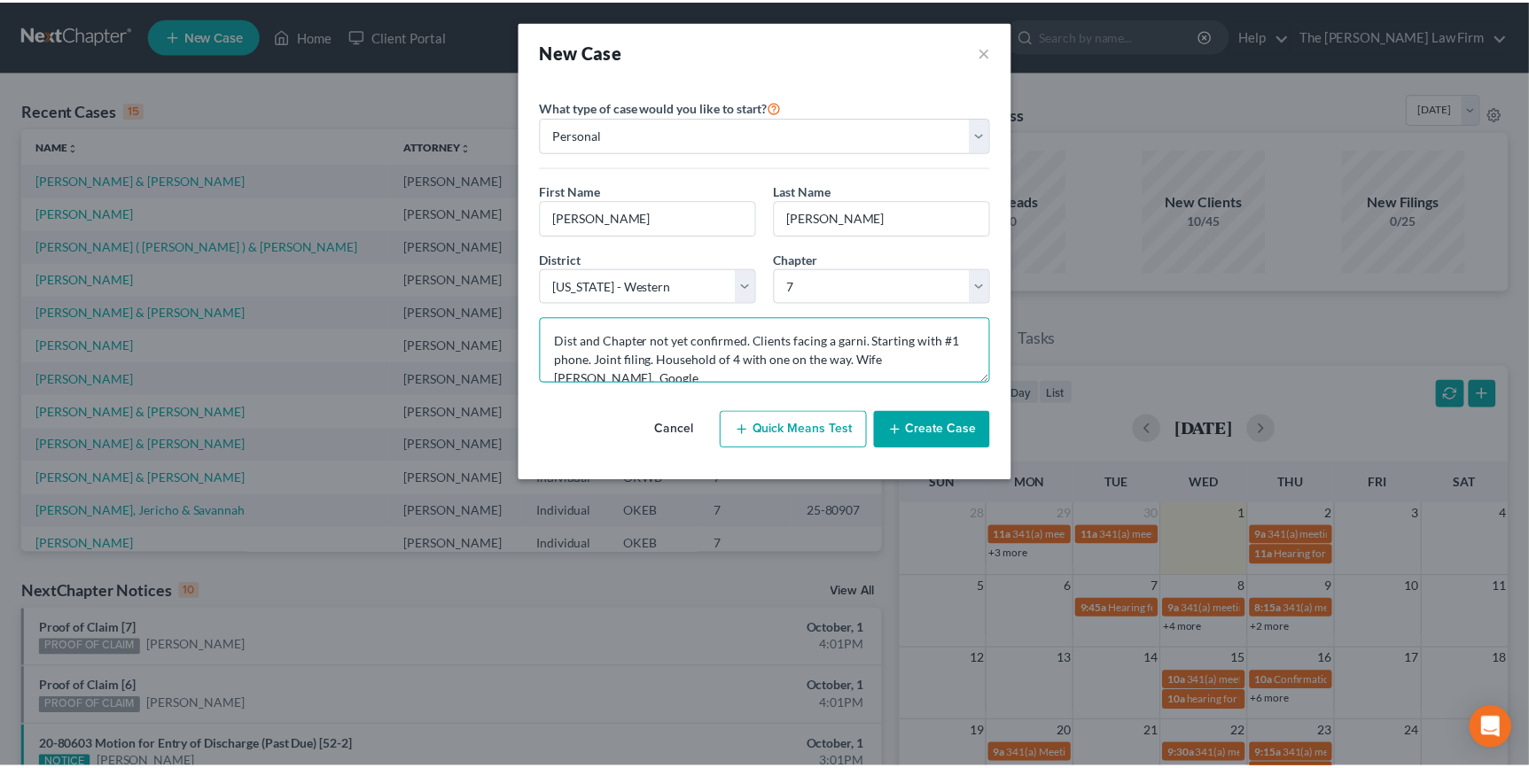
scroll to position [3, 0]
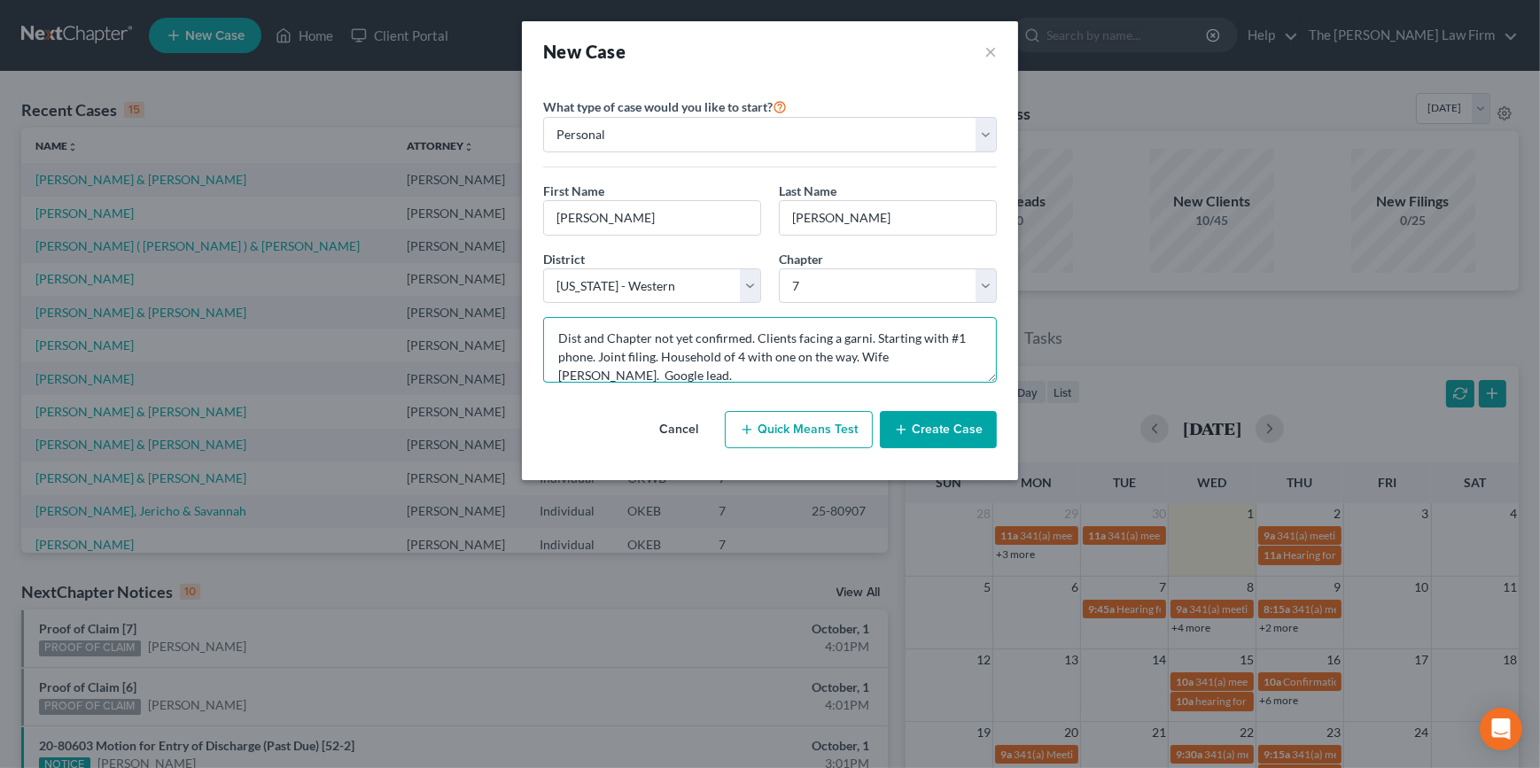
type textarea "Dist and Chapter not yet confirmed. Clients facing a garni. Starting with #1 ph…"
click at [942, 420] on button "Create Case" at bounding box center [938, 429] width 117 height 37
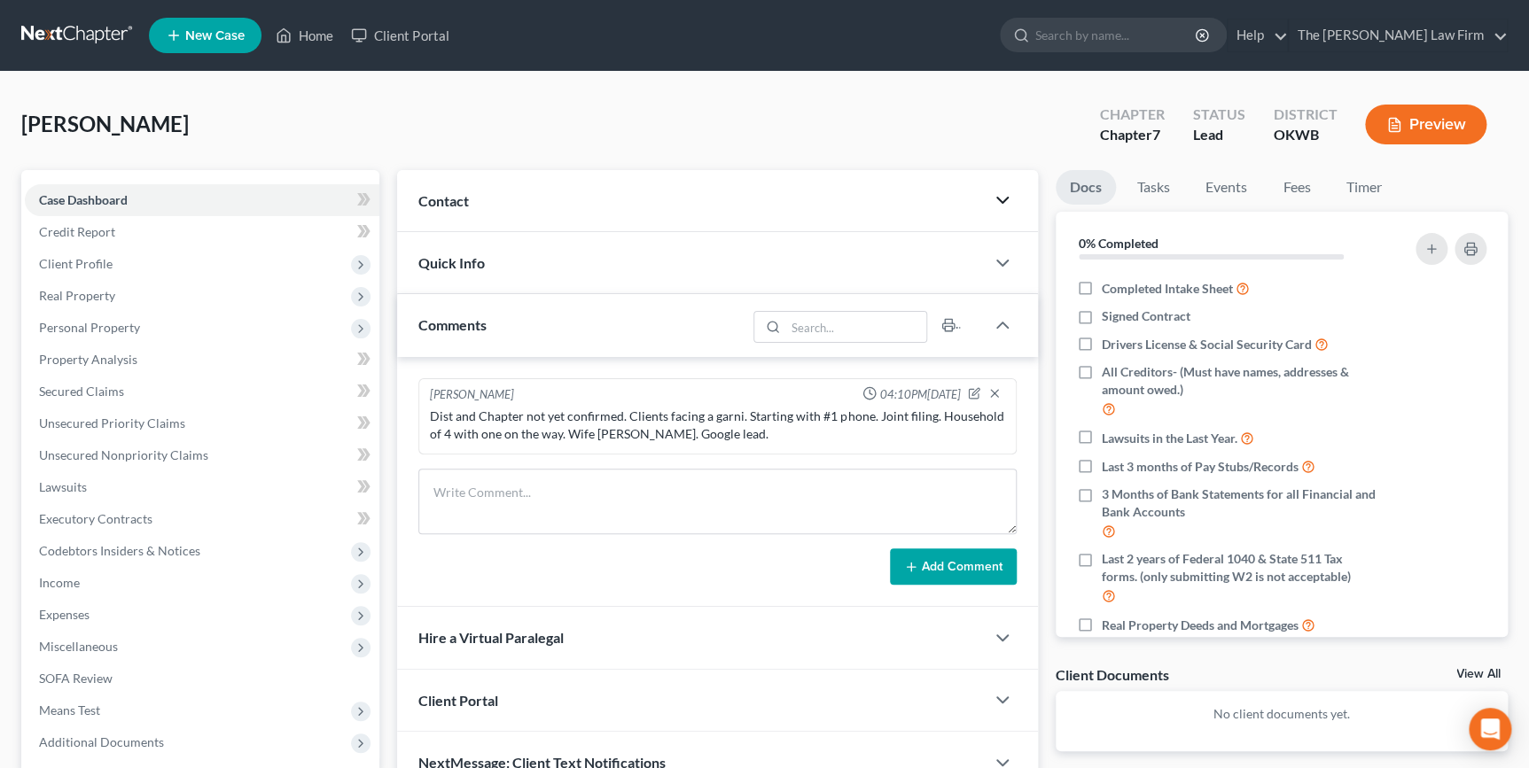
click at [1006, 199] on icon "button" at bounding box center [1002, 200] width 21 height 21
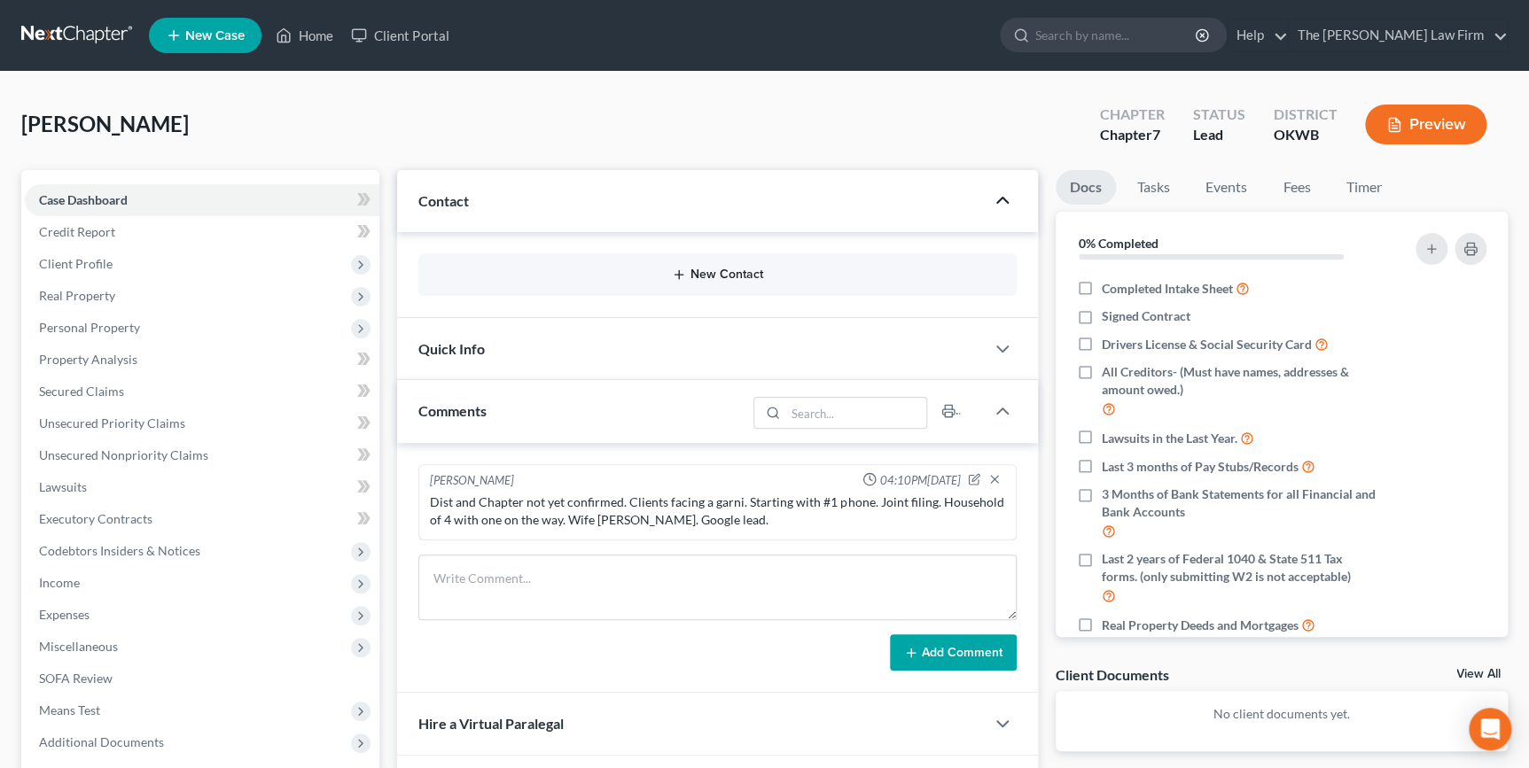
click at [727, 268] on button "New Contact" at bounding box center [716, 275] width 569 height 14
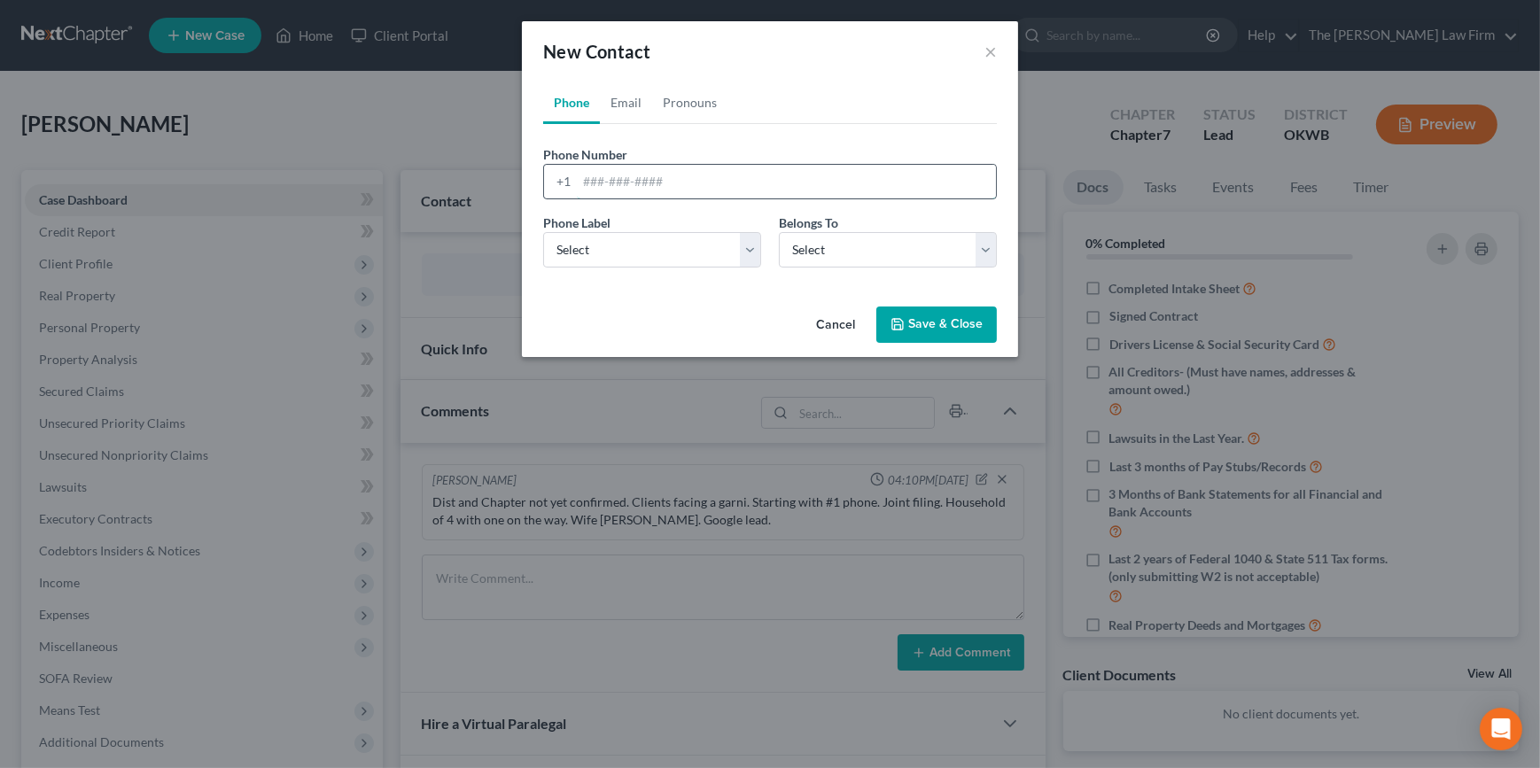
click at [636, 180] on input "tel" at bounding box center [786, 182] width 419 height 34
type input "4052302522"
drag, startPoint x: 745, startPoint y: 238, endPoint x: 741, endPoint y: 266, distance: 28.7
click at [745, 238] on select "Select Mobile Home Work Other" at bounding box center [652, 249] width 218 height 35
select select "0"
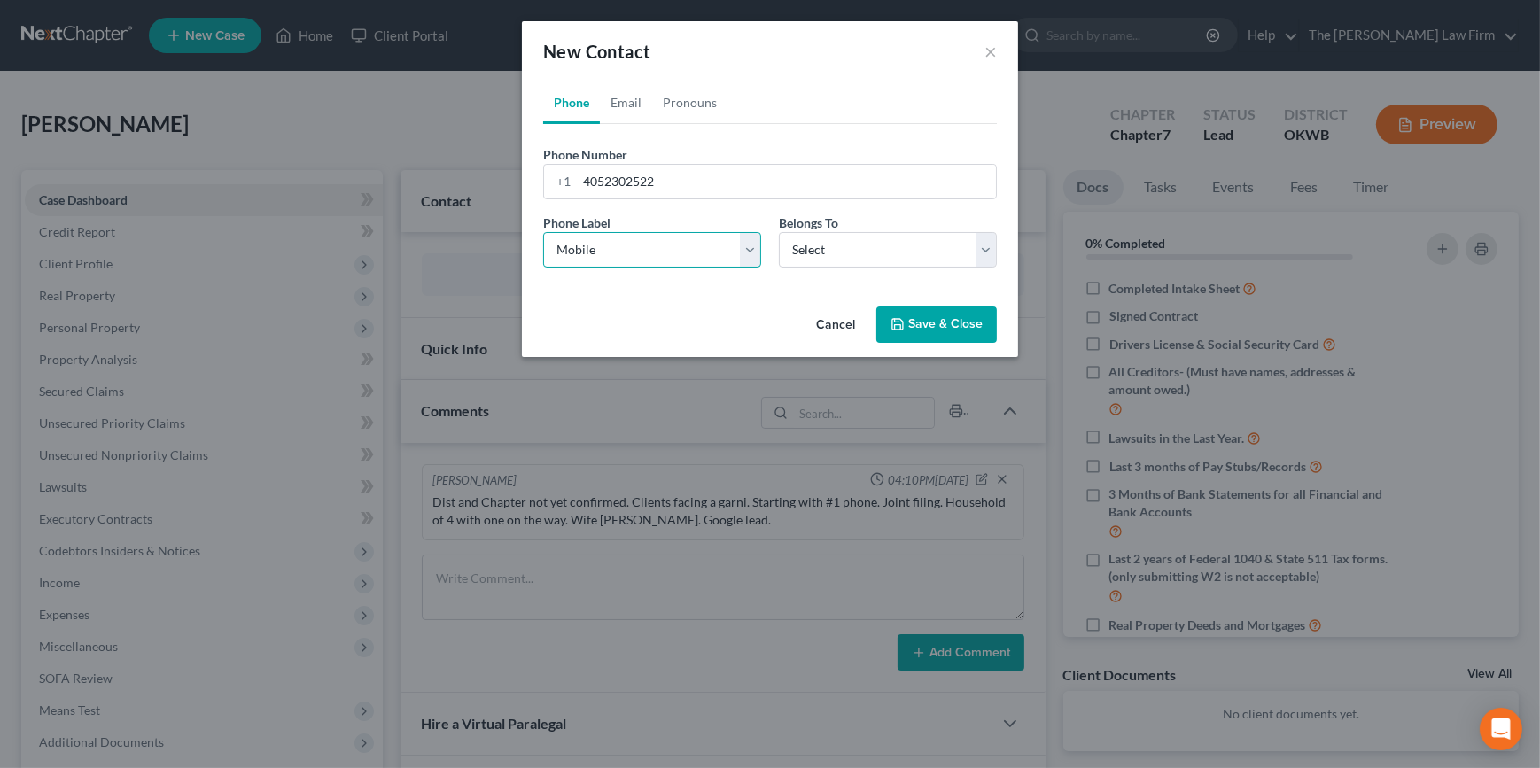
click at [543, 232] on select "Select Mobile Home Work Other" at bounding box center [652, 249] width 218 height 35
click at [810, 253] on select "Select Client Other" at bounding box center [888, 249] width 218 height 35
select select "0"
click at [779, 232] on select "Select Client Other" at bounding box center [888, 249] width 218 height 35
select select "0"
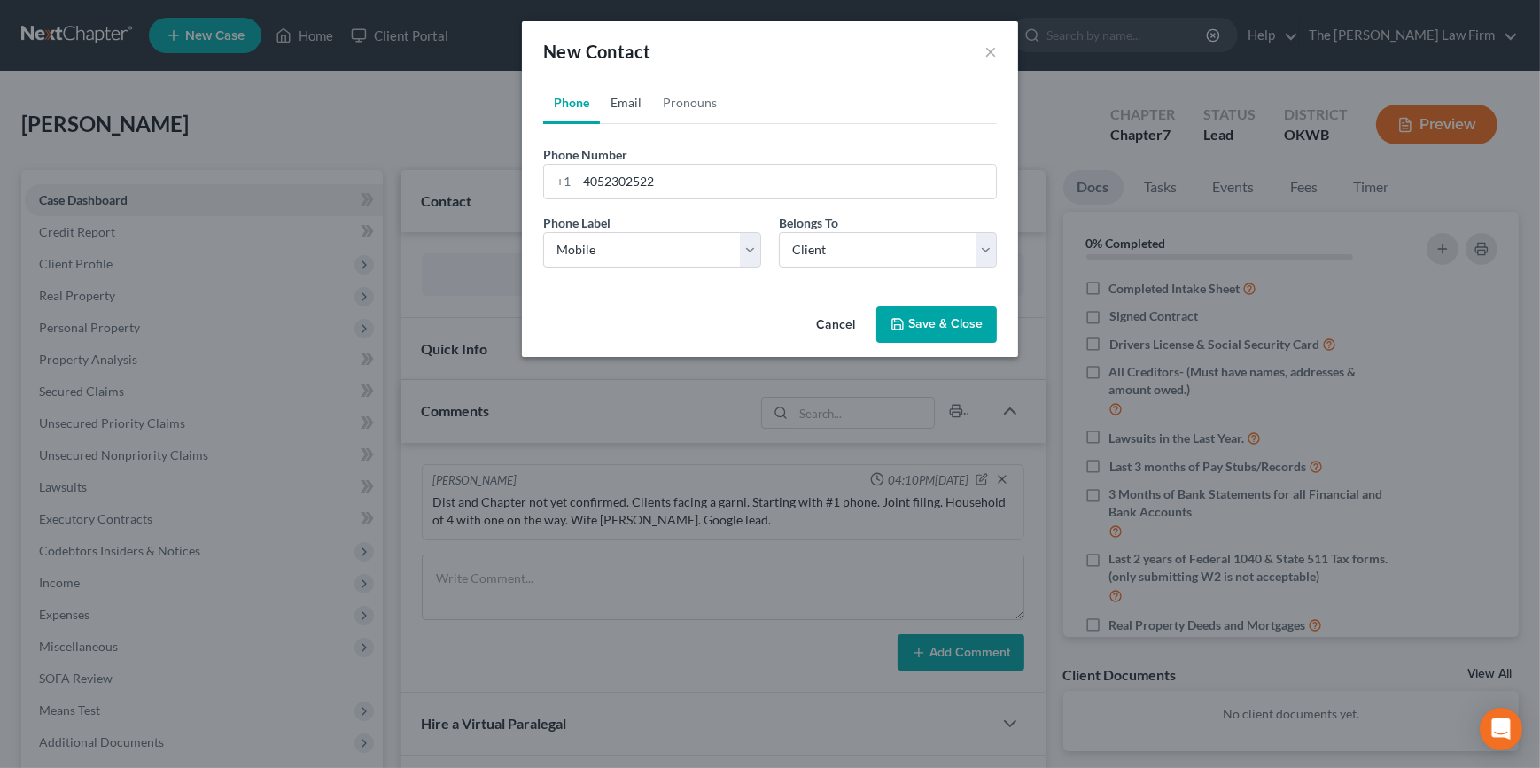
drag, startPoint x: 609, startPoint y: 97, endPoint x: 614, endPoint y: 111, distance: 15.1
click at [609, 97] on link "Email" at bounding box center [626, 103] width 52 height 43
click at [640, 183] on input "email" at bounding box center [786, 182] width 419 height 34
click at [727, 177] on input "email" at bounding box center [786, 182] width 419 height 34
paste input "katherinebryan2324@gmail.com"
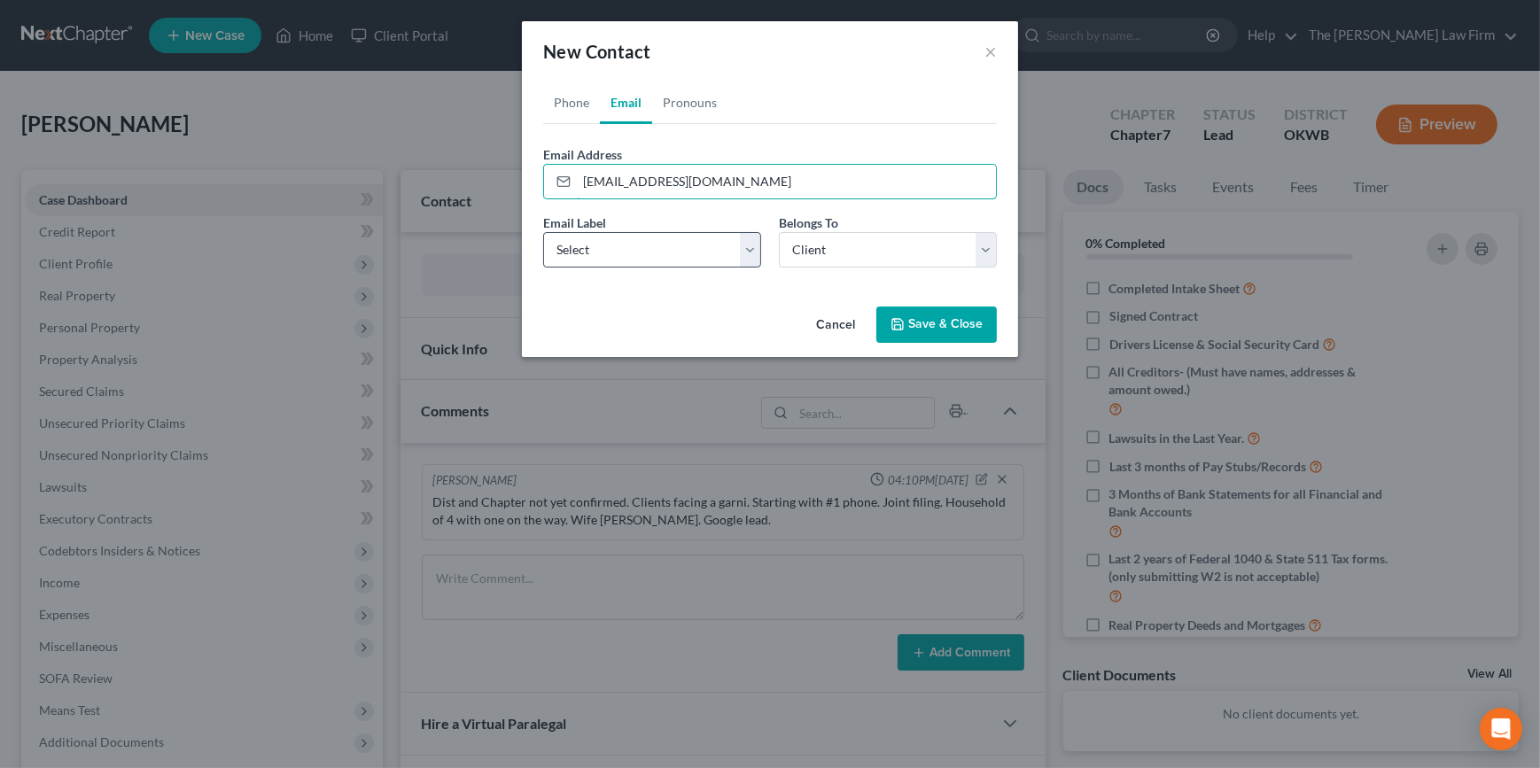
type input "katherinebryan2324@gmail.com"
click at [711, 258] on select "Select Home Work Other" at bounding box center [652, 249] width 218 height 35
select select "0"
click at [543, 232] on select "Select Home Work Other" at bounding box center [652, 249] width 218 height 35
drag, startPoint x: 822, startPoint y: 257, endPoint x: 851, endPoint y: 269, distance: 31.4
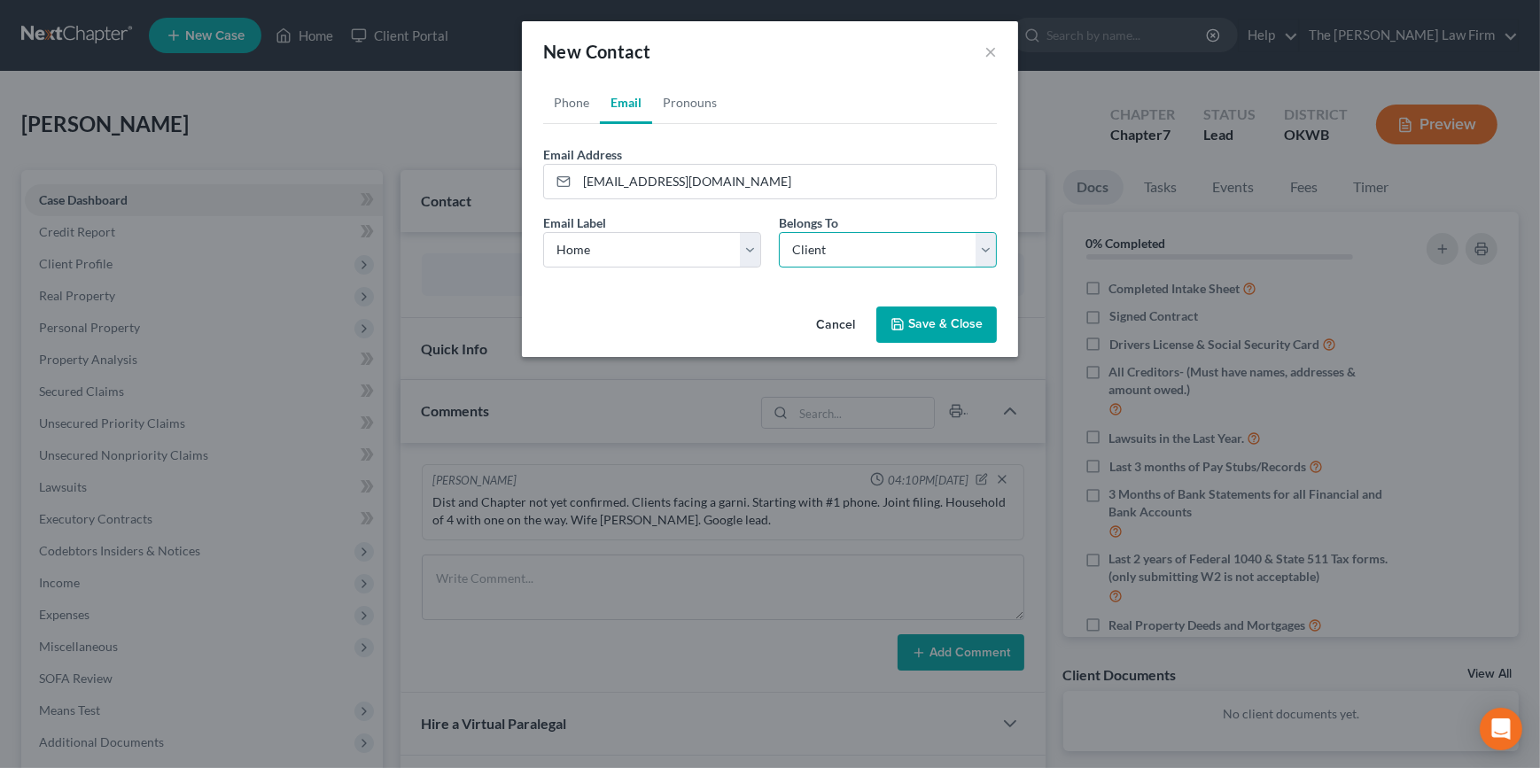
click at [822, 257] on select "Select Client Other" at bounding box center [888, 249] width 218 height 35
drag, startPoint x: 939, startPoint y: 97, endPoint x: 982, endPoint y: 240, distance: 149.7
click at [939, 97] on ul "Phone Email Pronouns" at bounding box center [770, 103] width 454 height 43
click at [962, 332] on button "Save & Close" at bounding box center [936, 325] width 121 height 37
